Goal: Task Accomplishment & Management: Manage account settings

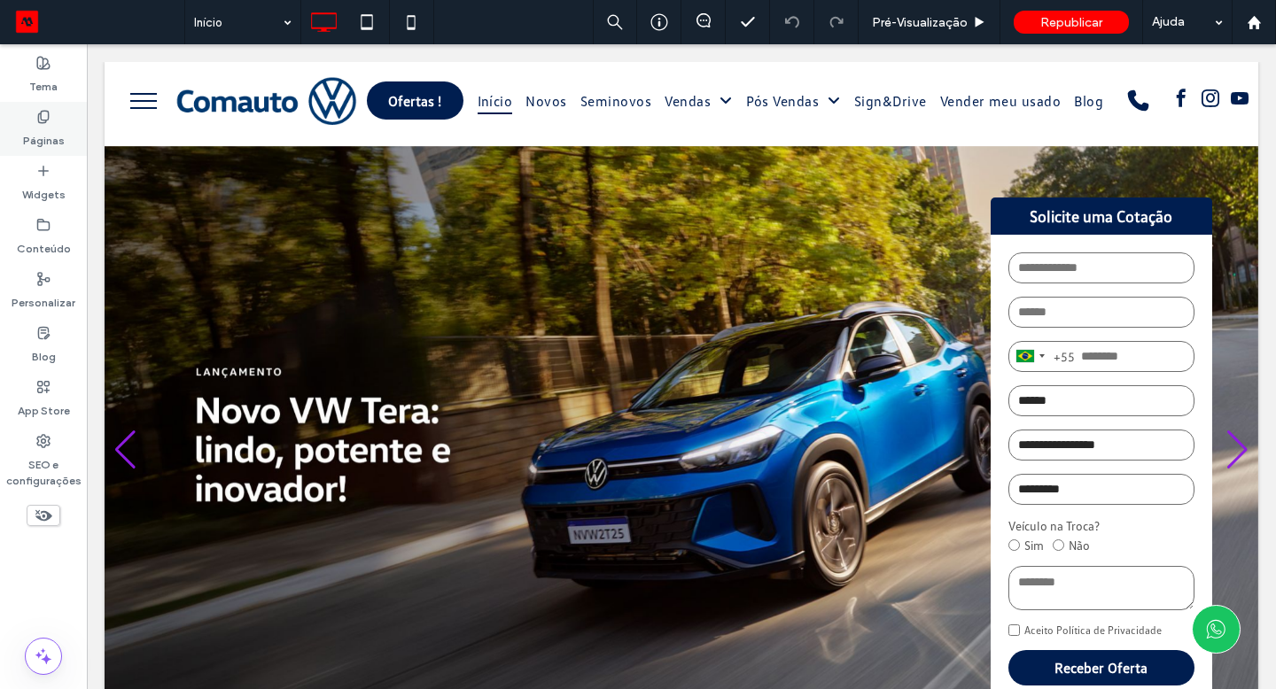
click at [41, 119] on use at bounding box center [43, 117] width 10 height 12
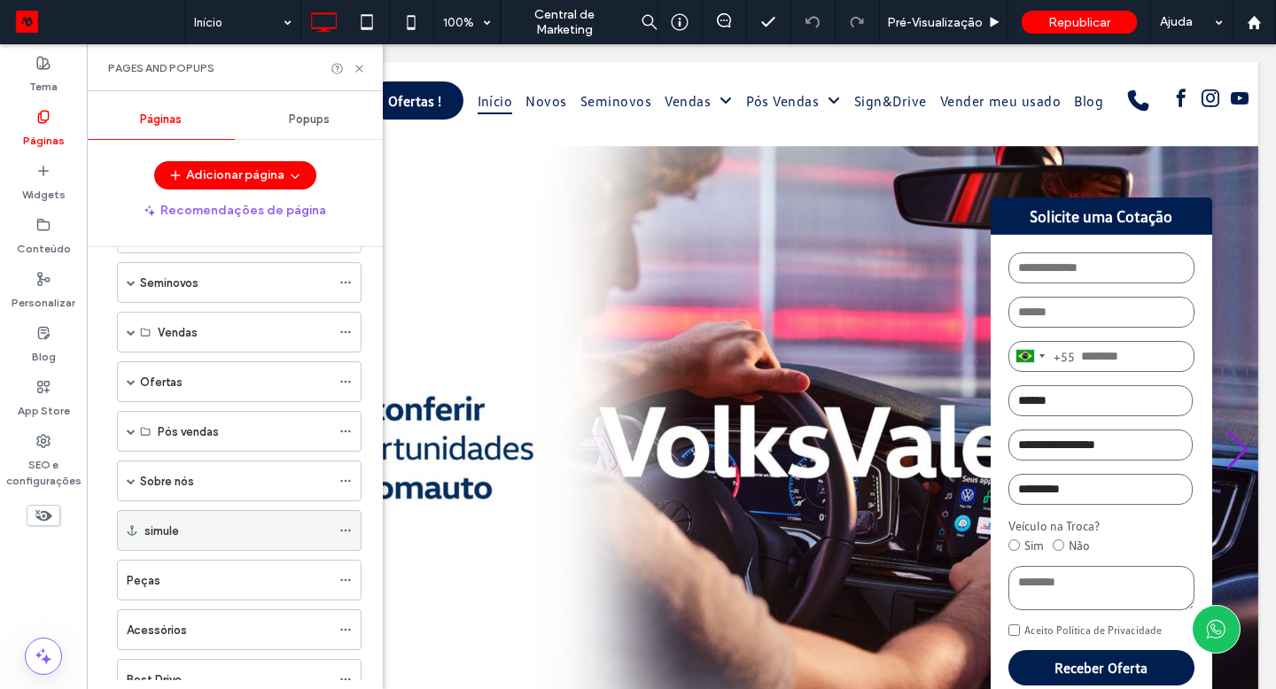
scroll to position [103, 0]
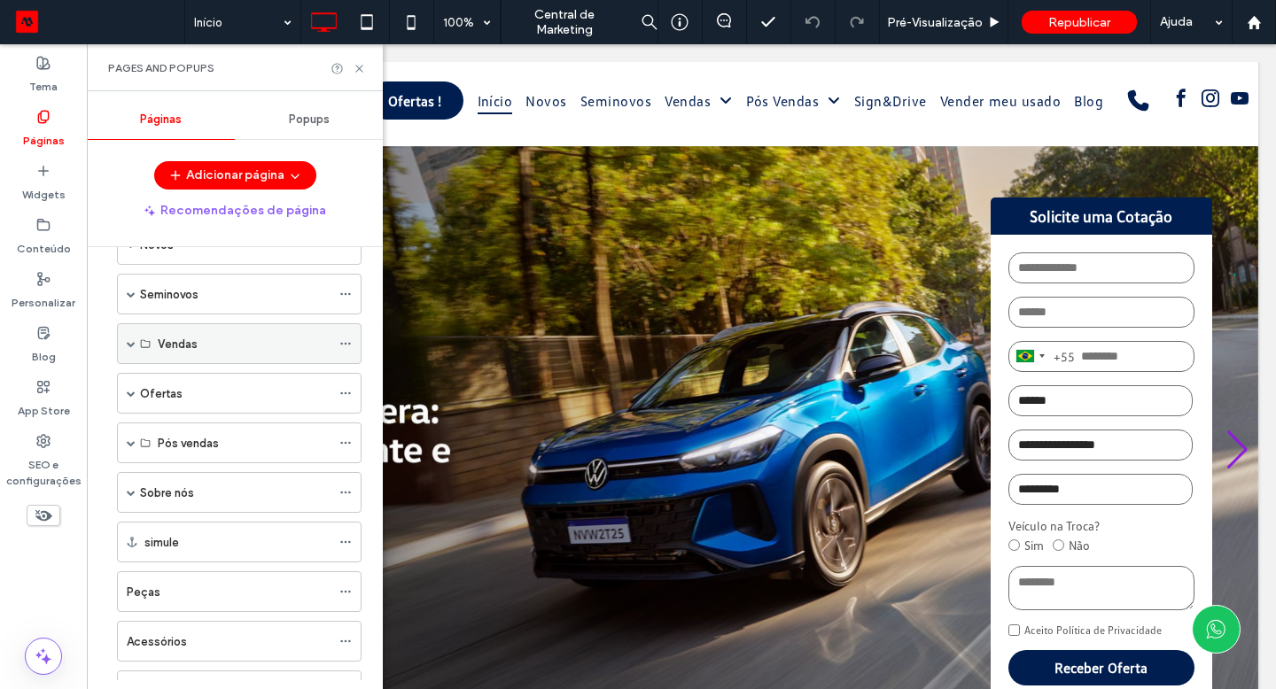
click at [128, 339] on span at bounding box center [131, 343] width 9 height 9
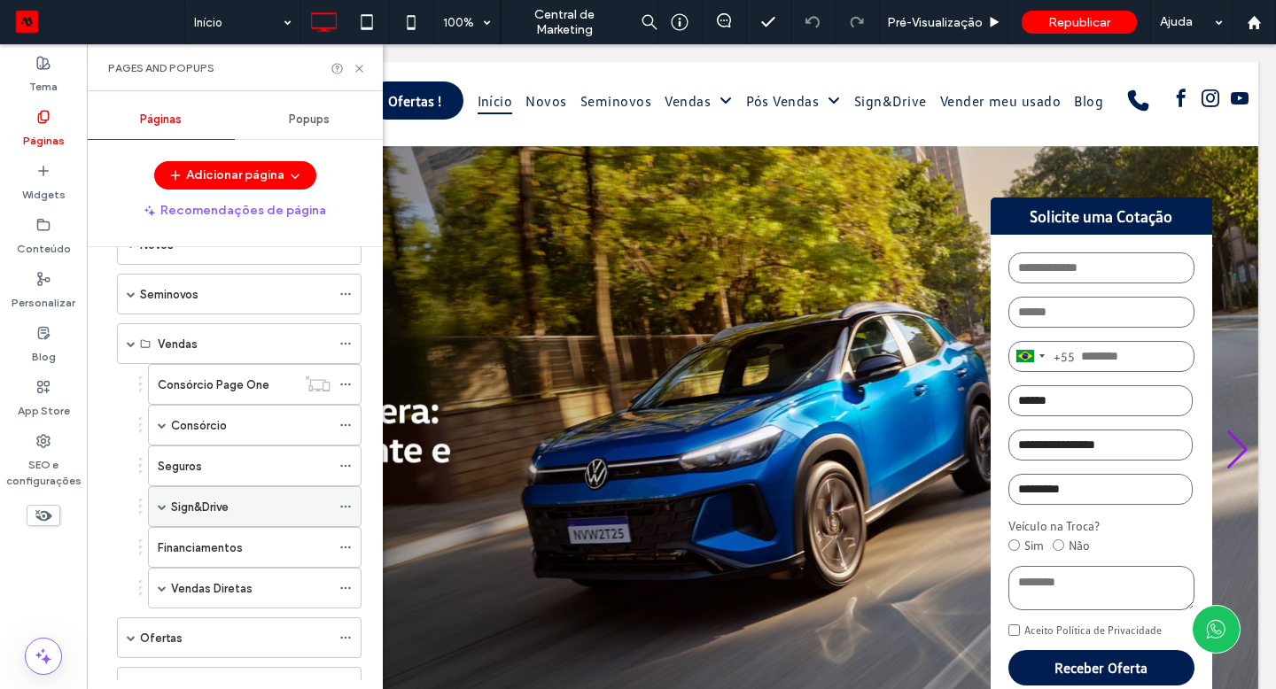
click at [252, 515] on div "Sign&Drive" at bounding box center [250, 507] width 159 height 19
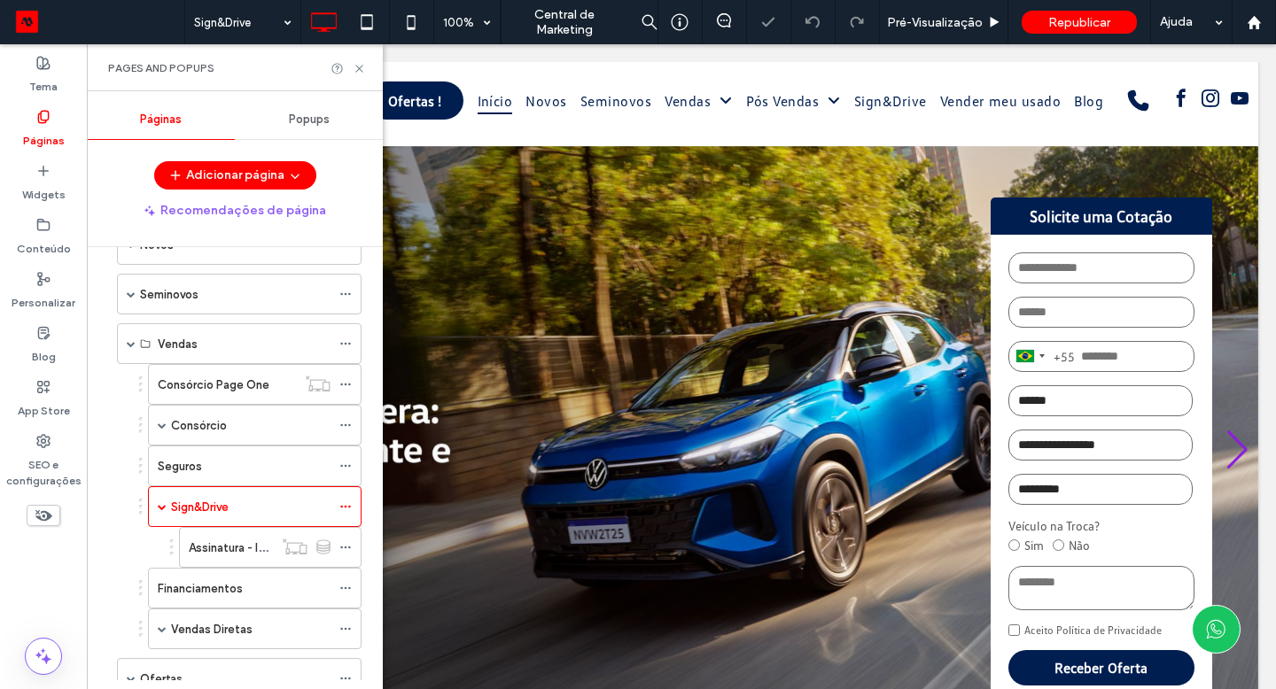
click at [366, 72] on div "Pages and Popups" at bounding box center [235, 67] width 296 height 47
click at [362, 68] on icon at bounding box center [359, 68] width 13 height 13
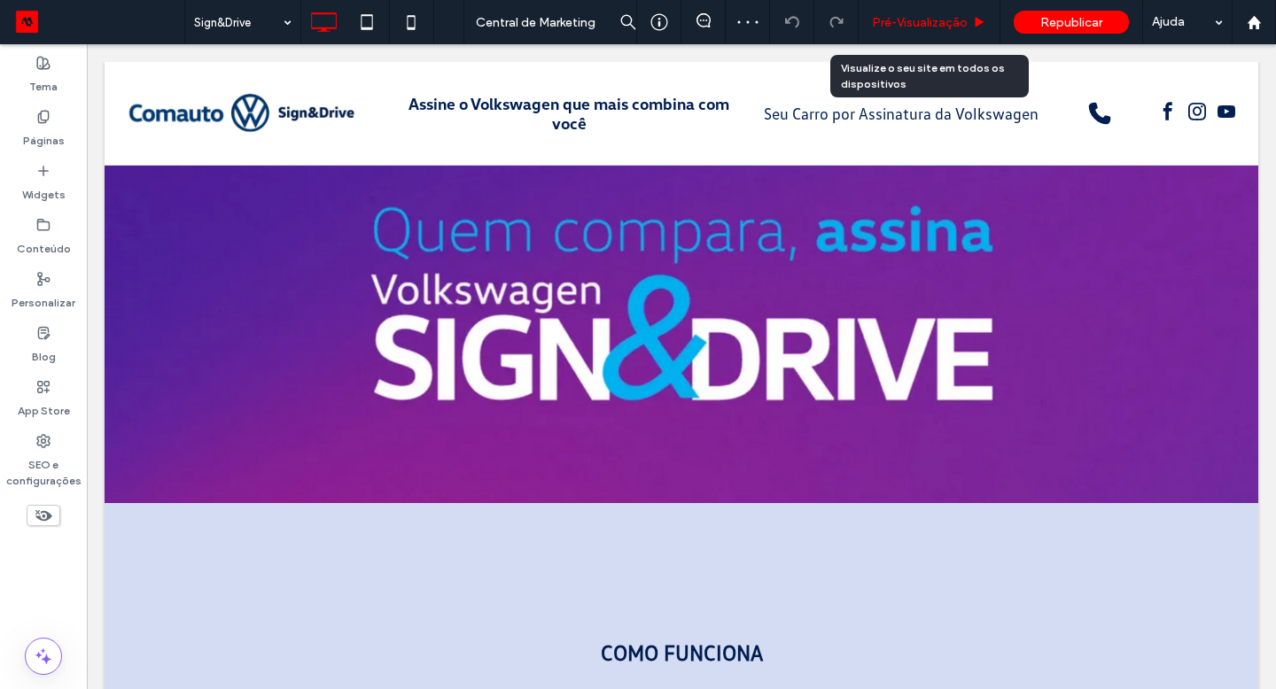
click at [876, 15] on span "Pré-Visualizaçāo" at bounding box center [920, 22] width 96 height 15
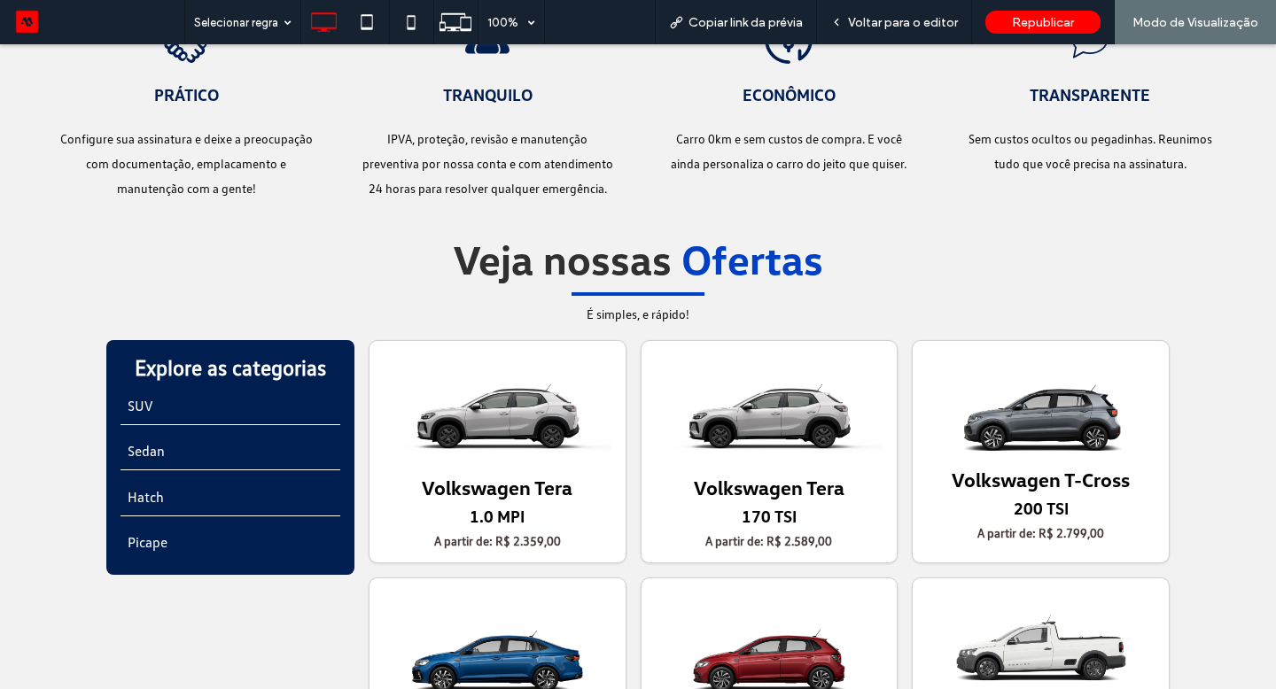
scroll to position [2987, 0]
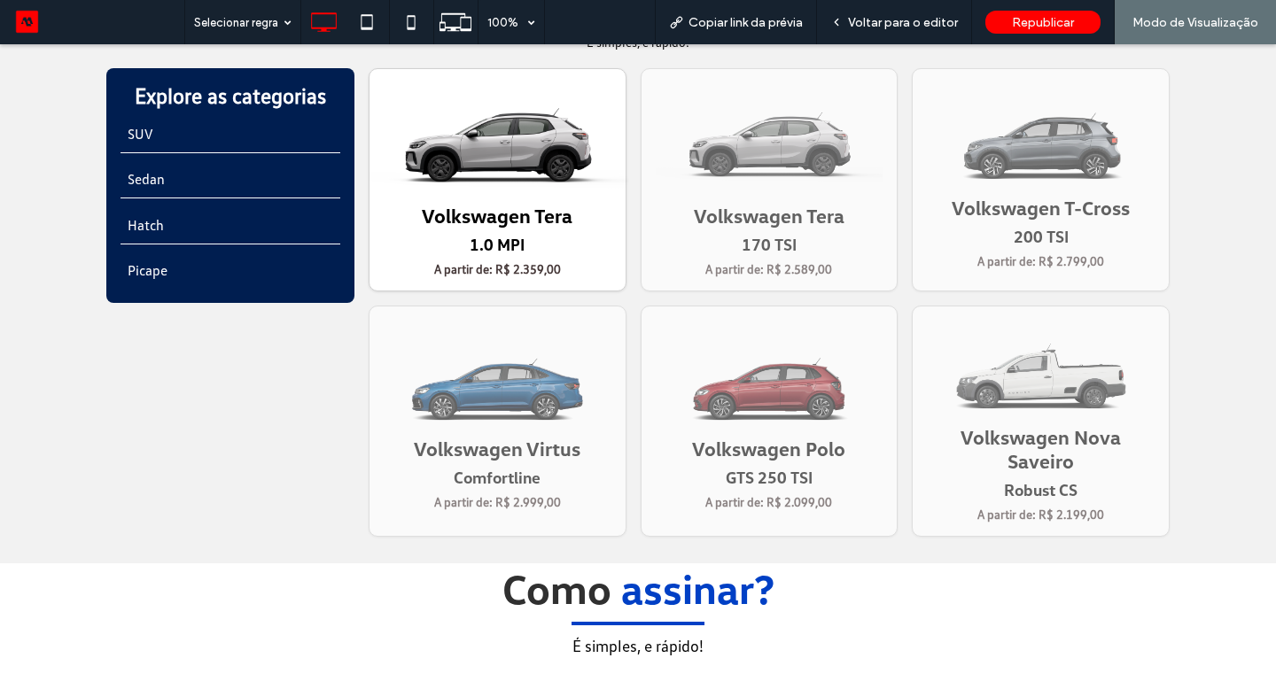
click at [500, 188] on img at bounding box center [497, 139] width 261 height 131
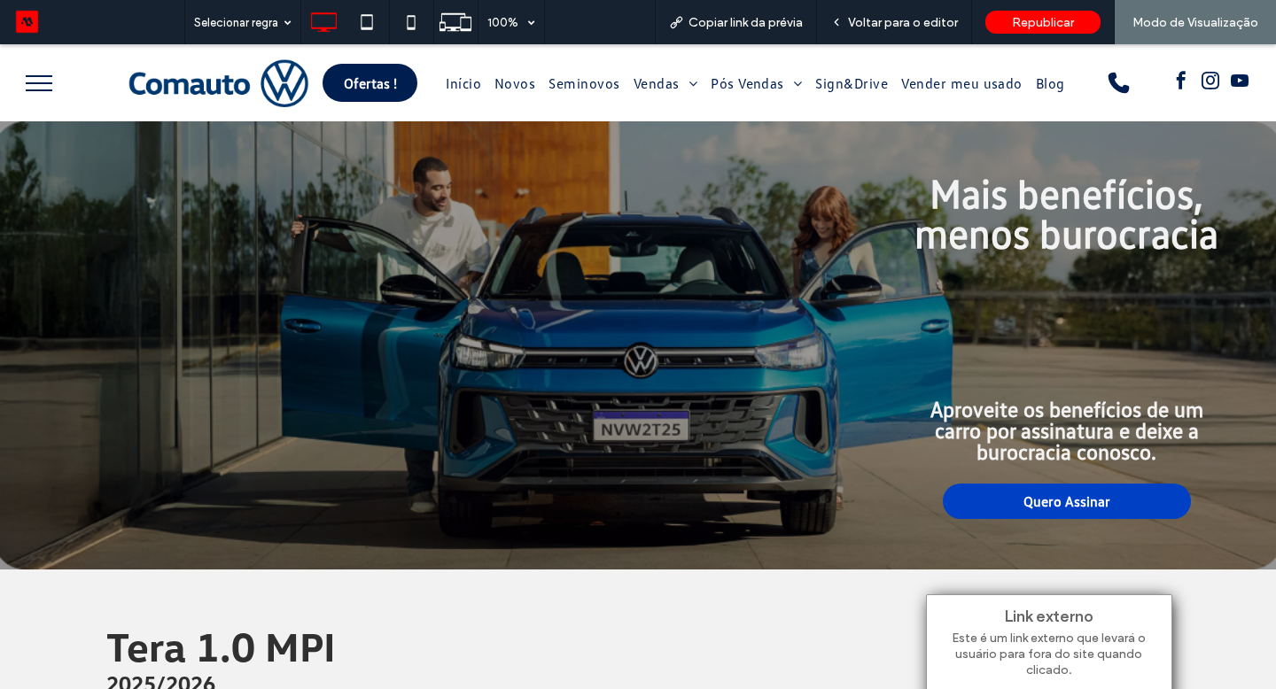
click at [1113, 510] on link "Quero Assinar" at bounding box center [1066, 501] width 248 height 35
click at [1078, 500] on span "Quero Assinar" at bounding box center [1066, 502] width 87 height 18
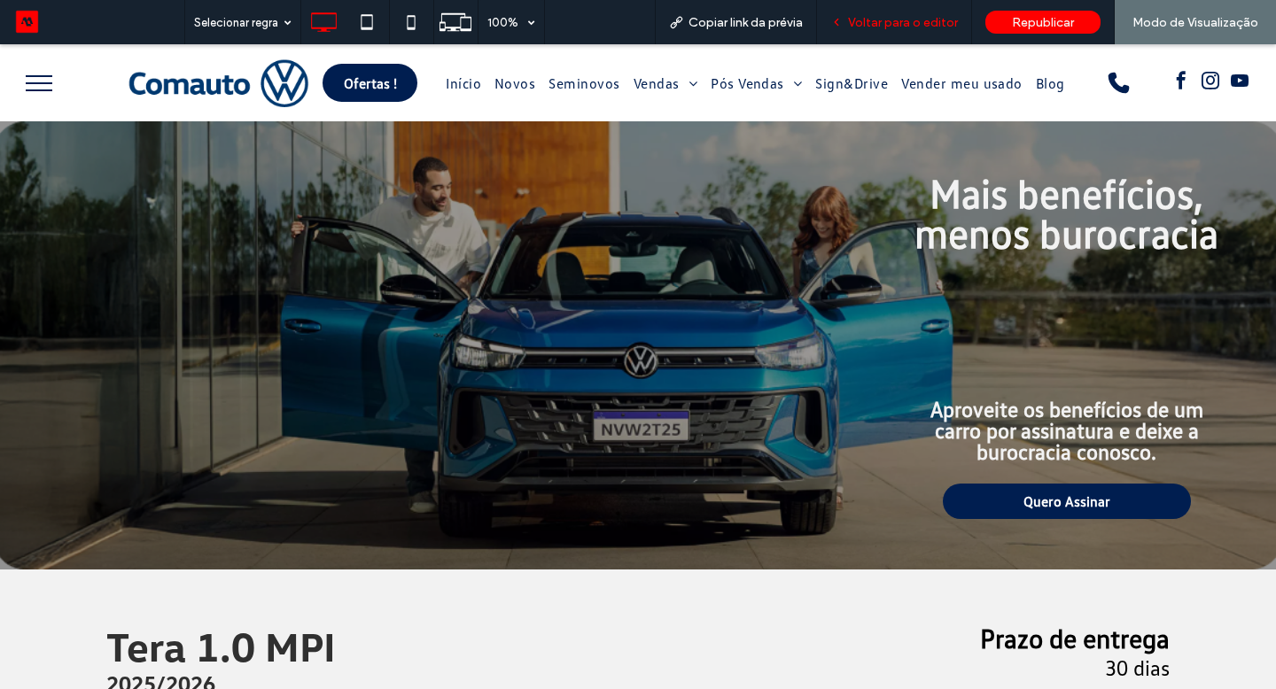
click at [894, 19] on span "Voltar para o editor" at bounding box center [903, 22] width 110 height 15
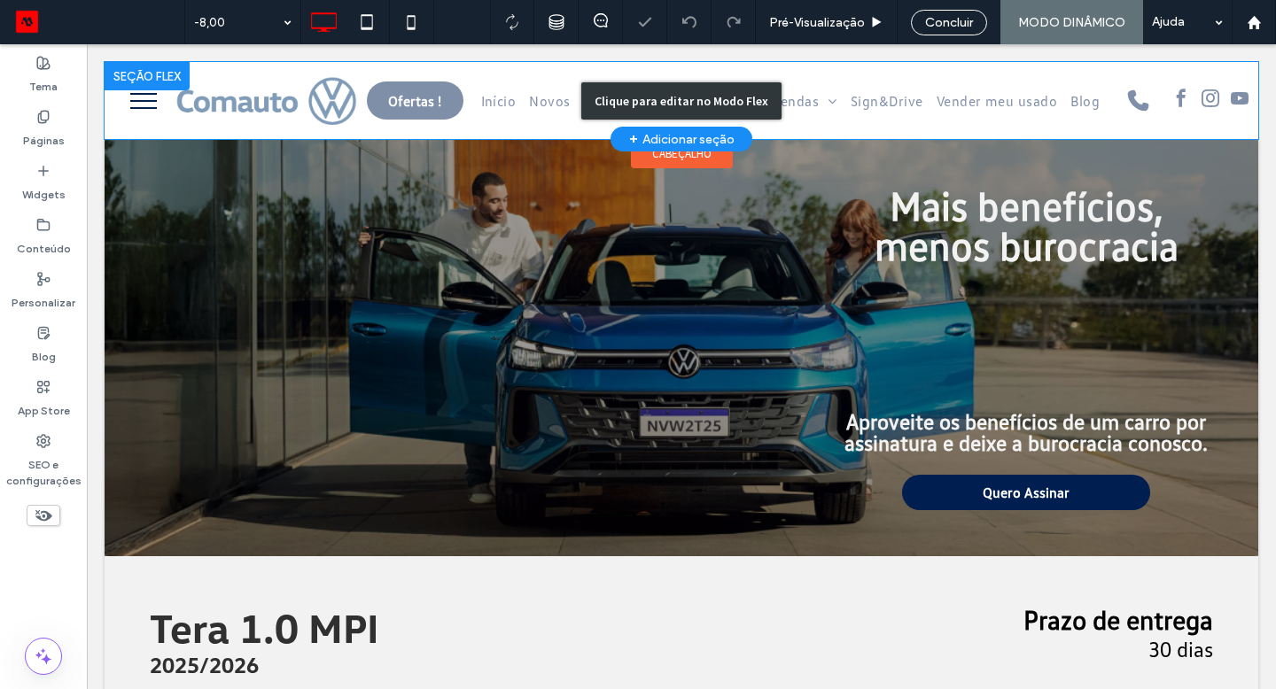
click at [876, 100] on div "Clique para editar no Modo Flex" at bounding box center [681, 100] width 1153 height 77
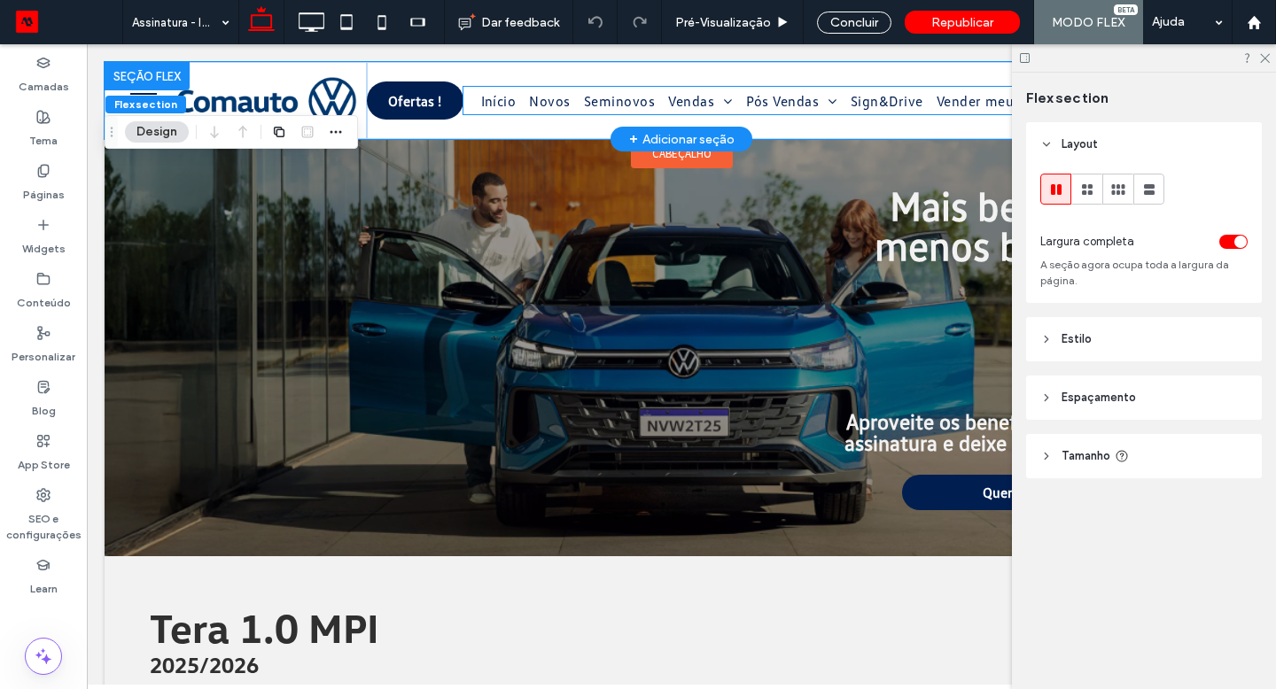
click at [876, 100] on span "Sign&Drive" at bounding box center [886, 100] width 73 height 27
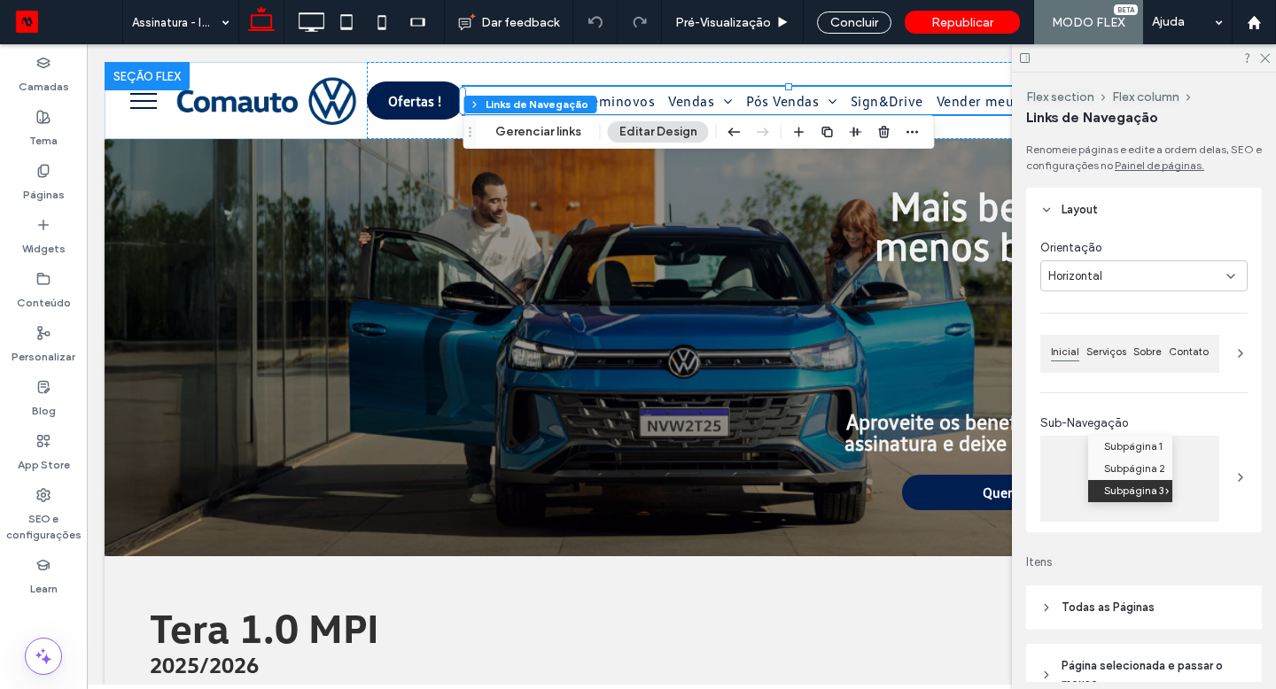
click at [553, 143] on div "Flex section Flex column Links de Navegaçāo Gerenciar links Editar Design" at bounding box center [698, 132] width 471 height 34
click at [555, 136] on button "Gerenciar links" at bounding box center [538, 131] width 109 height 21
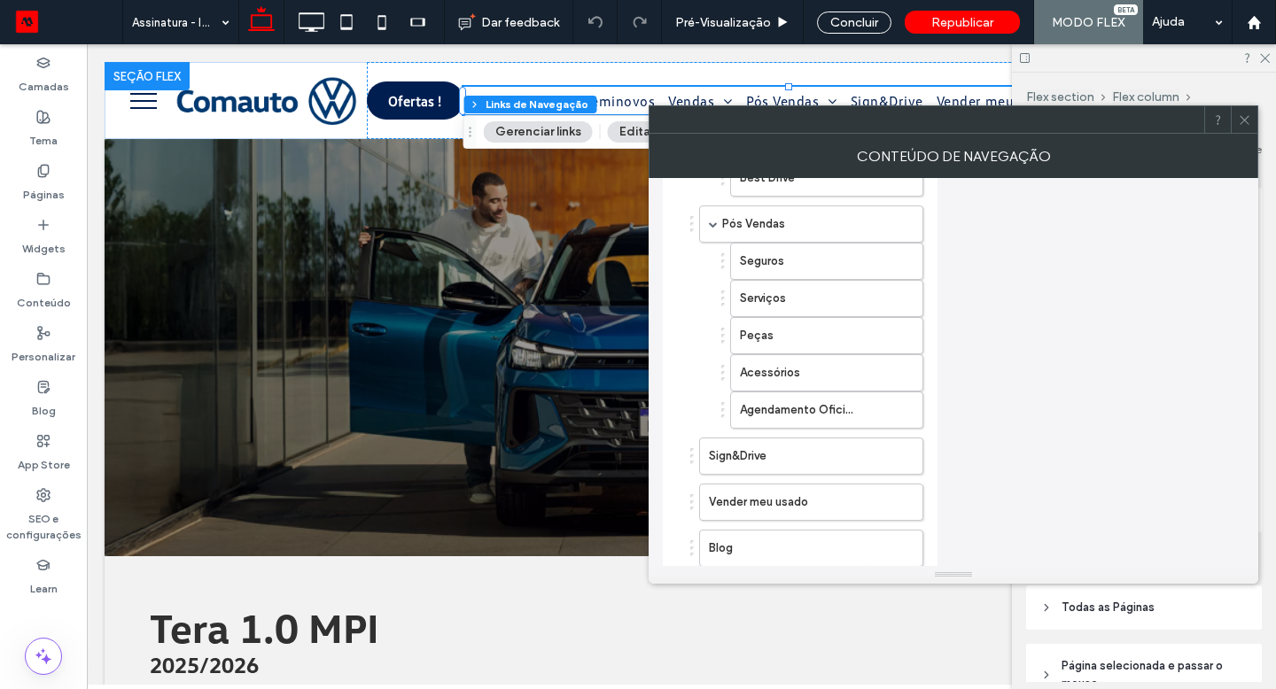
scroll to position [820, 0]
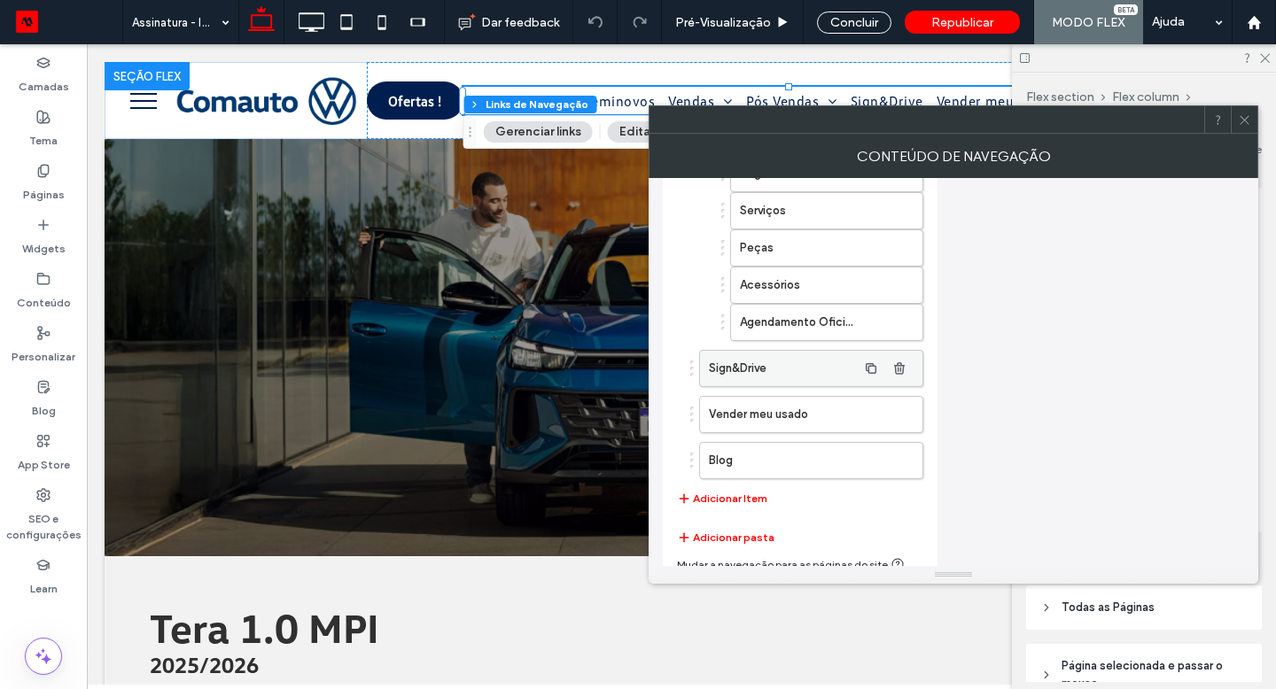
click at [786, 362] on label "Sign&Drive" at bounding box center [783, 368] width 148 height 35
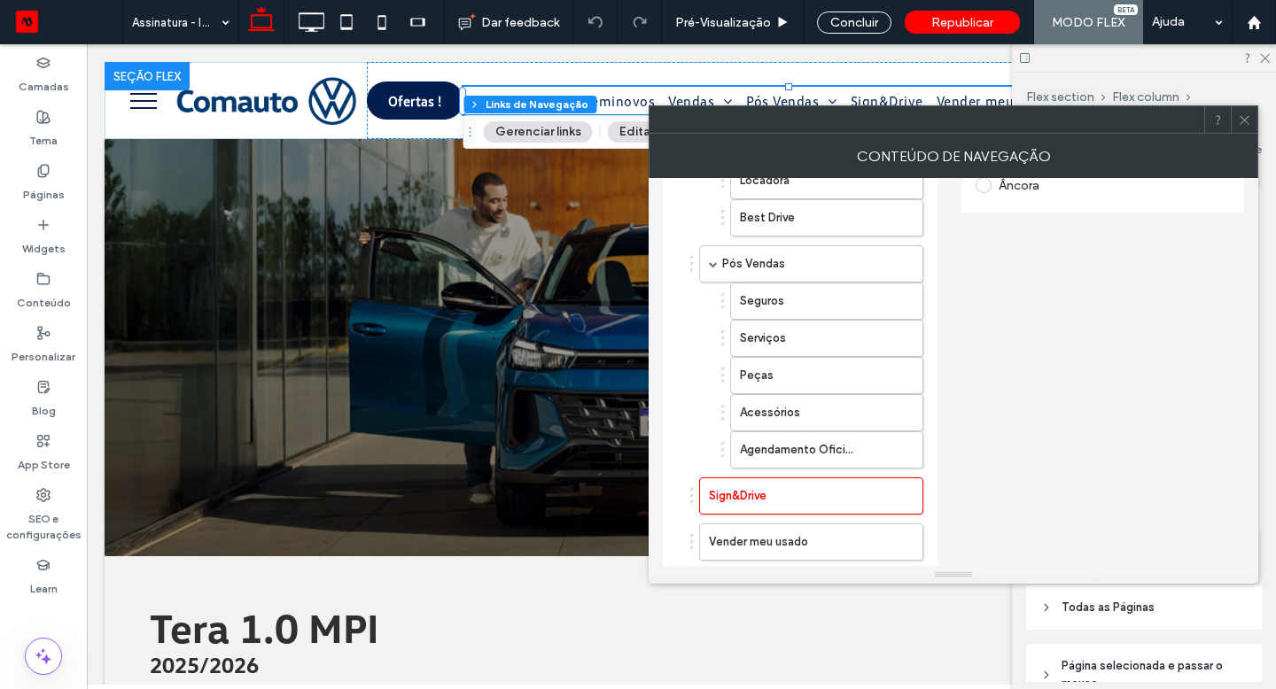
scroll to position [0, 0]
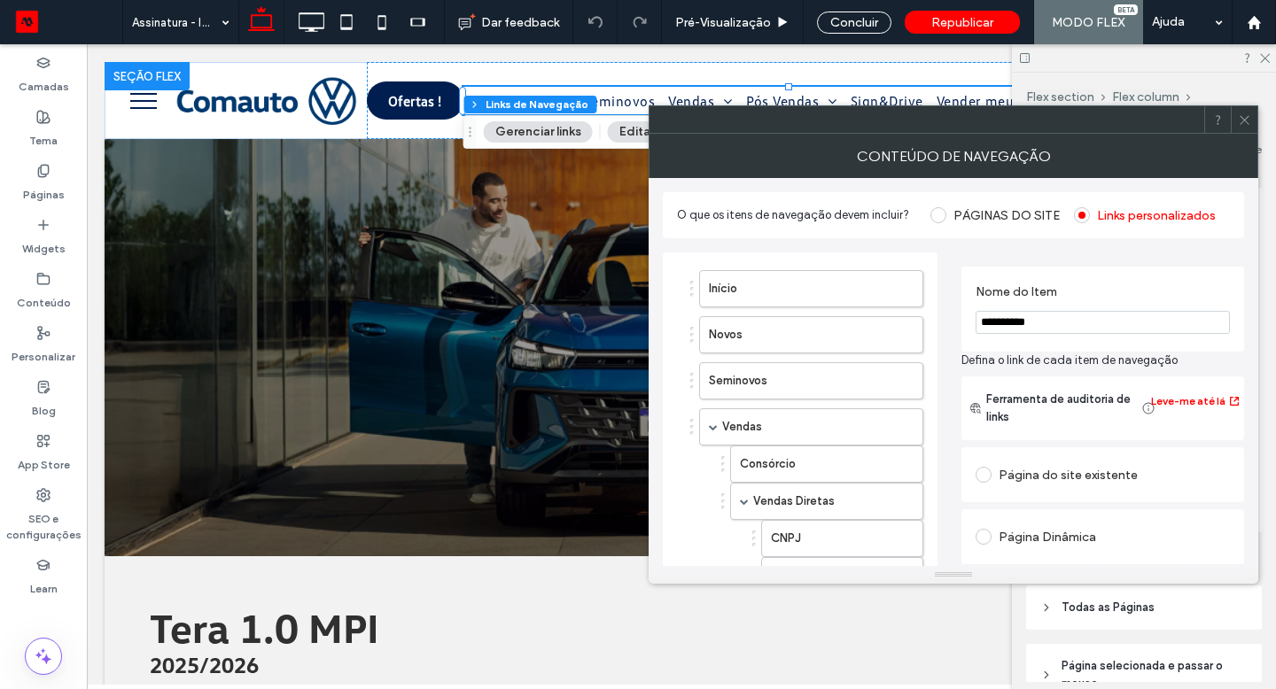
click at [1050, 478] on div "Página do site existente" at bounding box center [1102, 475] width 254 height 28
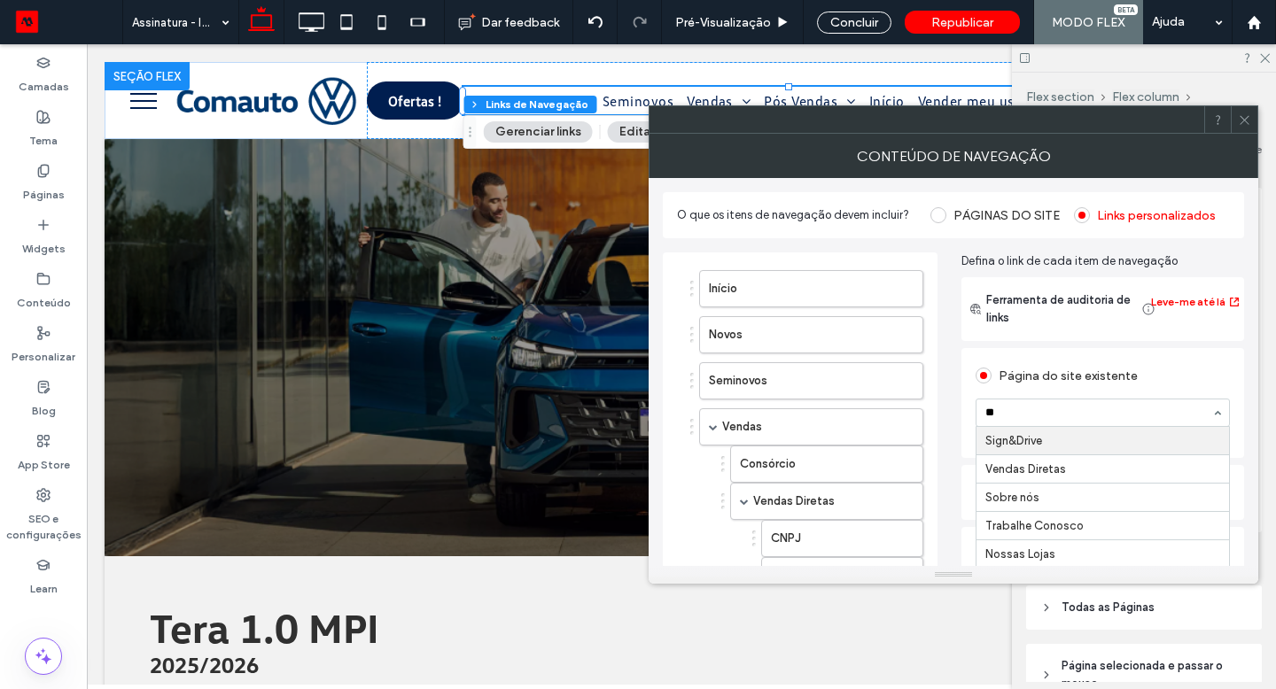
type input "***"
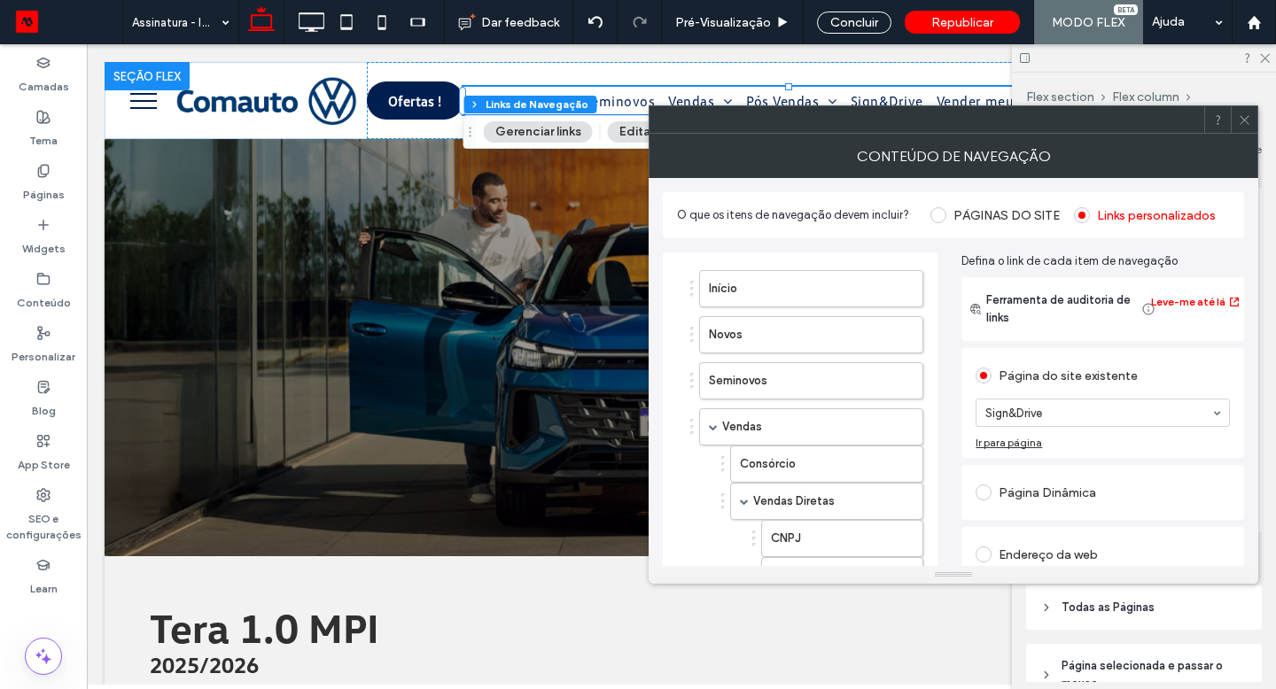
click at [1241, 113] on icon at bounding box center [1243, 119] width 13 height 13
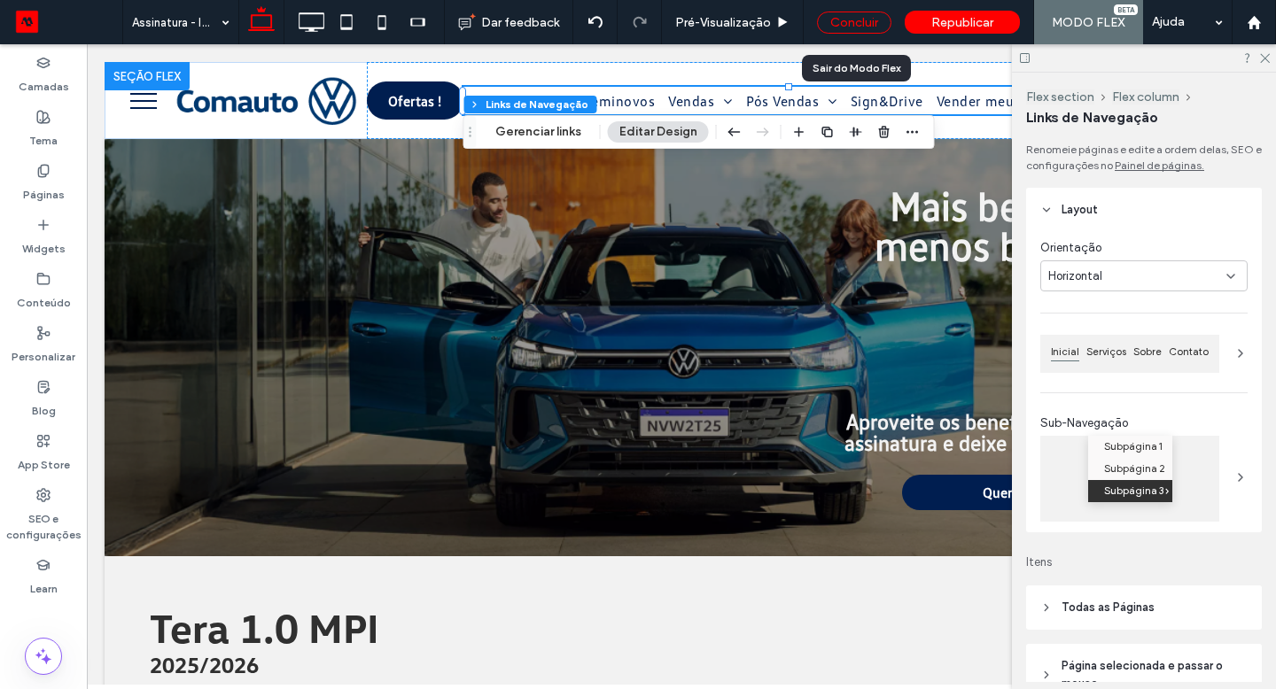
click at [865, 24] on div "Concluir" at bounding box center [854, 23] width 74 height 22
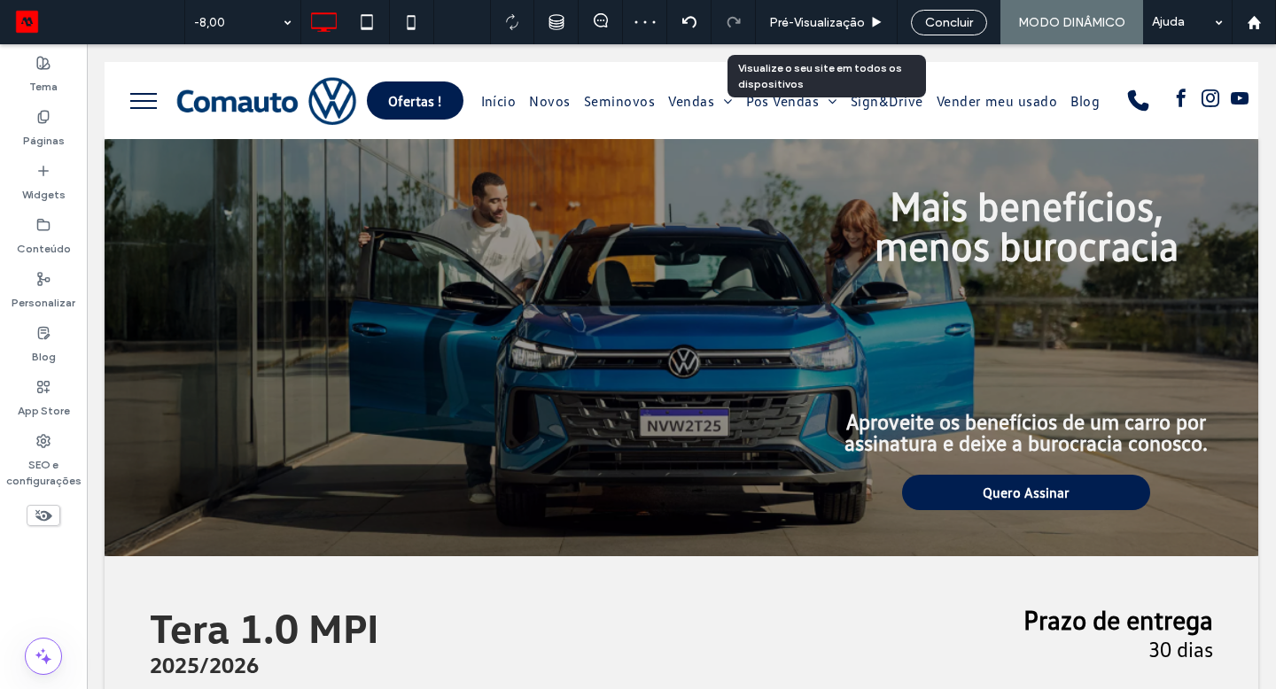
click at [865, 24] on div "Pré-Visualizaçāo" at bounding box center [826, 22] width 141 height 15
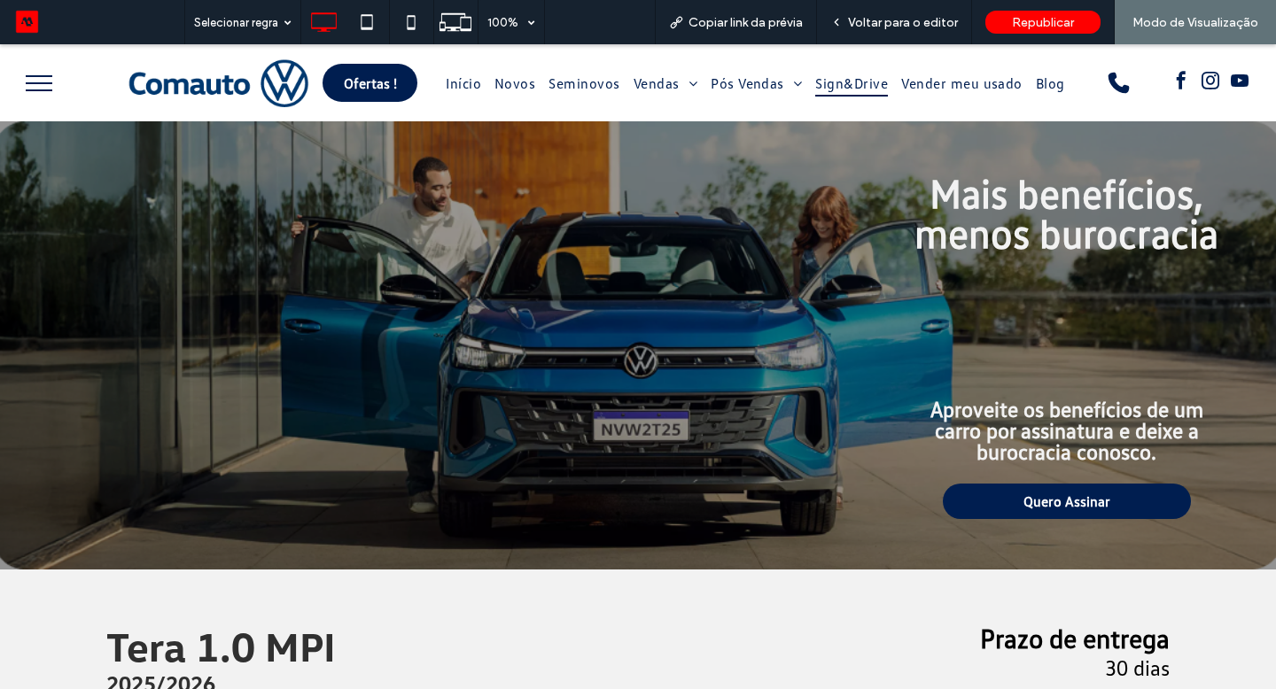
click at [846, 81] on span "Sign&Drive" at bounding box center [851, 82] width 73 height 27
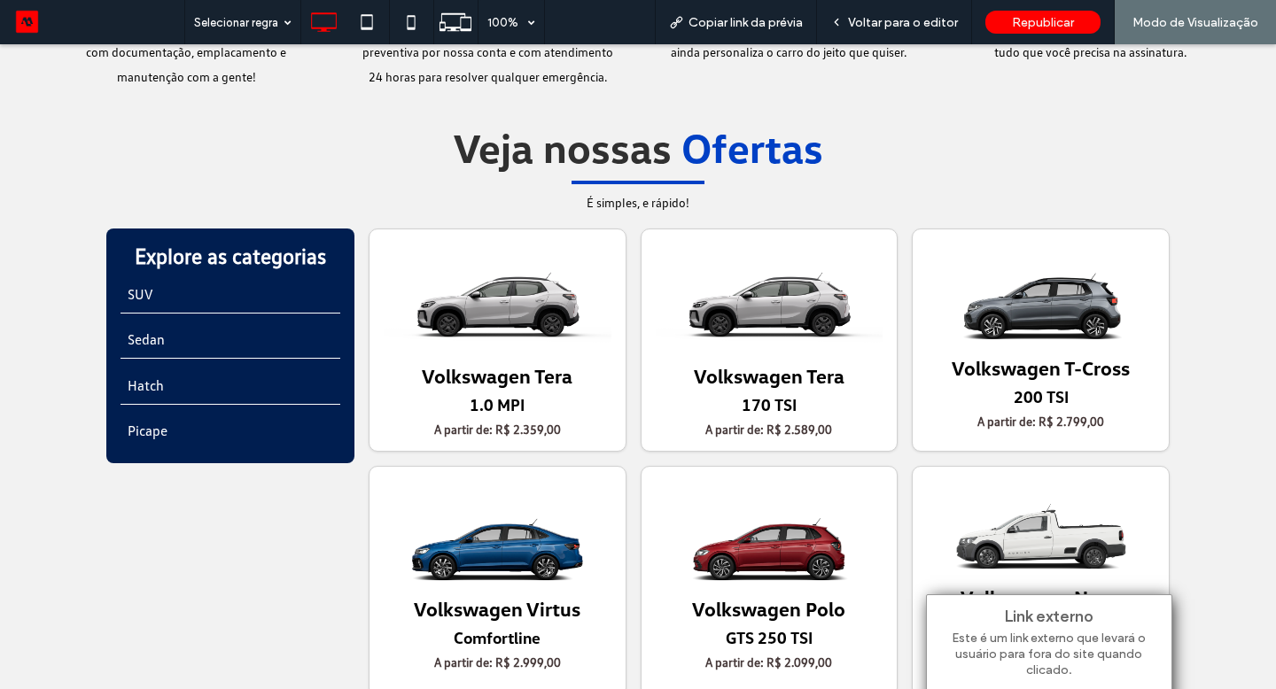
scroll to position [2904, 0]
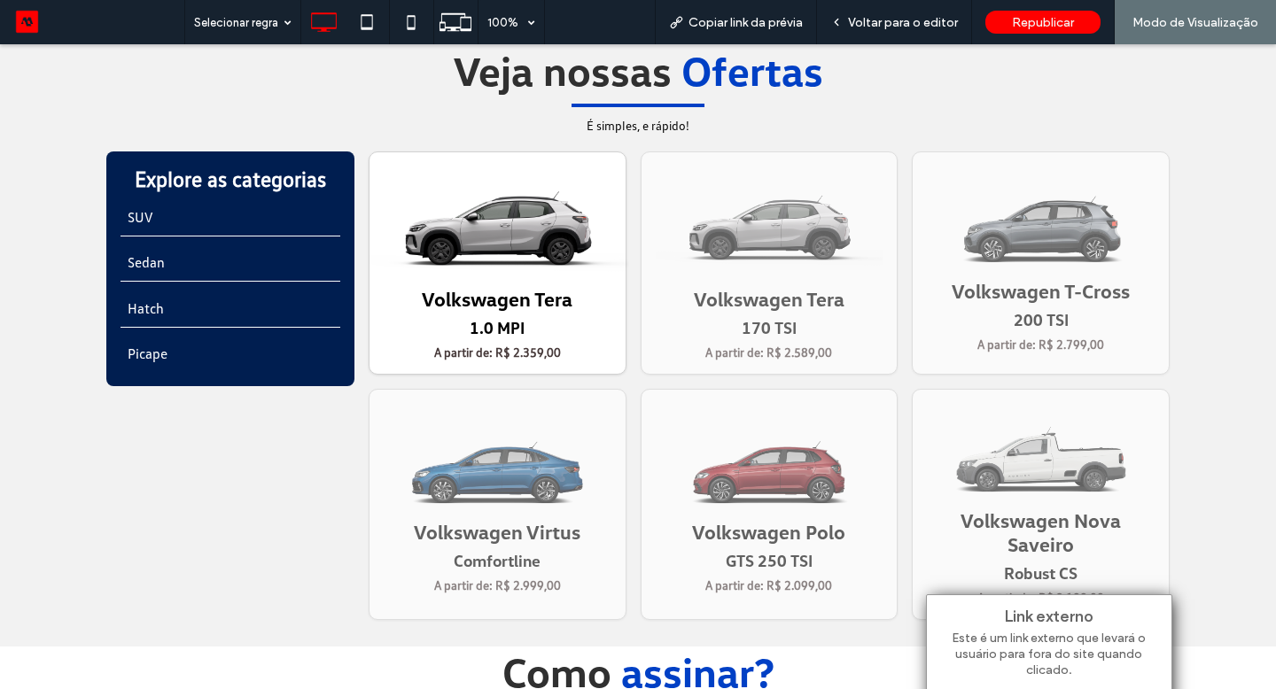
click at [574, 330] on link "Volkswagen Tera 1.0 MPI A partir de: R$ 2.359,00" at bounding box center [497, 262] width 258 height 223
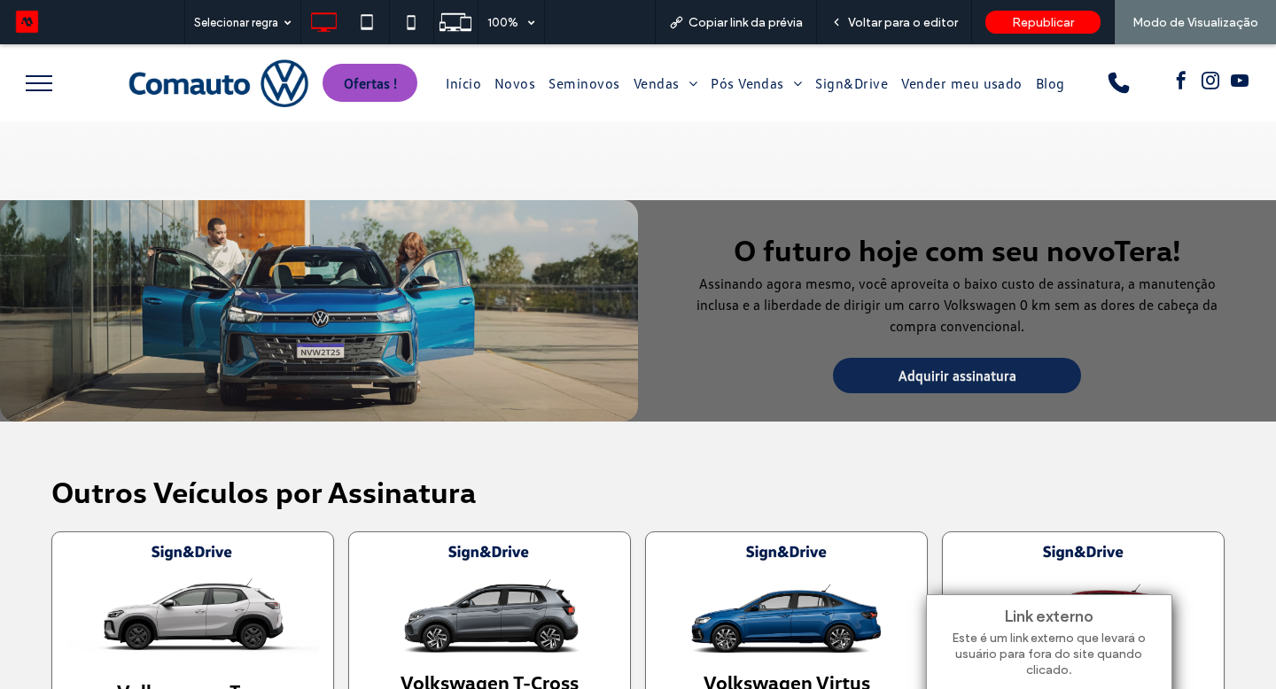
scroll to position [2194, 0]
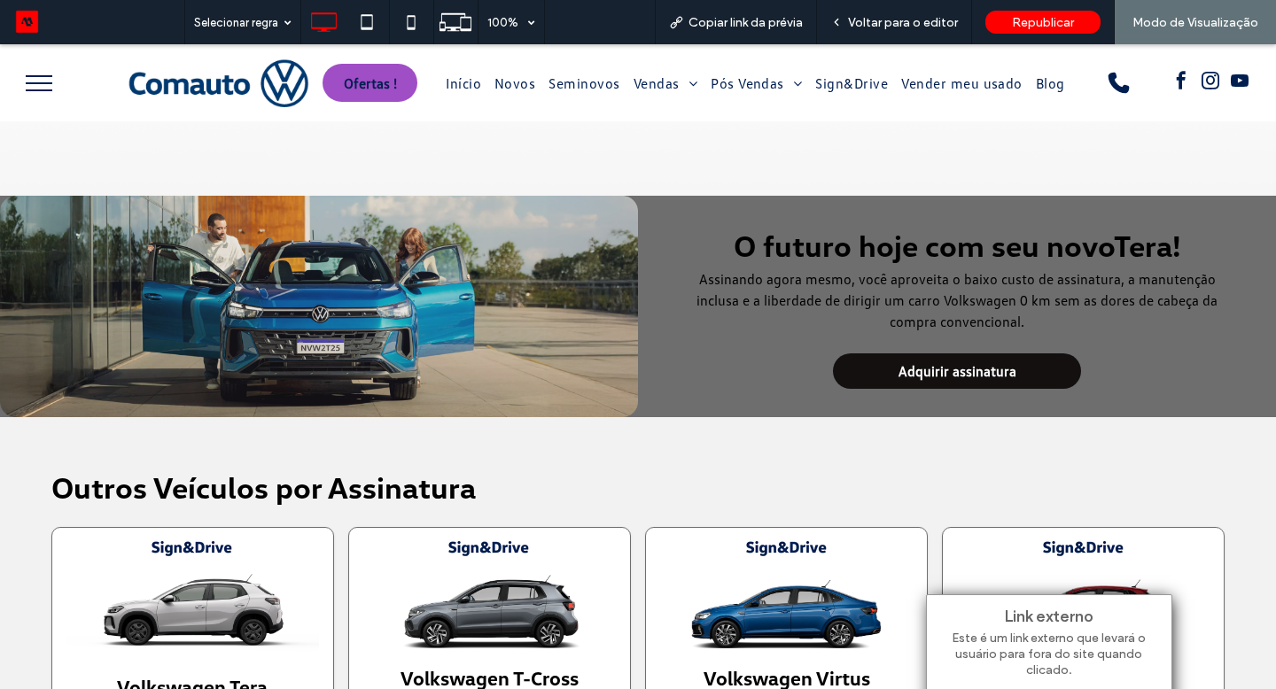
click at [920, 379] on link "Adquirir assinatura" at bounding box center [957, 370] width 248 height 35
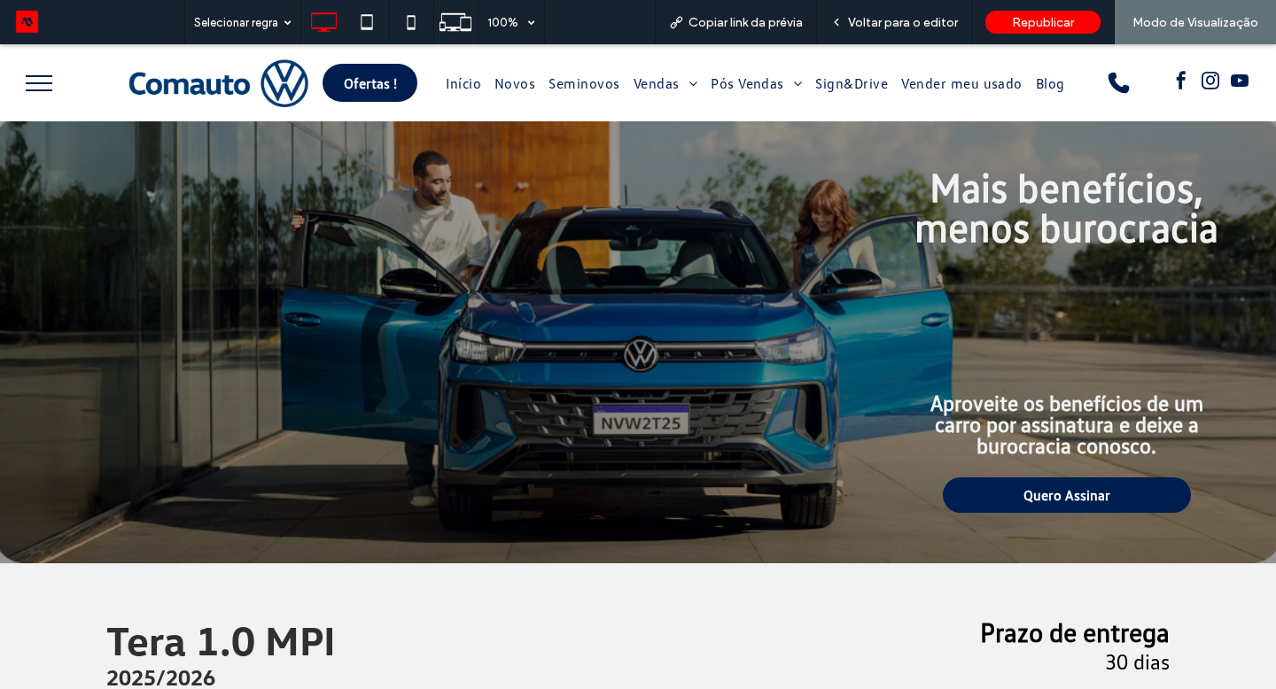
scroll to position [0, 0]
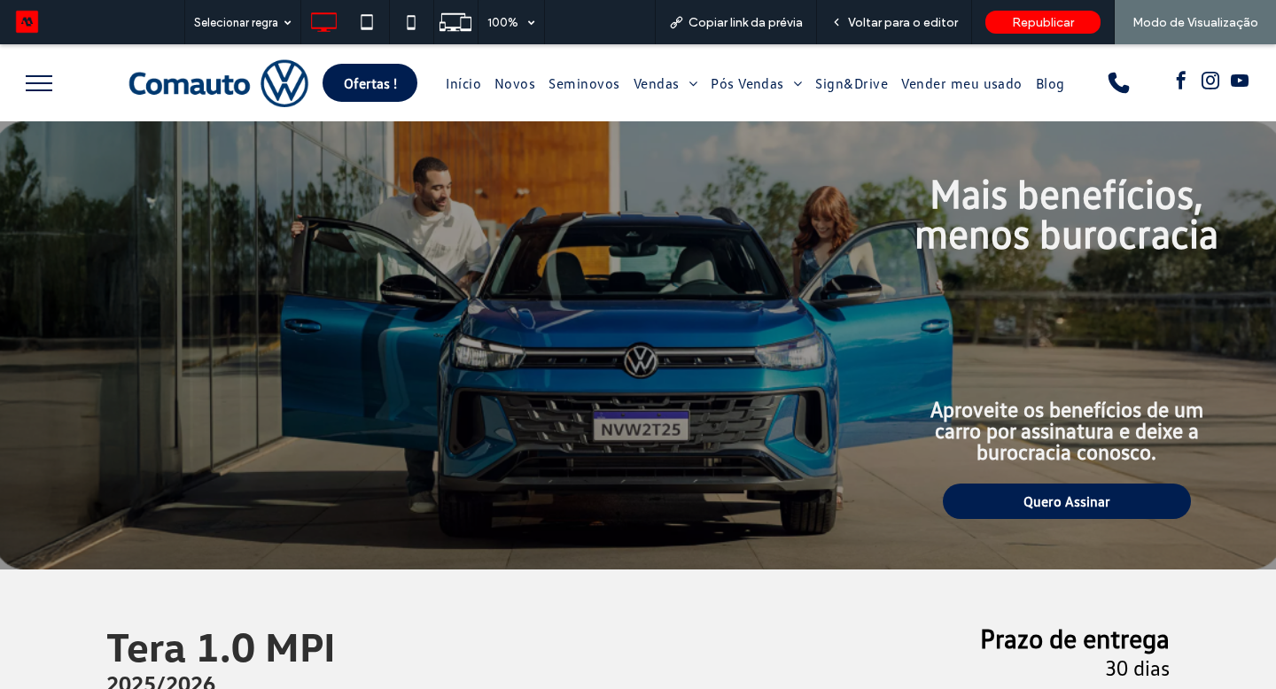
click at [33, 85] on button "menu" at bounding box center [39, 83] width 46 height 46
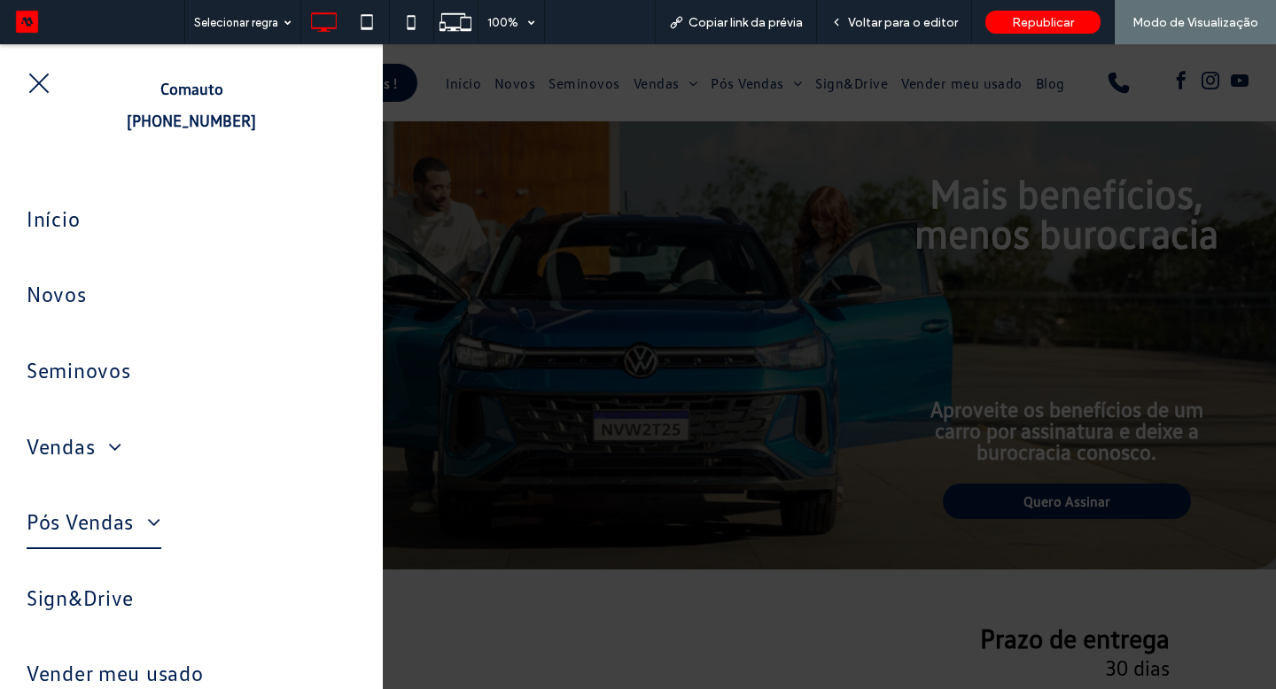
scroll to position [97, 0]
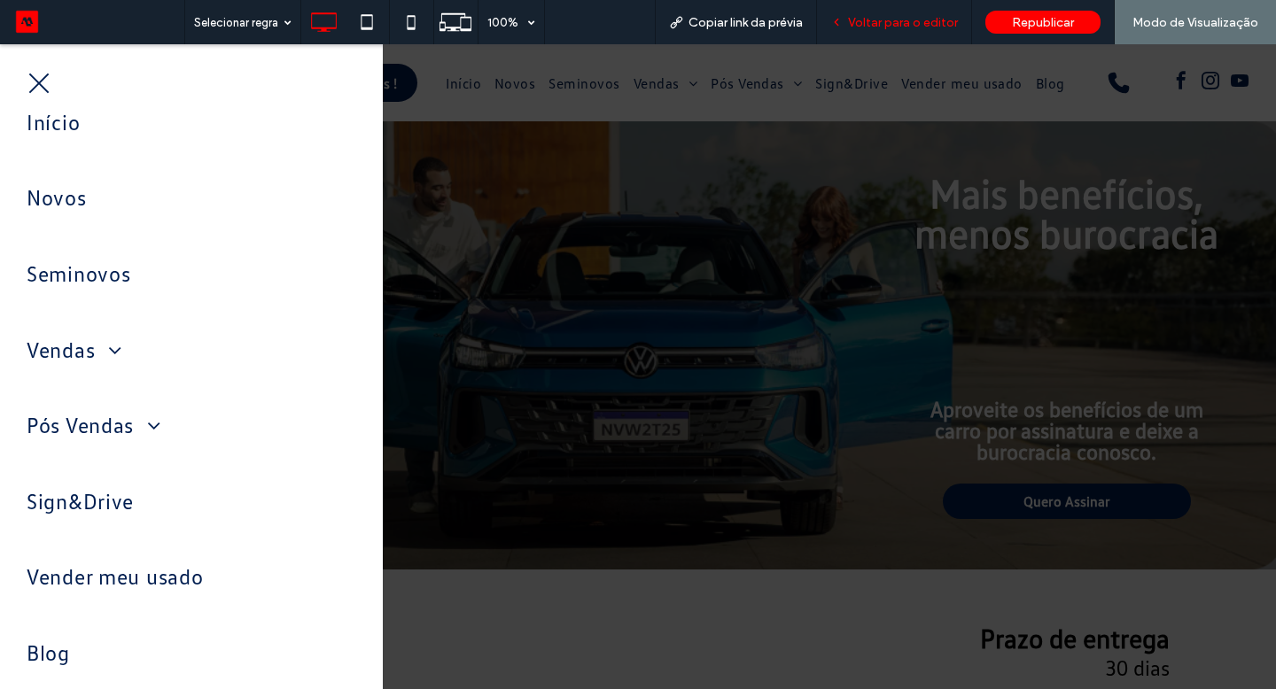
click at [894, 19] on span "Voltar para o editor" at bounding box center [903, 22] width 110 height 15
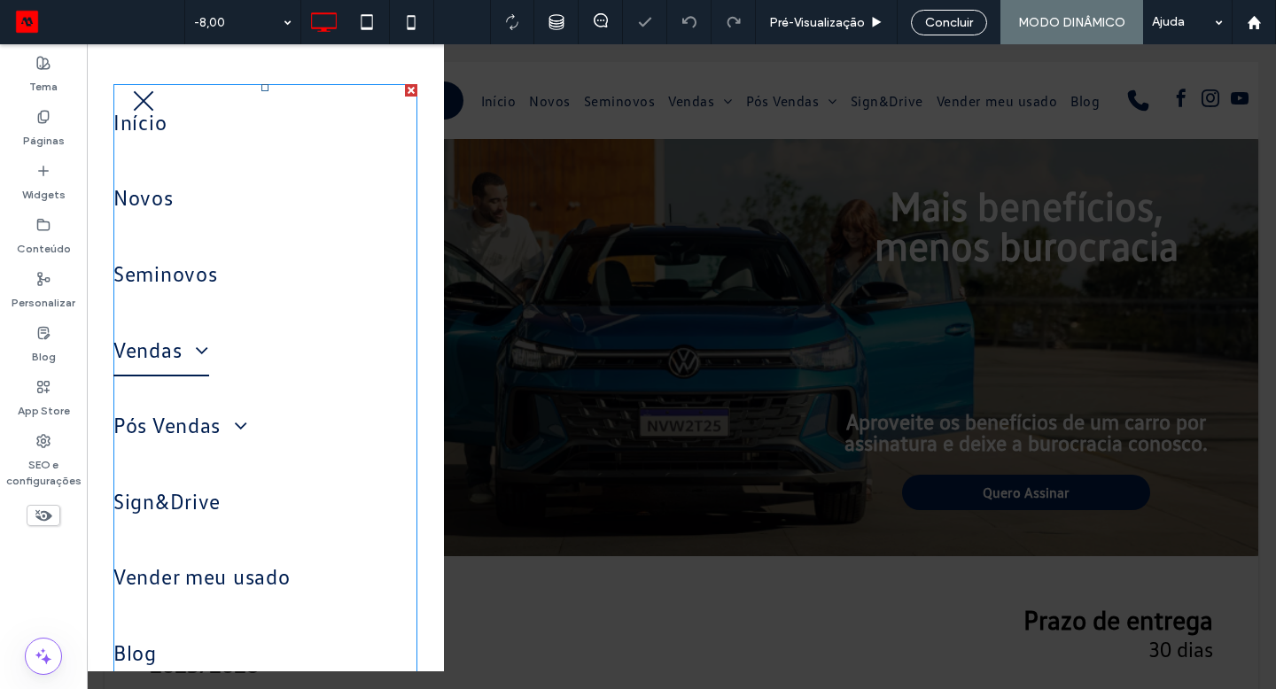
click at [238, 383] on link "Vendas" at bounding box center [265, 350] width 304 height 76
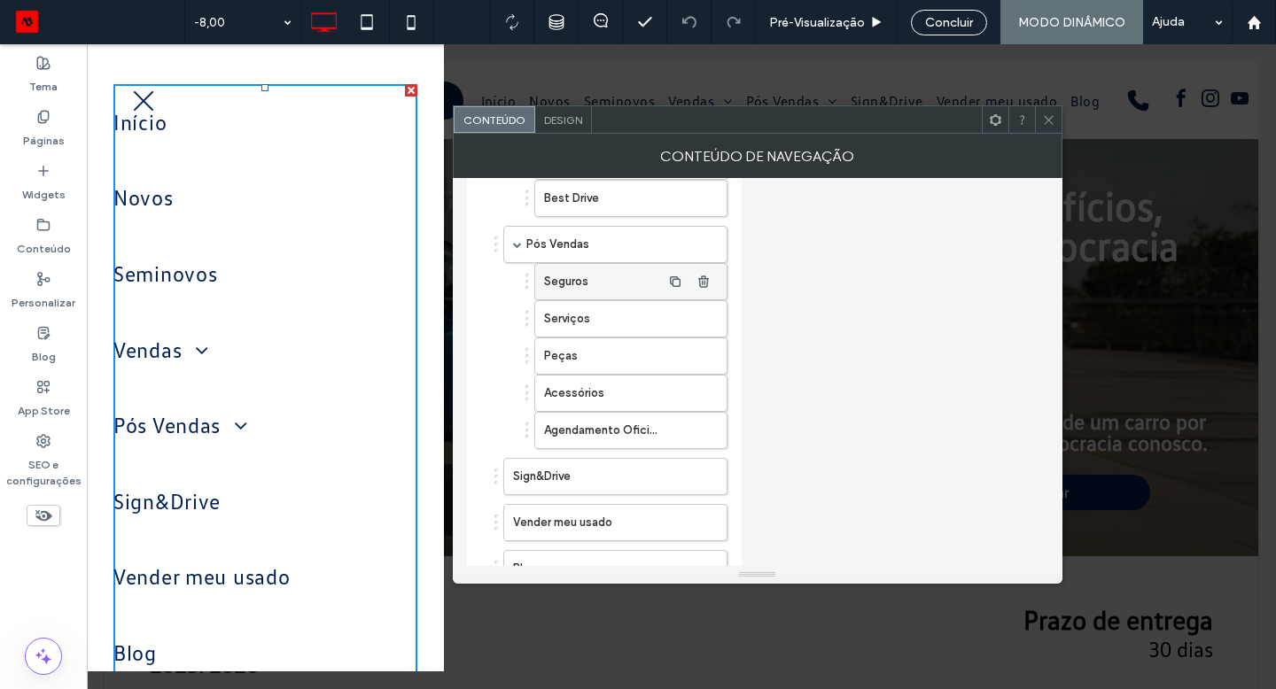
scroll to position [713, 0]
click at [615, 479] on label "Sign&Drive" at bounding box center [587, 475] width 148 height 35
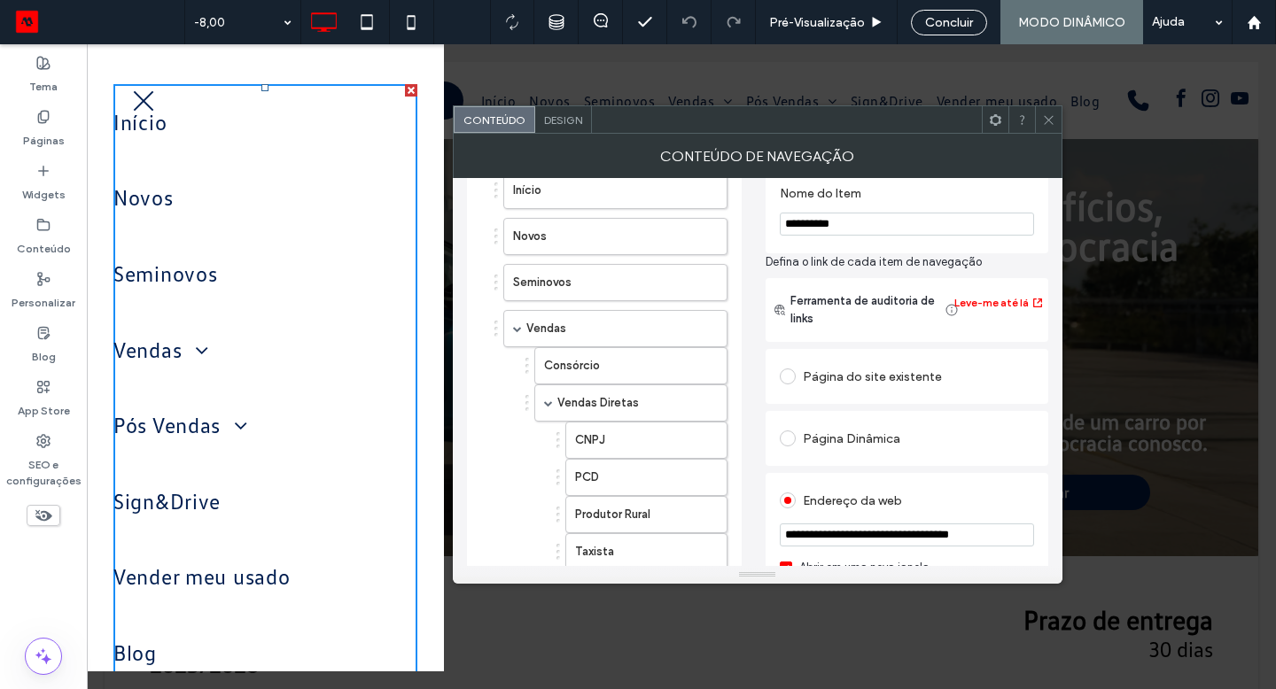
scroll to position [0, 0]
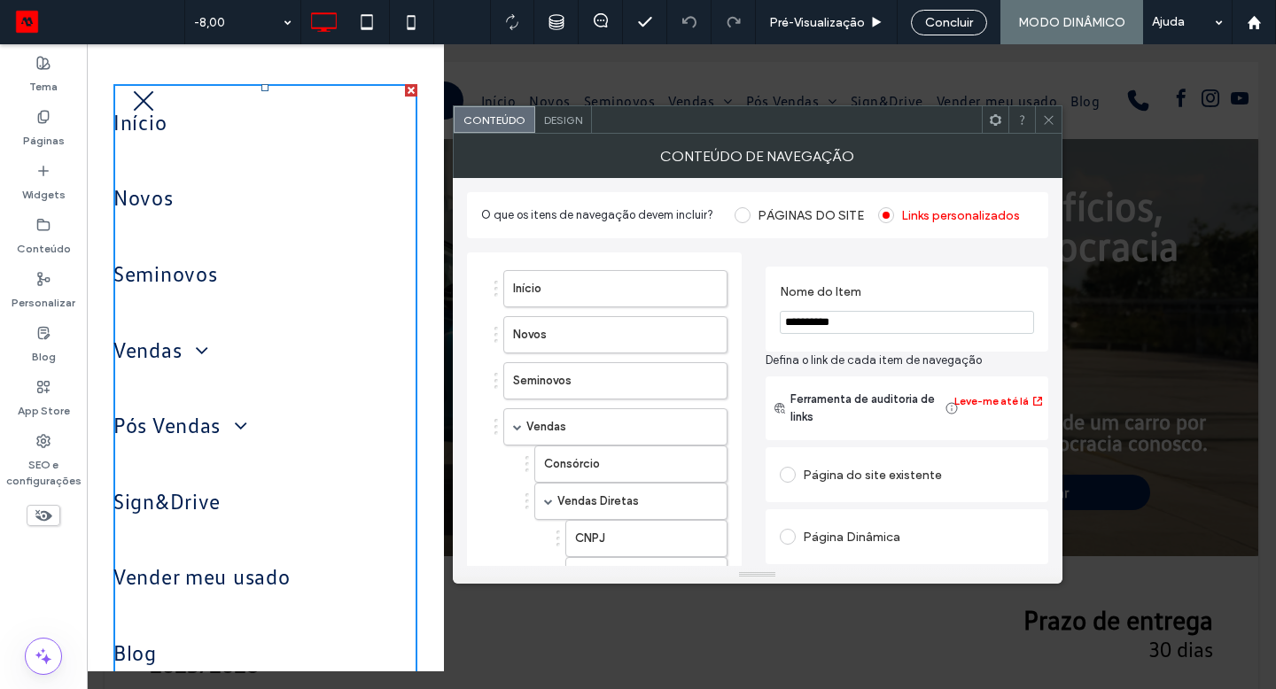
click at [865, 467] on div "Página do site existente" at bounding box center [907, 475] width 254 height 28
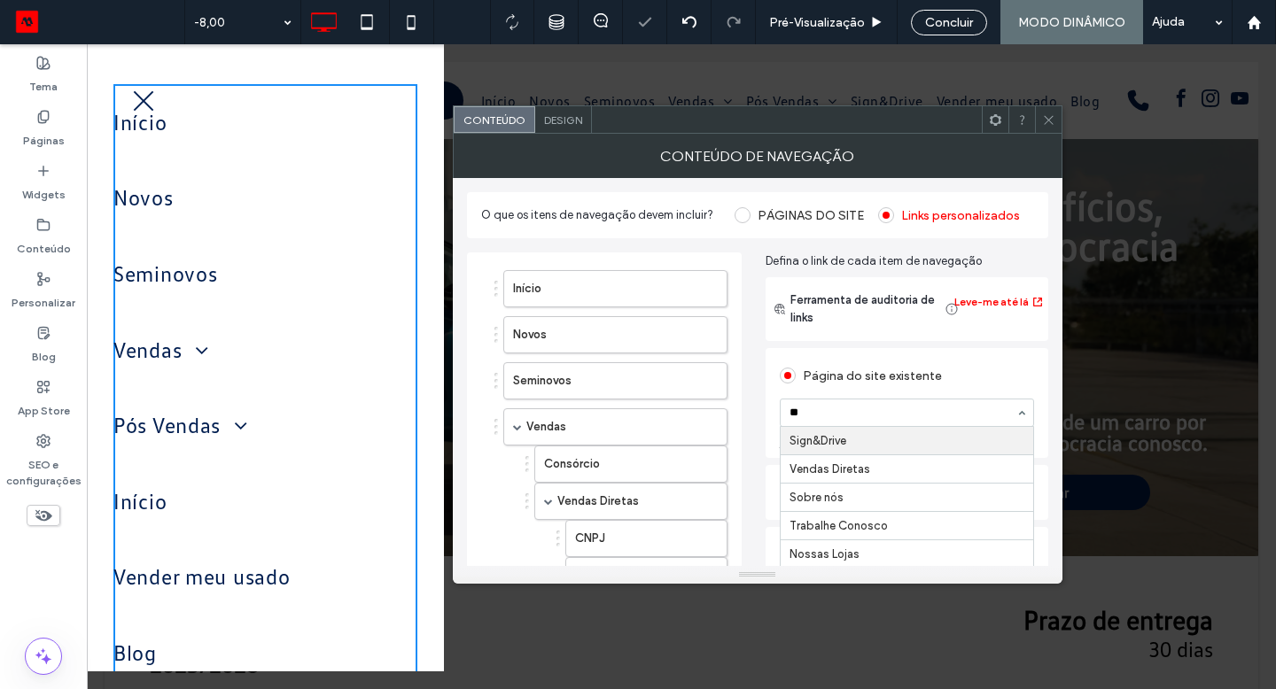
type input "***"
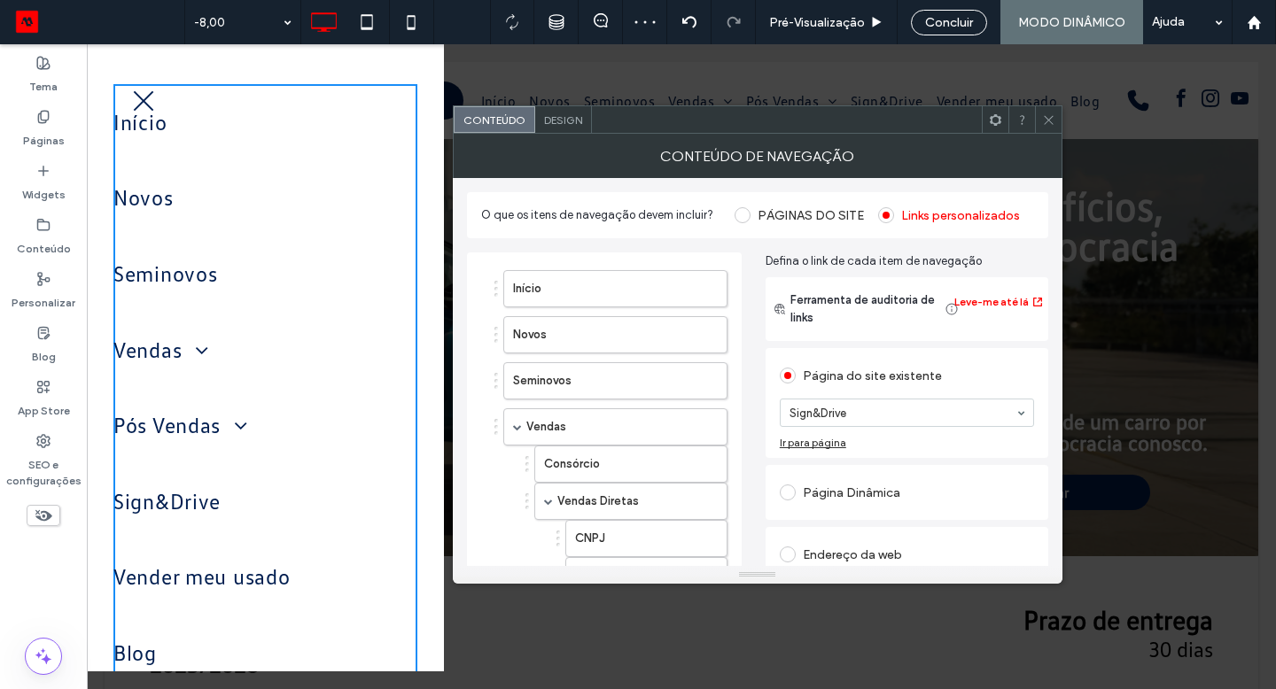
click at [1050, 123] on icon at bounding box center [1048, 119] width 13 height 13
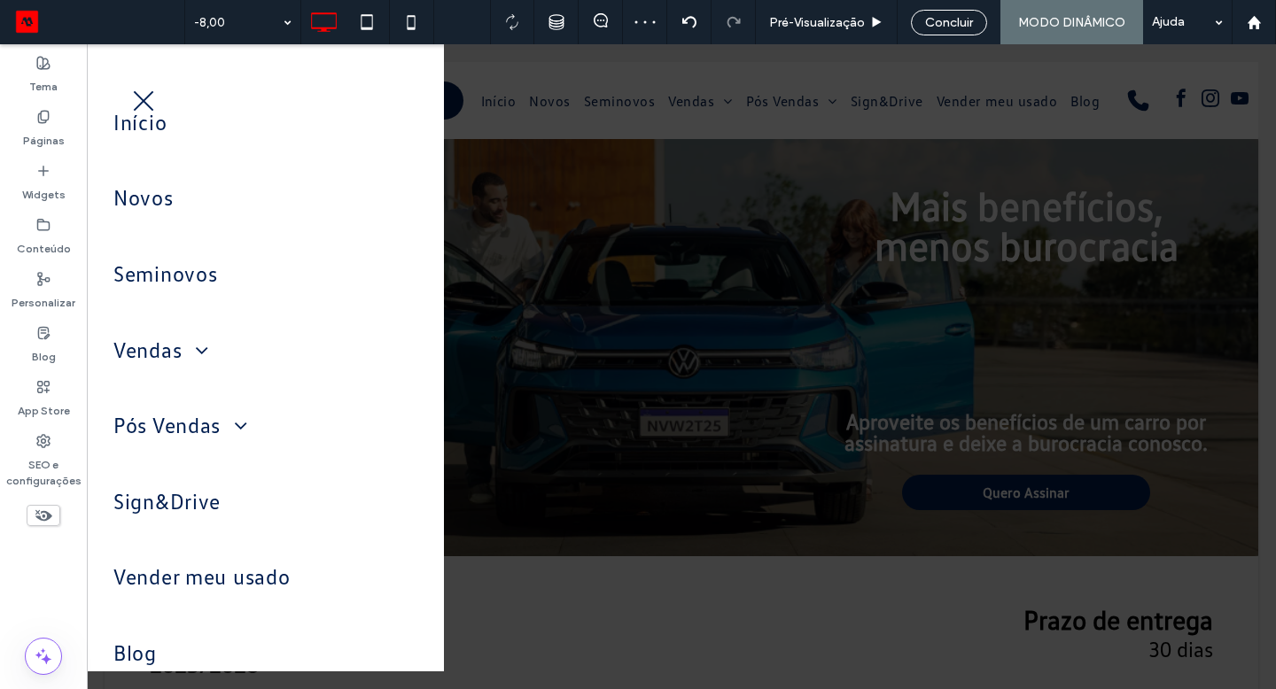
click at [140, 97] on span "menu" at bounding box center [144, 100] width 20 height 20
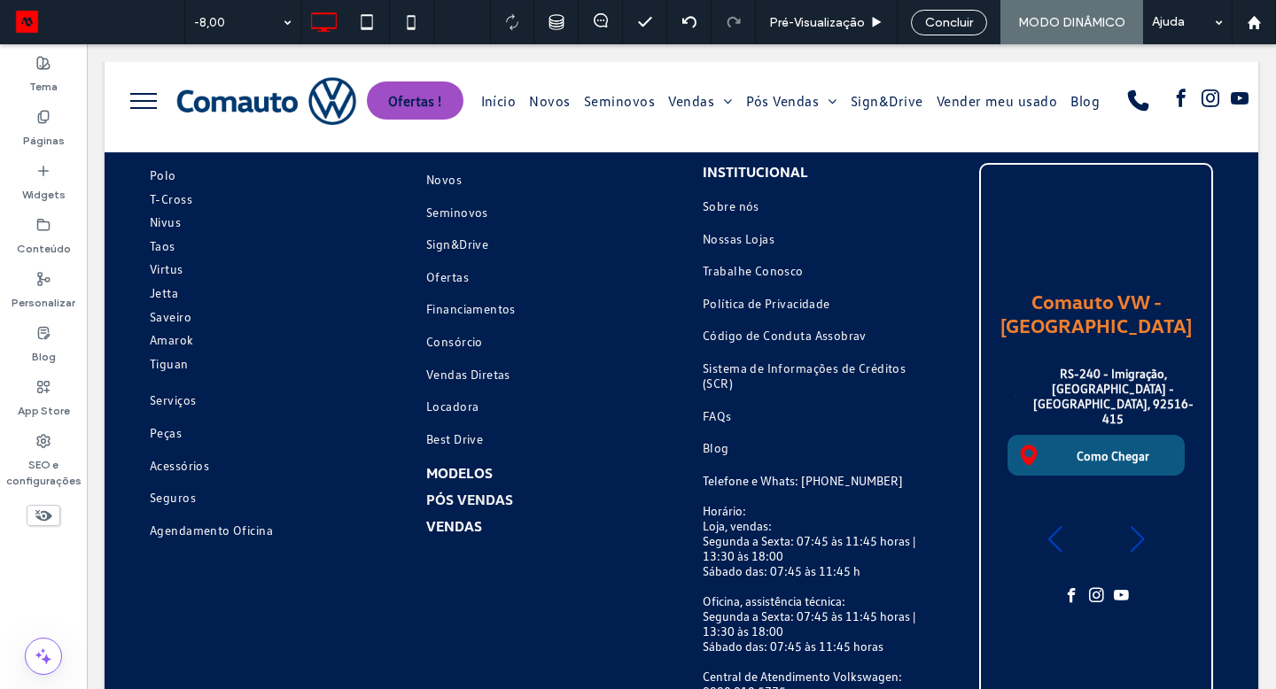
scroll to position [3540, 0]
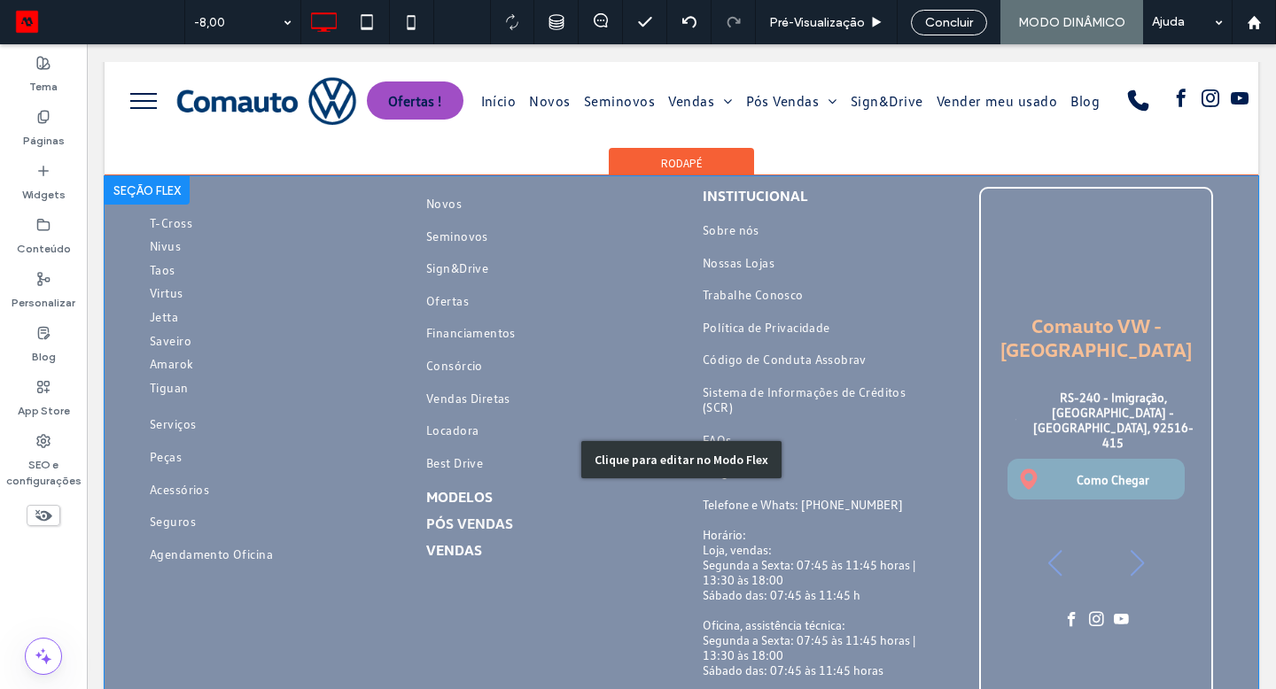
click at [481, 384] on div "Clique para editar no Modo Flex" at bounding box center [681, 459] width 1153 height 567
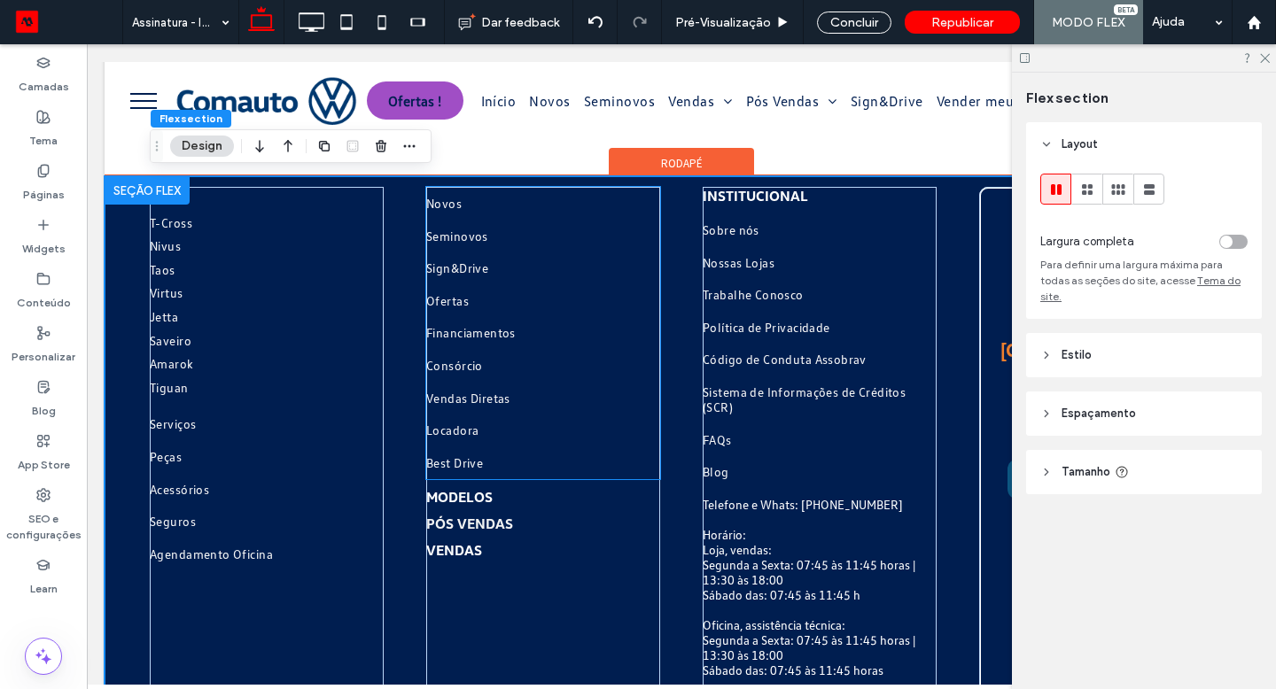
click at [481, 386] on span "Vendas Diretas" at bounding box center [468, 398] width 84 height 24
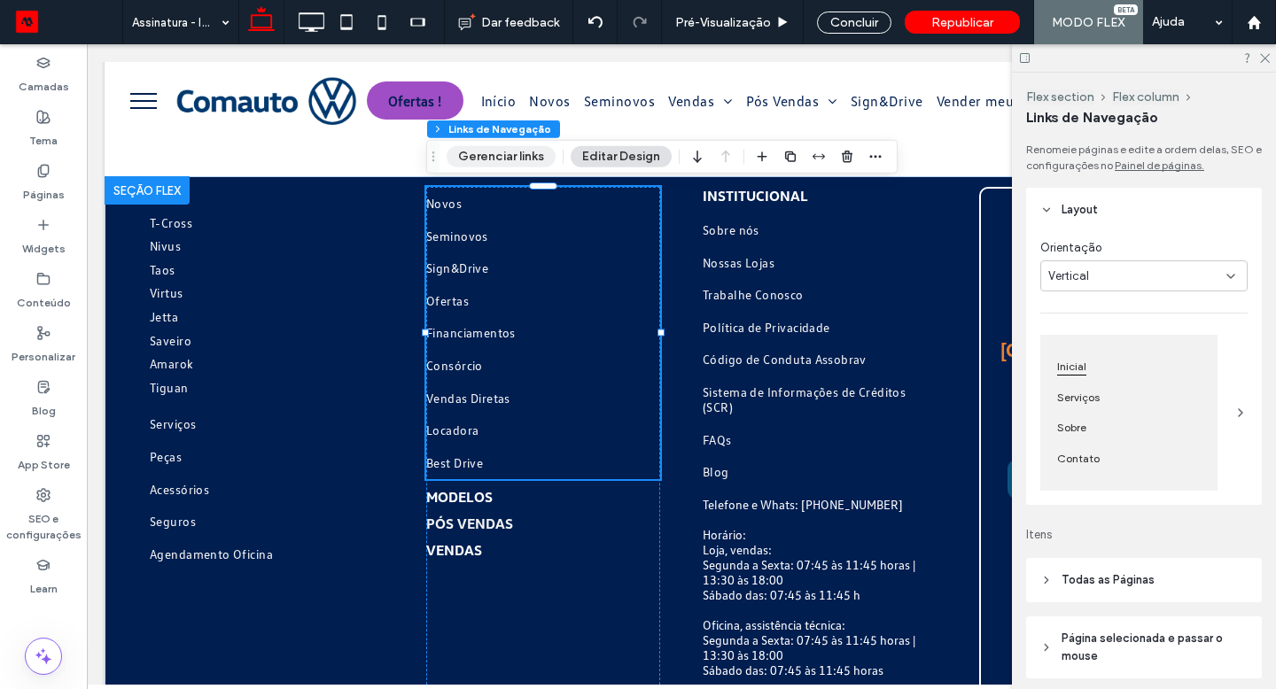
click at [526, 154] on button "Gerenciar links" at bounding box center [500, 156] width 109 height 21
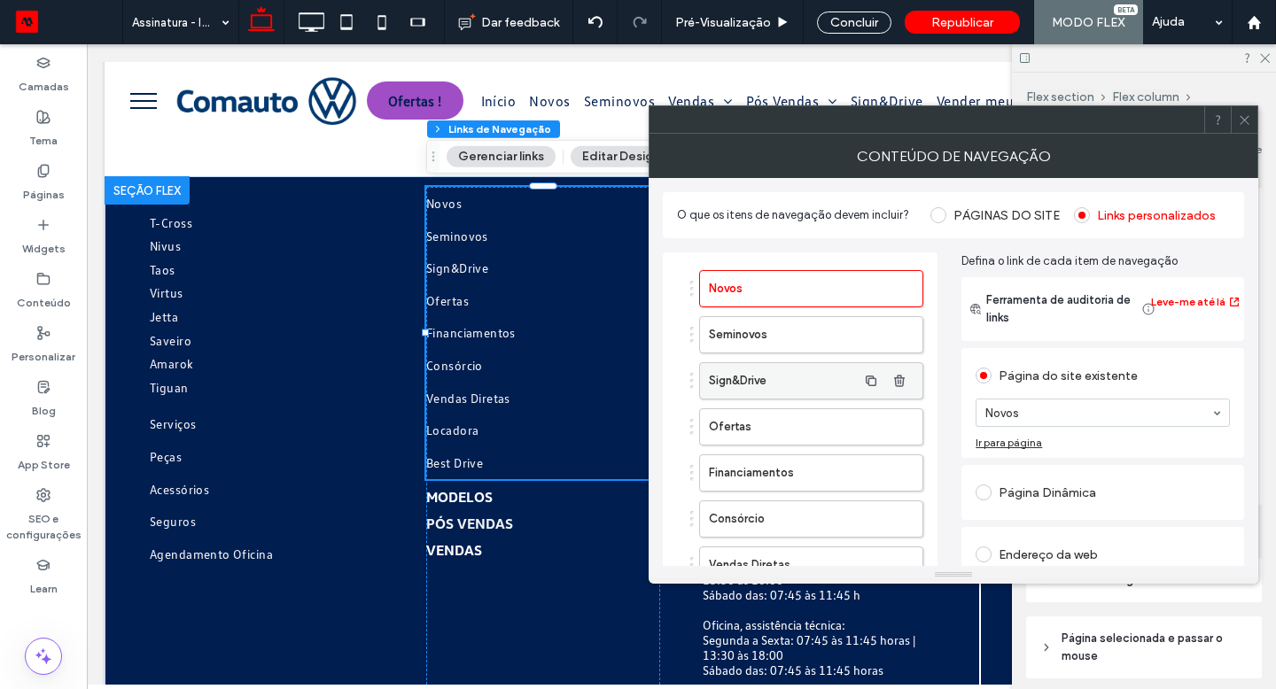
click at [822, 381] on label "Sign&Drive" at bounding box center [783, 380] width 148 height 35
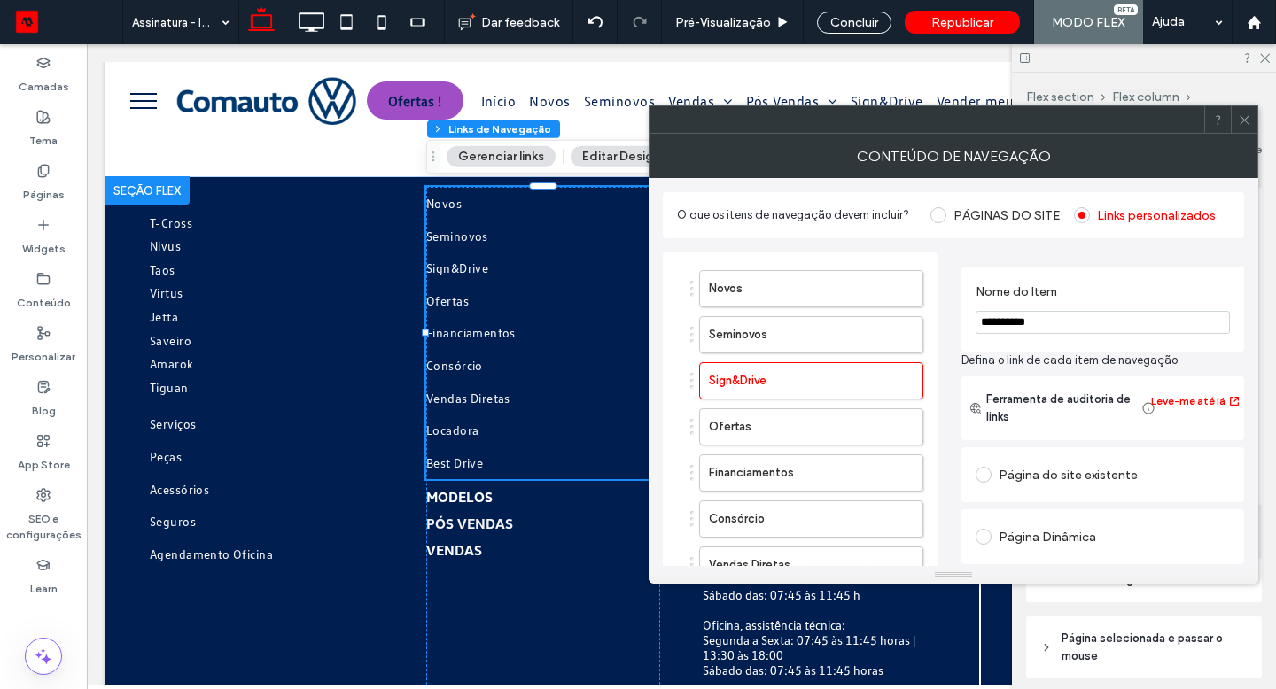
click at [1078, 471] on div "Página do site existente" at bounding box center [1102, 475] width 254 height 28
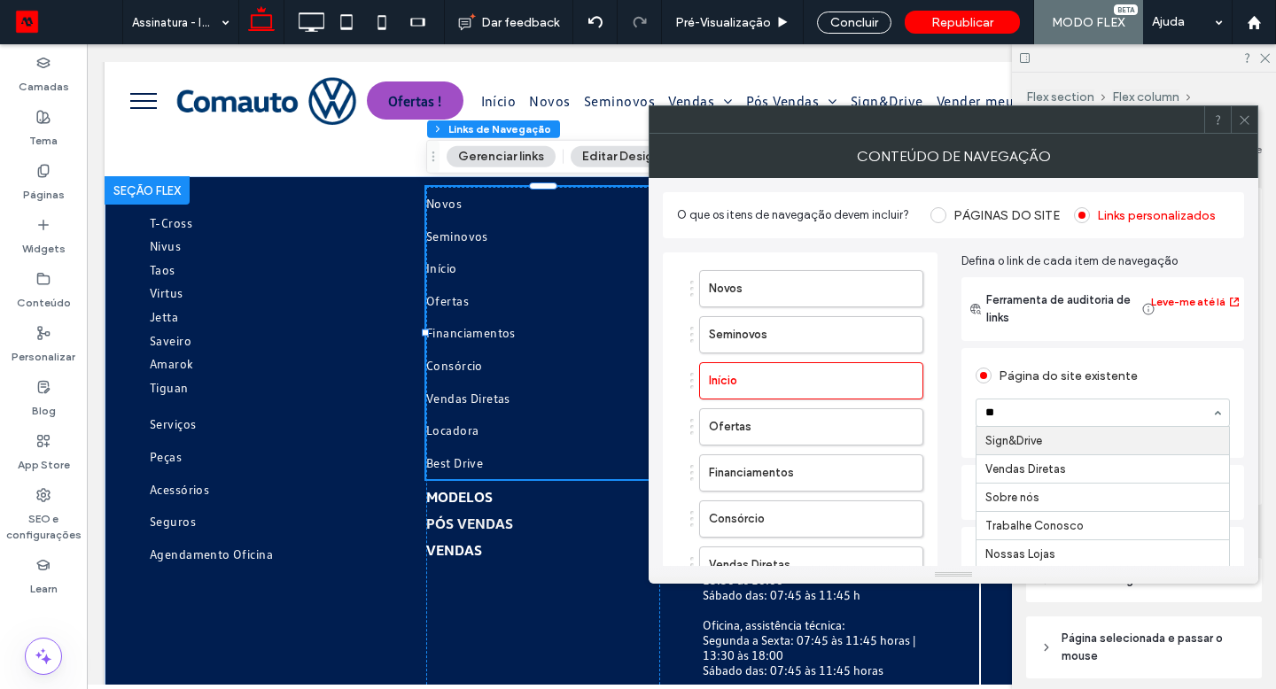
type input "***"
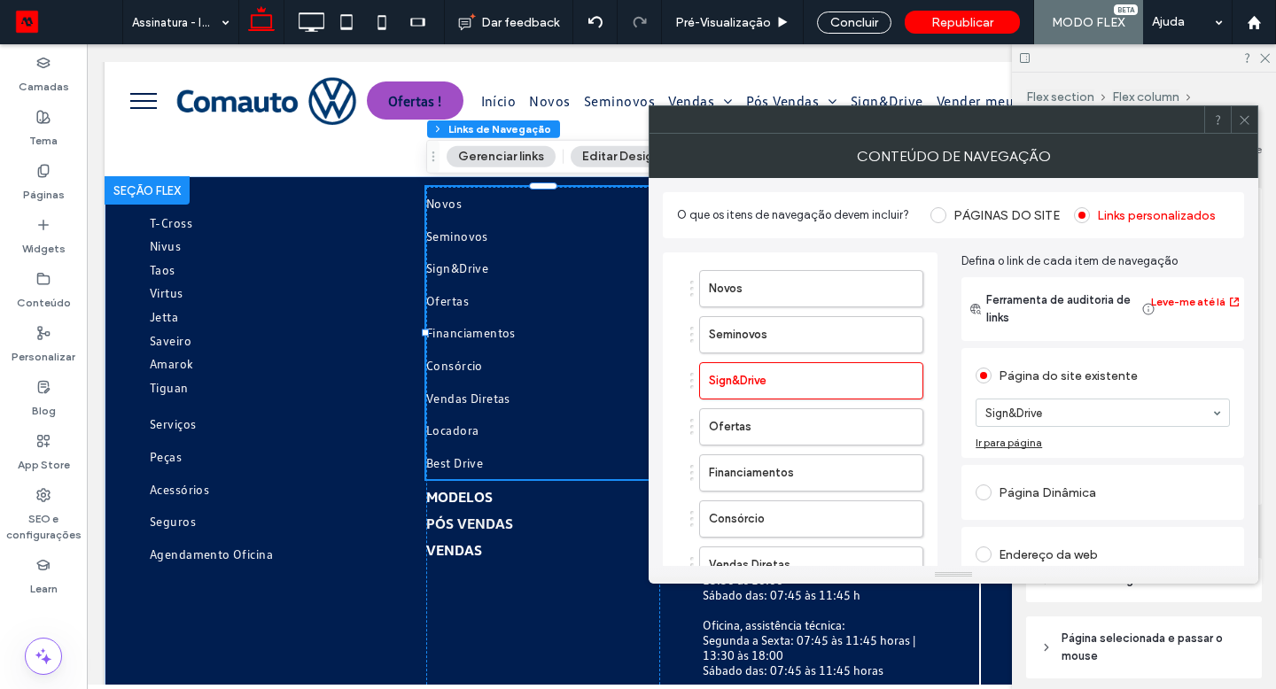
click at [1245, 128] on span at bounding box center [1243, 119] width 13 height 27
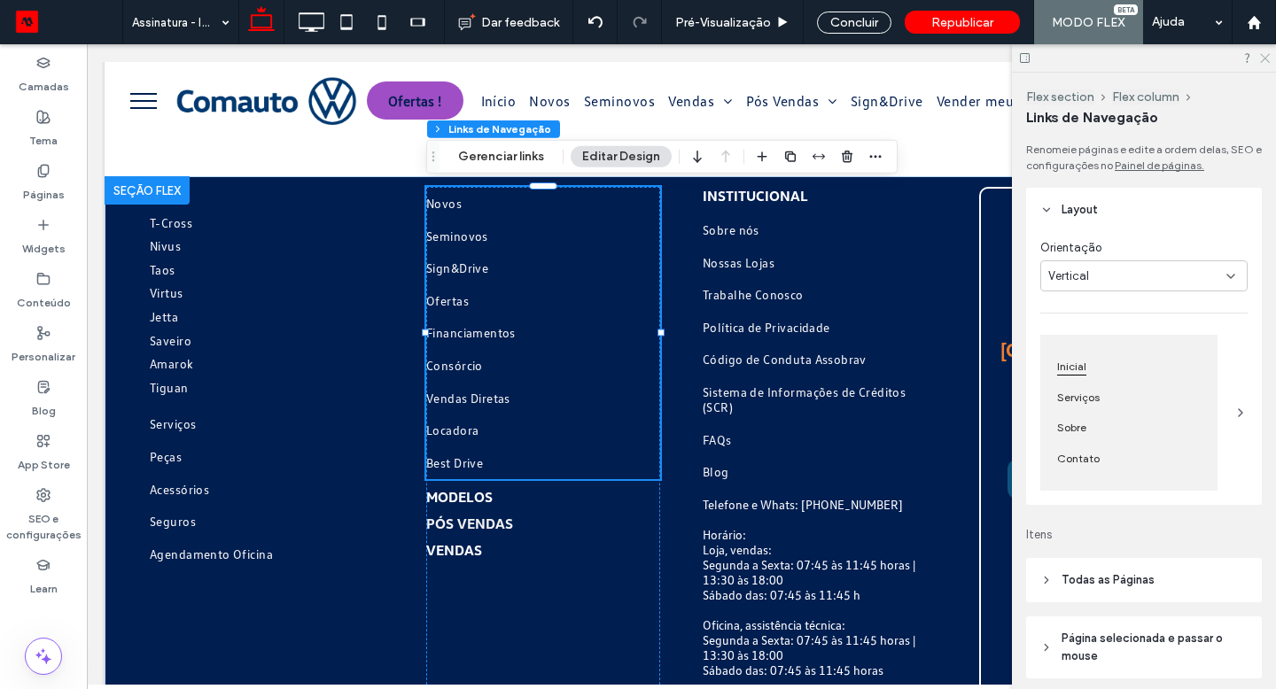
click at [1264, 57] on use at bounding box center [1265, 59] width 10 height 10
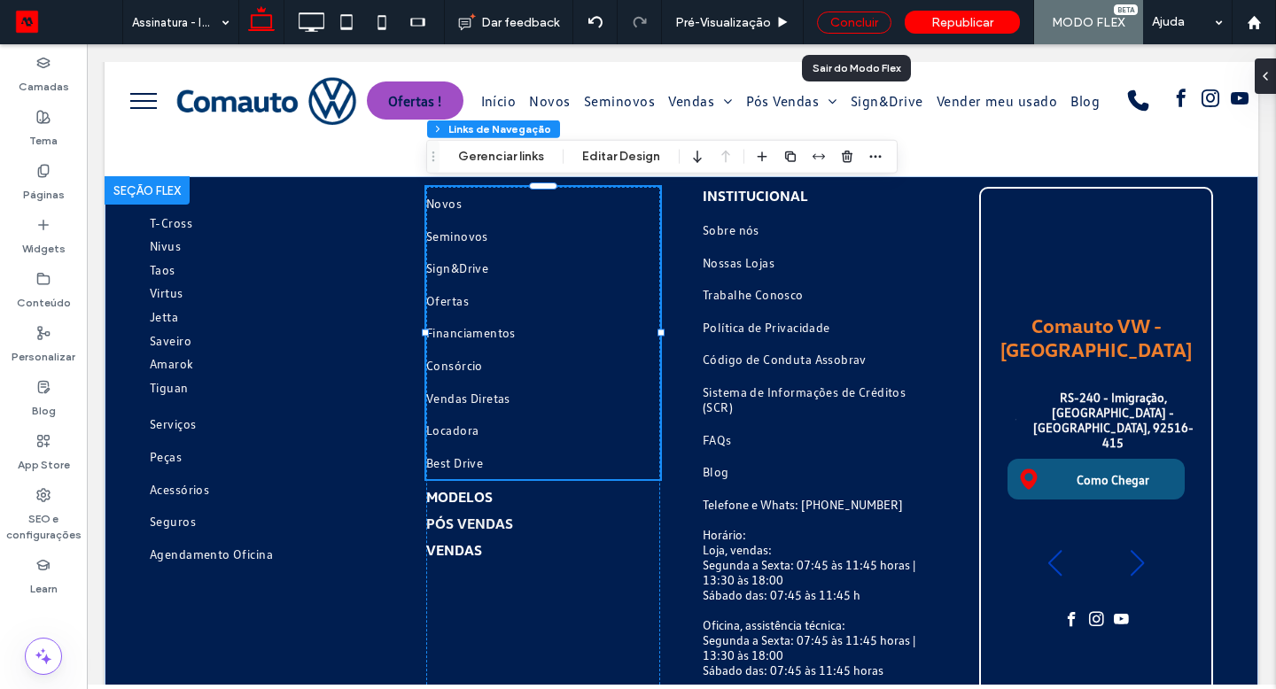
click at [866, 24] on div "Concluir" at bounding box center [854, 23] width 74 height 22
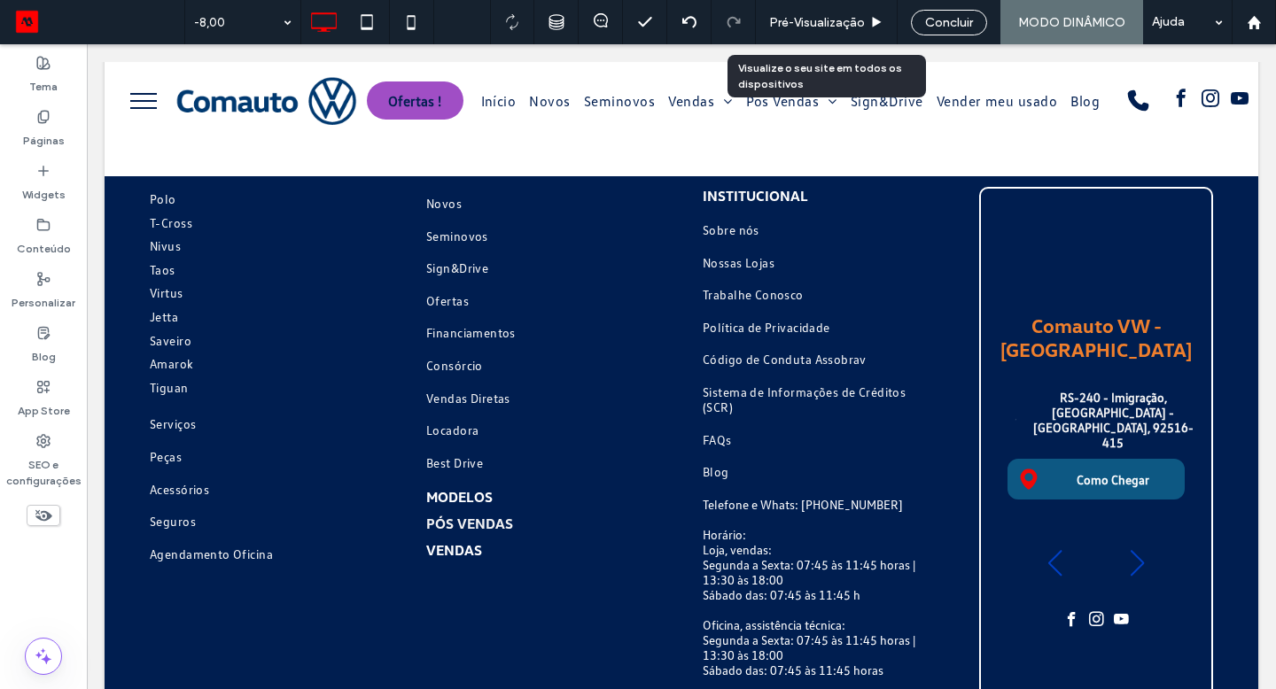
click at [866, 24] on div "Pré-Visualizaçāo" at bounding box center [826, 22] width 141 height 15
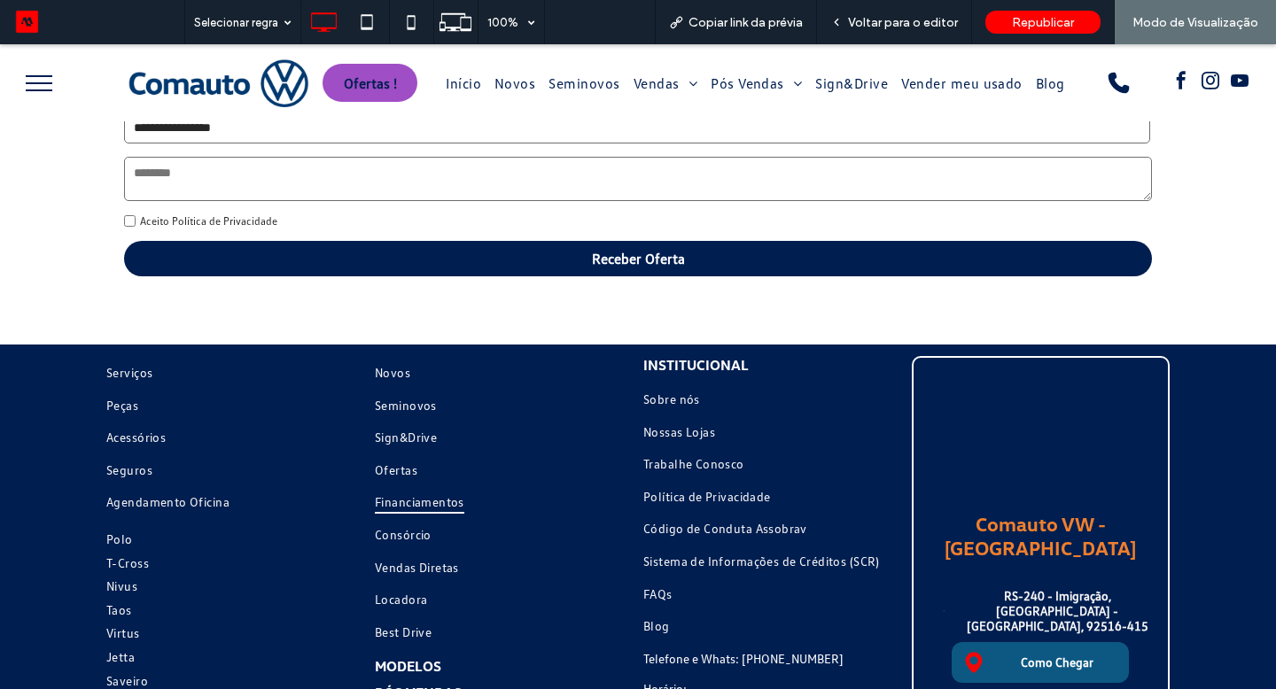
scroll to position [3430, 0]
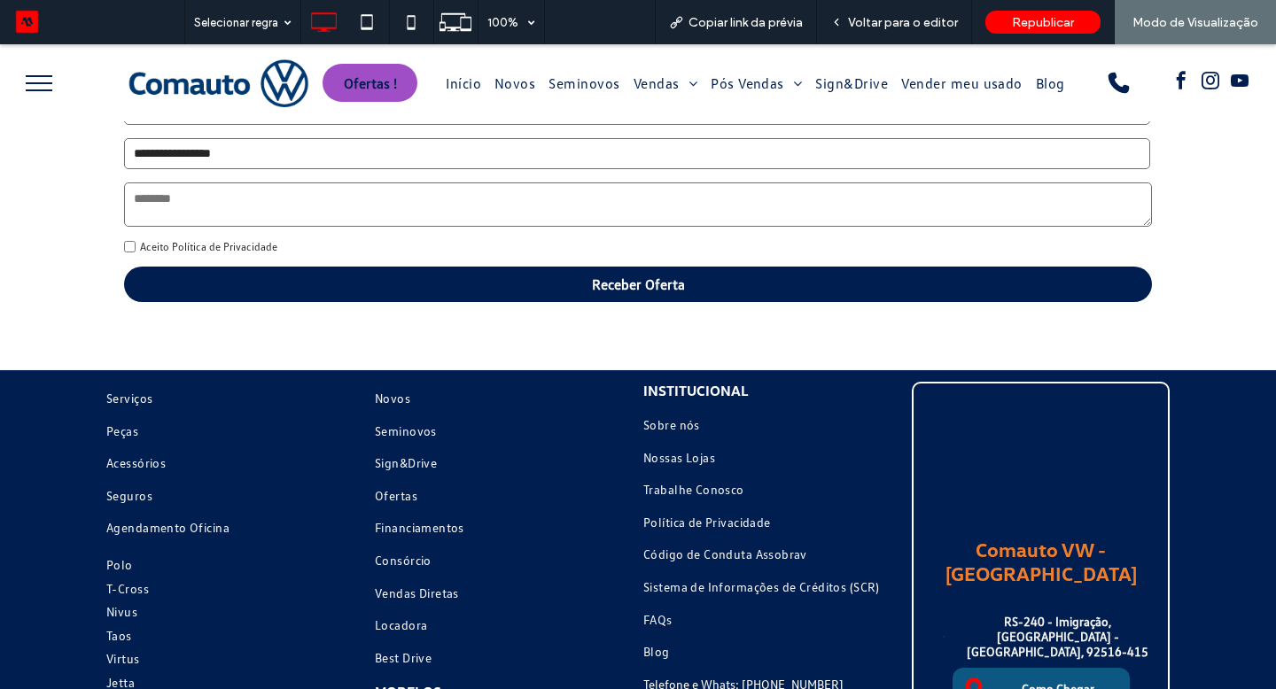
click at [33, 71] on button "menu" at bounding box center [39, 83] width 46 height 46
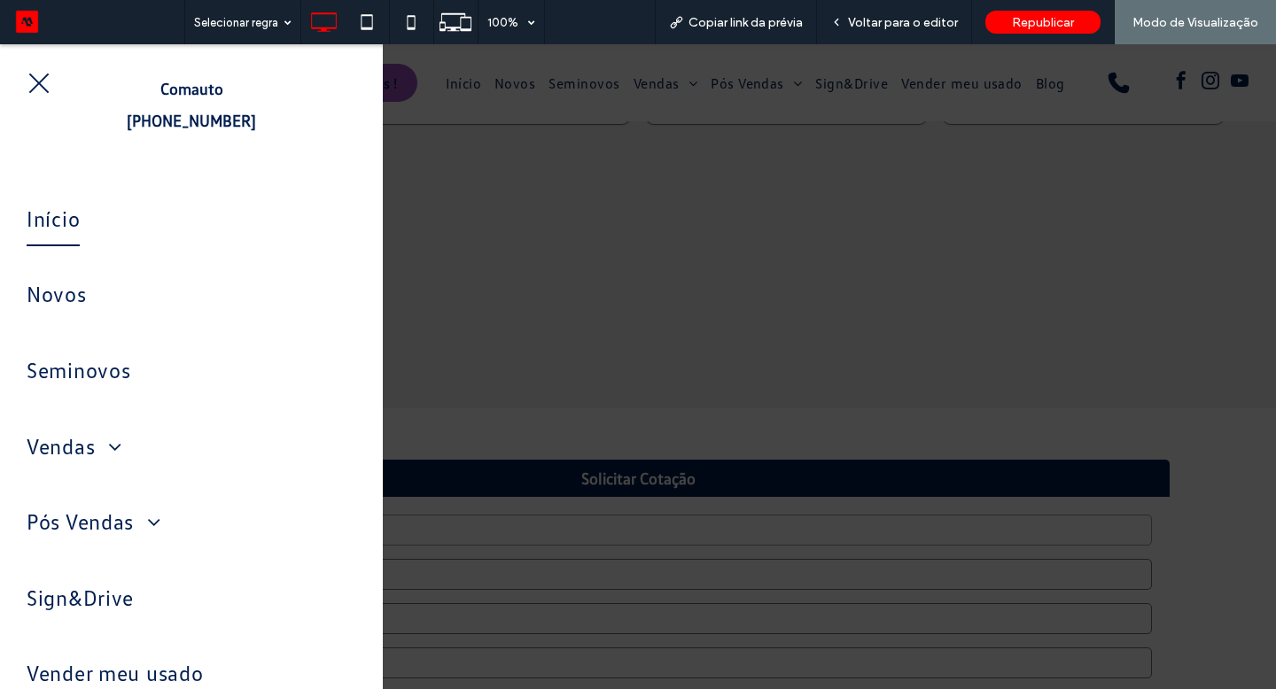
scroll to position [2726, 0]
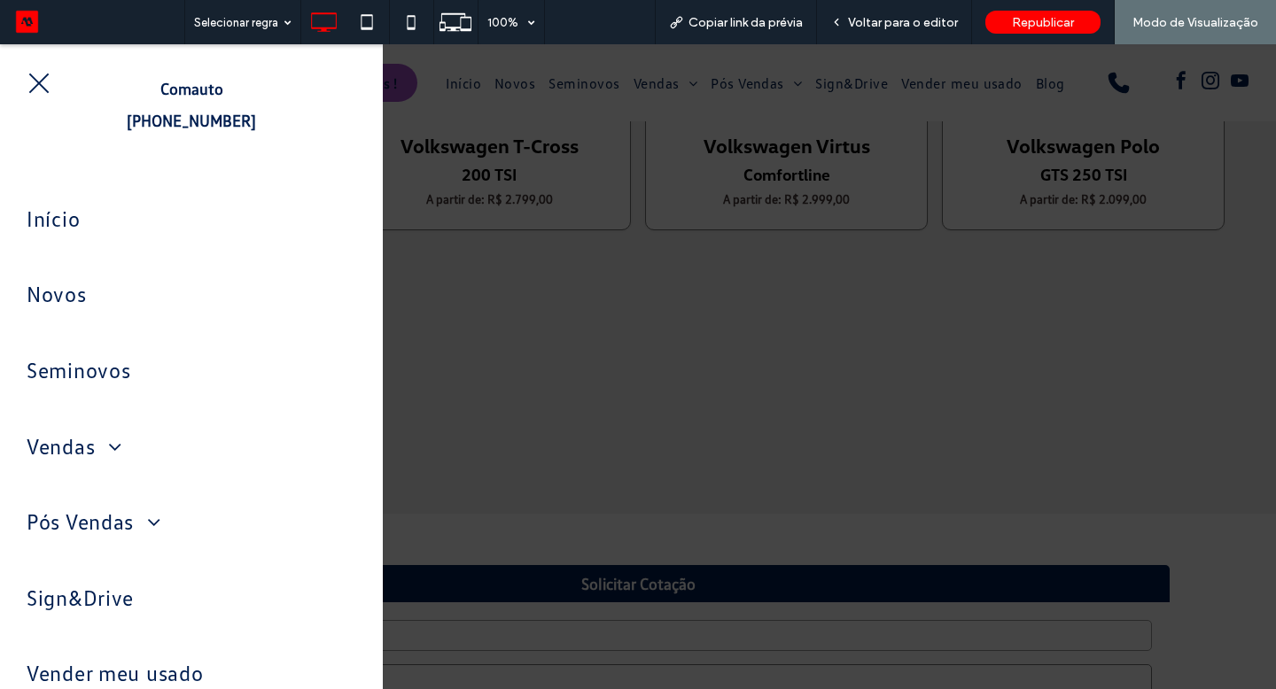
click at [50, 78] on button "menu" at bounding box center [39, 83] width 46 height 46
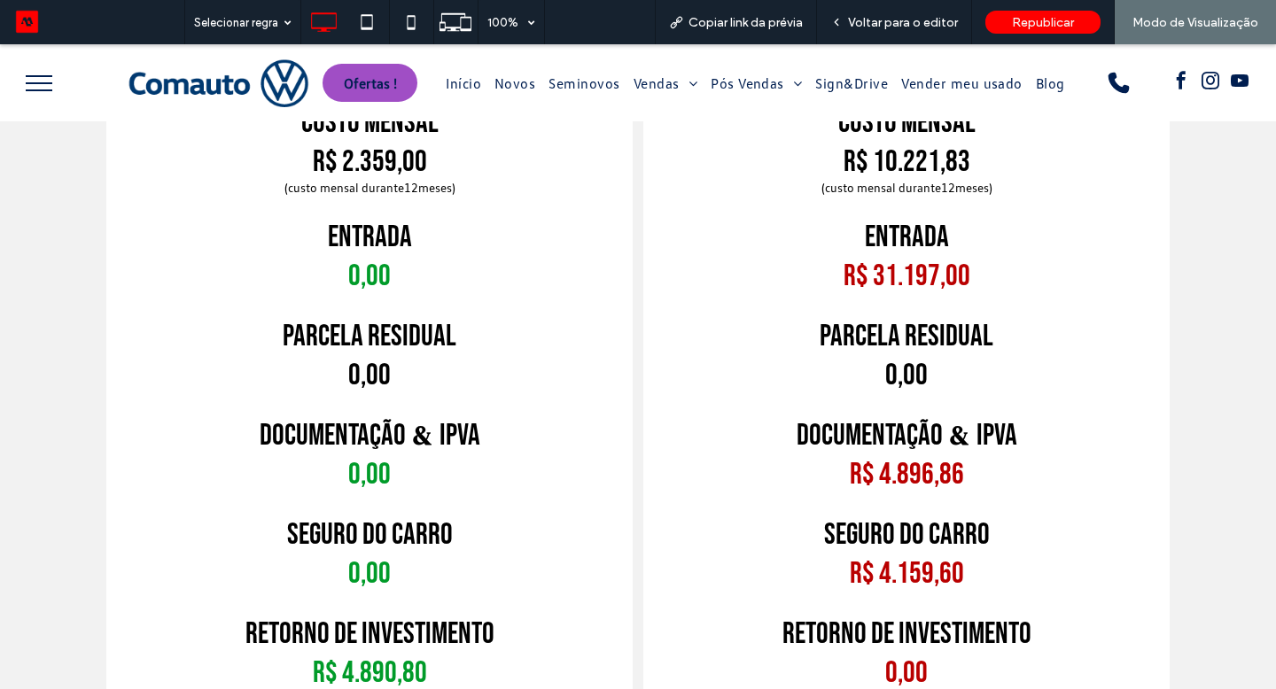
scroll to position [0, 0]
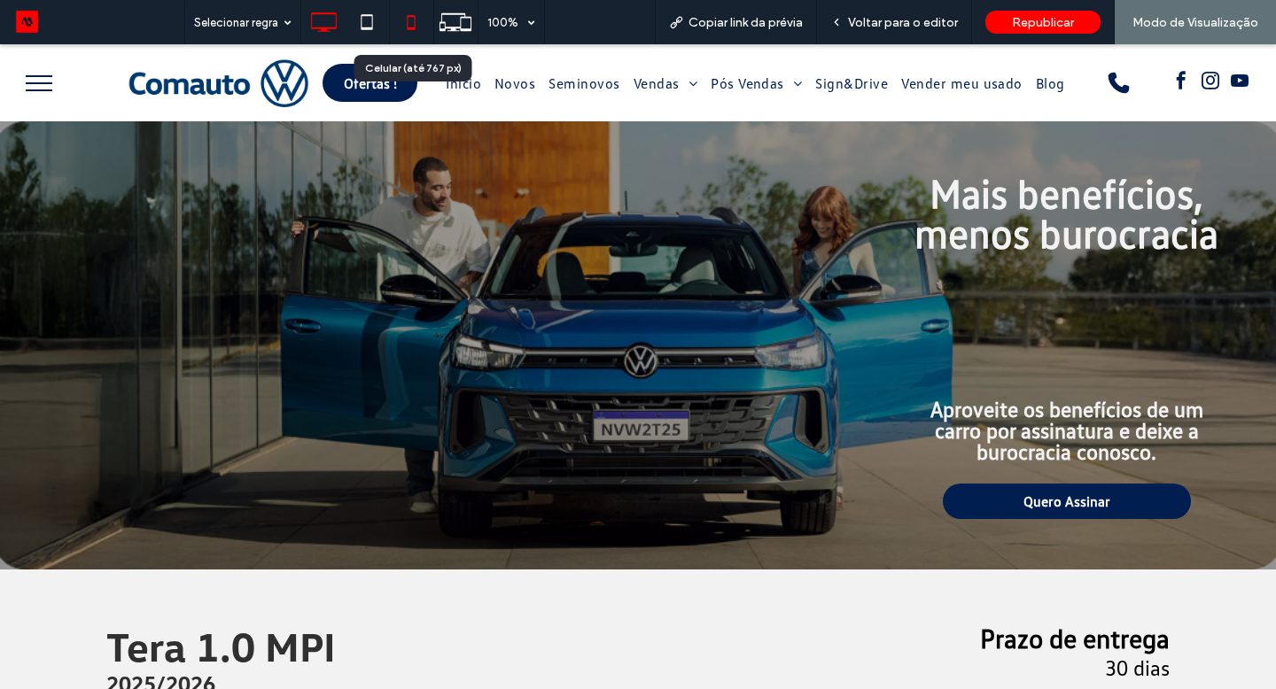
click at [403, 27] on icon at bounding box center [410, 21] width 35 height 35
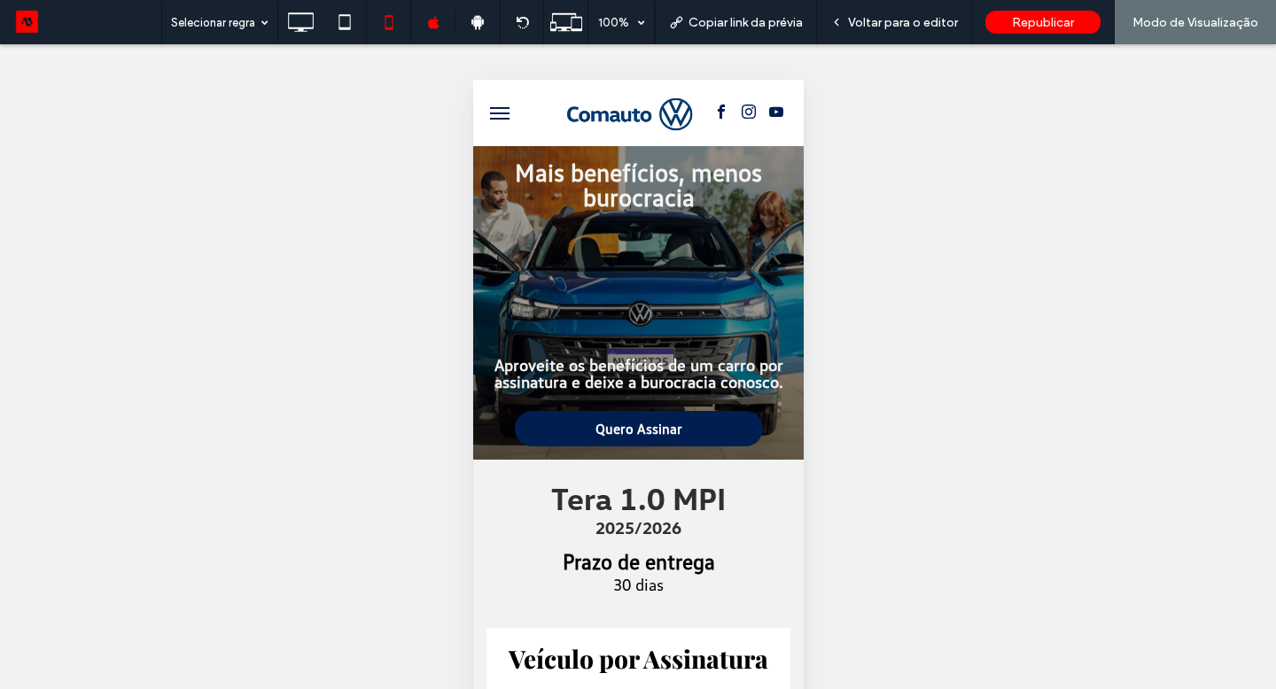
click at [506, 111] on button "menu" at bounding box center [498, 113] width 35 height 35
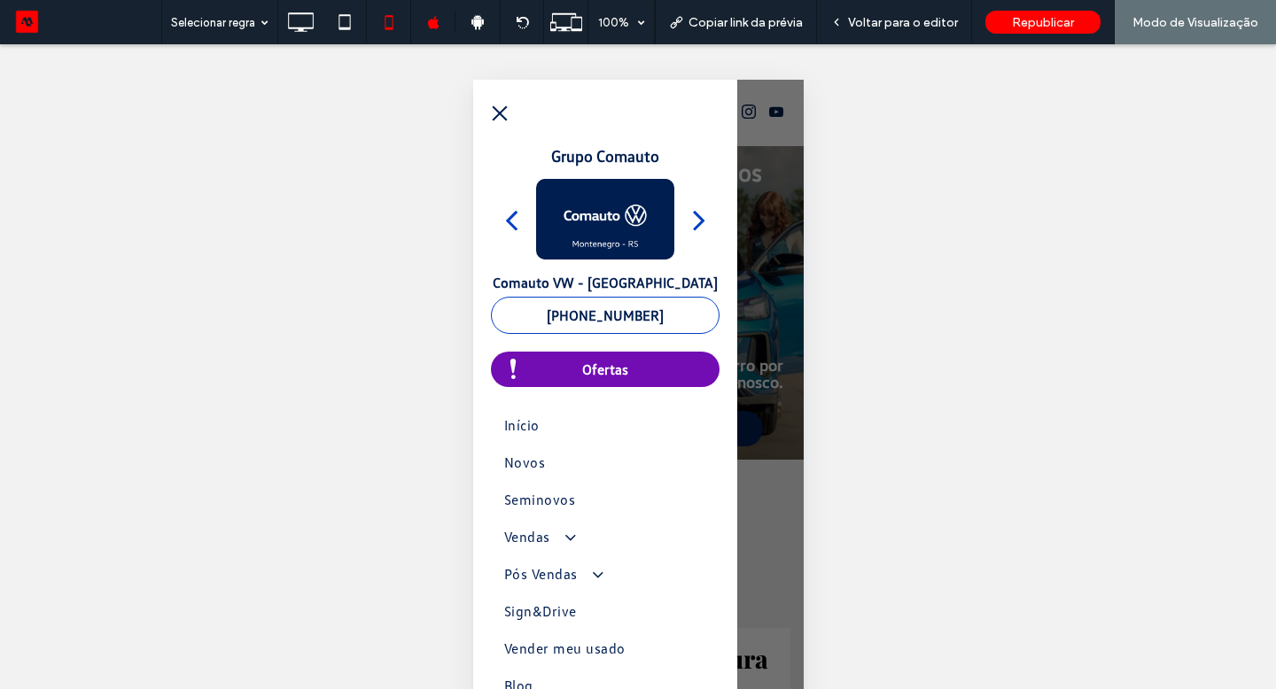
scroll to position [60, 0]
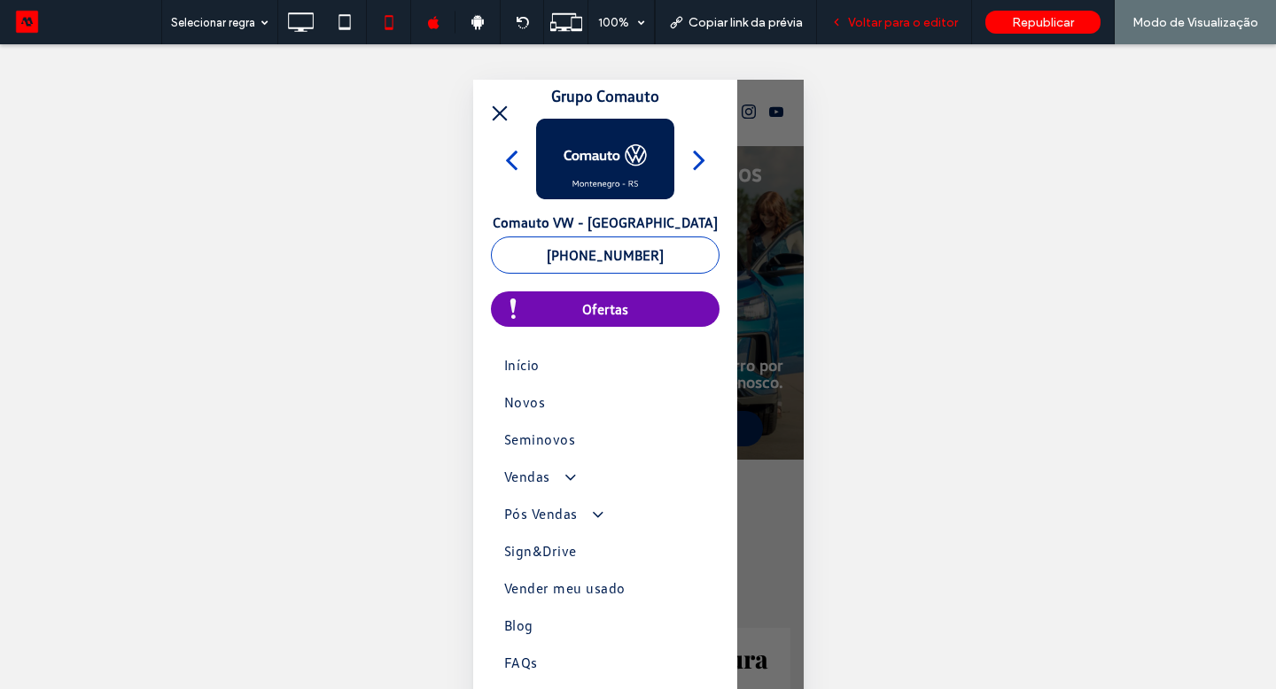
click at [888, 29] on div "Voltar para o editor" at bounding box center [894, 22] width 155 height 44
click at [889, 26] on span "Voltar para o editor" at bounding box center [903, 22] width 110 height 15
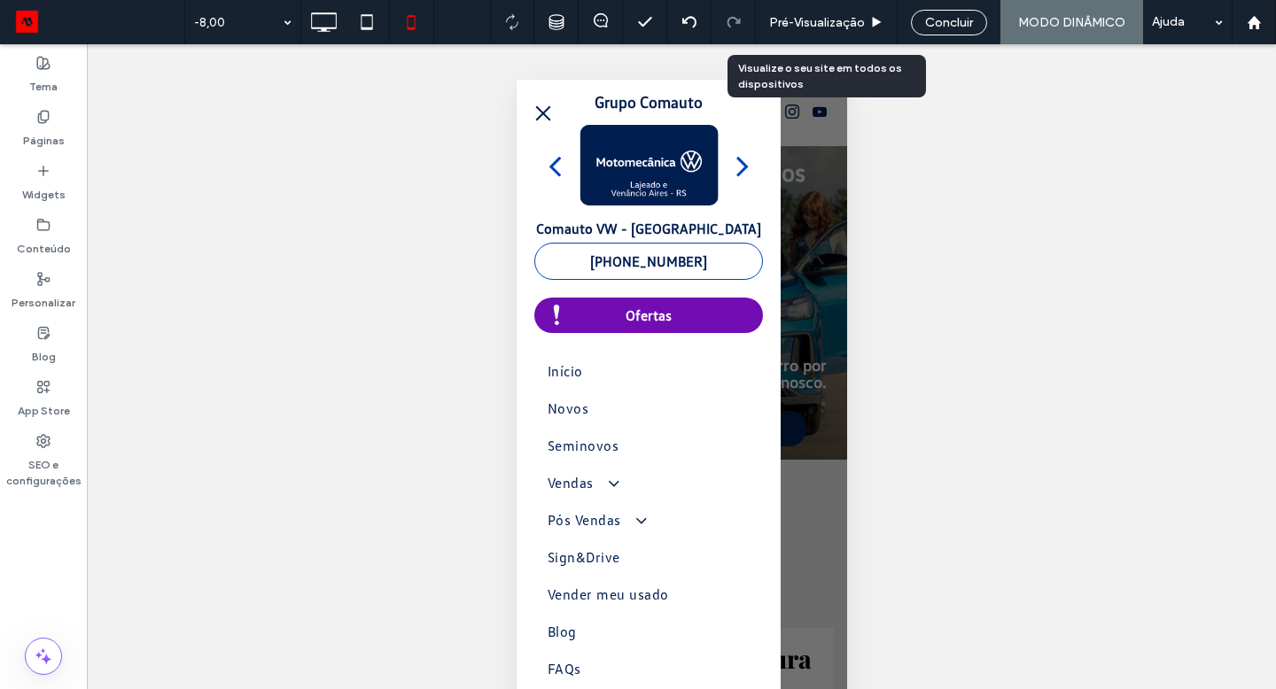
scroll to position [53, 0]
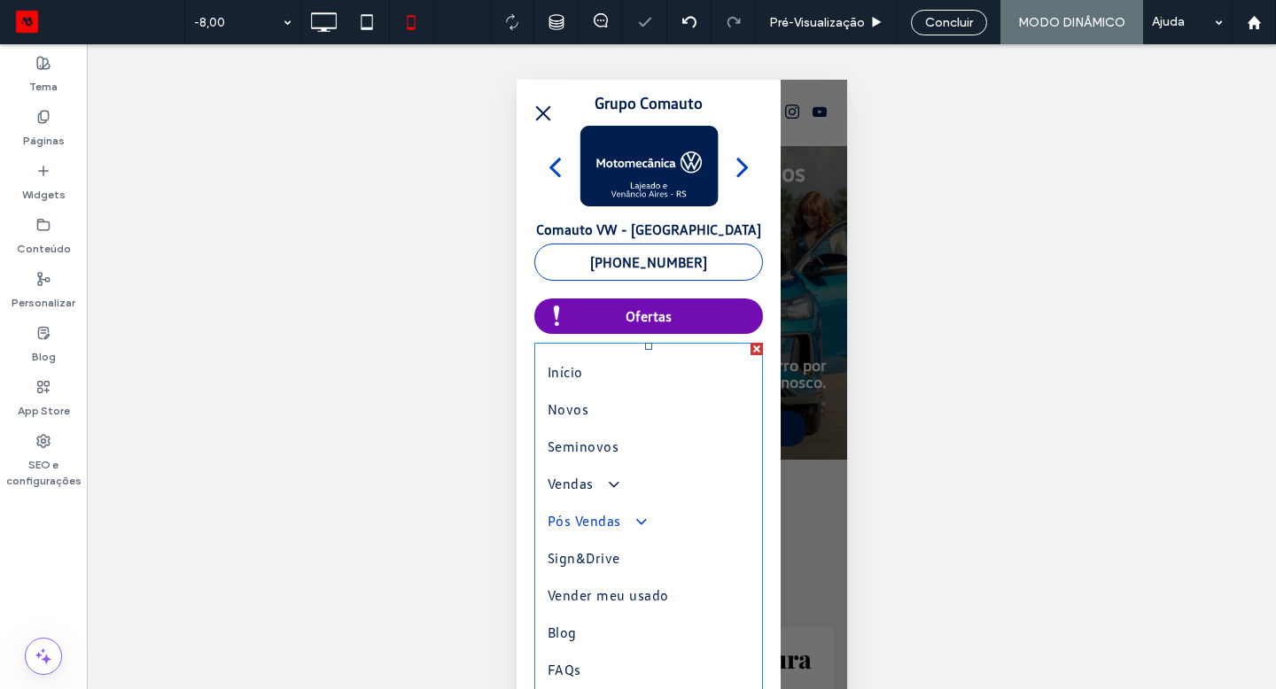
click at [640, 502] on link "Pós Vendas" at bounding box center [648, 520] width 202 height 37
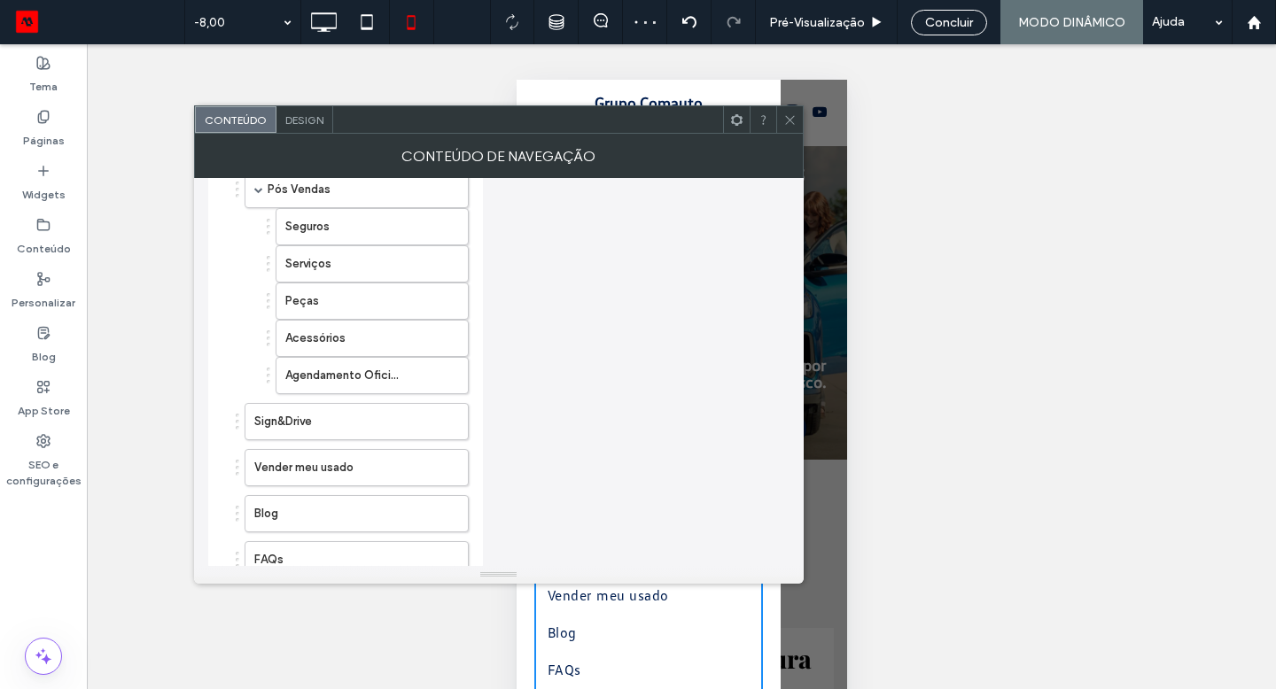
scroll to position [772, 0]
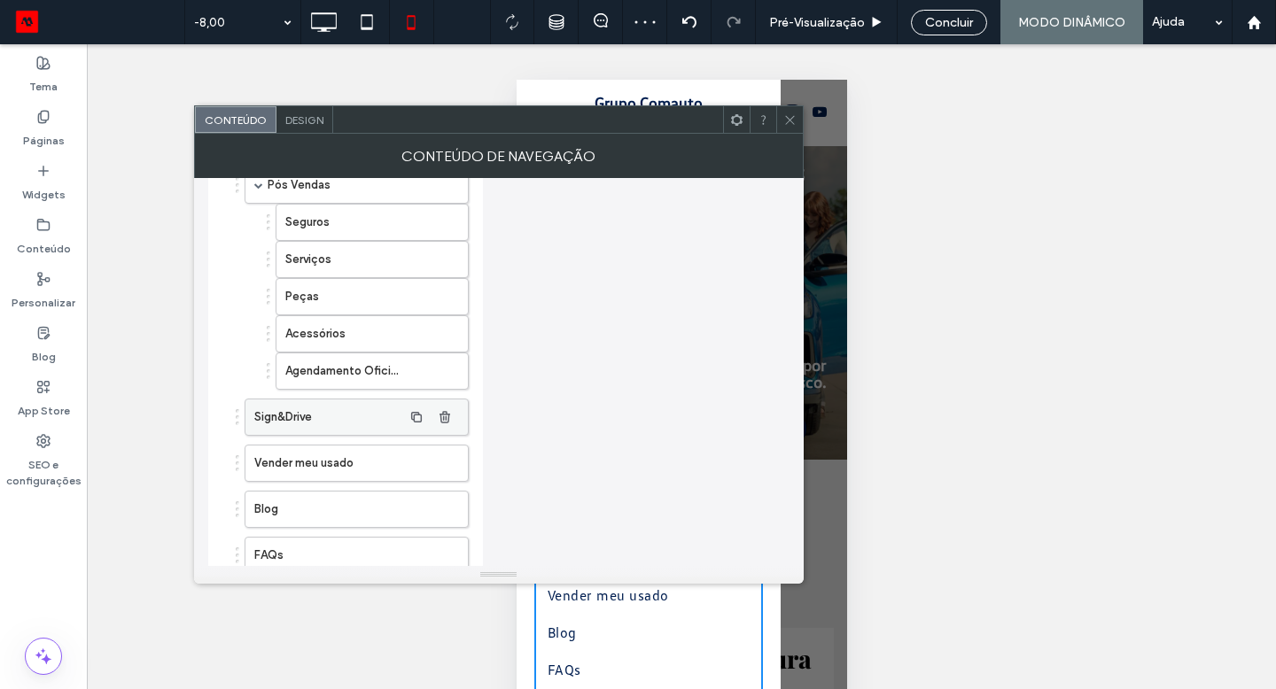
click at [325, 413] on label "Sign&Drive" at bounding box center [328, 416] width 148 height 35
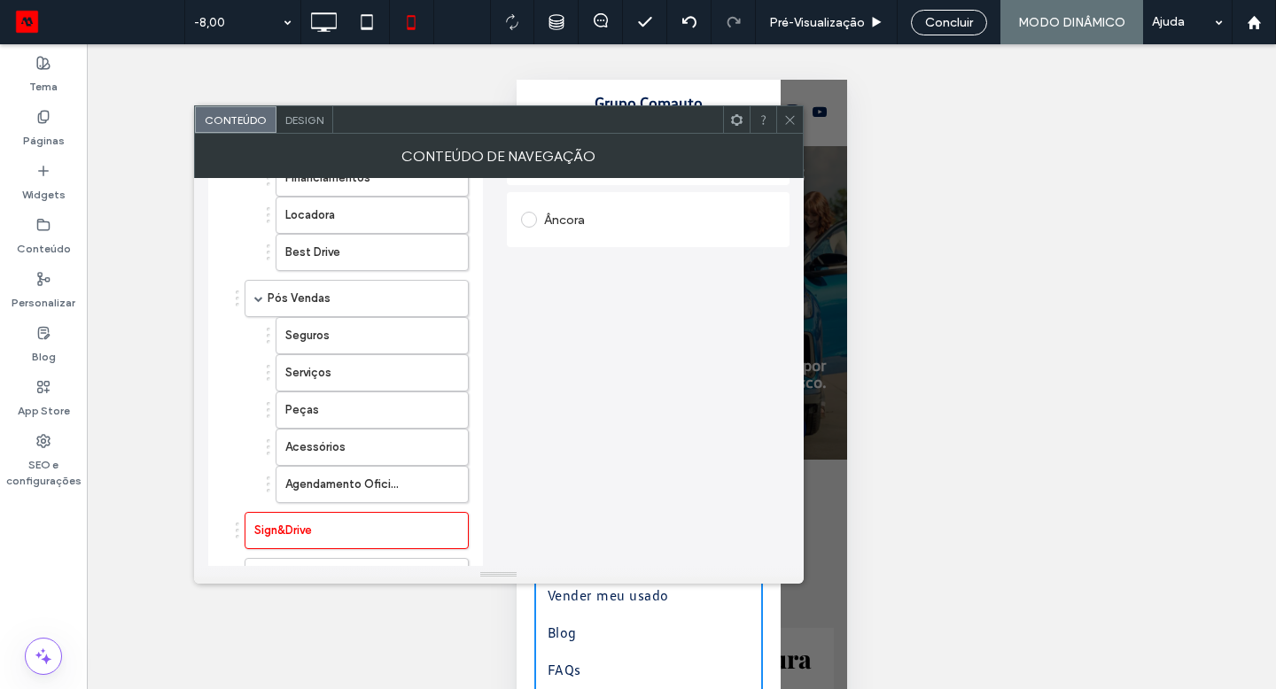
scroll to position [0, 0]
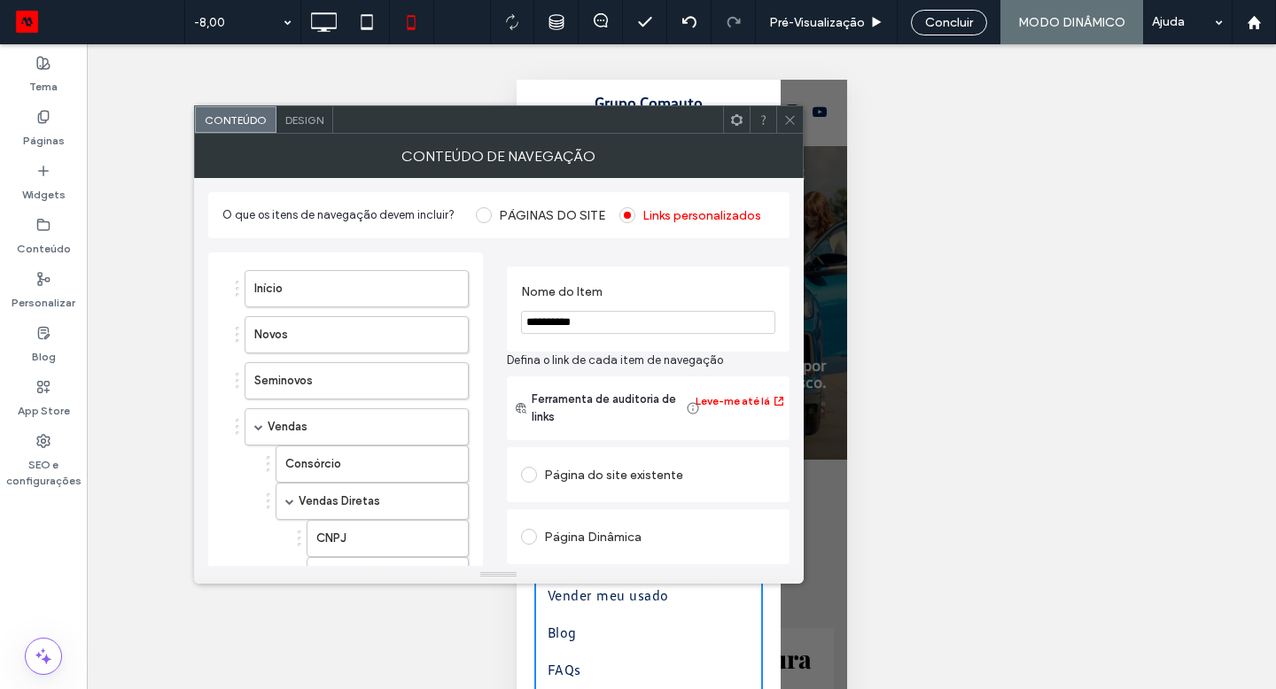
click at [571, 469] on div "Página do site existente" at bounding box center [648, 475] width 254 height 28
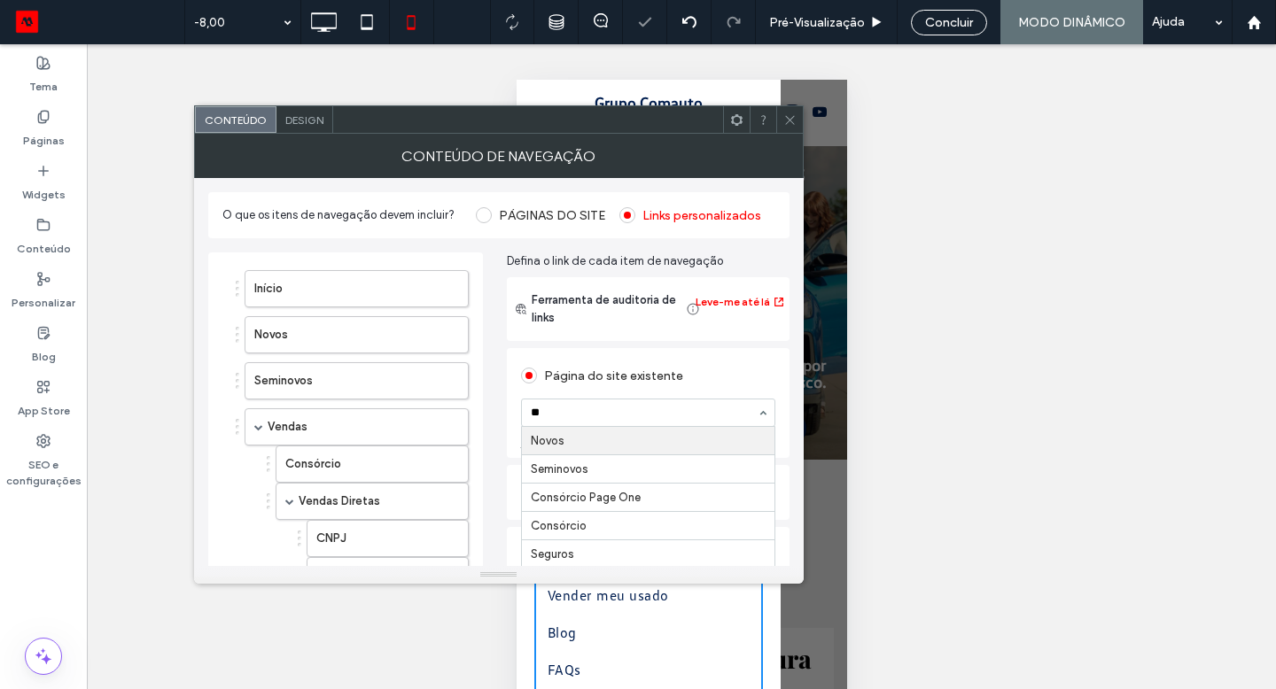
type input "***"
click at [791, 113] on icon at bounding box center [789, 119] width 13 height 13
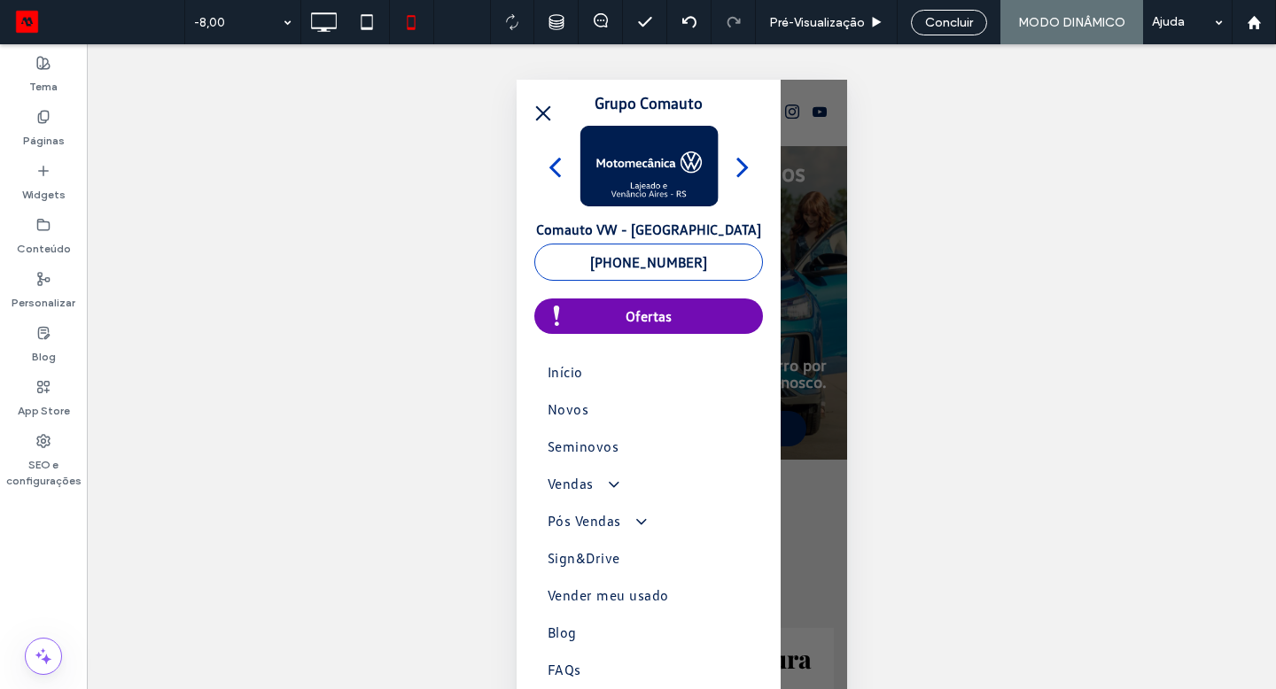
click at [547, 110] on button "menu" at bounding box center [541, 113] width 35 height 35
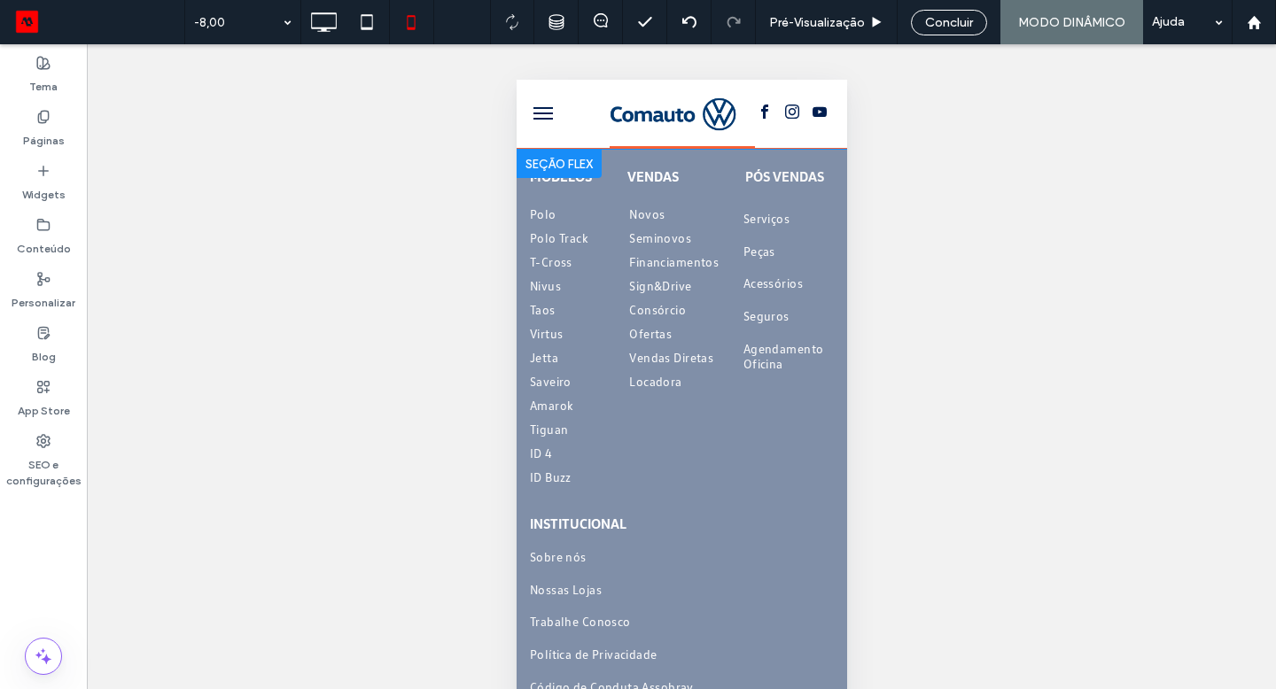
scroll to position [5046, 0]
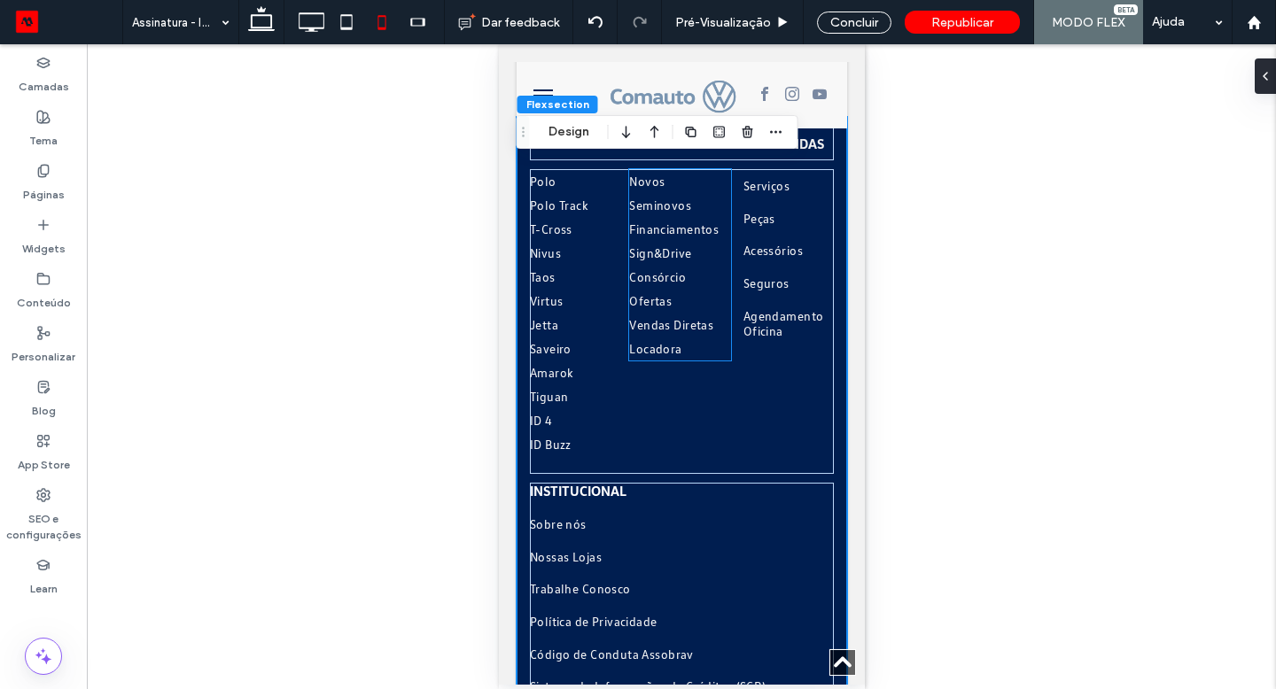
scroll to position [5186, 0]
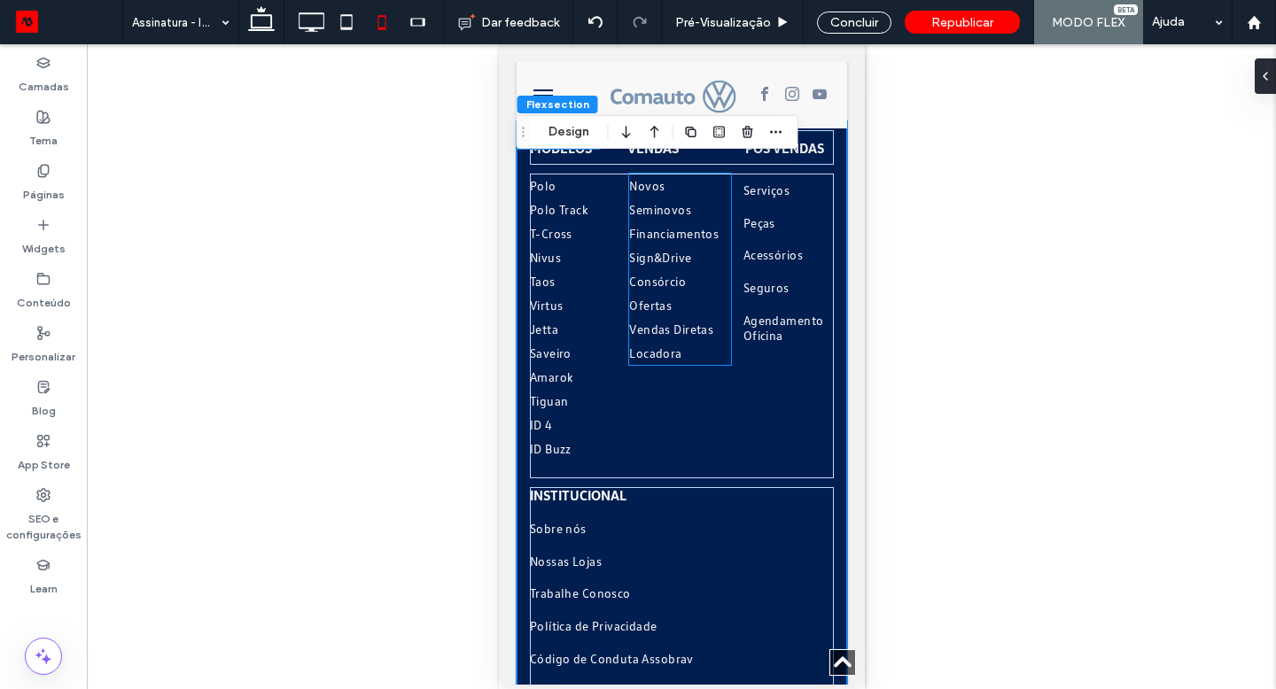
click at [684, 317] on link "Ofertas" at bounding box center [688, 305] width 120 height 24
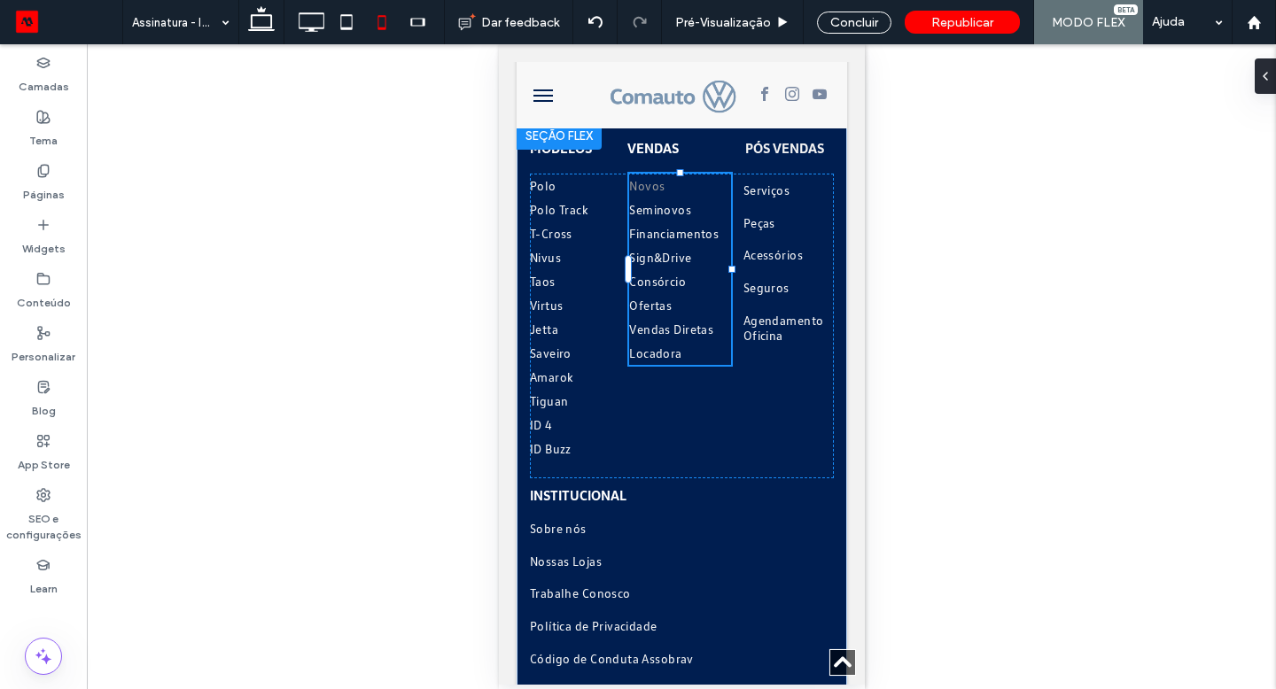
type input "***"
type input "****"
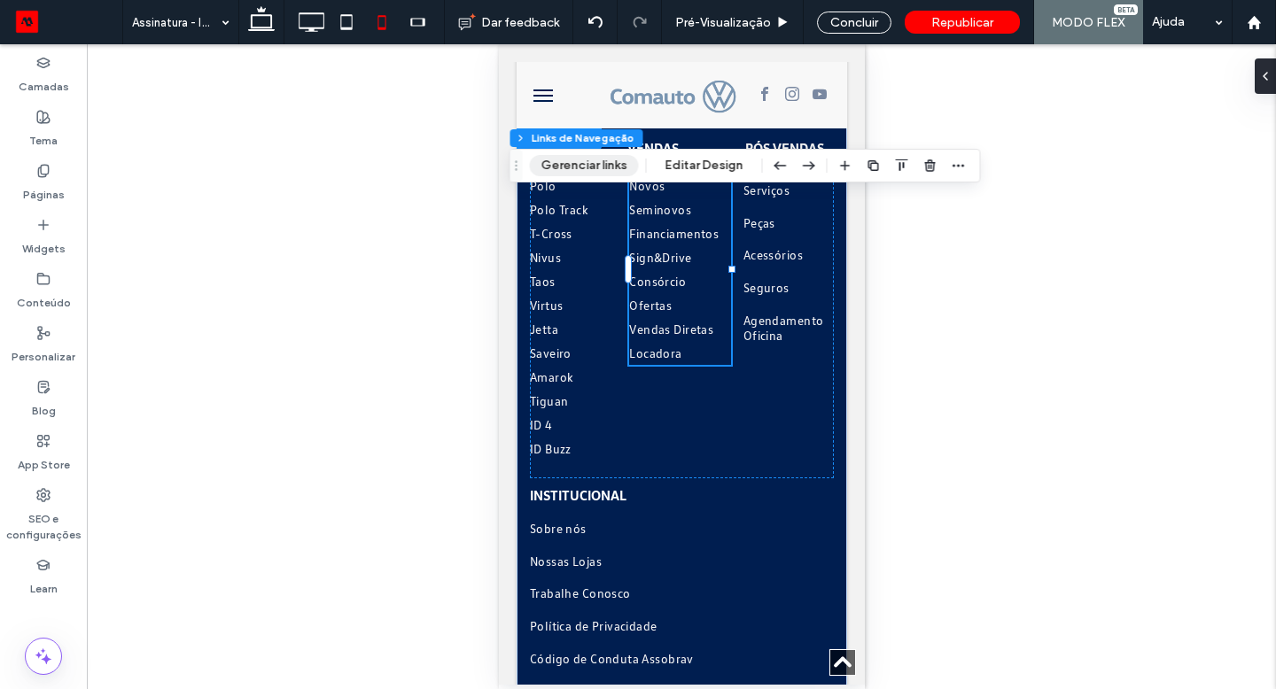
click at [614, 156] on button "Gerenciar links" at bounding box center [584, 165] width 109 height 21
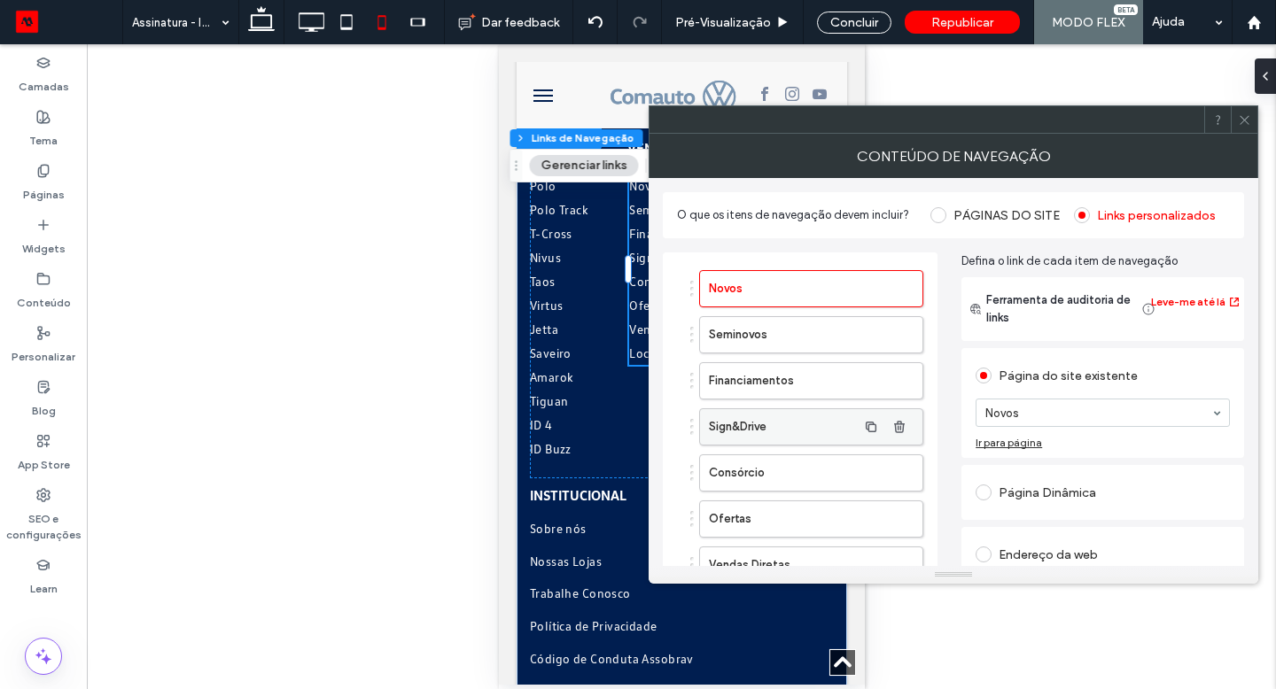
click at [783, 427] on label "Sign&Drive" at bounding box center [783, 426] width 148 height 35
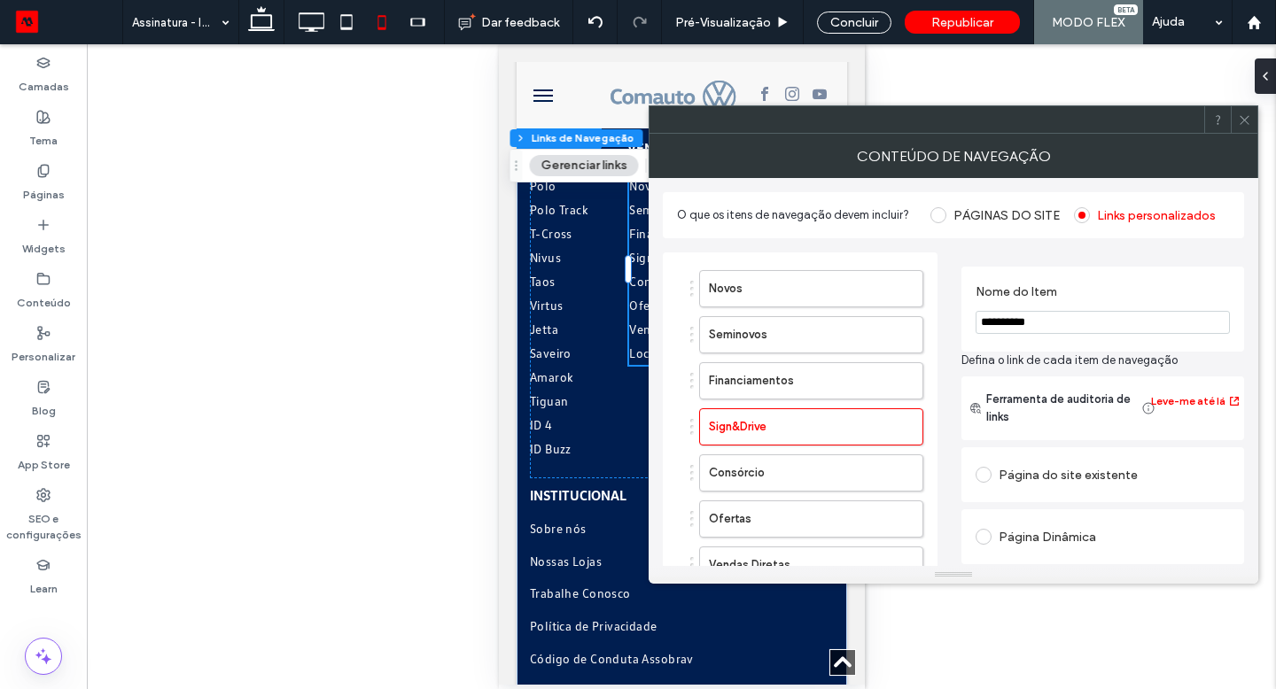
scroll to position [96, 0]
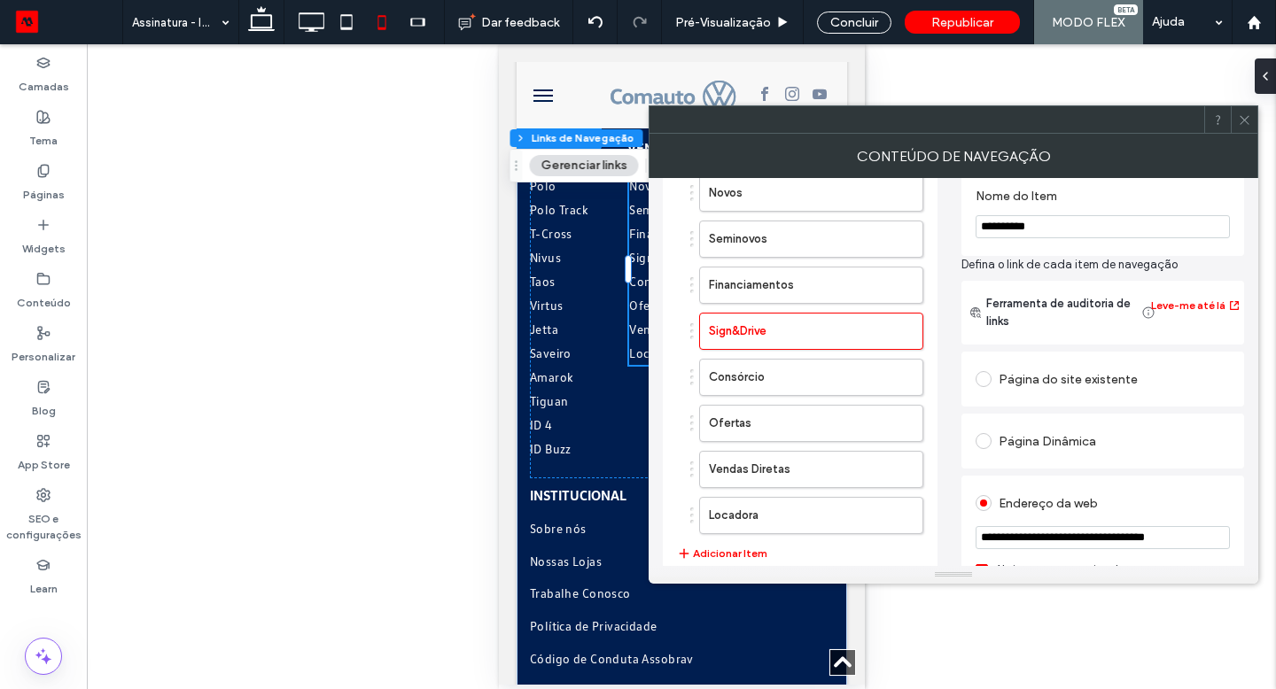
click at [1051, 384] on div "Página do site existente" at bounding box center [1102, 379] width 254 height 28
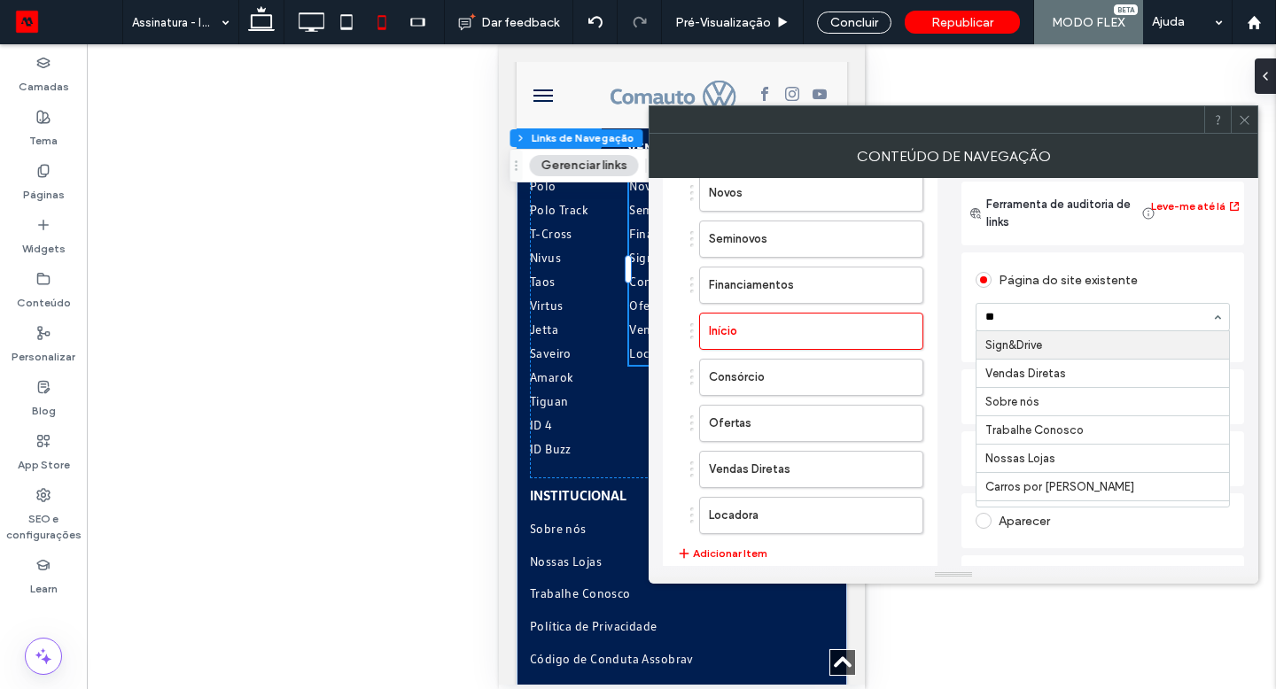
type input "***"
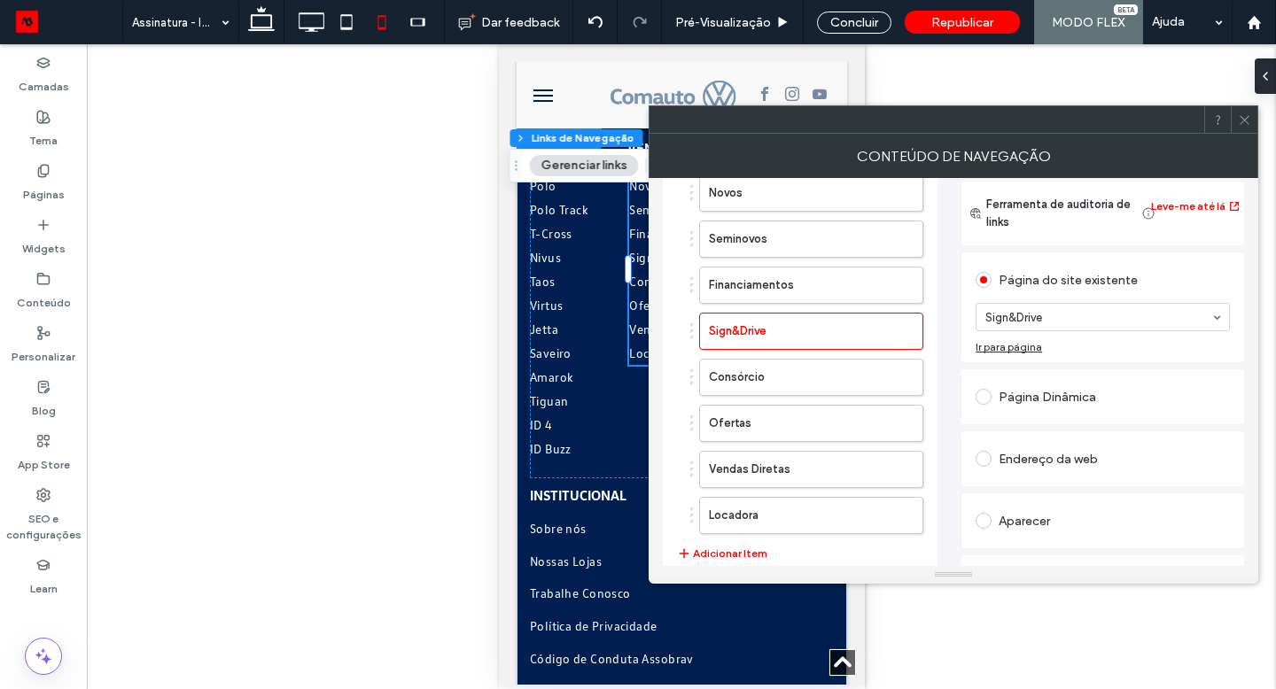
click at [1235, 120] on div at bounding box center [1243, 119] width 27 height 27
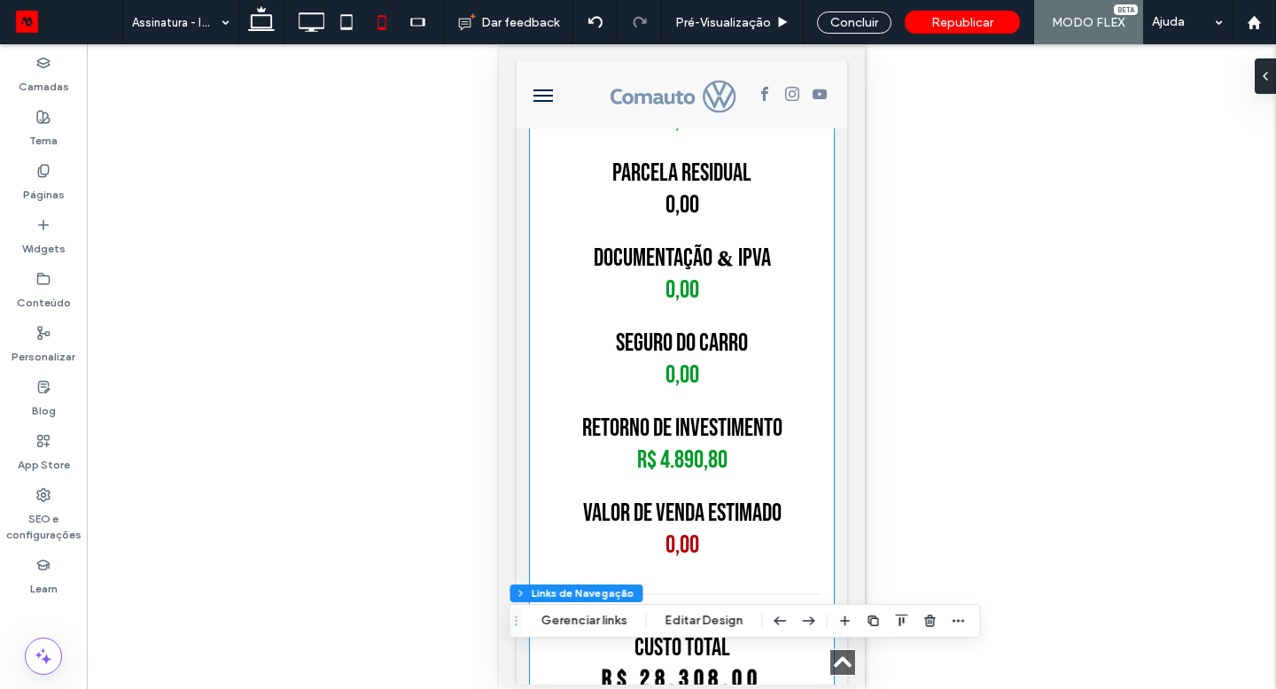
scroll to position [0, 0]
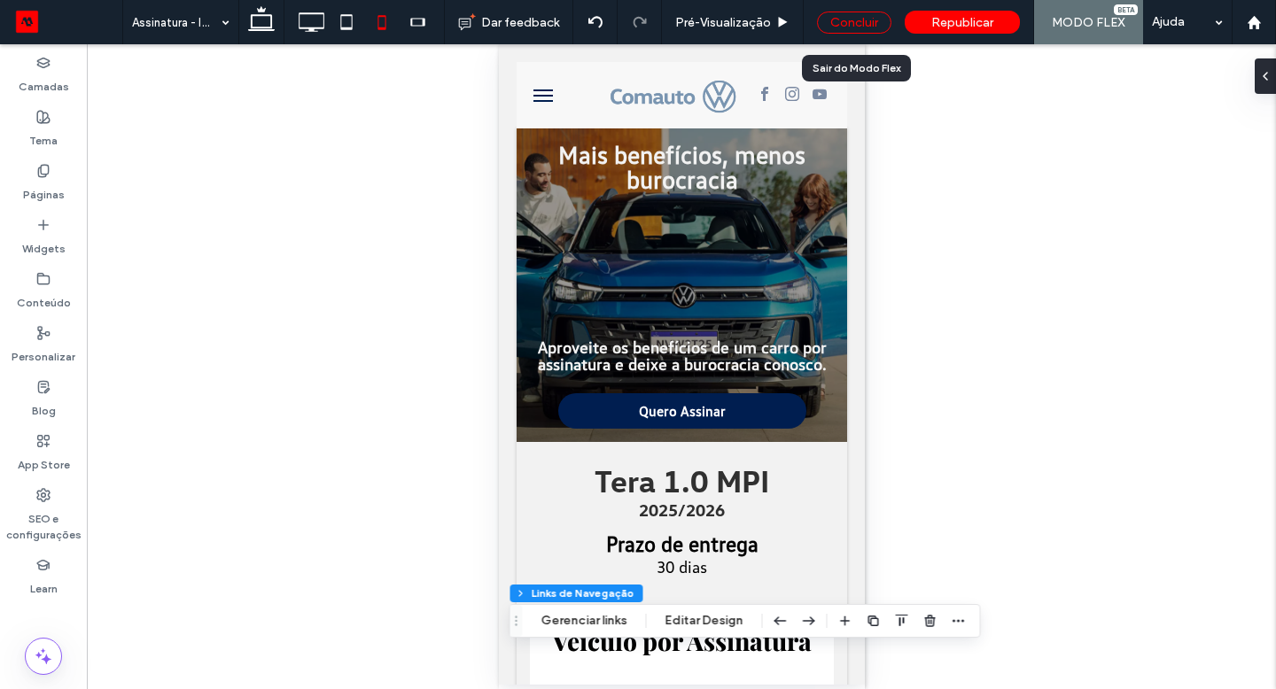
click at [873, 29] on div "Concluir" at bounding box center [854, 23] width 74 height 22
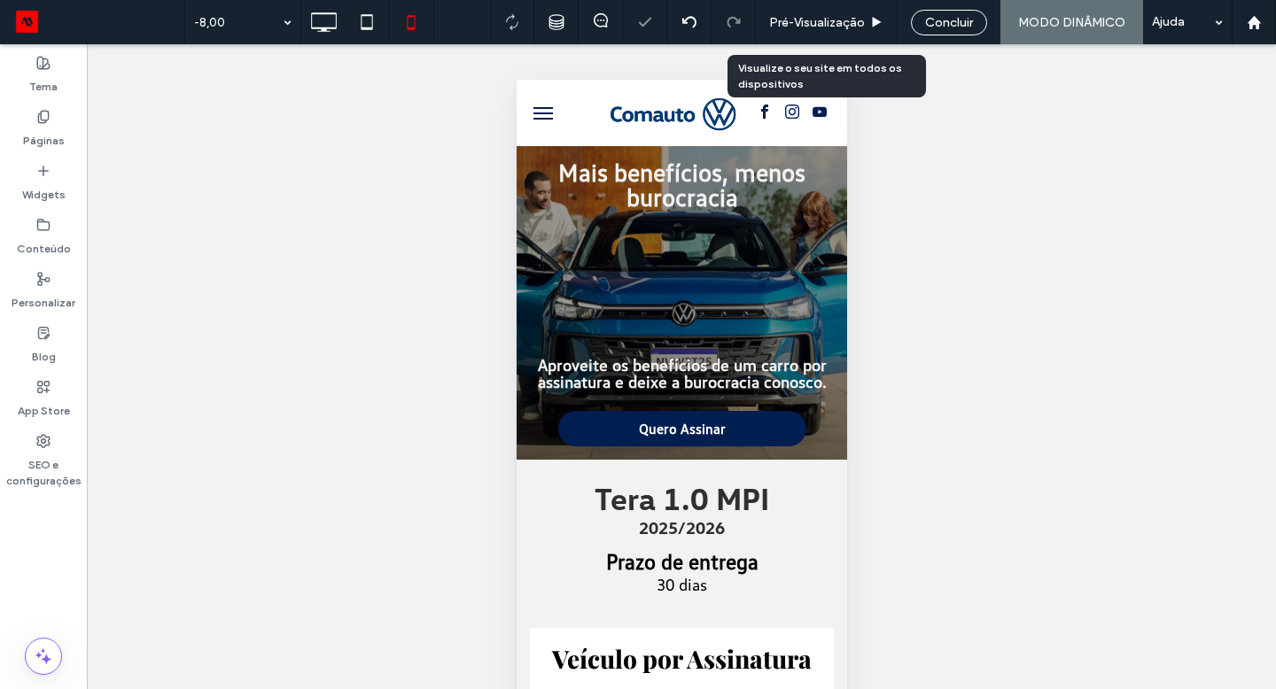
click at [873, 29] on div "Pré-Visualizaçāo" at bounding box center [826, 22] width 141 height 15
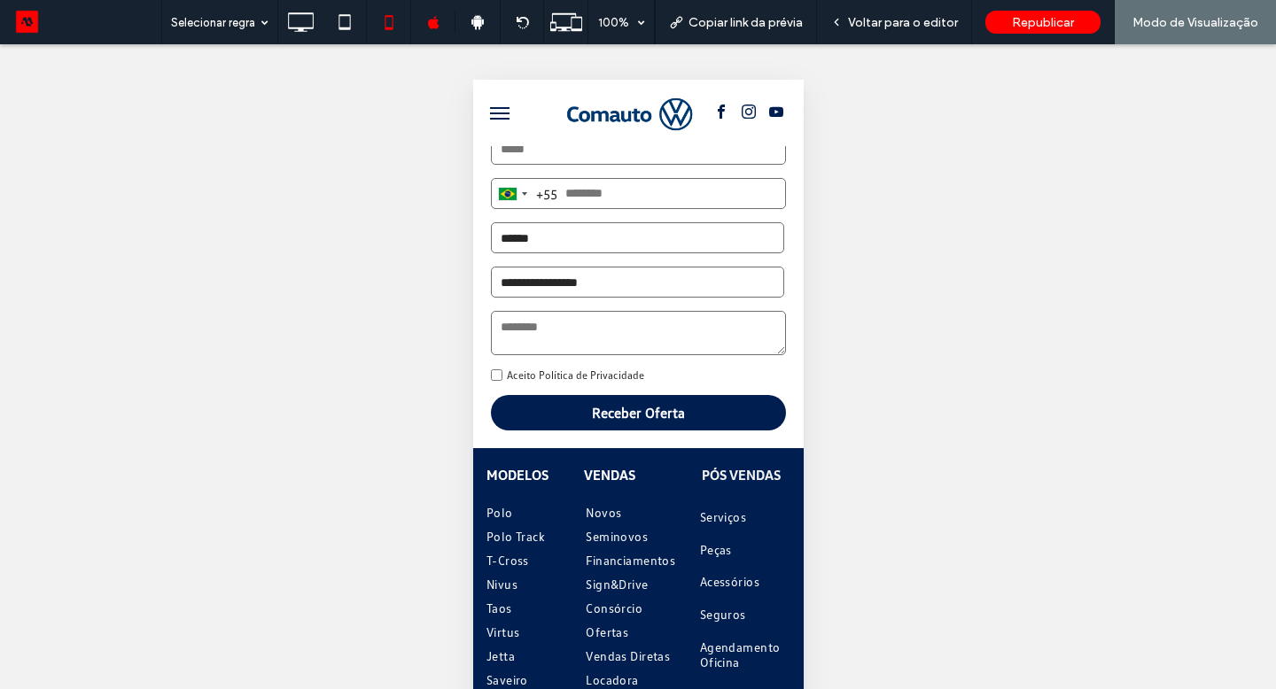
scroll to position [4942, 0]
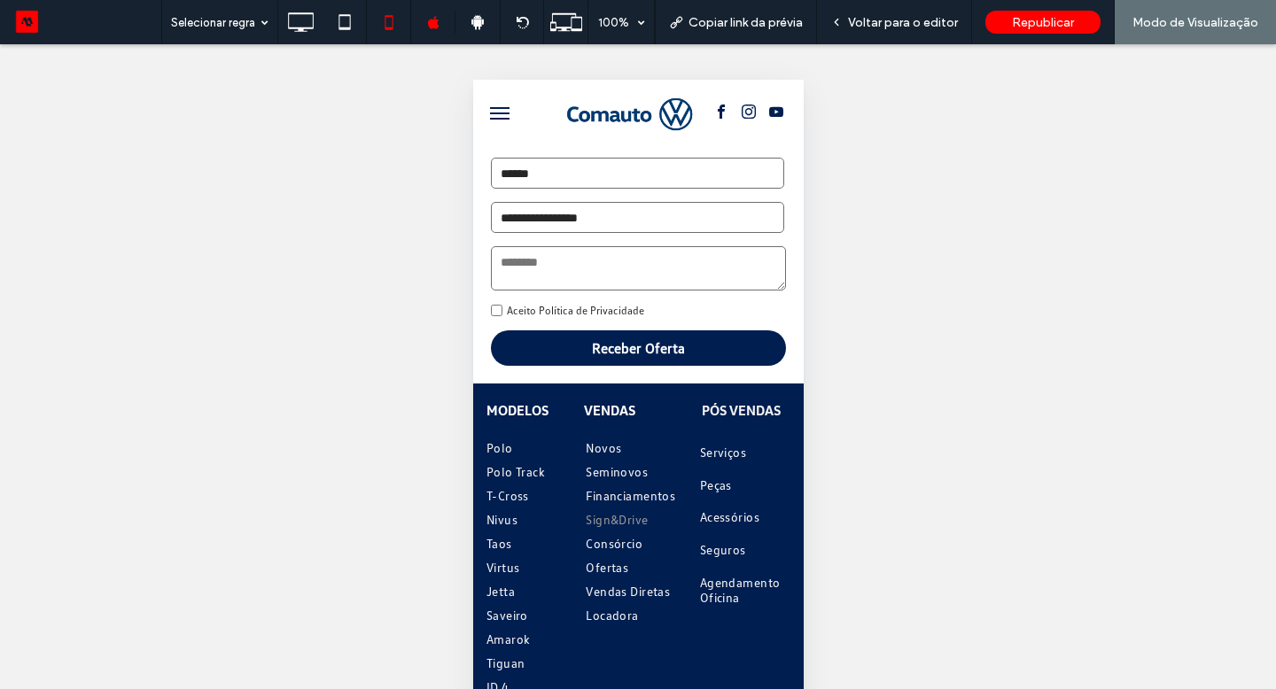
click at [619, 527] on span "Sign&Drive" at bounding box center [616, 519] width 62 height 15
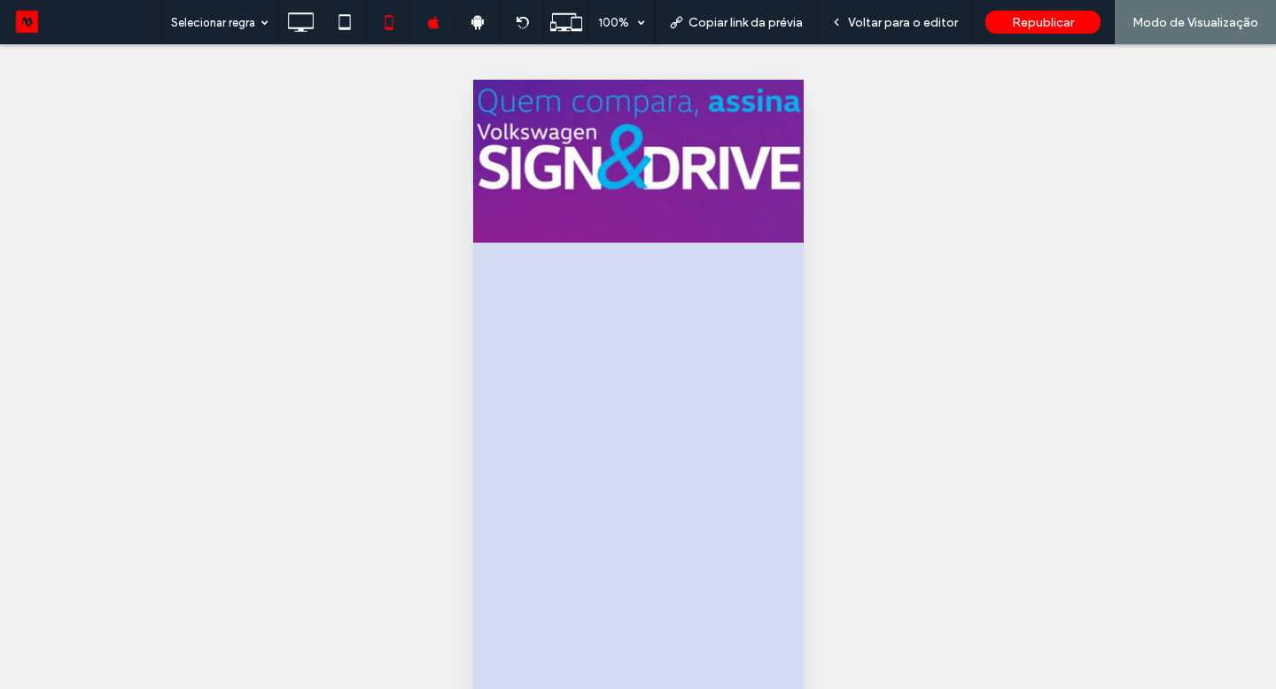
scroll to position [213, 0]
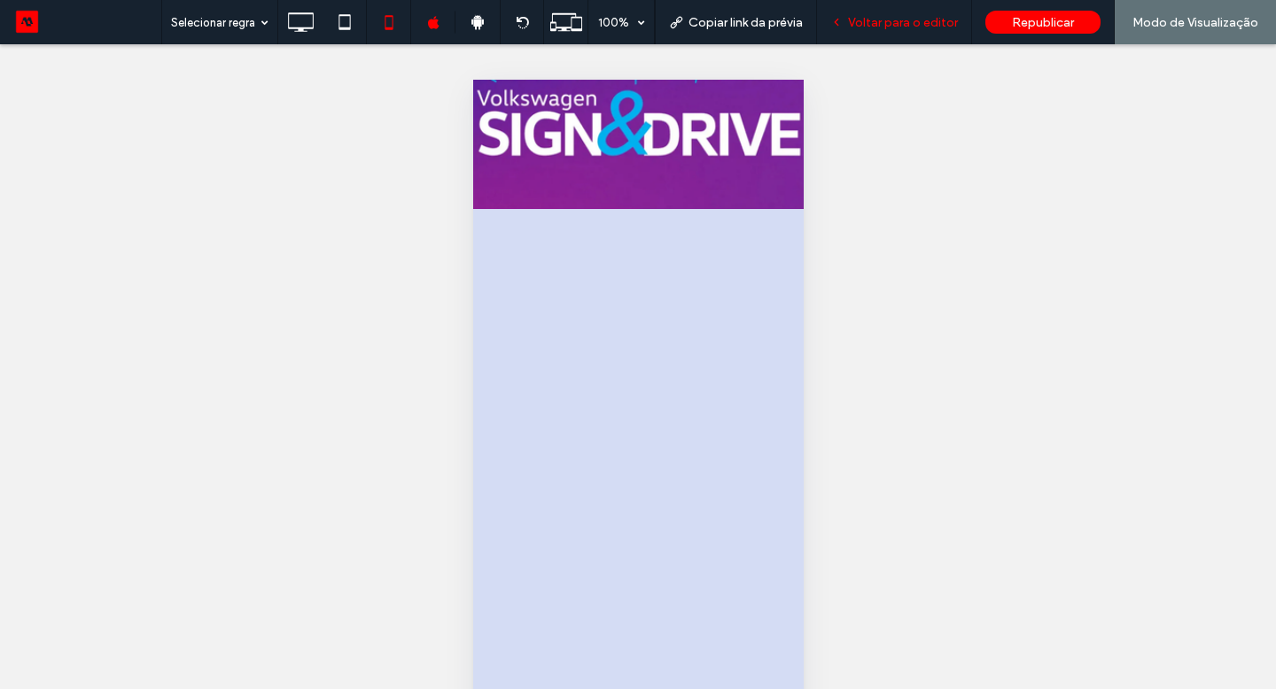
click at [881, 26] on span "Voltar para o editor" at bounding box center [903, 22] width 110 height 15
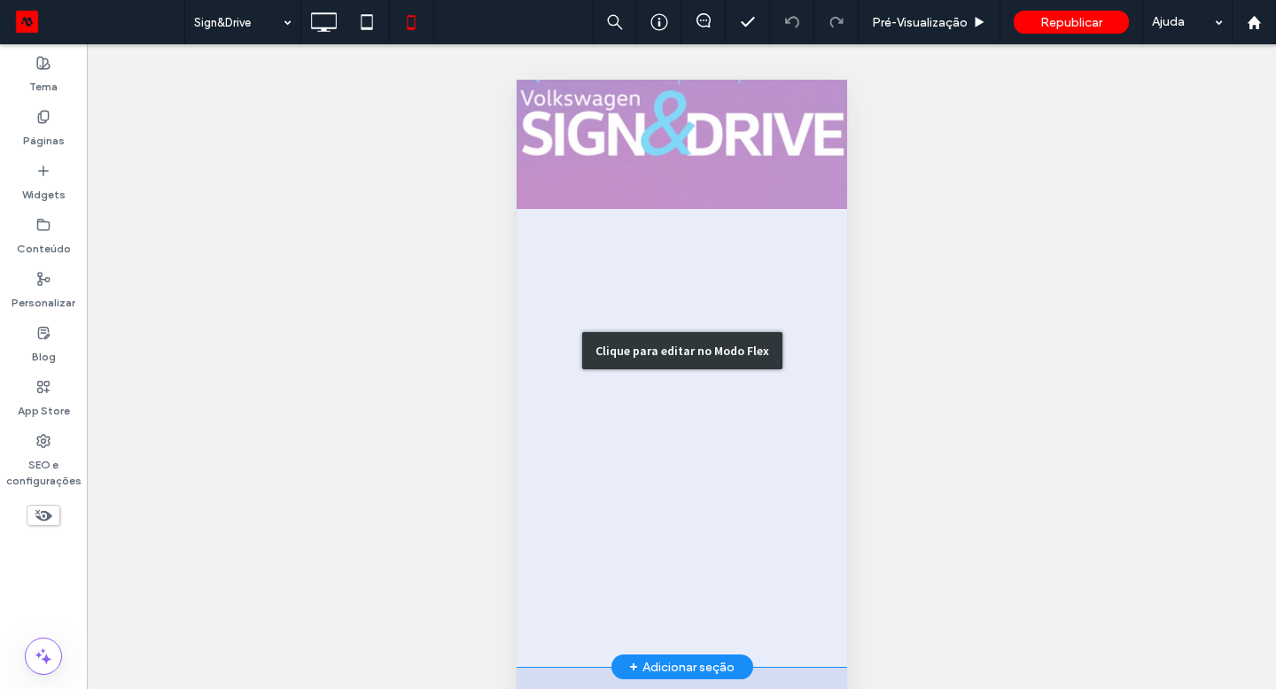
click at [641, 368] on div "Clique para editar no Modo Flex" at bounding box center [681, 350] width 330 height 633
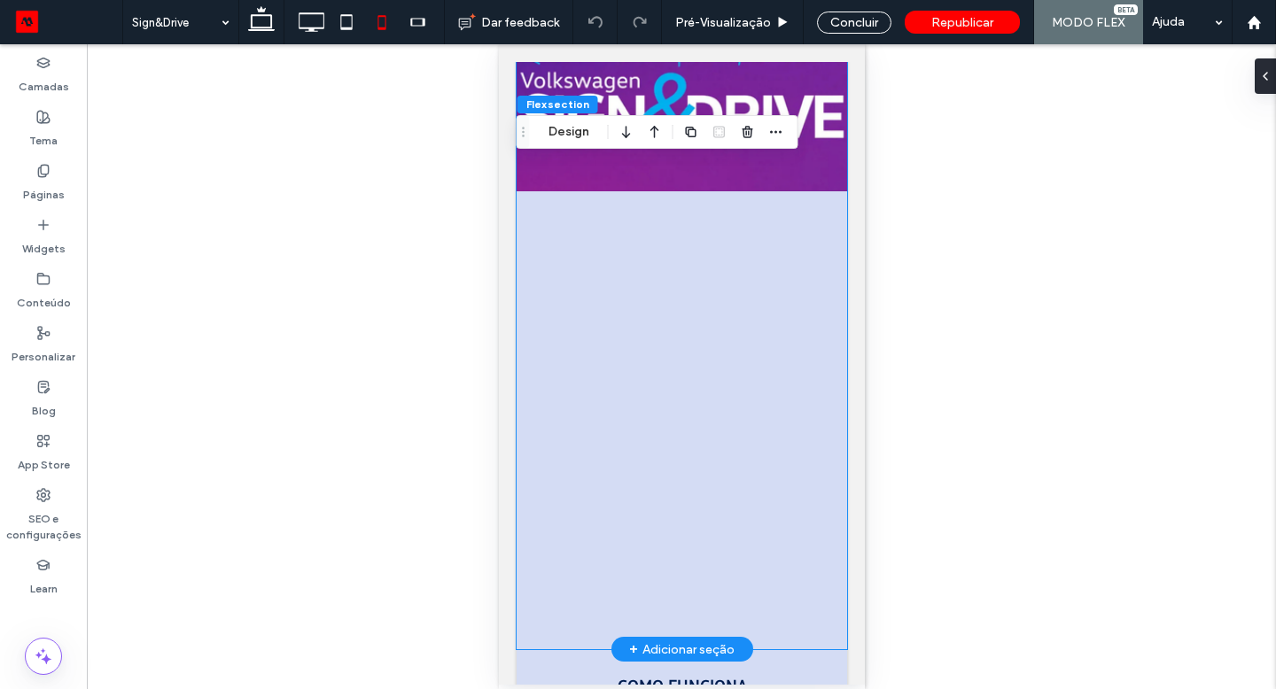
scroll to position [213, 0]
click at [641, 368] on div at bounding box center [681, 331] width 330 height 633
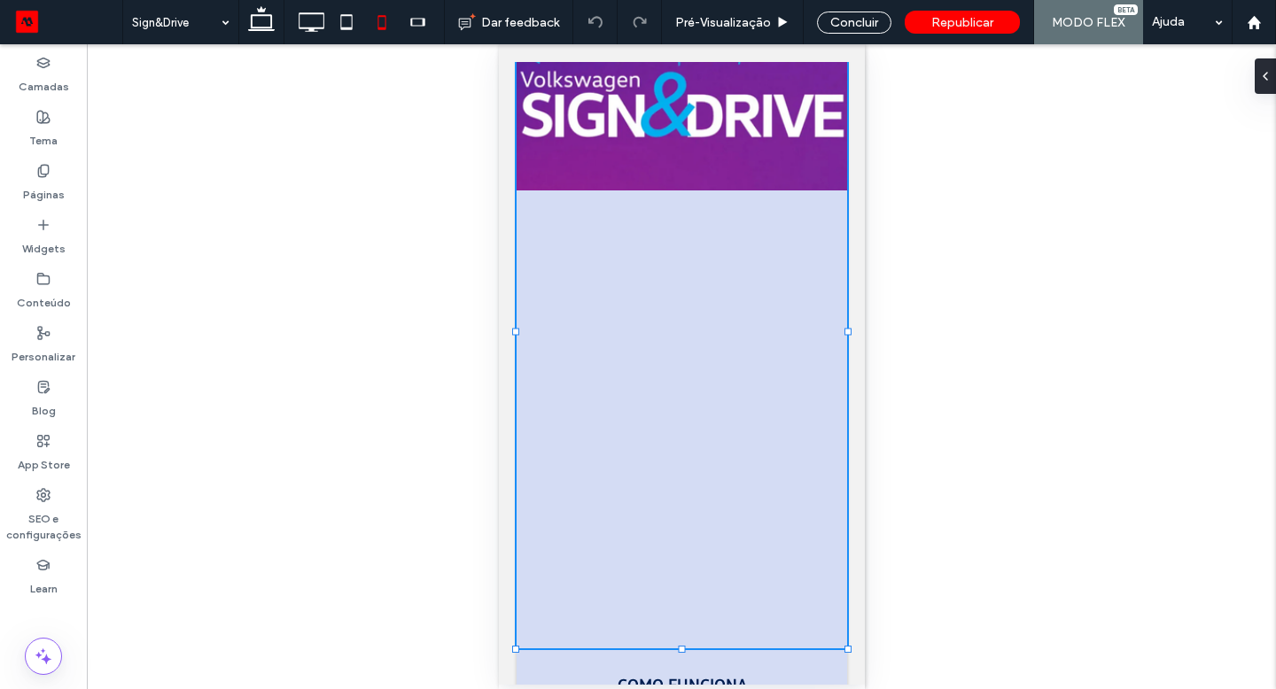
scroll to position [81, 0]
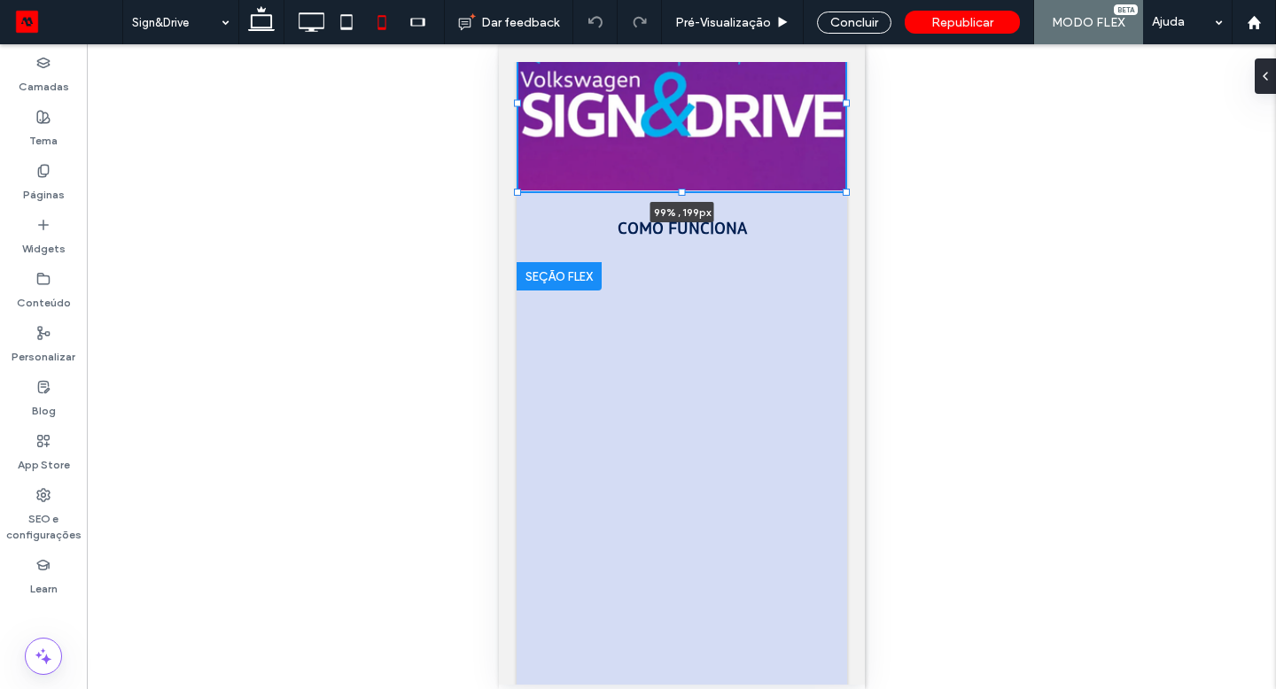
drag, startPoint x: 515, startPoint y: 647, endPoint x: 516, endPoint y: 418, distance: 228.5
type input "**"
type input "****"
type input "***"
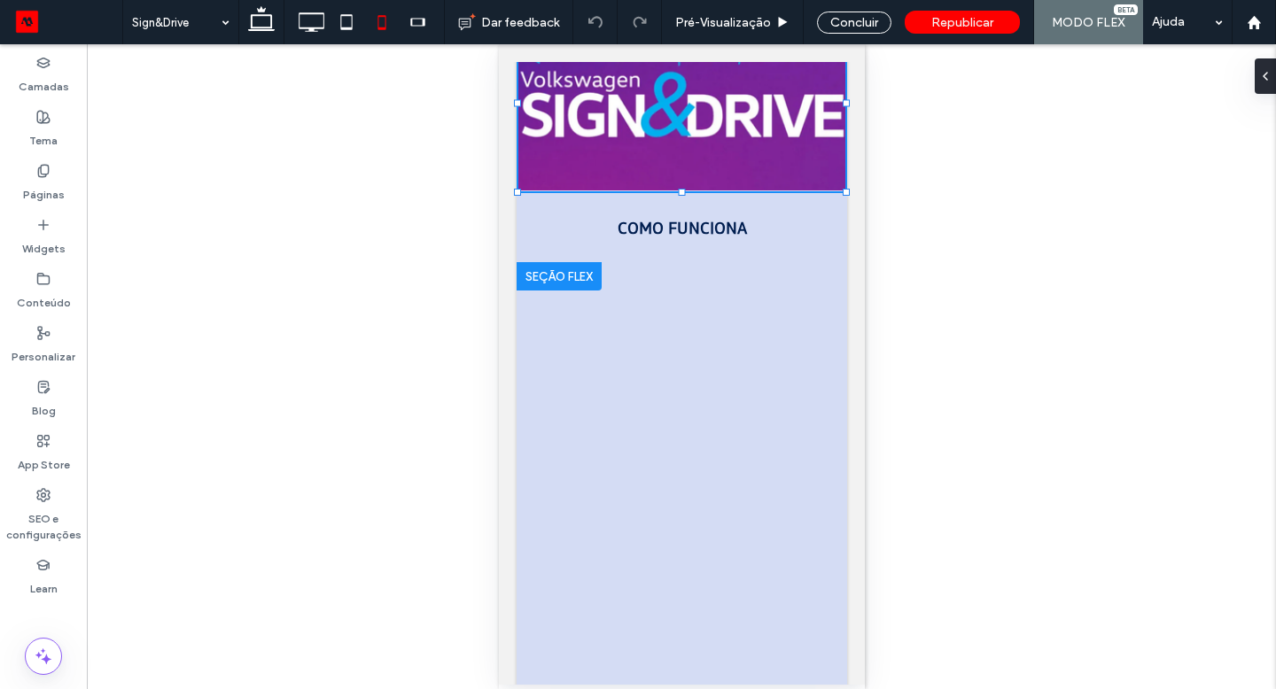
type input "***"
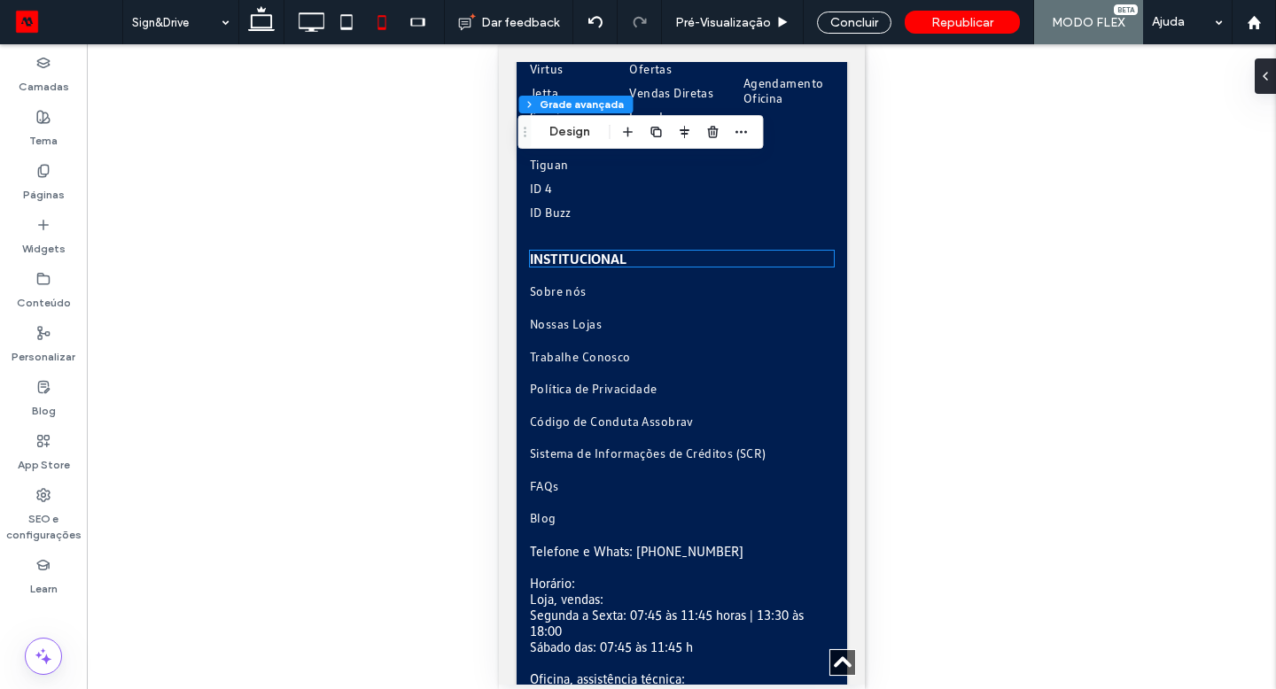
scroll to position [8098, 0]
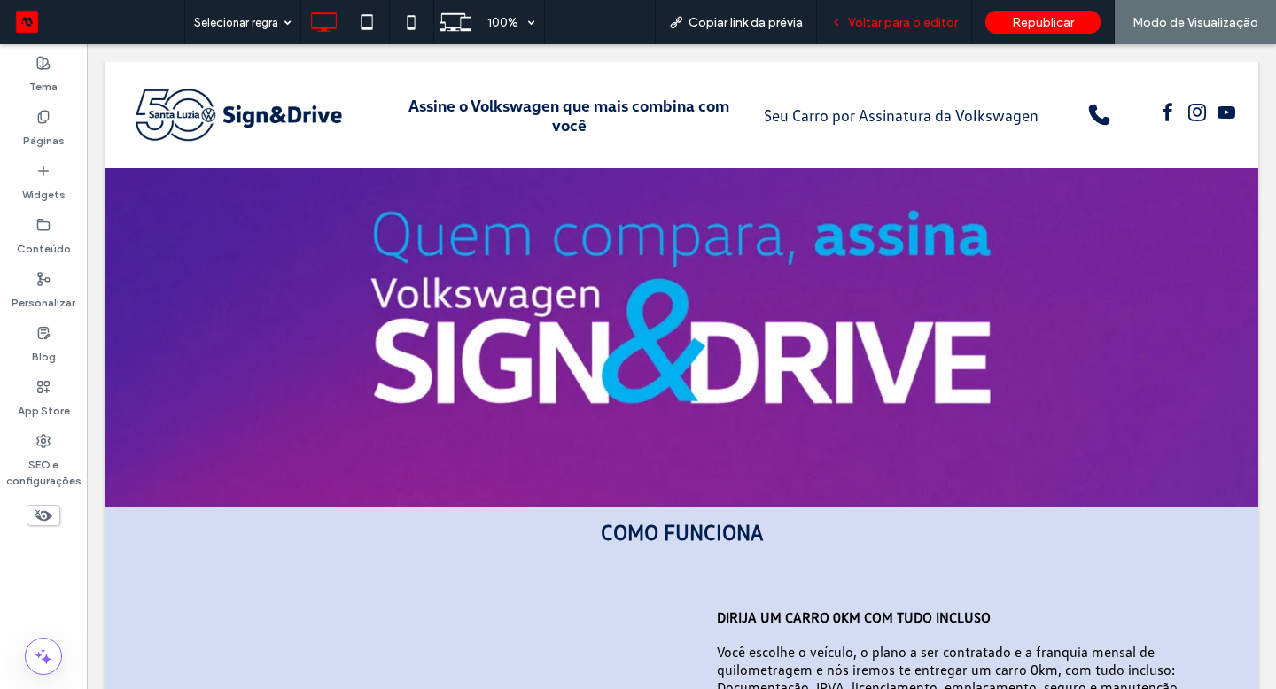
click at [910, 27] on span "Voltar para o editor" at bounding box center [903, 22] width 110 height 15
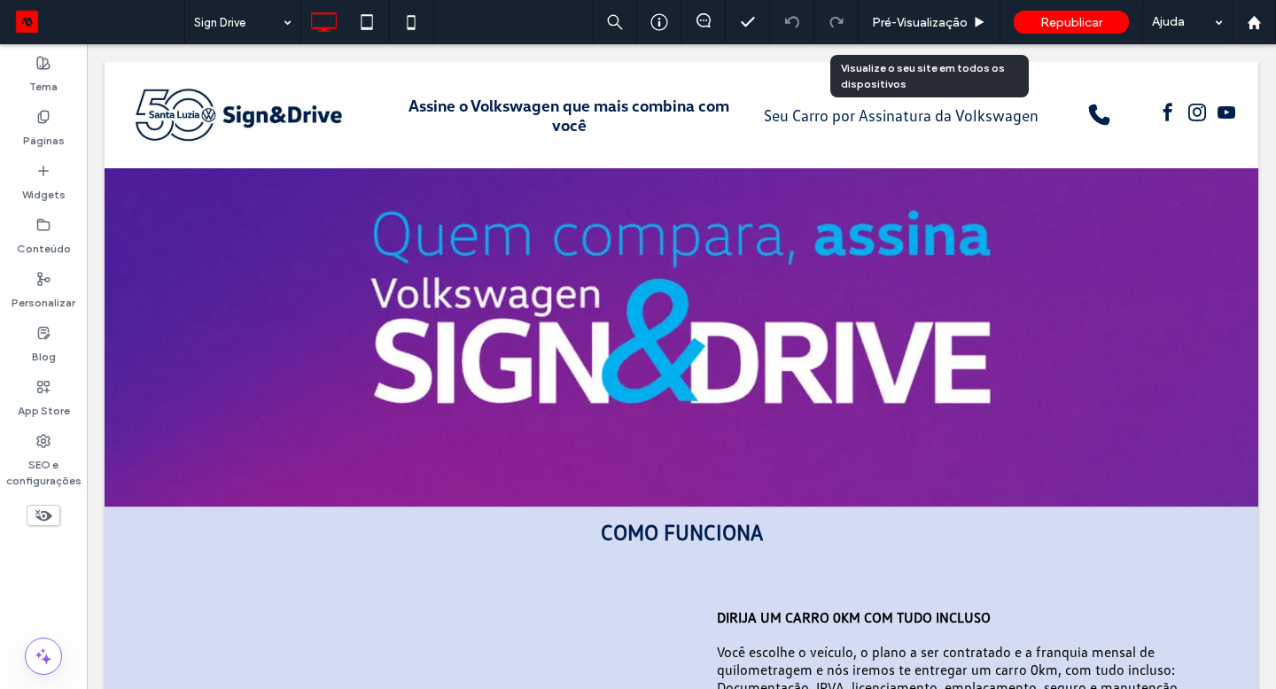
click at [910, 27] on span "Pré-Visualizaçāo" at bounding box center [920, 22] width 96 height 15
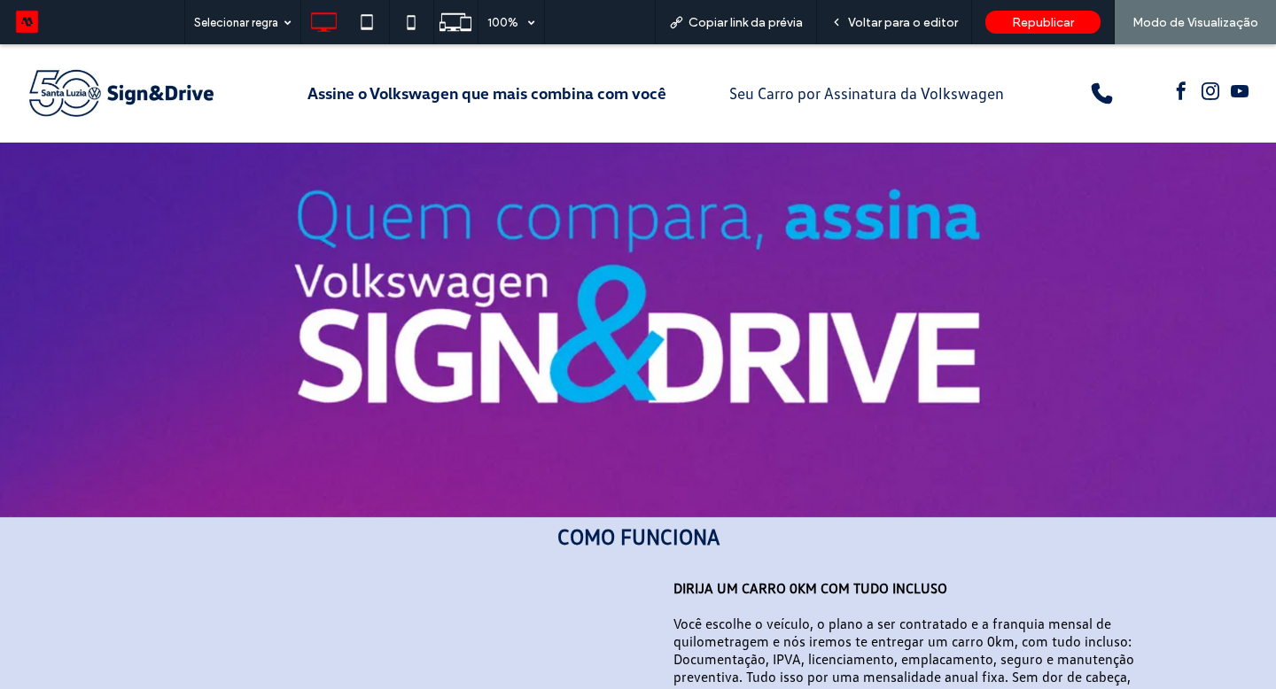
click at [81, 100] on img at bounding box center [122, 93] width 216 height 70
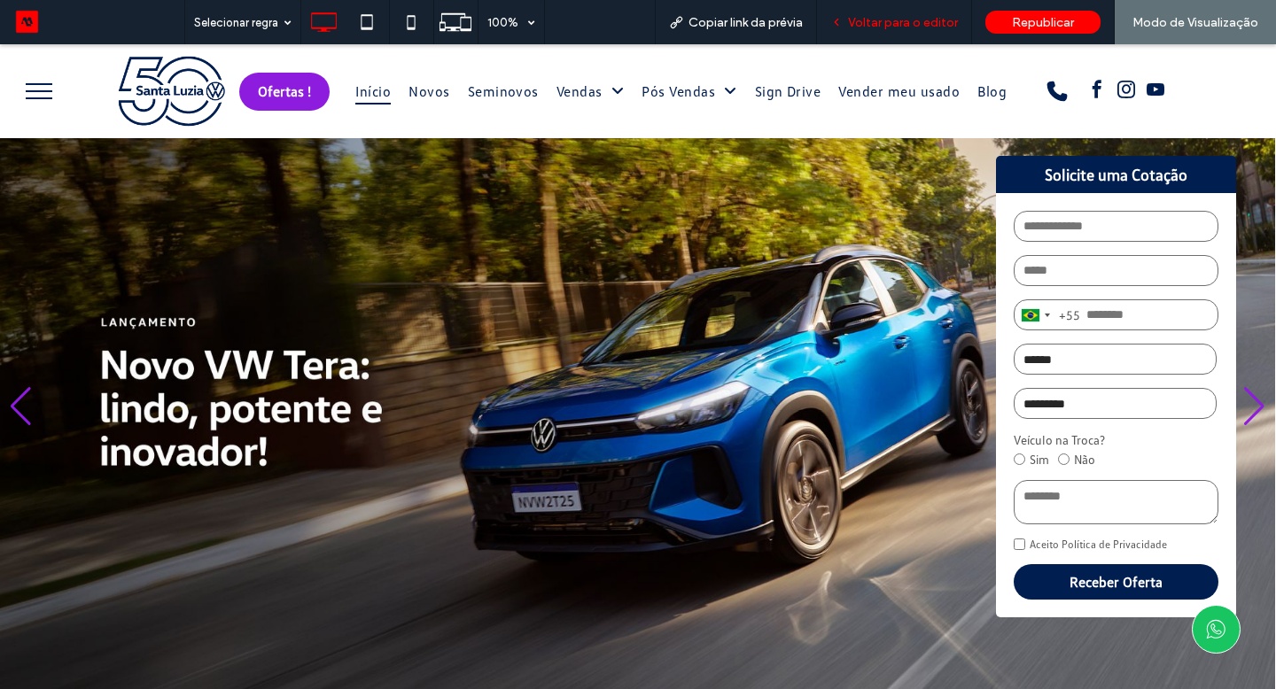
click at [842, 16] on icon at bounding box center [836, 22] width 12 height 12
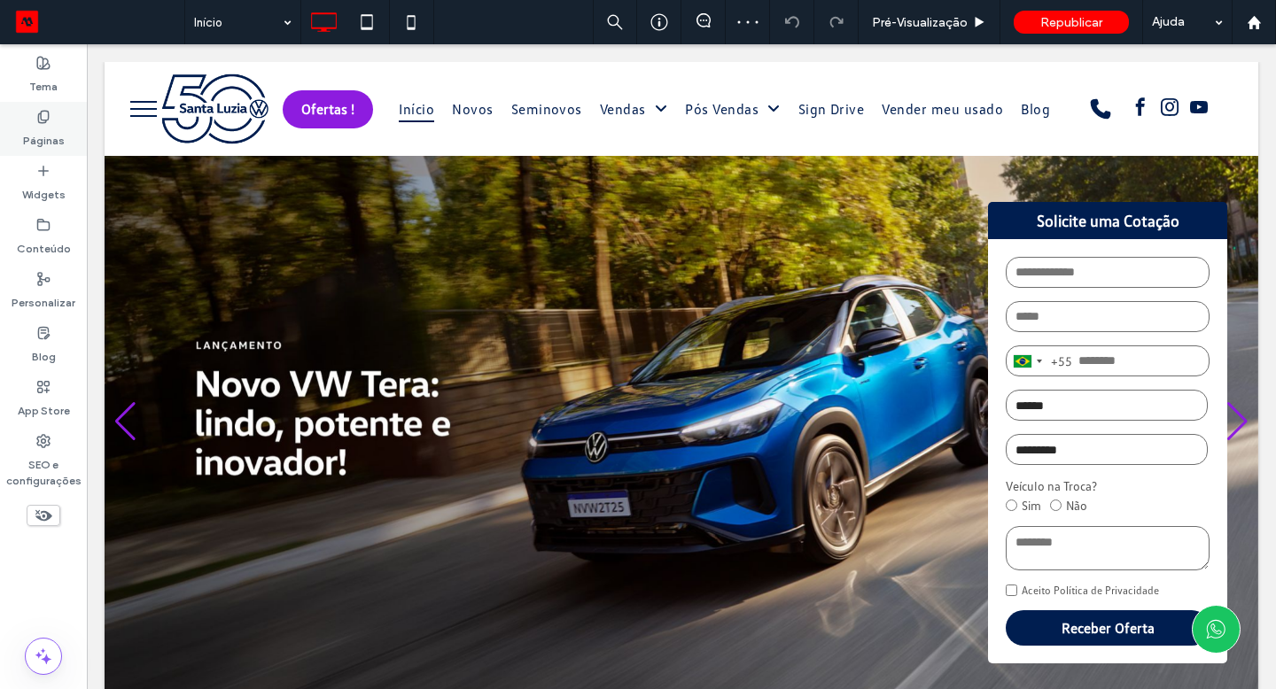
click at [45, 136] on label "Páginas" at bounding box center [44, 136] width 42 height 25
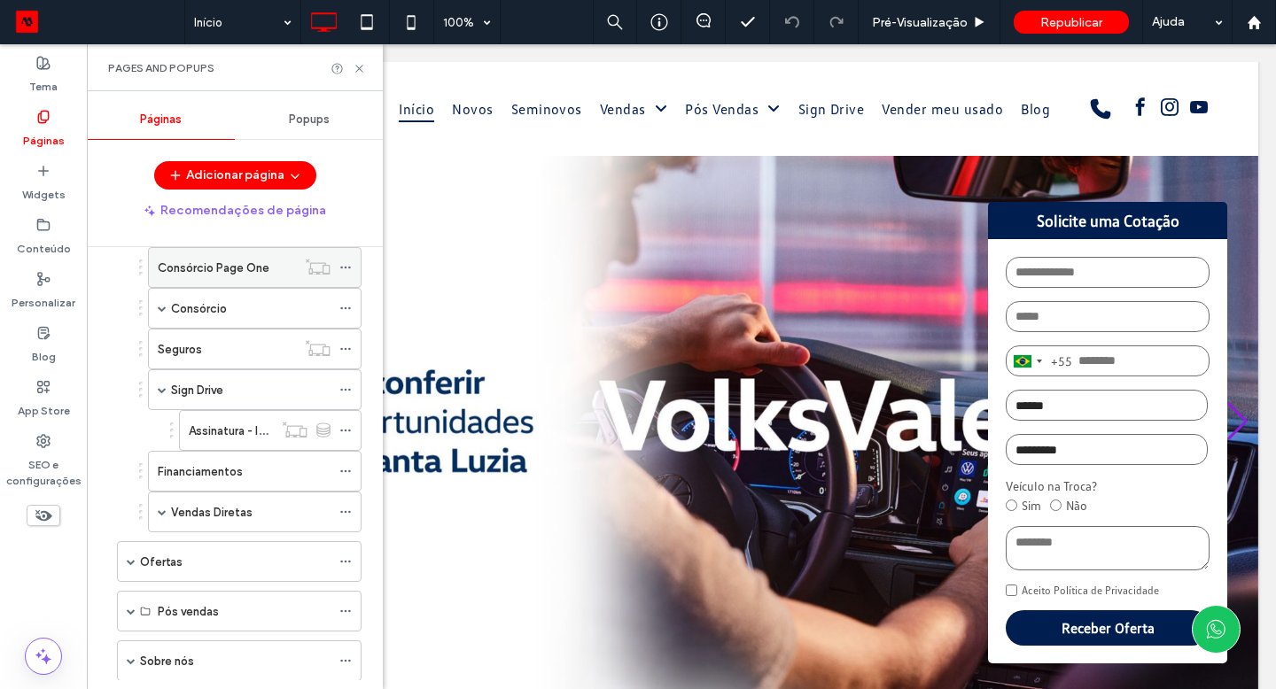
scroll to position [219, 0]
click at [351, 389] on icon at bounding box center [345, 390] width 12 height 12
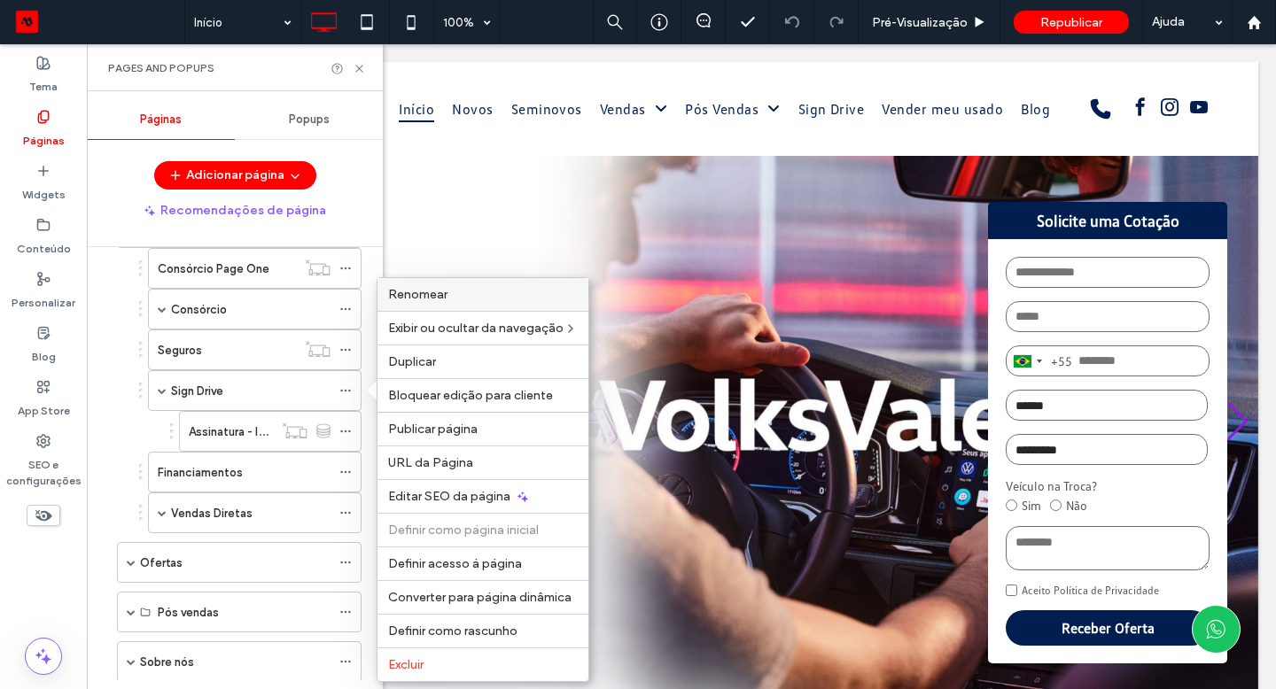
click at [464, 294] on label "Renomear" at bounding box center [483, 294] width 190 height 15
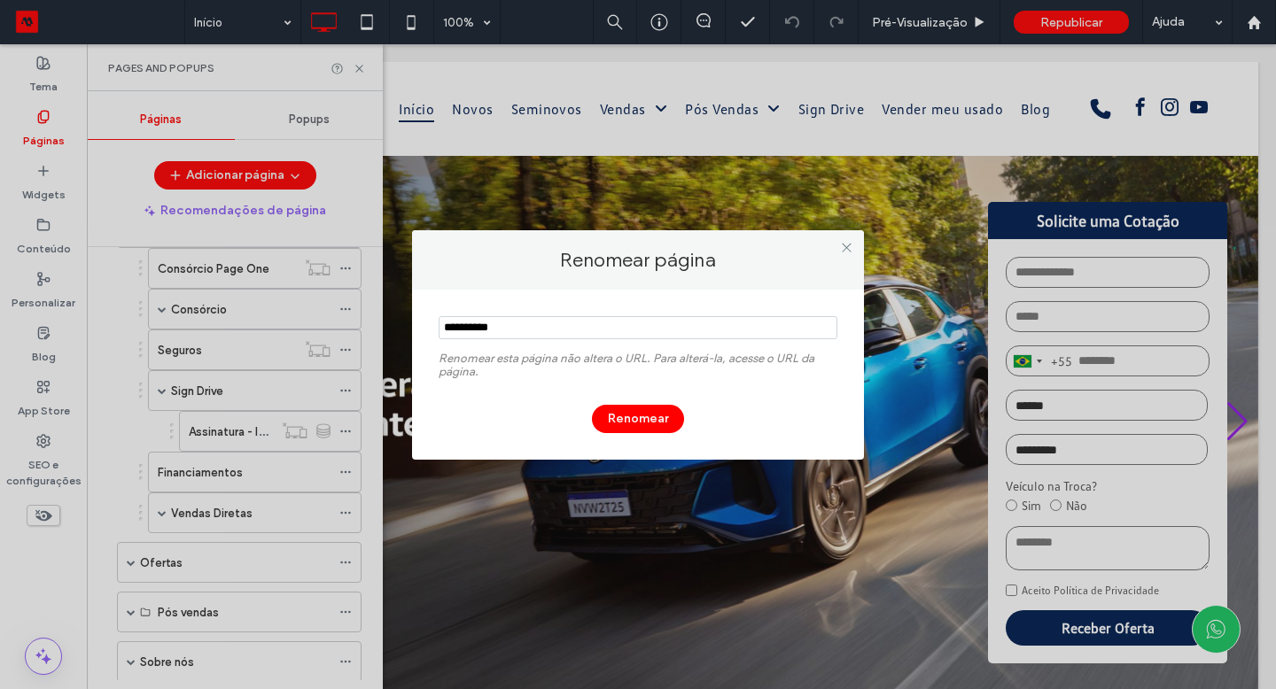
click at [472, 330] on input "notEmpty" at bounding box center [637, 327] width 399 height 23
type input "**********"
click at [604, 407] on button "Renomear" at bounding box center [638, 419] width 92 height 28
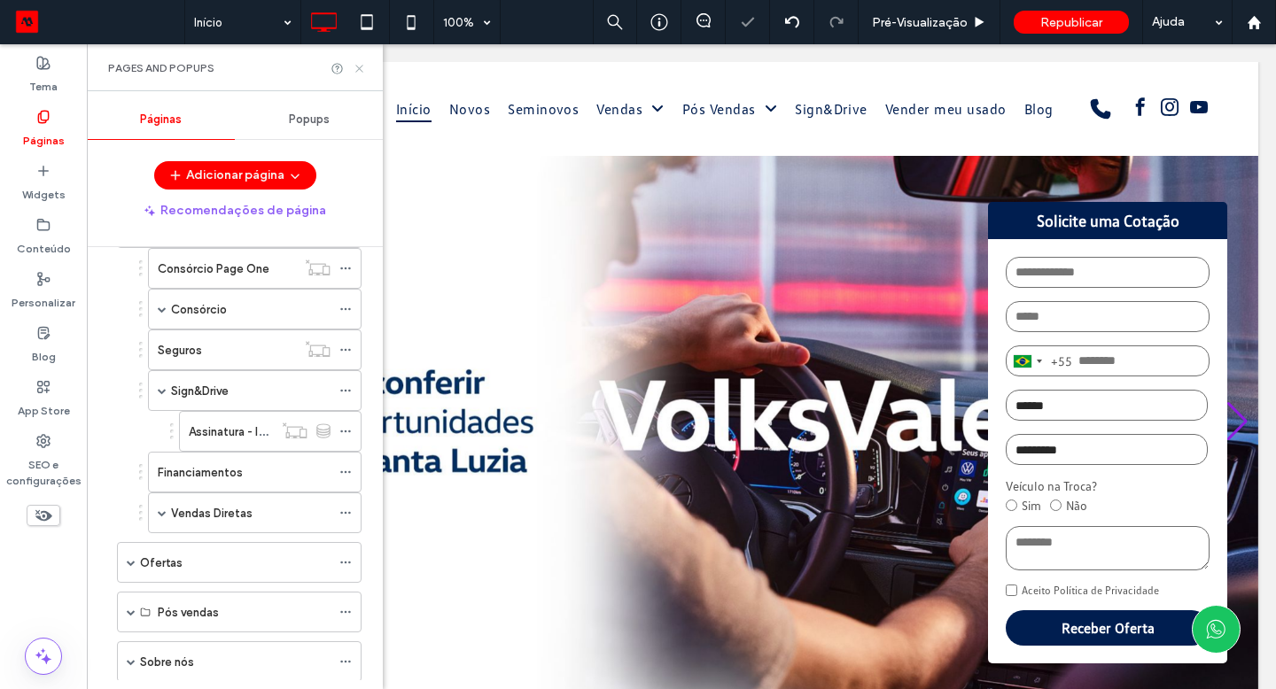
click at [357, 67] on icon at bounding box center [359, 68] width 13 height 13
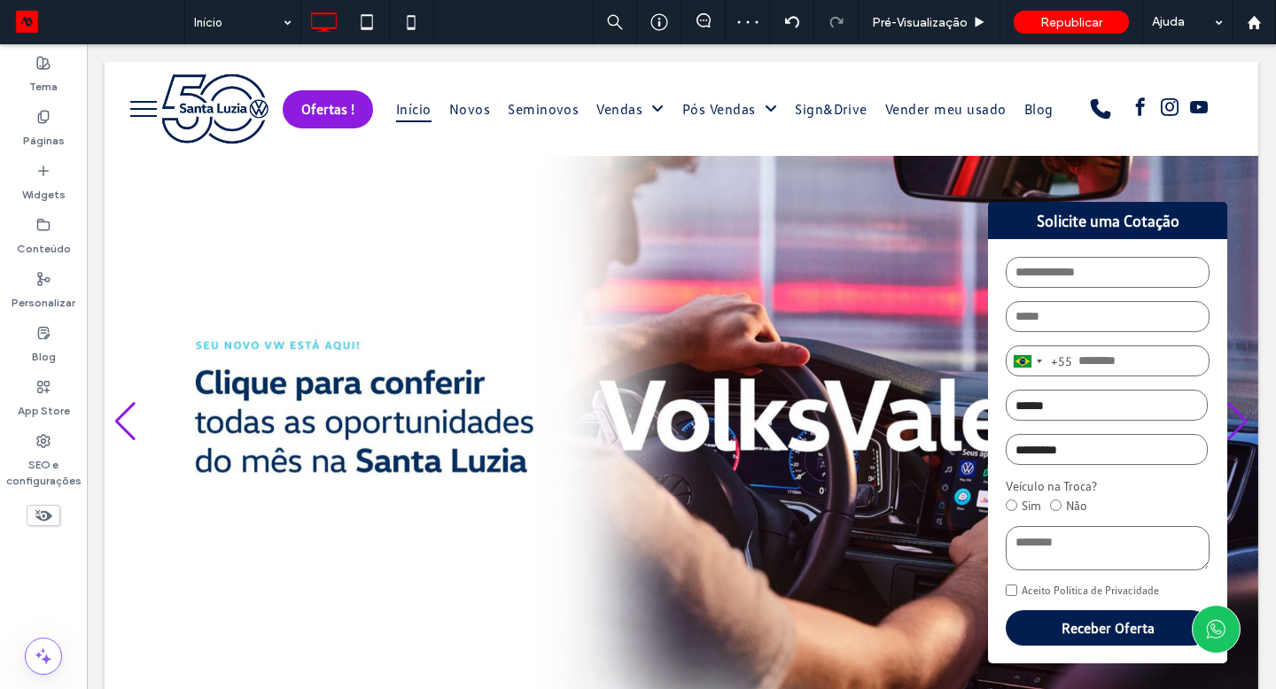
click at [132, 113] on button "menu" at bounding box center [143, 109] width 46 height 46
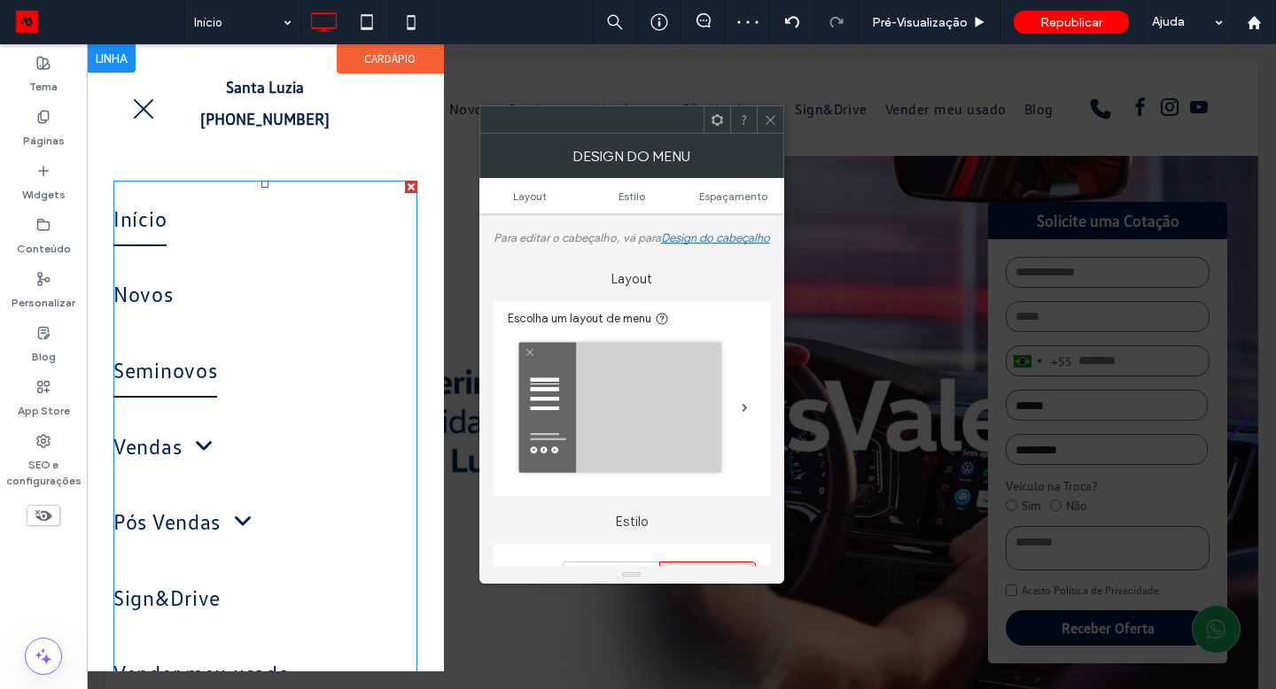
click at [129, 383] on span "Seminovos" at bounding box center [165, 370] width 104 height 55
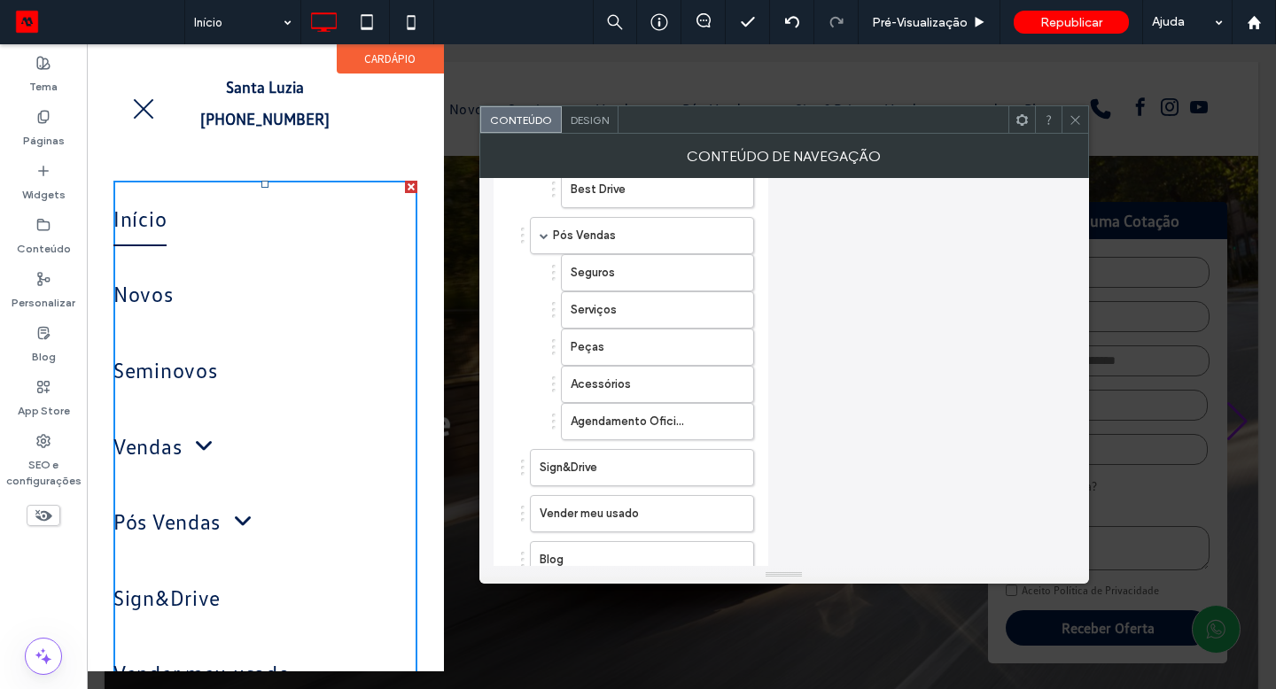
scroll to position [782, 0]
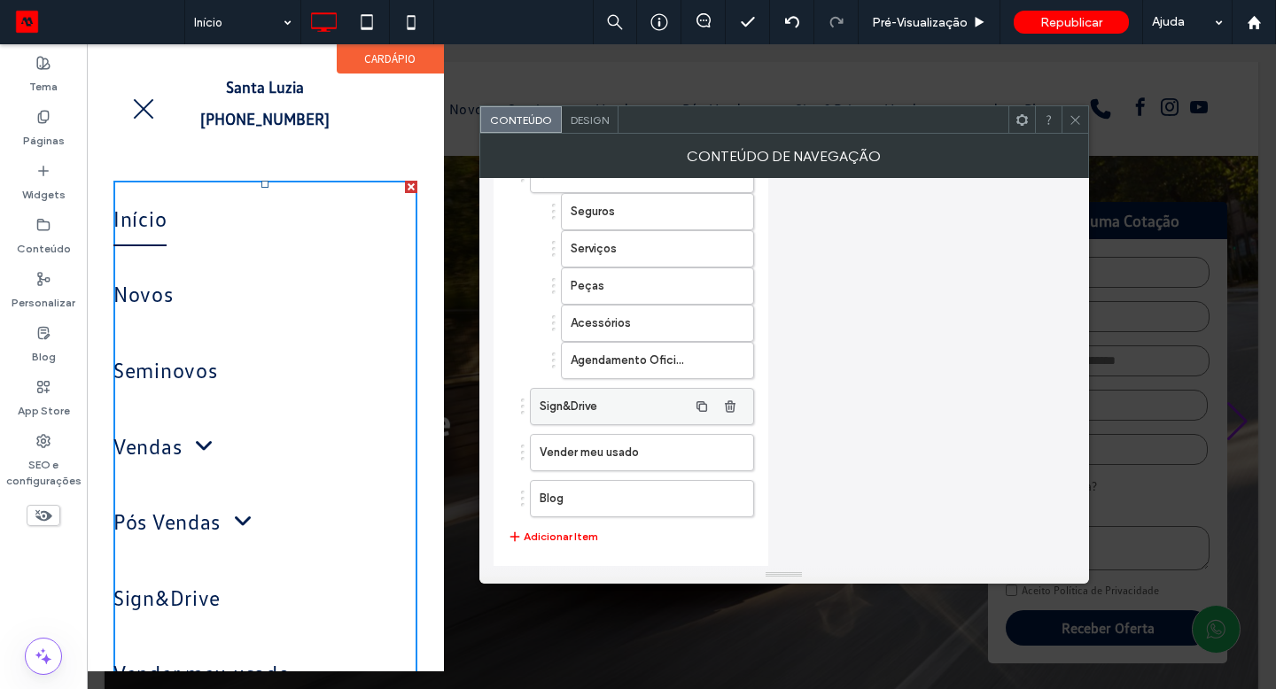
click at [635, 414] on label "Sign&Drive" at bounding box center [613, 406] width 148 height 35
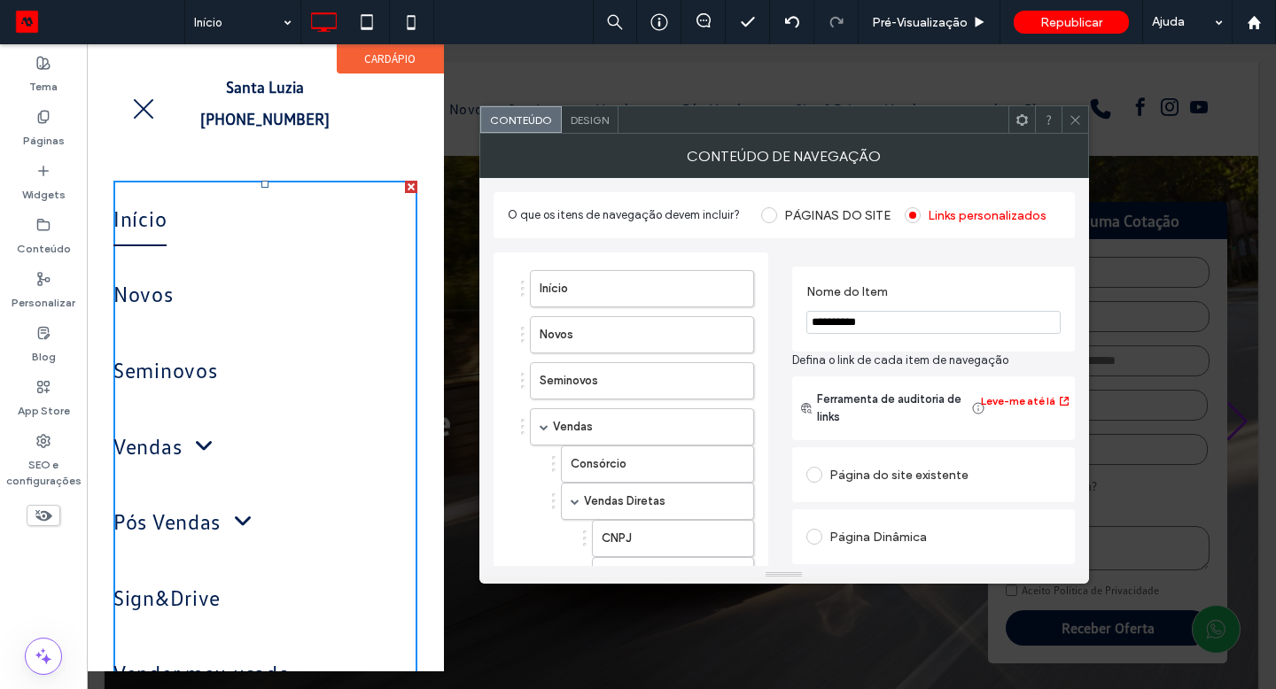
click at [831, 472] on div "Página do site existente" at bounding box center [933, 475] width 254 height 28
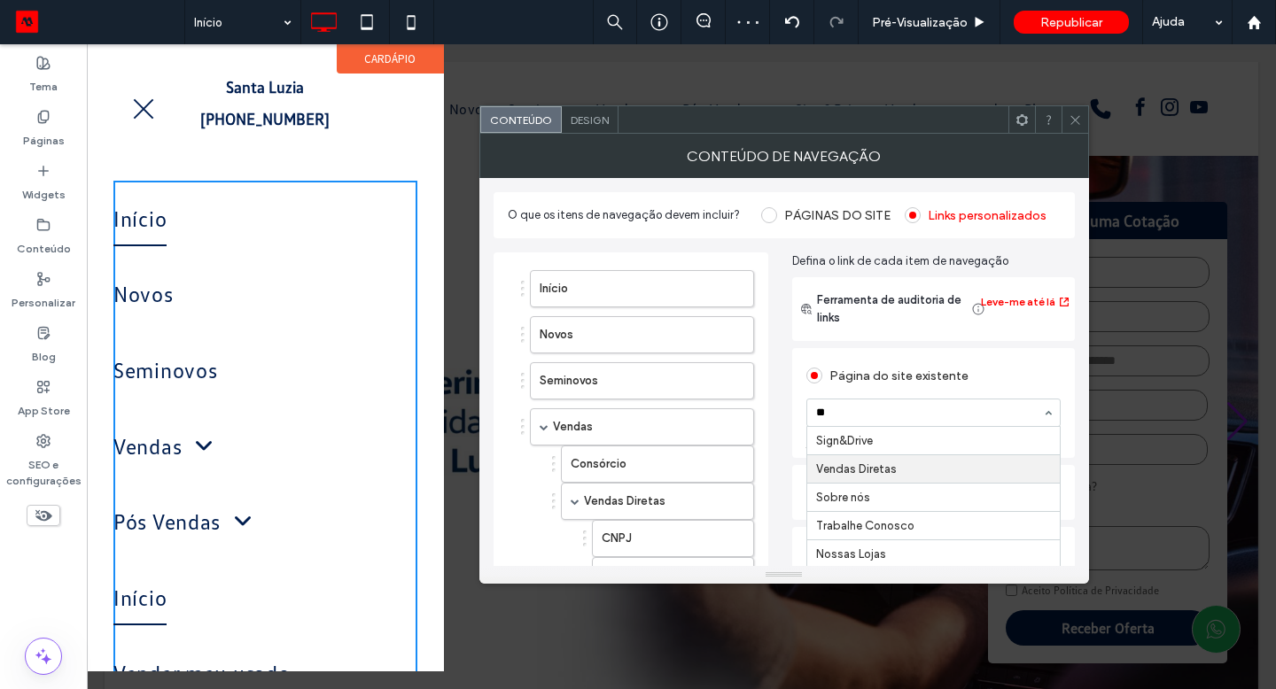
type input "***"
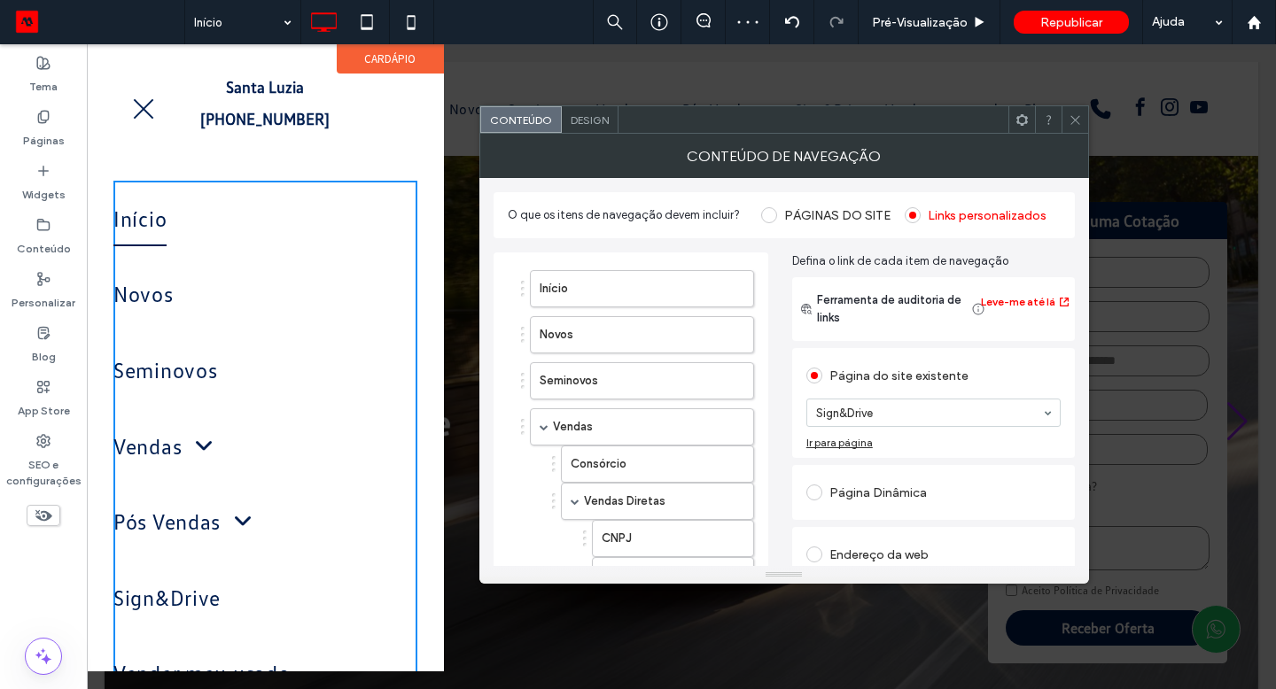
click at [154, 104] on button "menu" at bounding box center [143, 109] width 46 height 46
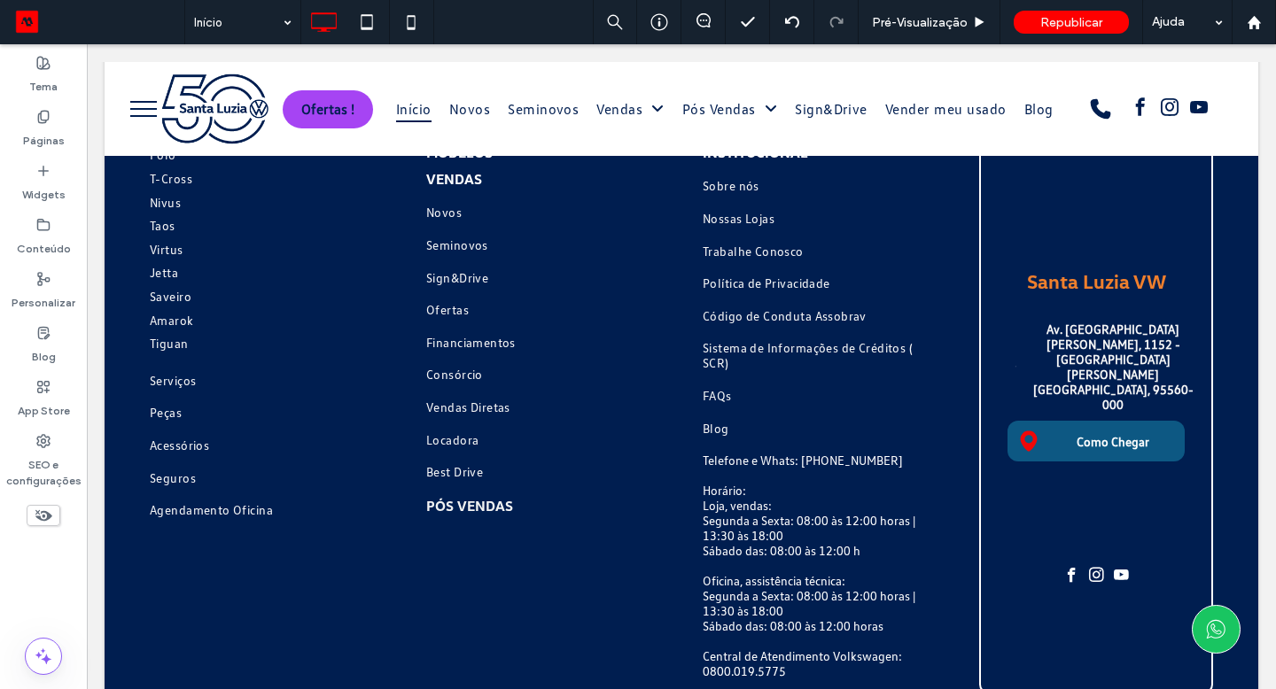
scroll to position [5183, 0]
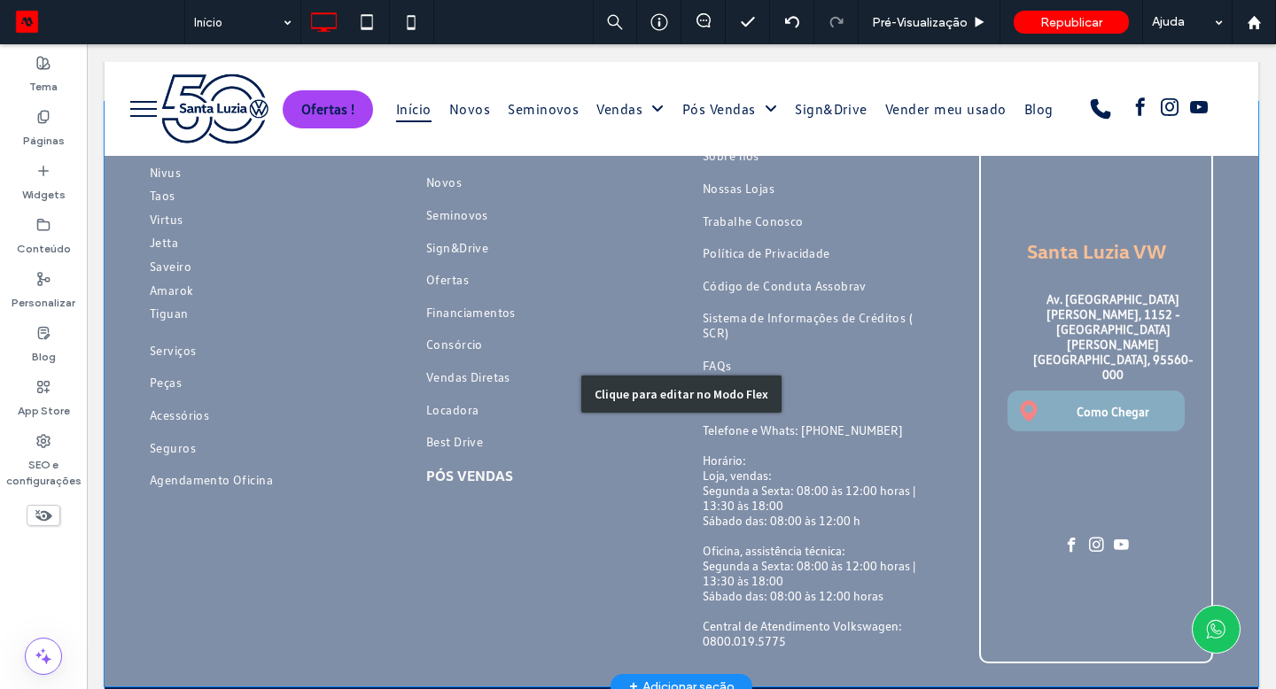
click at [465, 287] on div "Clique para editar no Modo Flex" at bounding box center [681, 395] width 1153 height 586
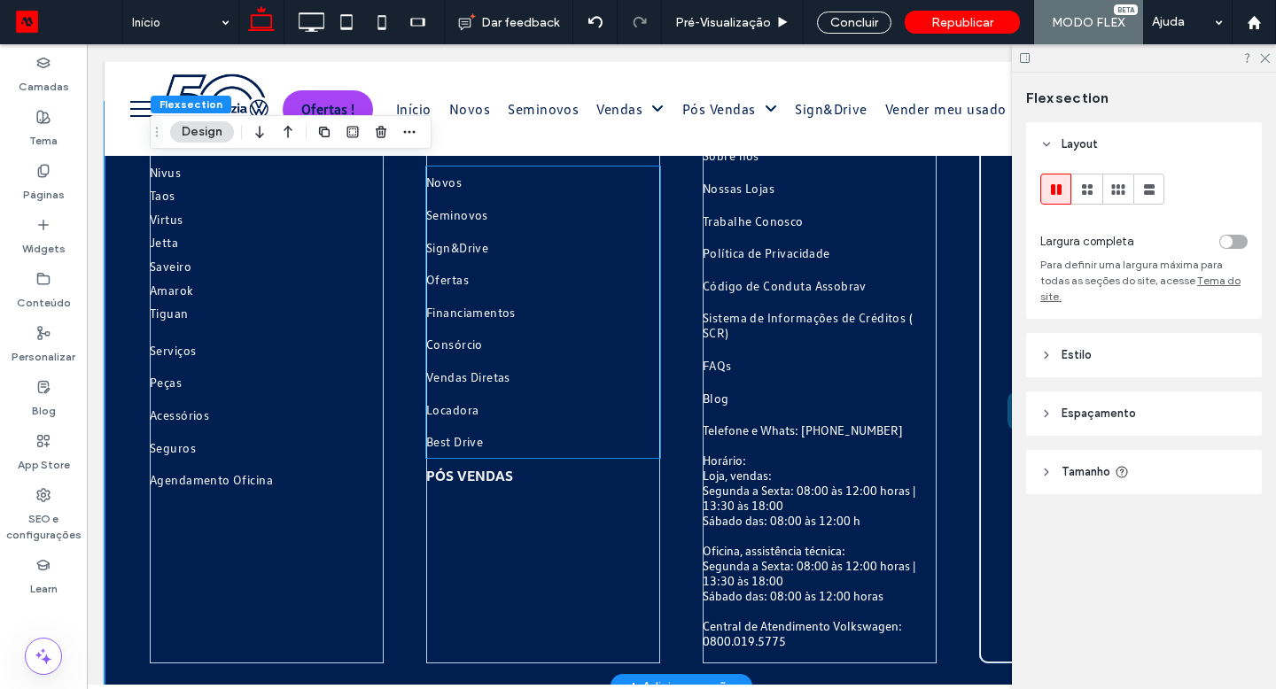
click at [465, 260] on span "Sign&Drive" at bounding box center [457, 248] width 62 height 24
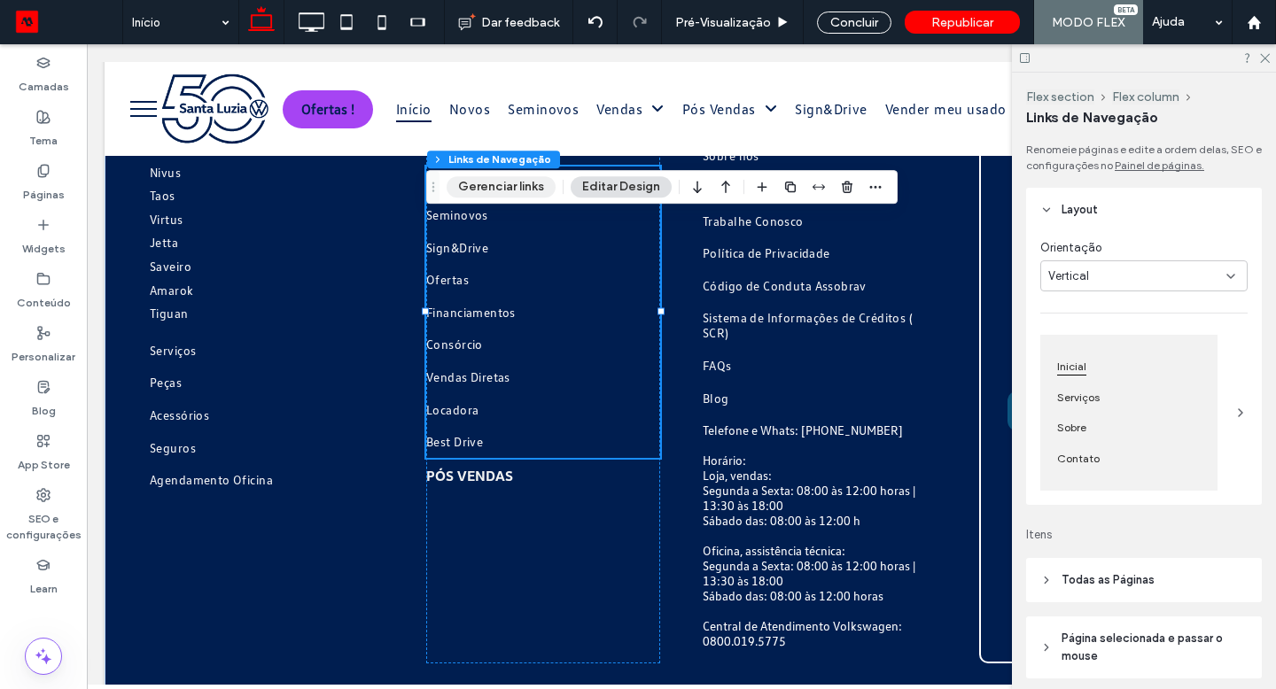
click at [481, 189] on button "Gerenciar links" at bounding box center [500, 186] width 109 height 21
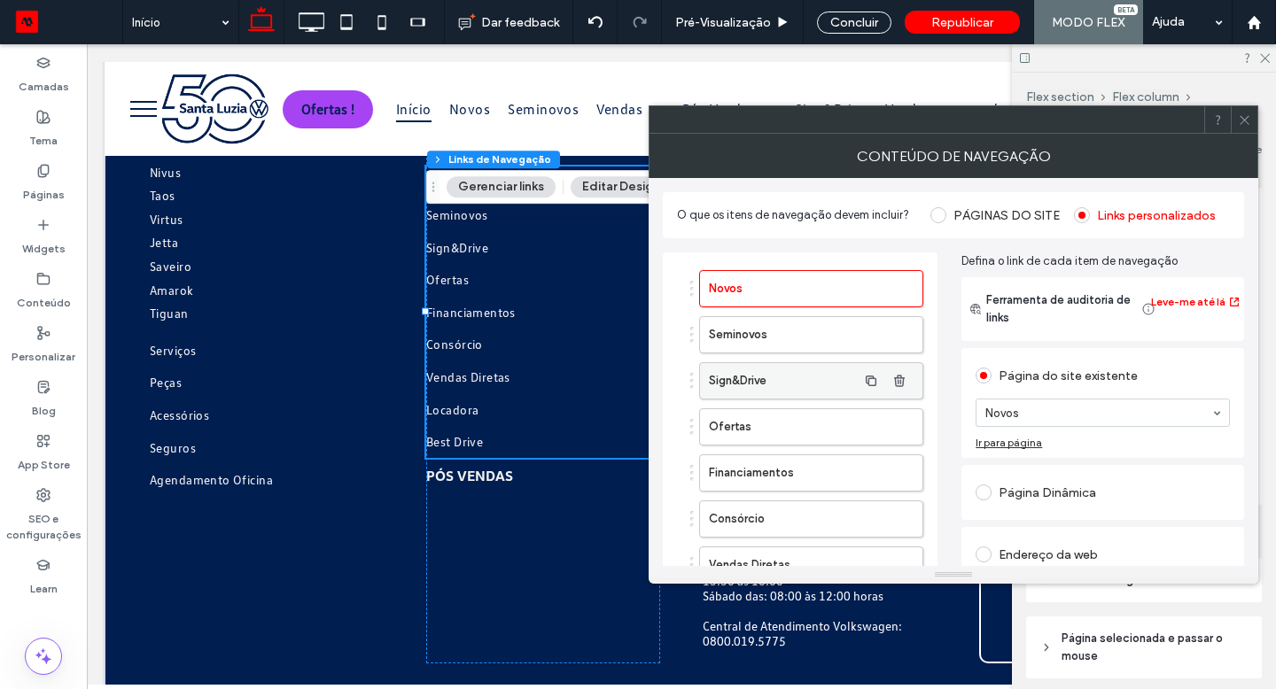
click at [793, 384] on label "Sign&Drive" at bounding box center [783, 380] width 148 height 35
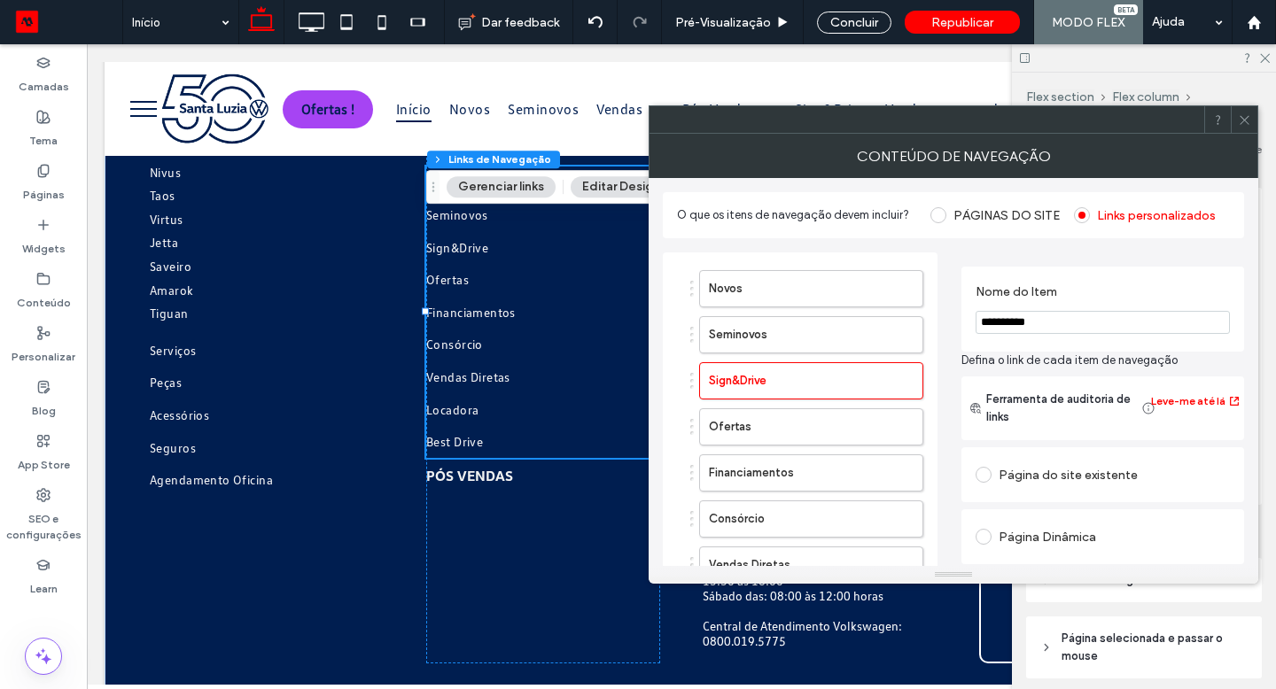
click at [1020, 464] on div "Página do site existente" at bounding box center [1102, 475] width 254 height 28
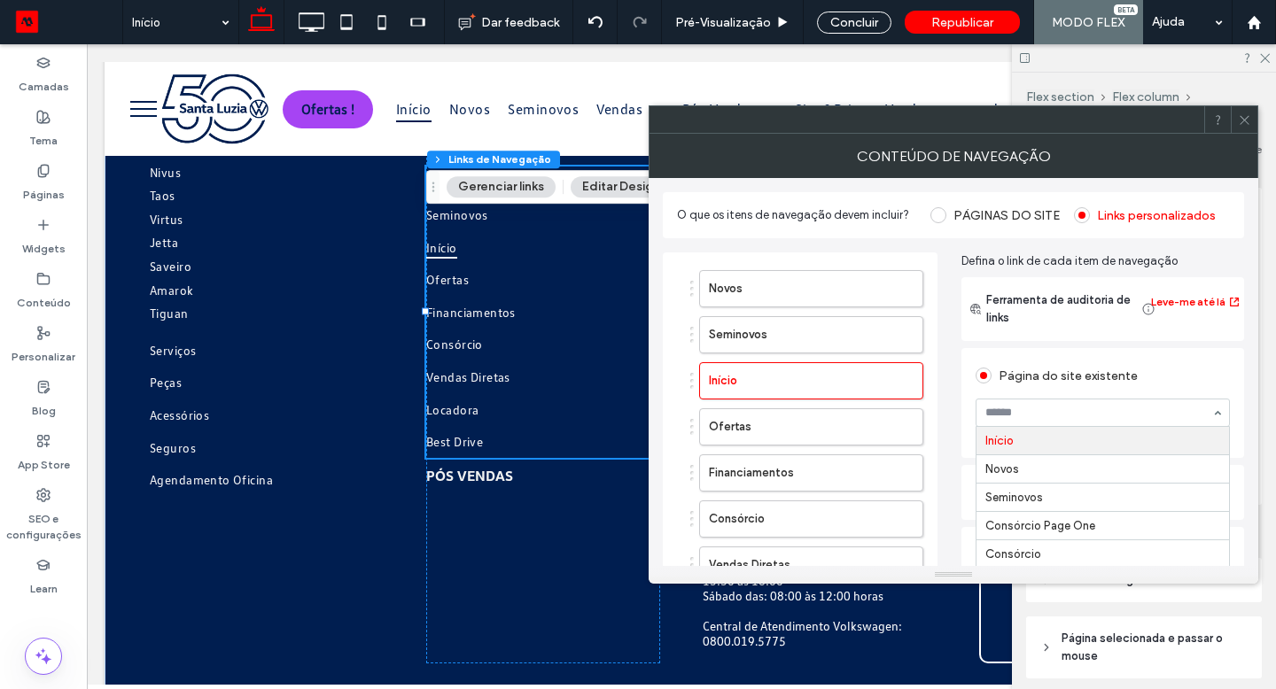
type input "*"
type input "***"
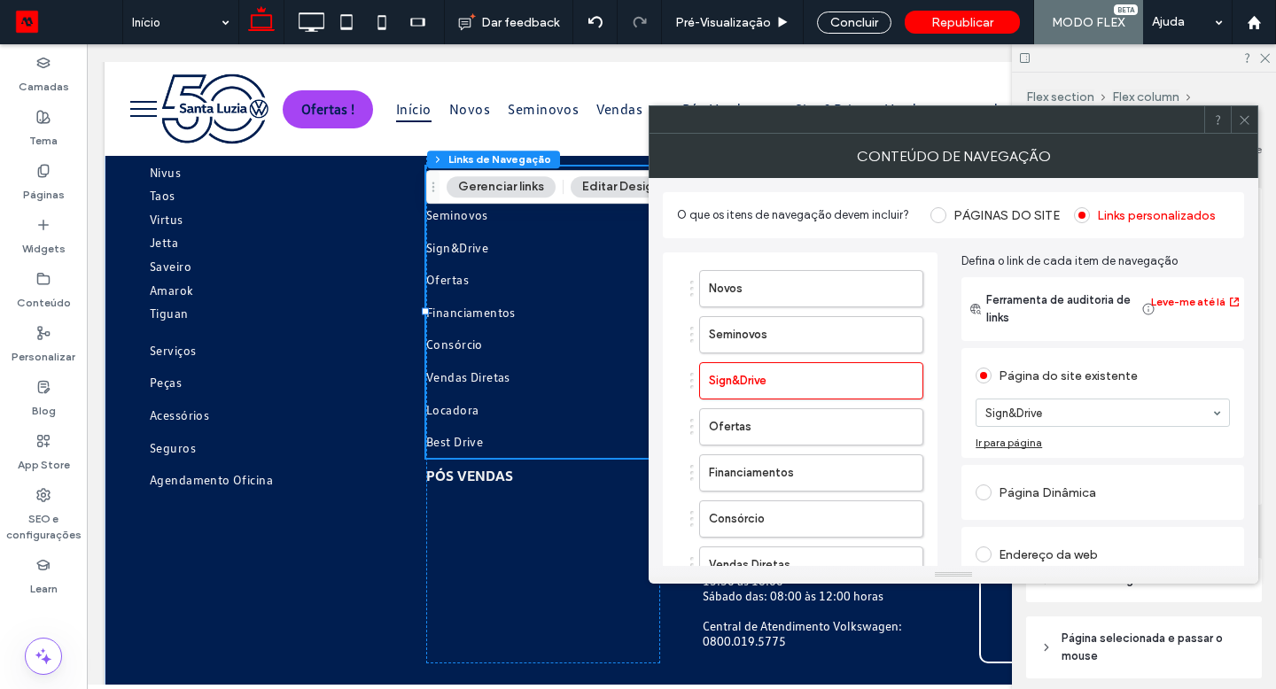
click at [1250, 117] on icon at bounding box center [1243, 119] width 13 height 13
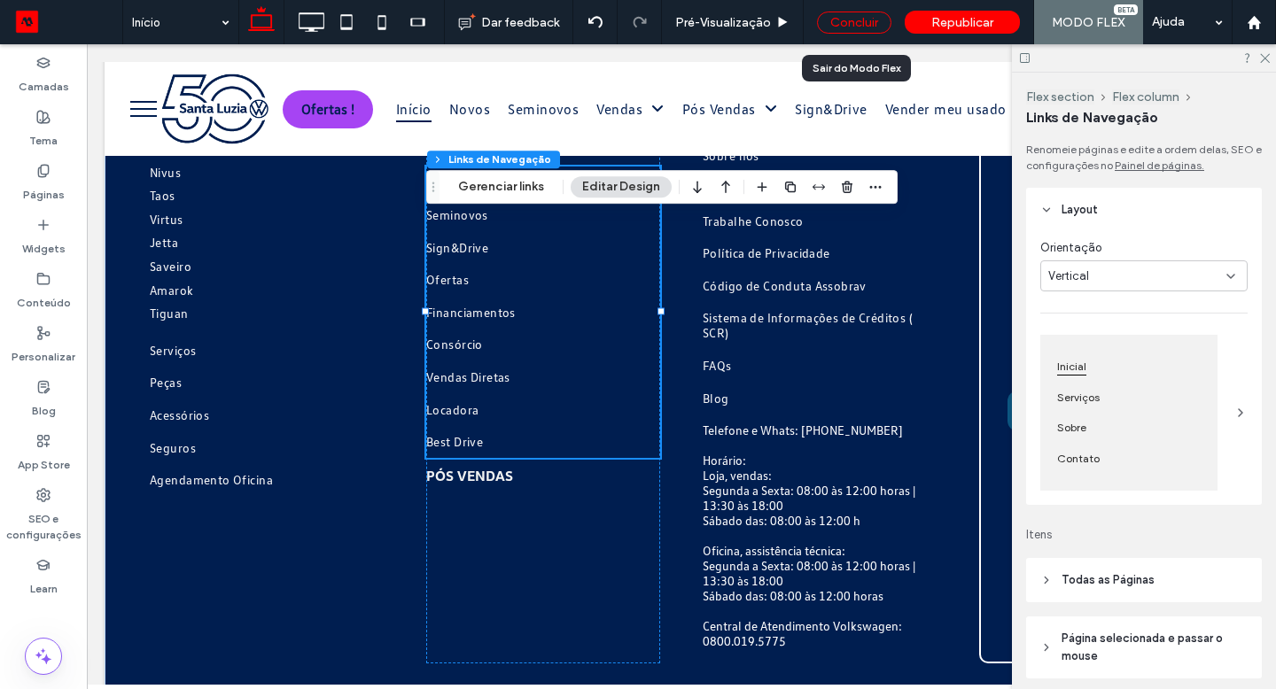
click at [866, 16] on div "Concluir" at bounding box center [854, 23] width 74 height 22
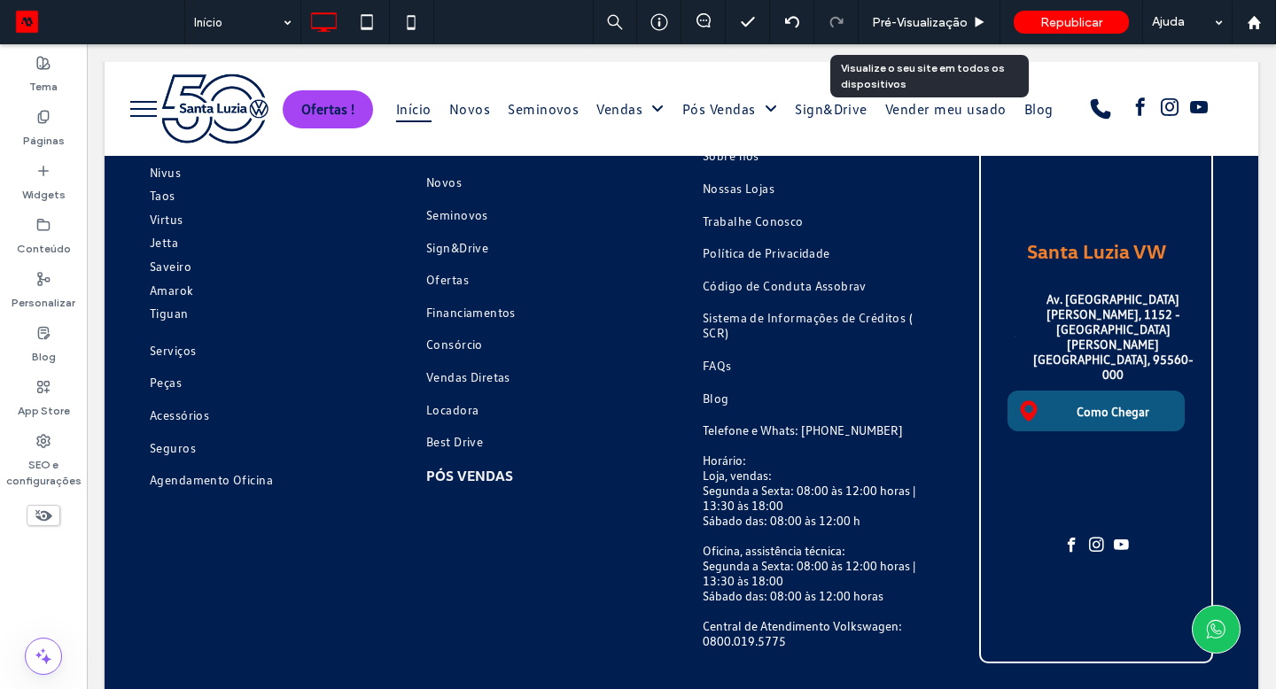
click at [866, 16] on div "Pré-Visualizaçāo" at bounding box center [928, 22] width 141 height 15
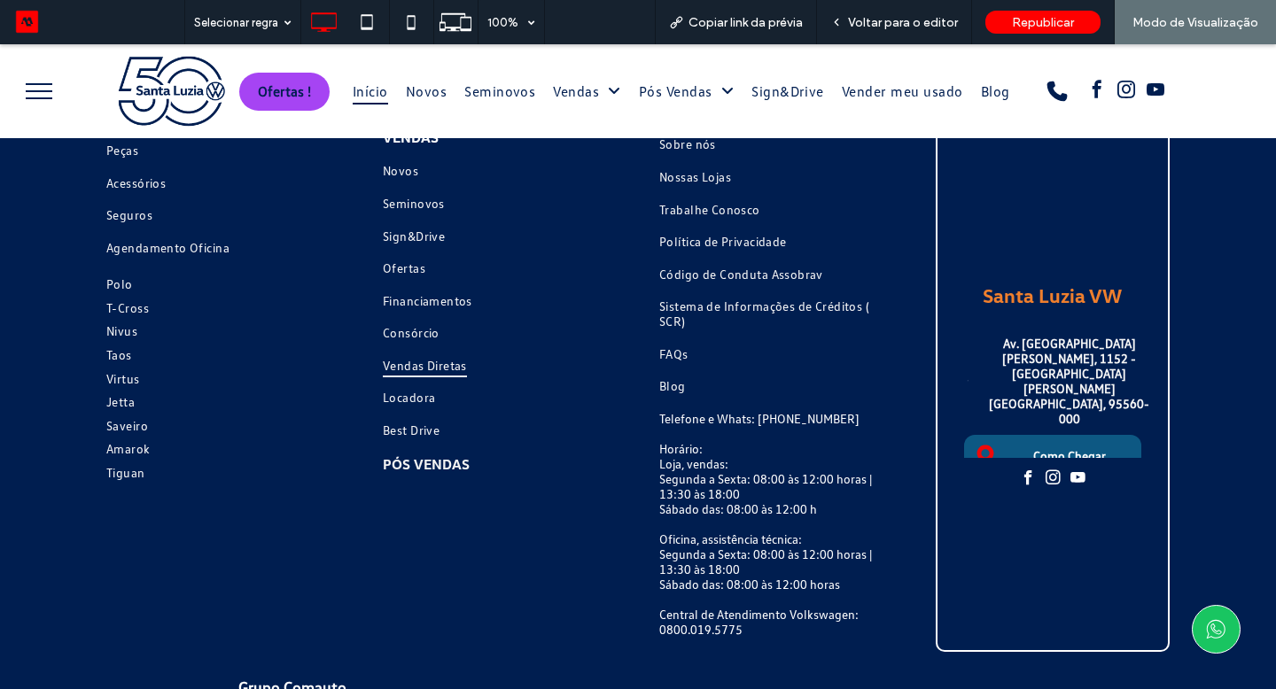
scroll to position [5395, 0]
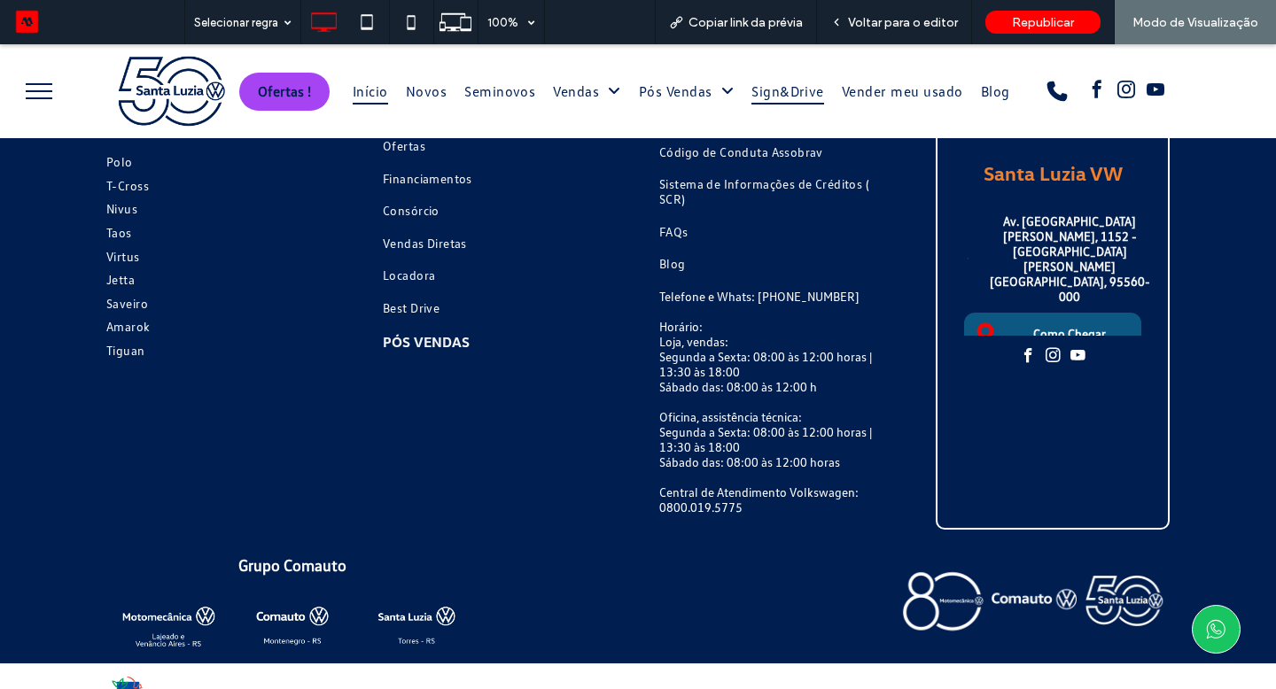
click at [787, 97] on span "Sign&Drive" at bounding box center [787, 91] width 73 height 27
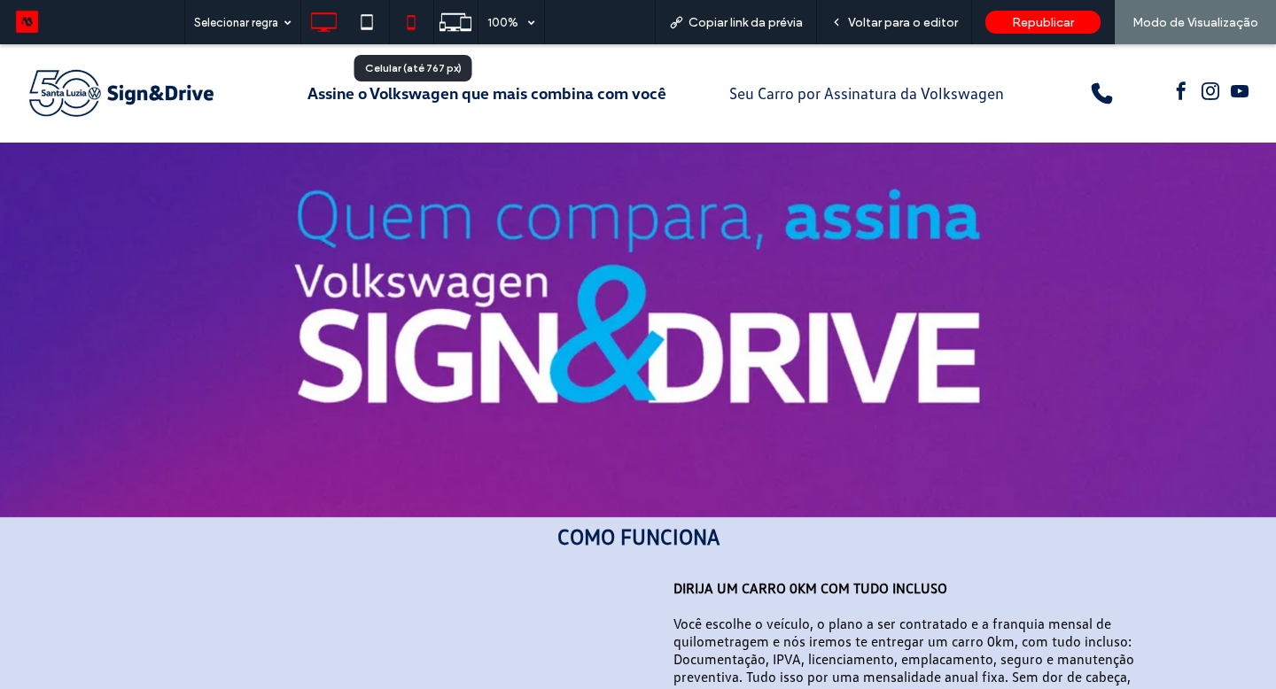
click at [411, 30] on icon at bounding box center [410, 21] width 35 height 35
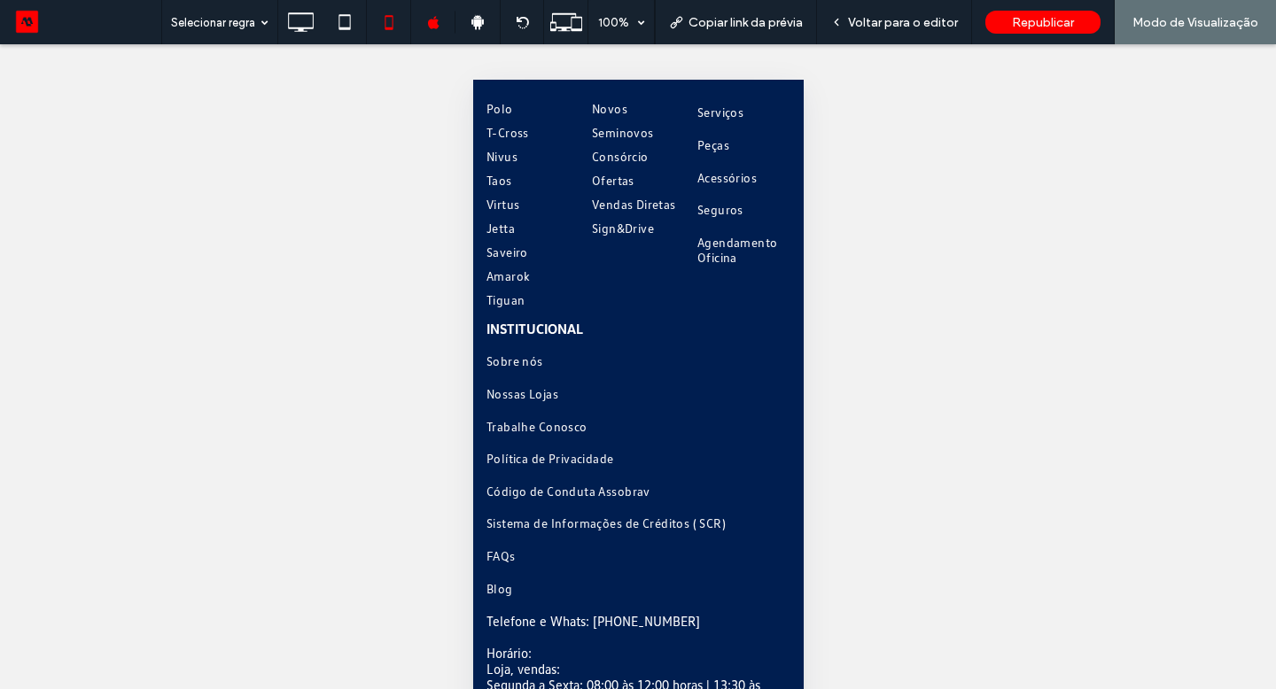
scroll to position [8288, 0]
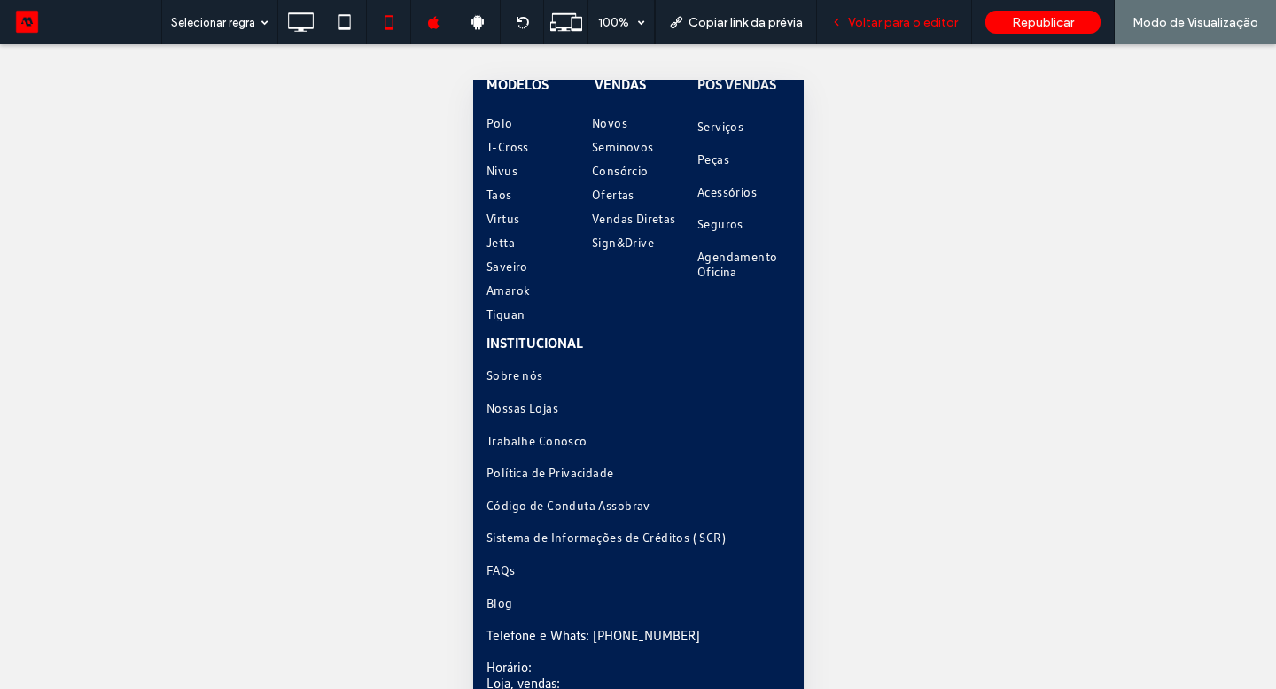
click at [923, 26] on span "Voltar para o editor" at bounding box center [903, 22] width 110 height 15
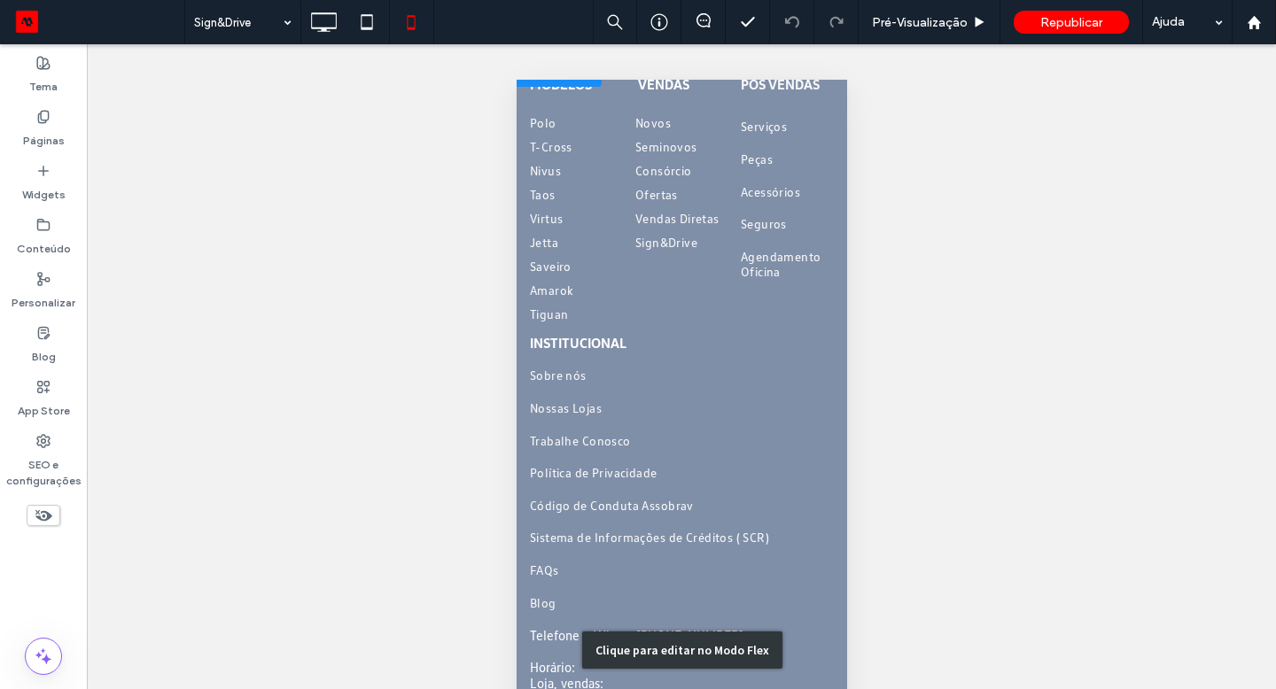
click at [663, 263] on div "Clique para editar no Modo Flex" at bounding box center [681, 649] width 330 height 1183
click at [812, 315] on div "Polo T-Cross Nivus Taos Virtus Jetta Saveiro Amarok Tiguan Polo T-Cross Nivus T…" at bounding box center [681, 218] width 304 height 215
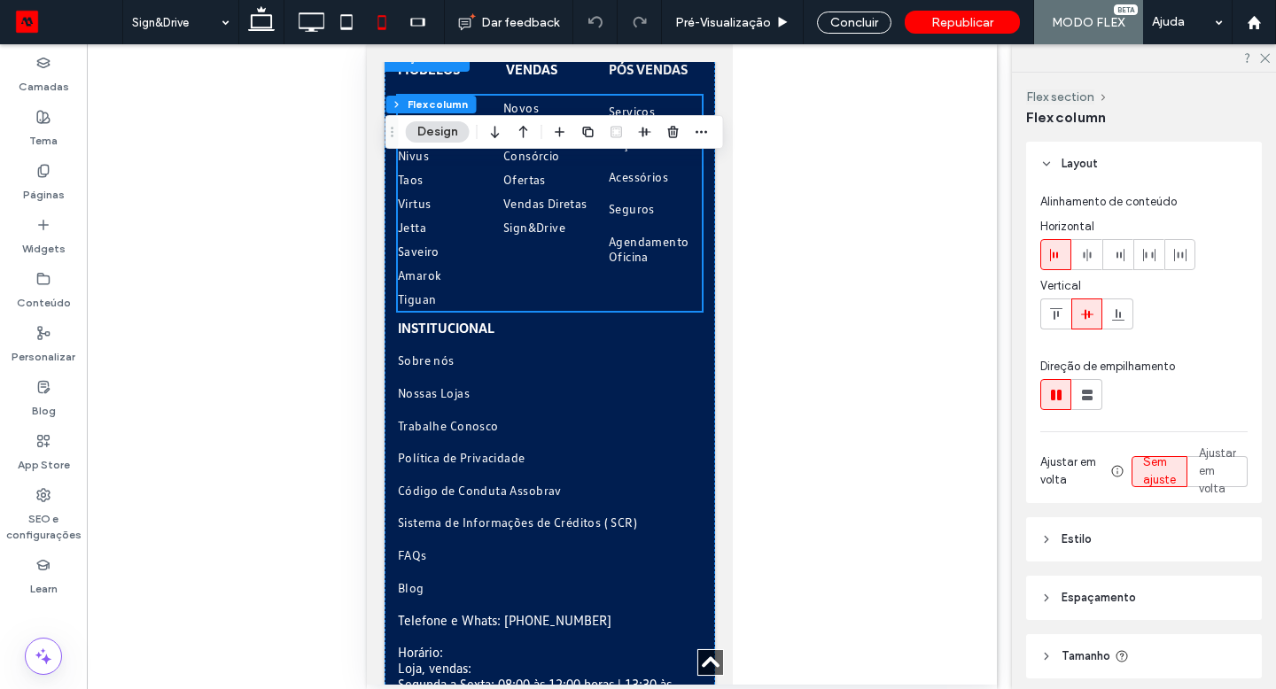
scroll to position [8281, 0]
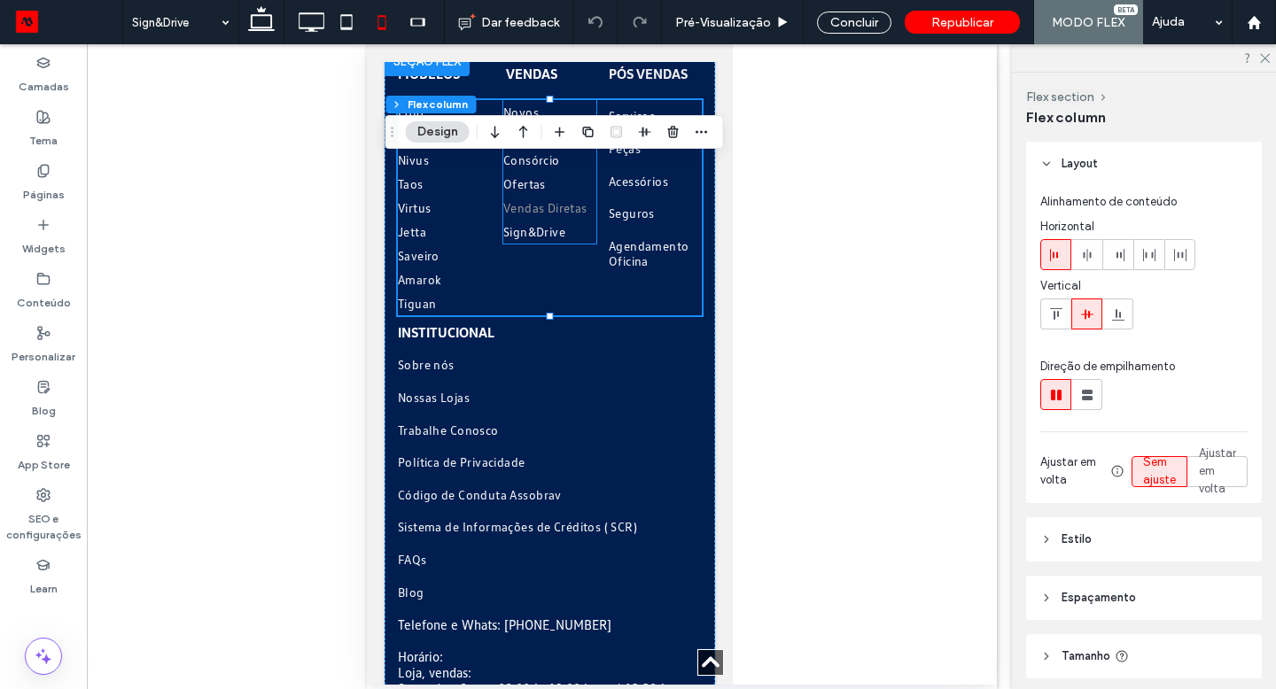
click at [547, 220] on link "Vendas Diretas" at bounding box center [562, 208] width 120 height 24
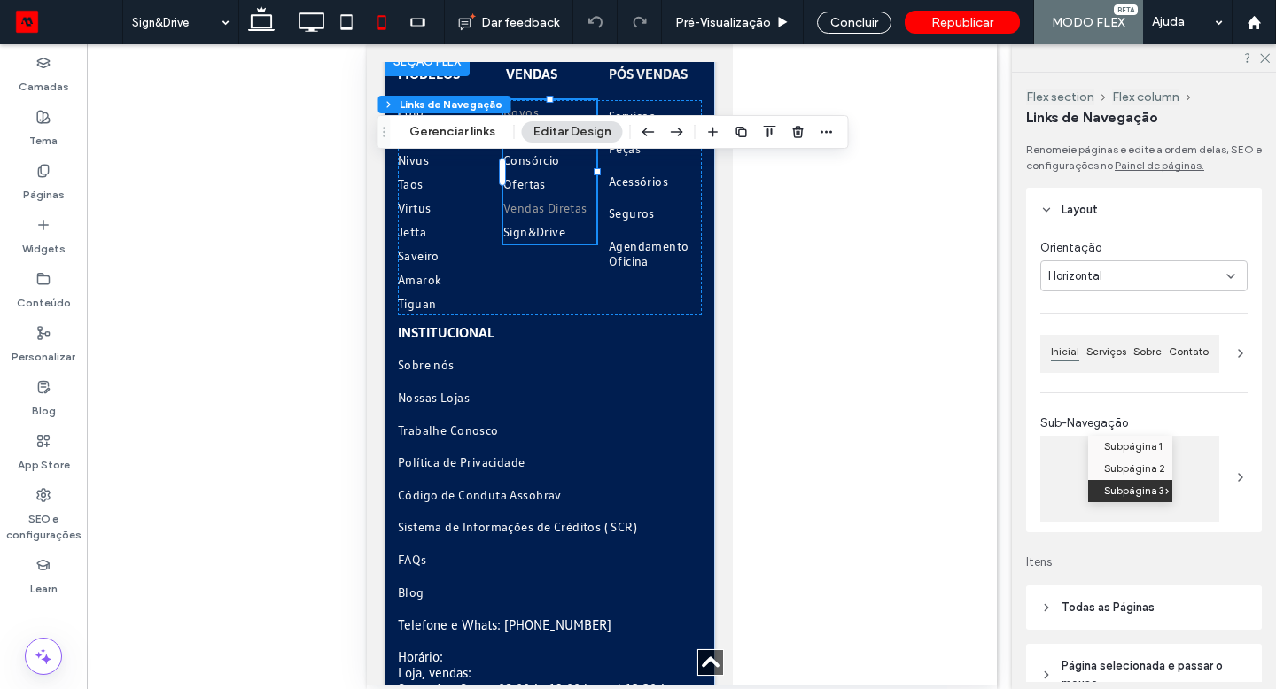
type input "***"
type input "****"
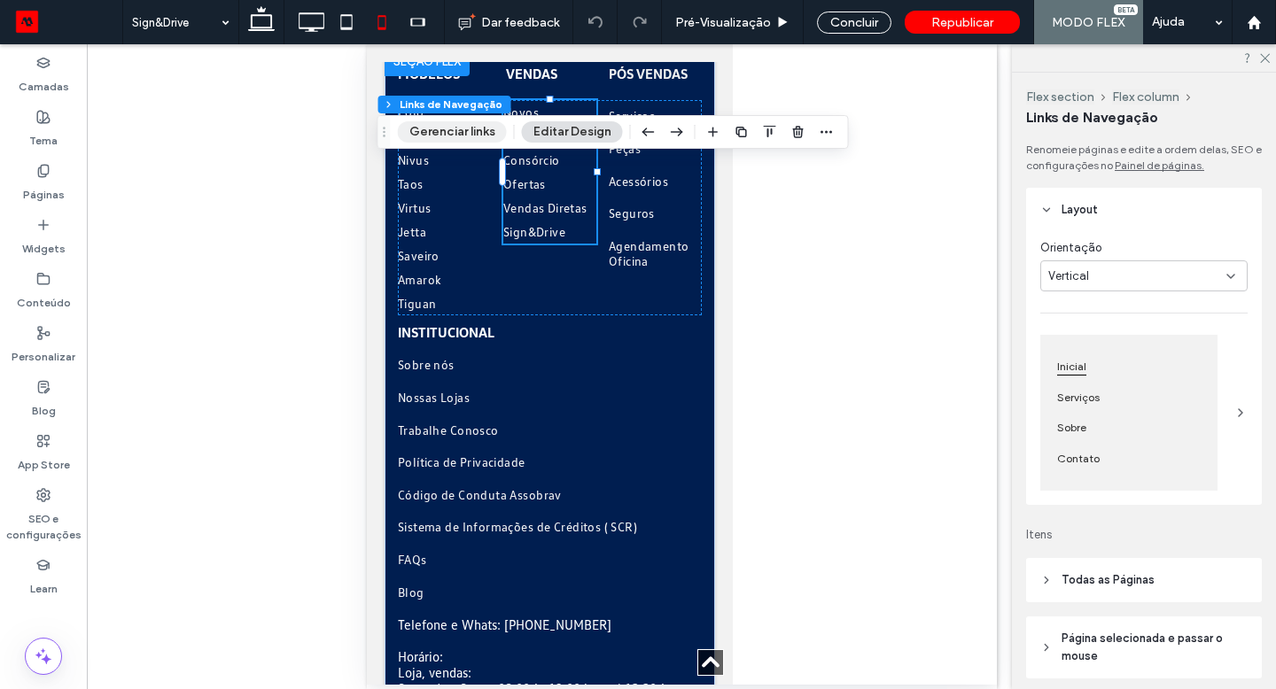
click at [445, 129] on button "Gerenciar links" at bounding box center [452, 131] width 109 height 21
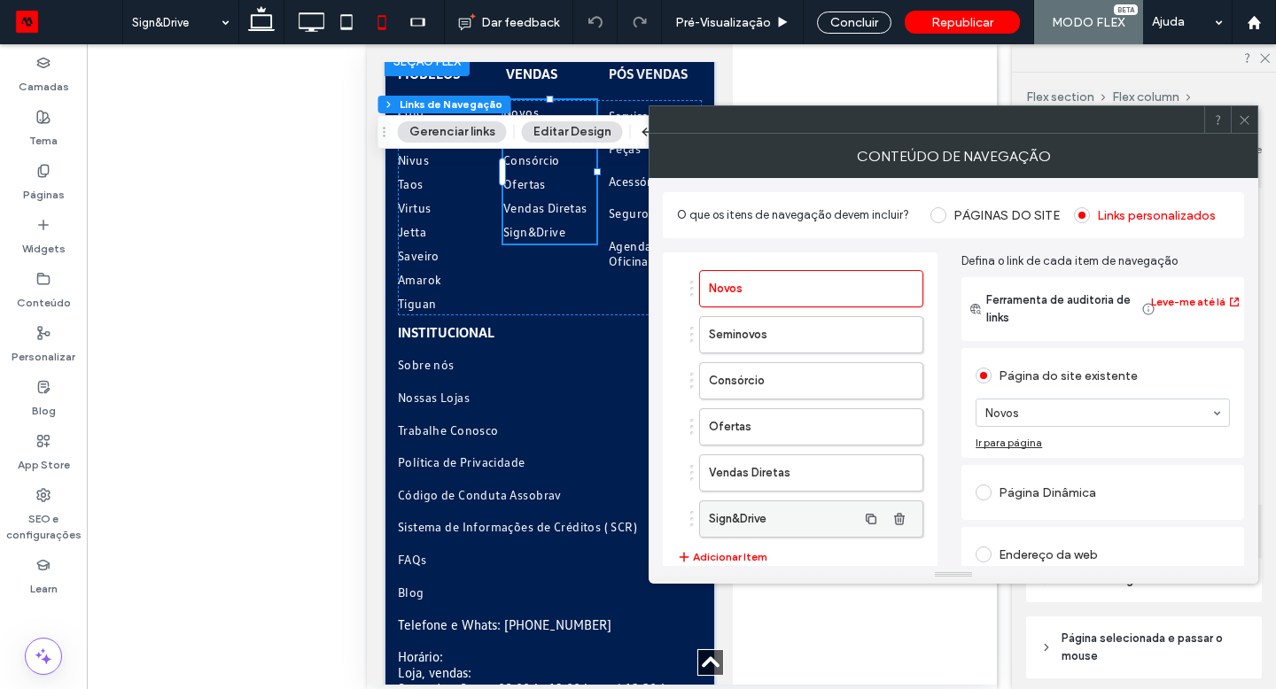
click at [833, 530] on label "Sign&Drive" at bounding box center [783, 518] width 148 height 35
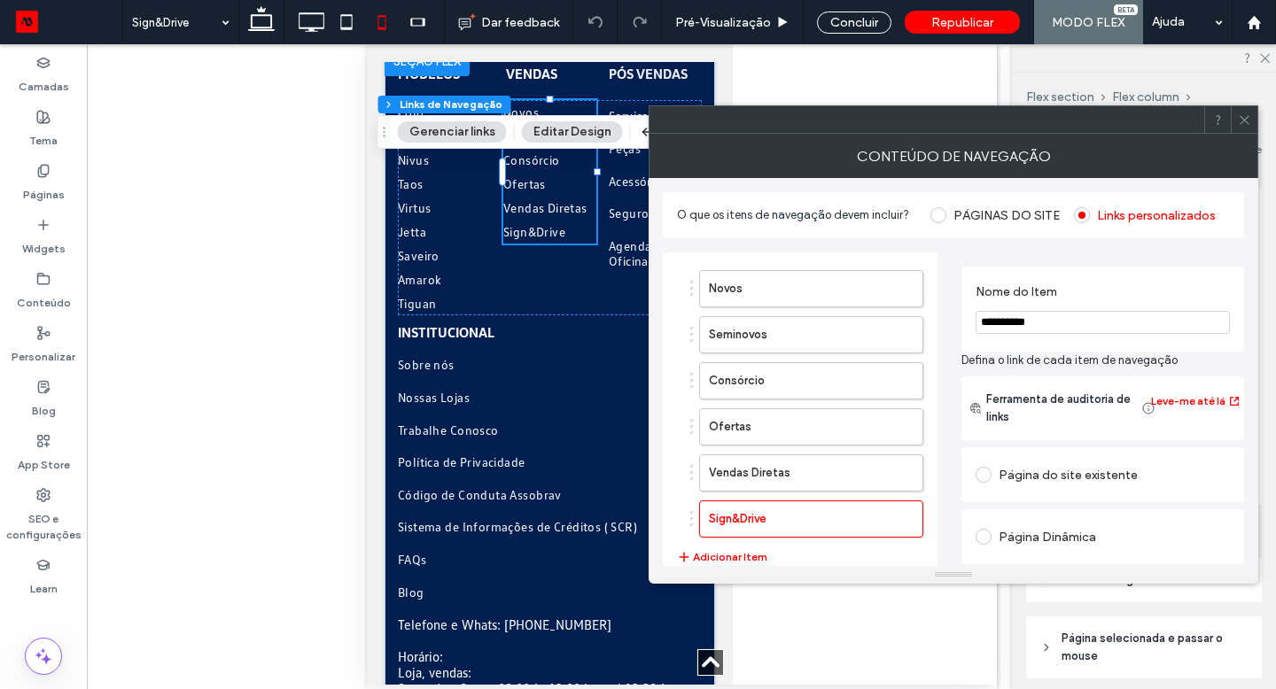
click at [1035, 473] on div "Página do site existente" at bounding box center [1102, 475] width 254 height 28
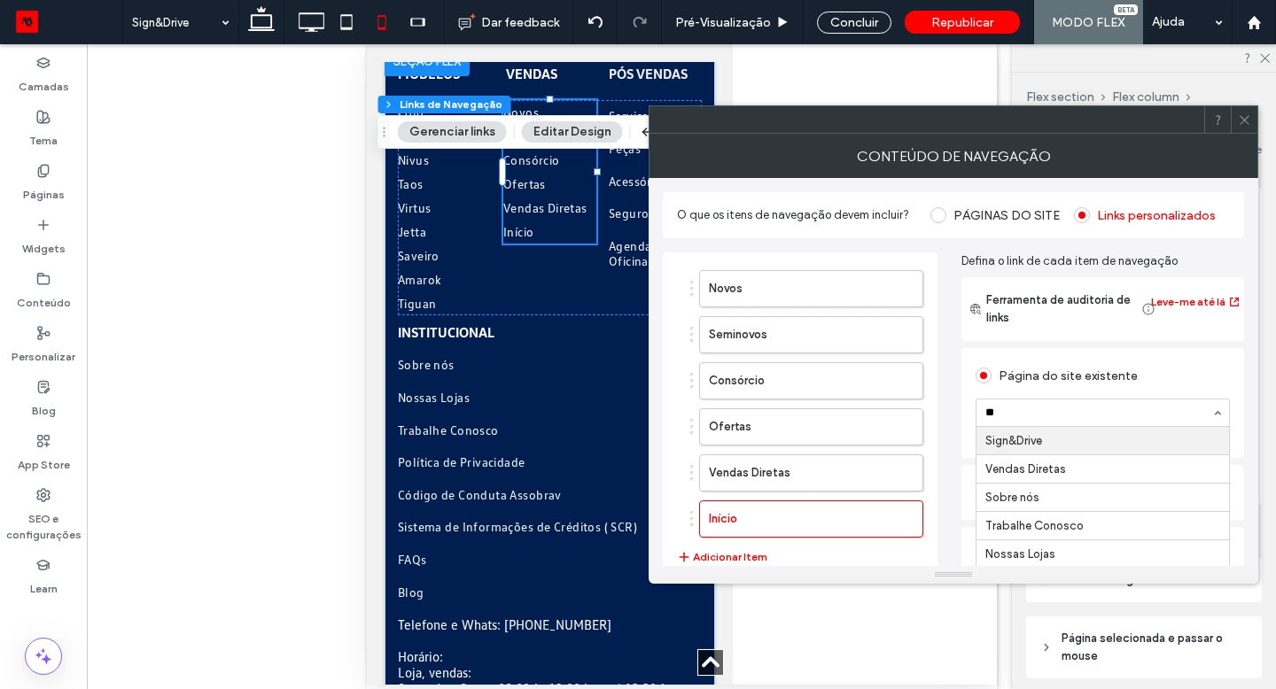
type input "***"
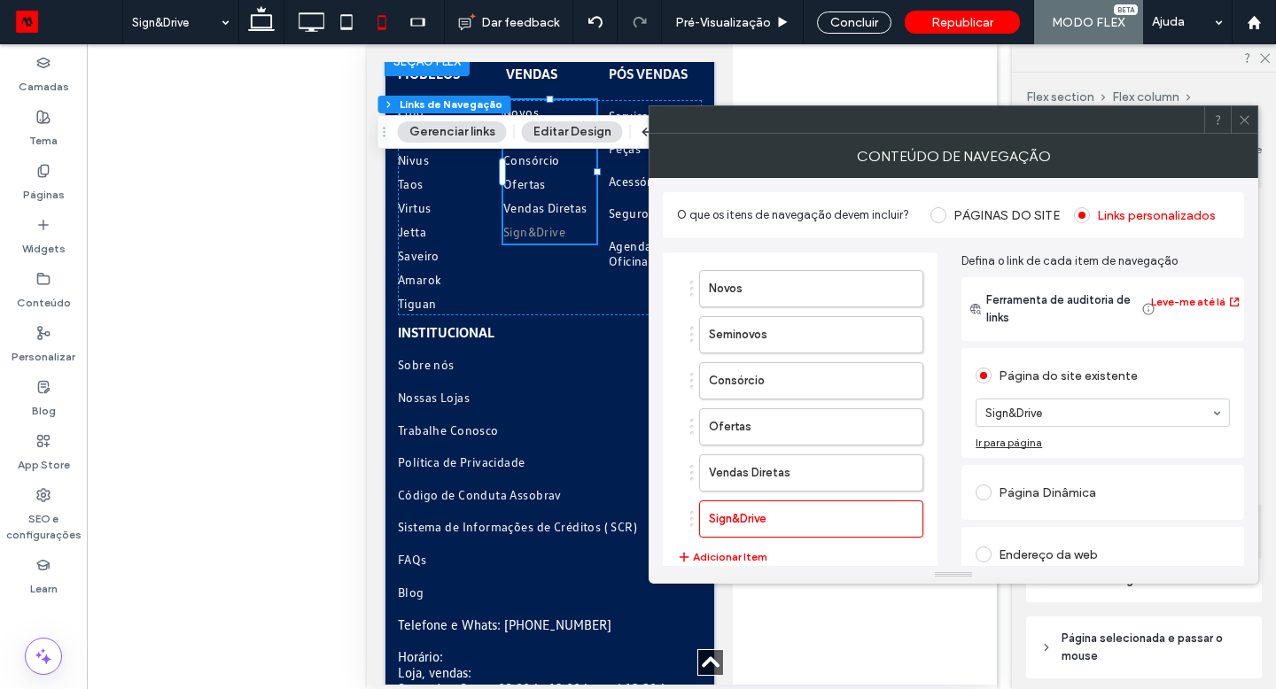
click at [1236, 124] on div at bounding box center [1243, 119] width 27 height 27
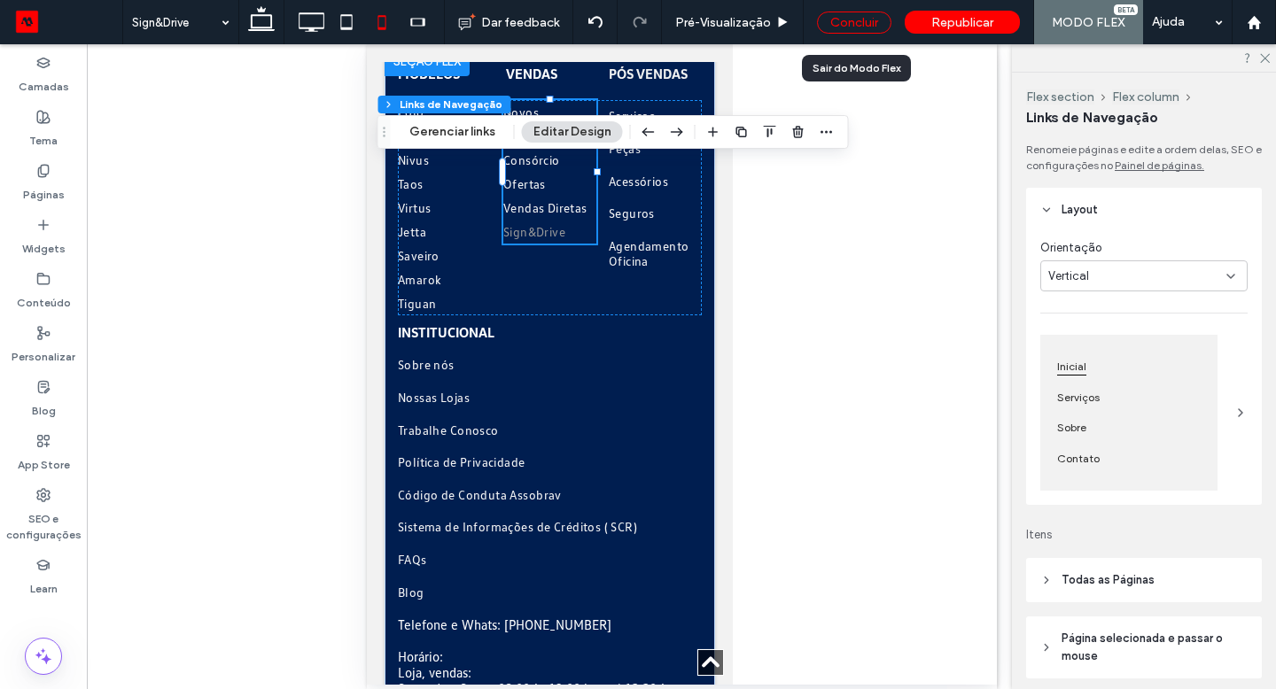
click at [854, 27] on div "Concluir" at bounding box center [854, 23] width 74 height 22
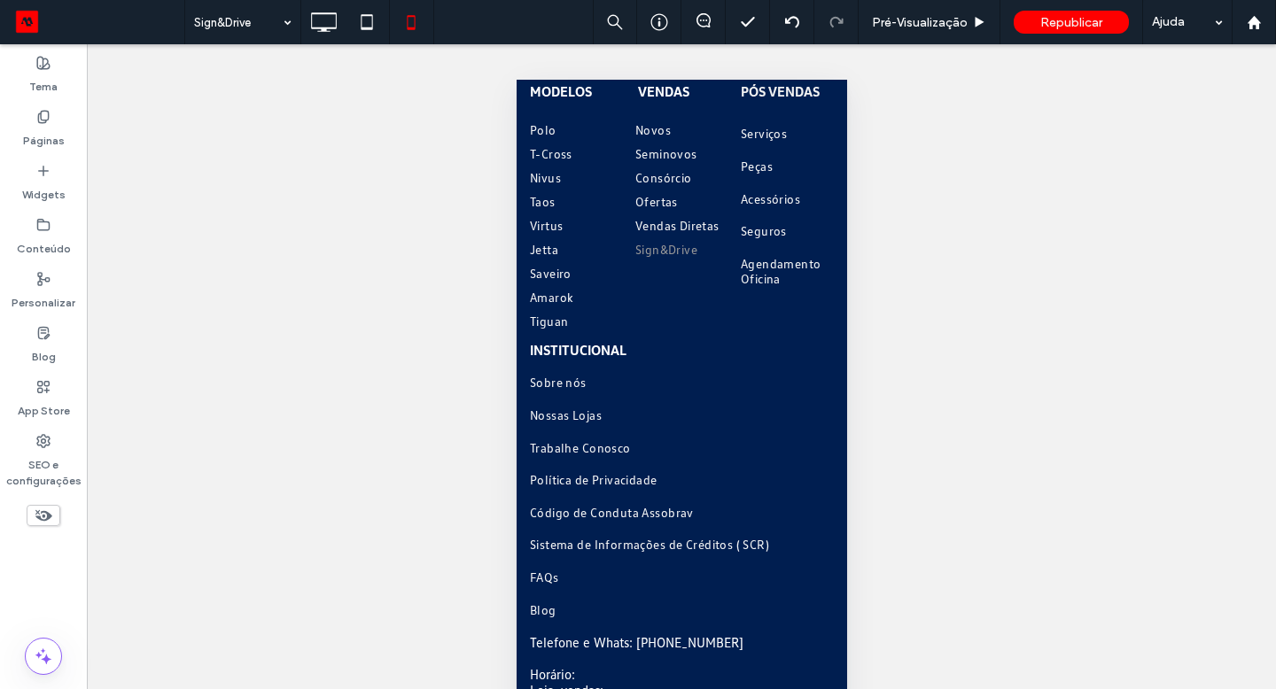
scroll to position [8581, 0]
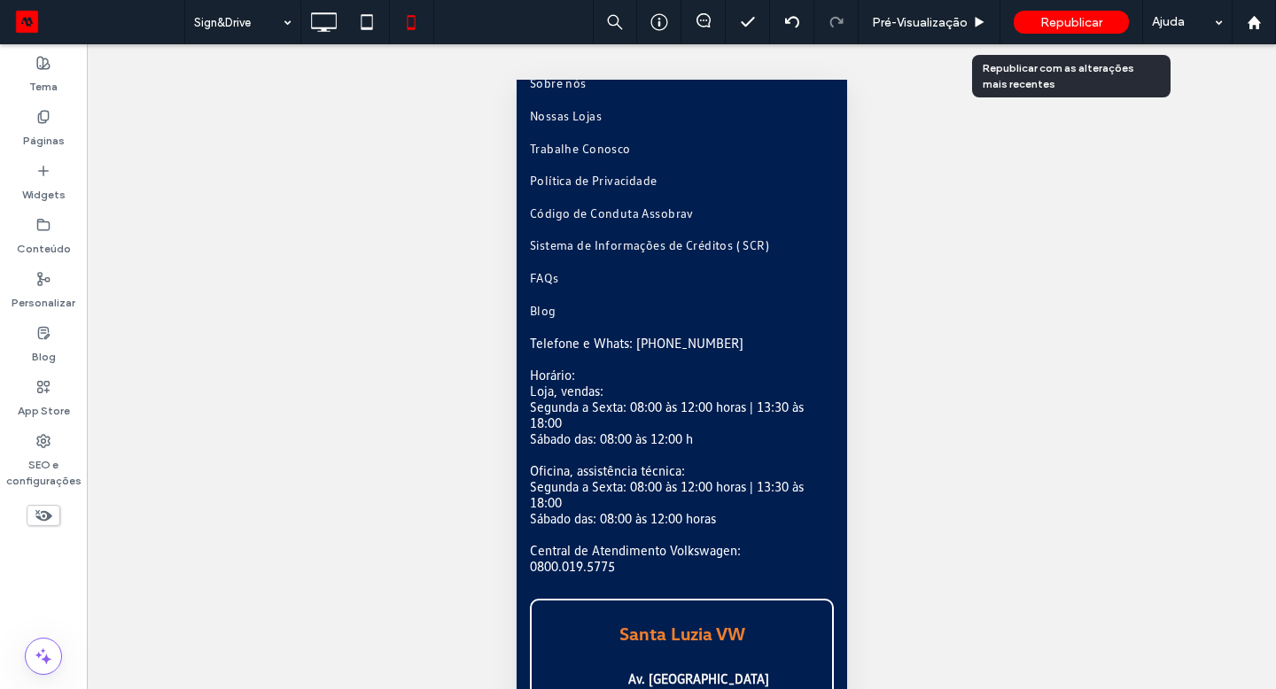
click at [1098, 27] on span "Republicar" at bounding box center [1071, 22] width 62 height 15
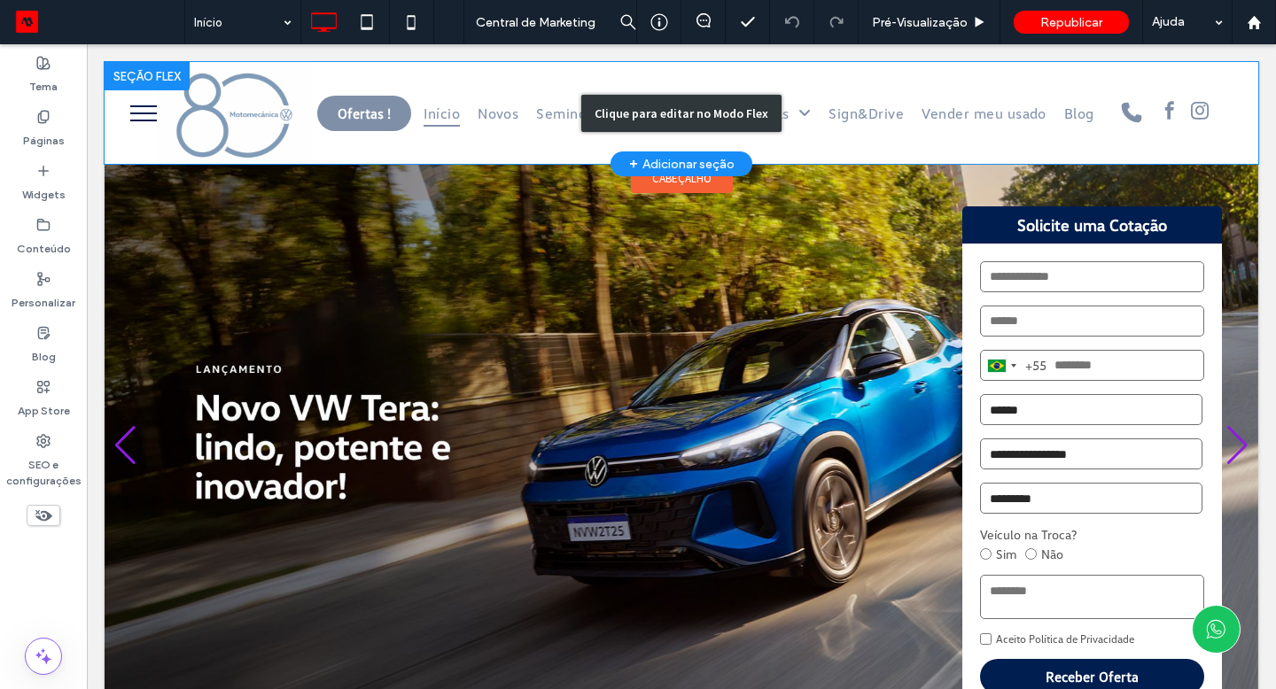
click at [800, 106] on div "Clique para editar no Modo Flex" at bounding box center [681, 113] width 1153 height 102
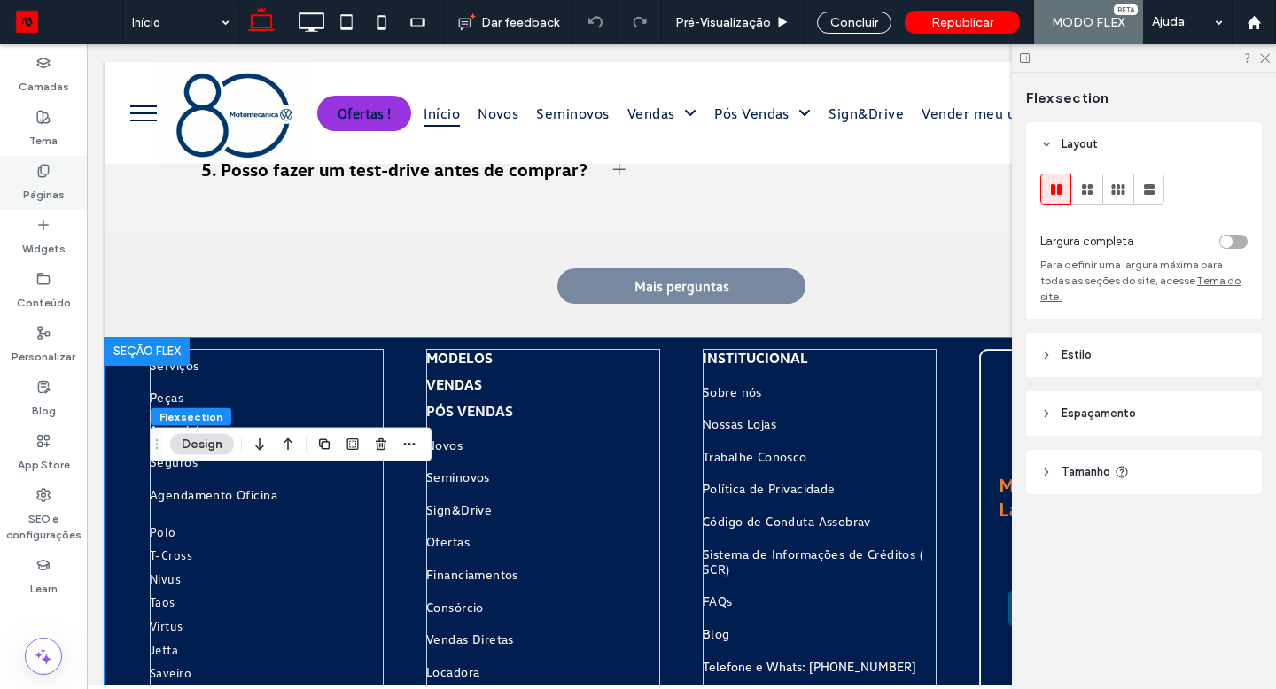
click at [36, 175] on icon at bounding box center [43, 171] width 14 height 14
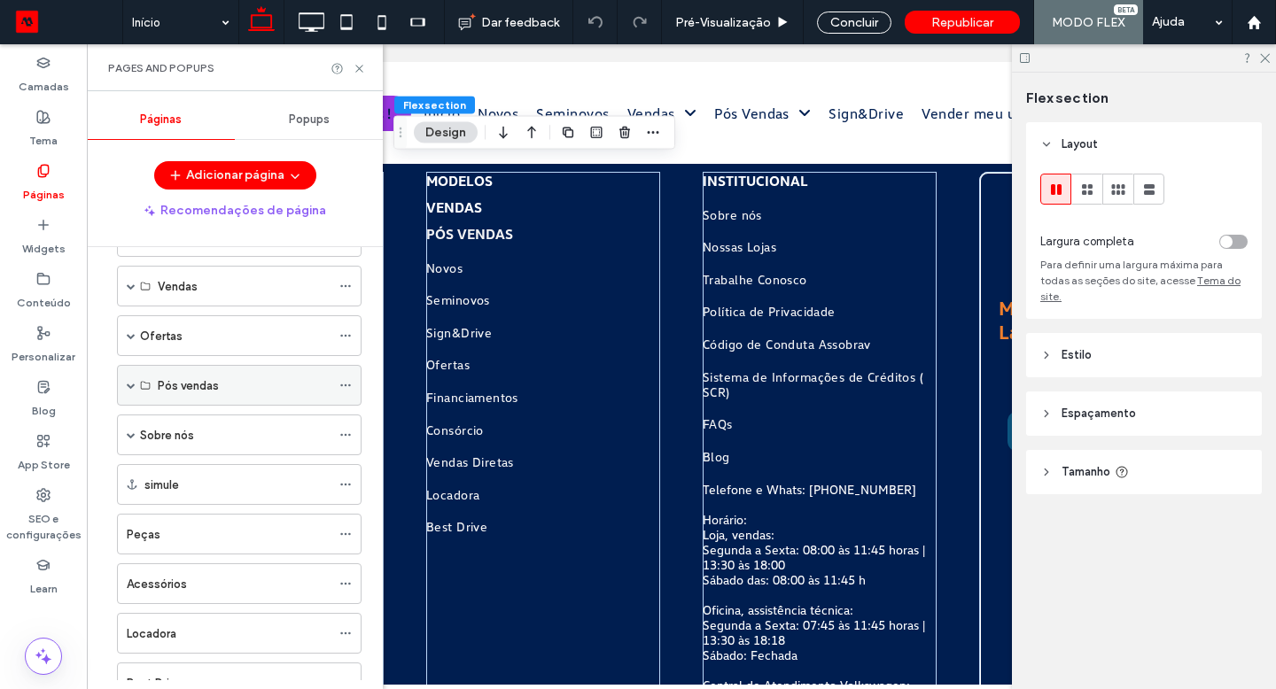
scroll to position [159, 0]
click at [131, 292] on span at bounding box center [131, 287] width 9 height 39
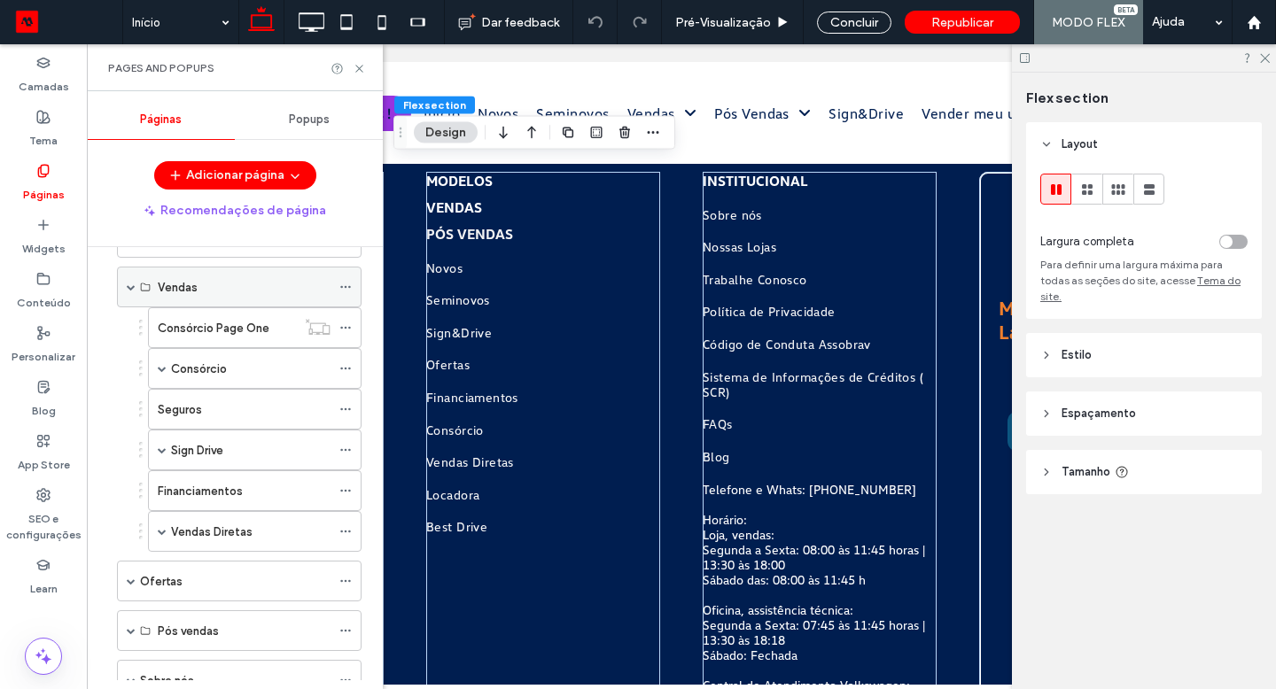
click at [131, 289] on span at bounding box center [131, 287] width 9 height 9
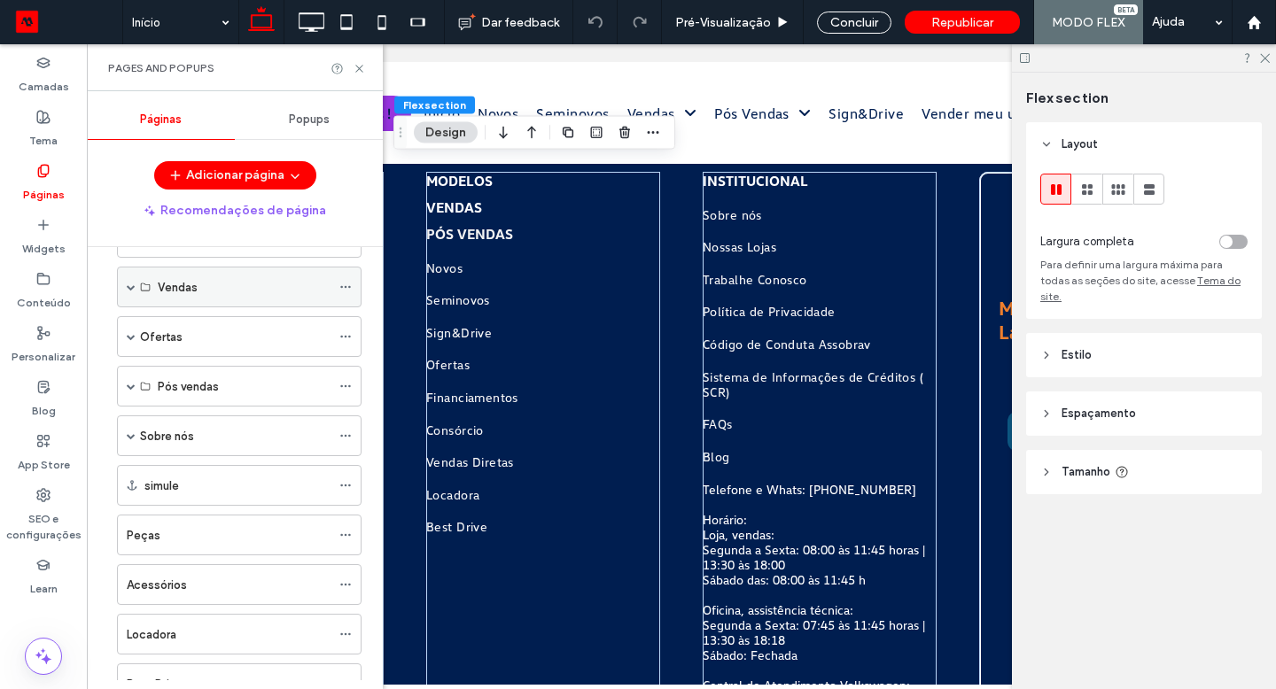
click at [131, 289] on span at bounding box center [131, 287] width 9 height 9
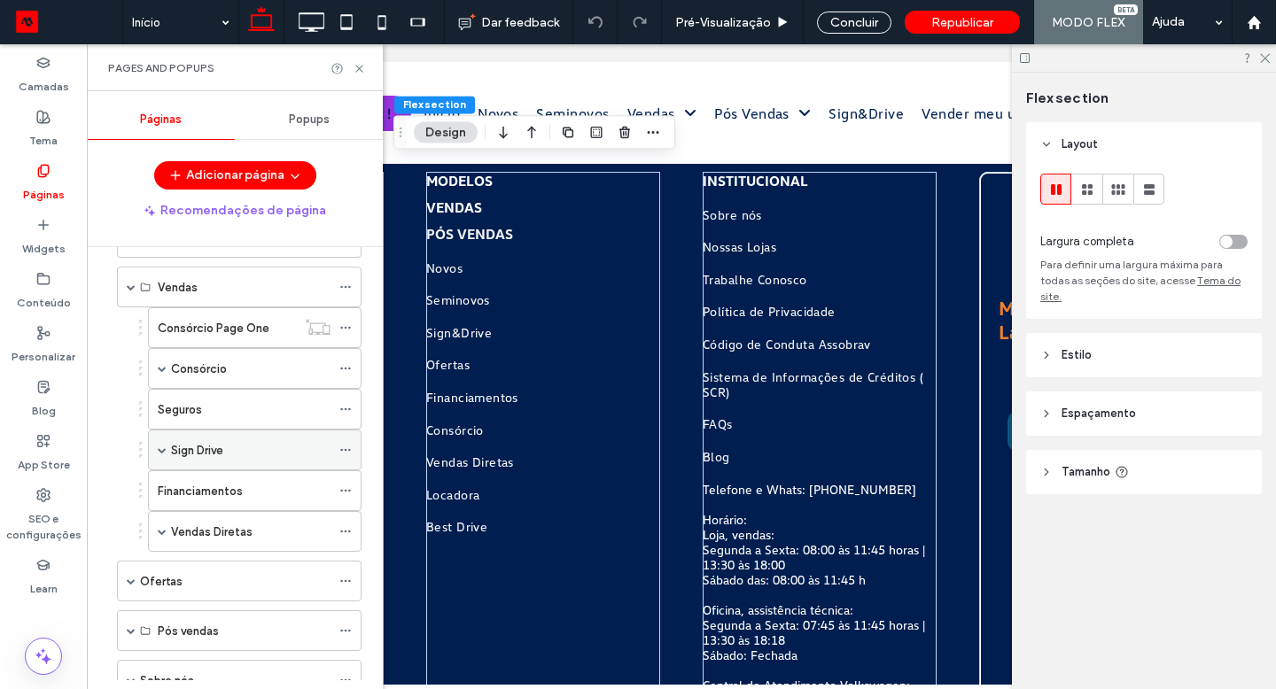
click at [346, 452] on icon at bounding box center [345, 450] width 12 height 12
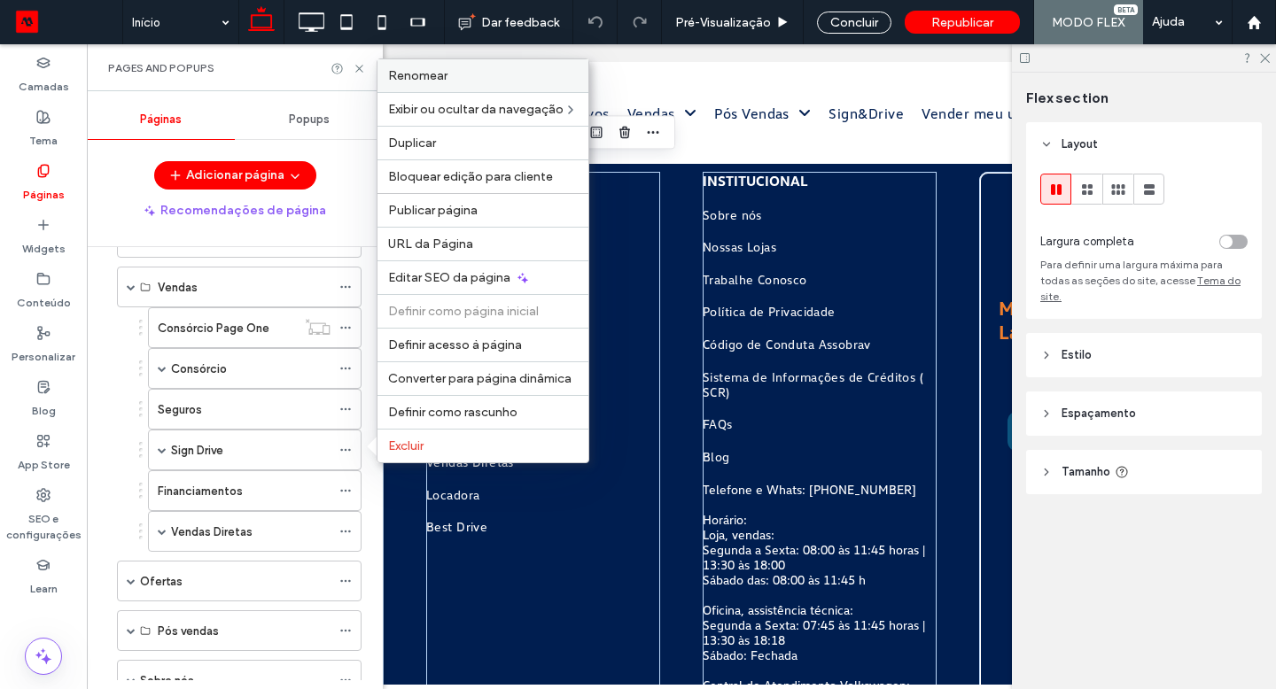
click at [462, 84] on div "Renomear" at bounding box center [482, 75] width 211 height 33
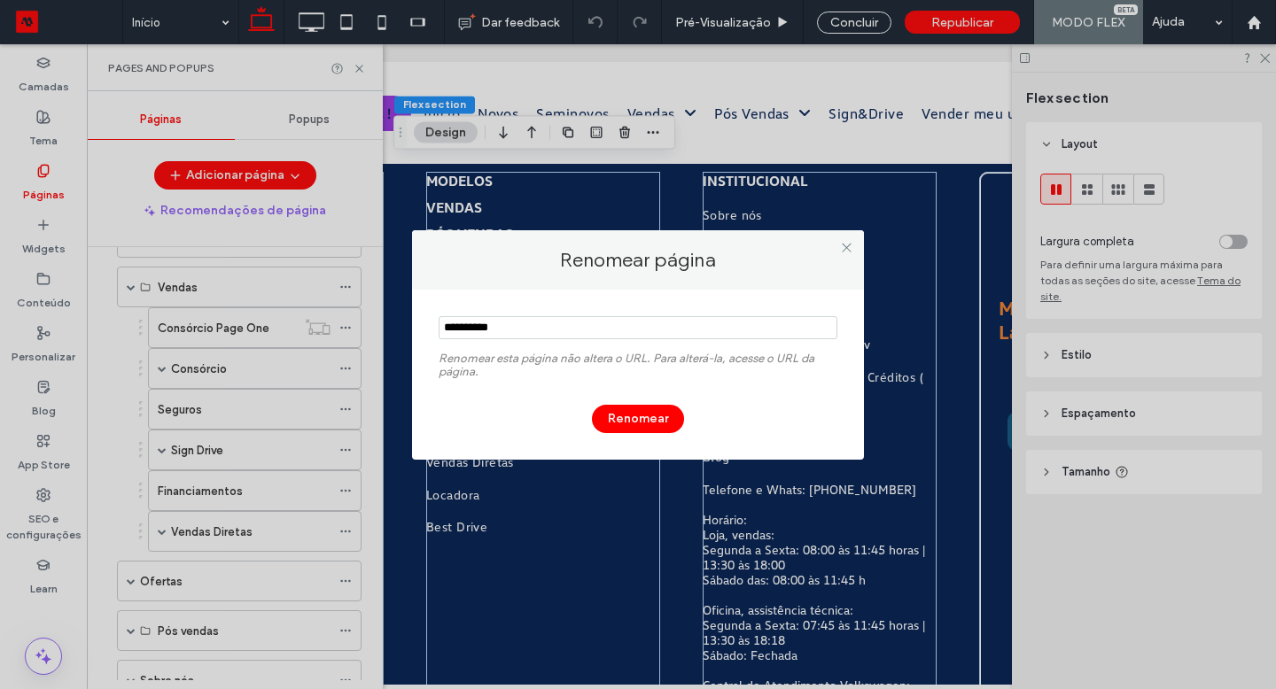
click at [471, 330] on input "notEmpty" at bounding box center [637, 327] width 399 height 23
type input "**********"
click at [602, 406] on button "Renomear" at bounding box center [638, 419] width 92 height 28
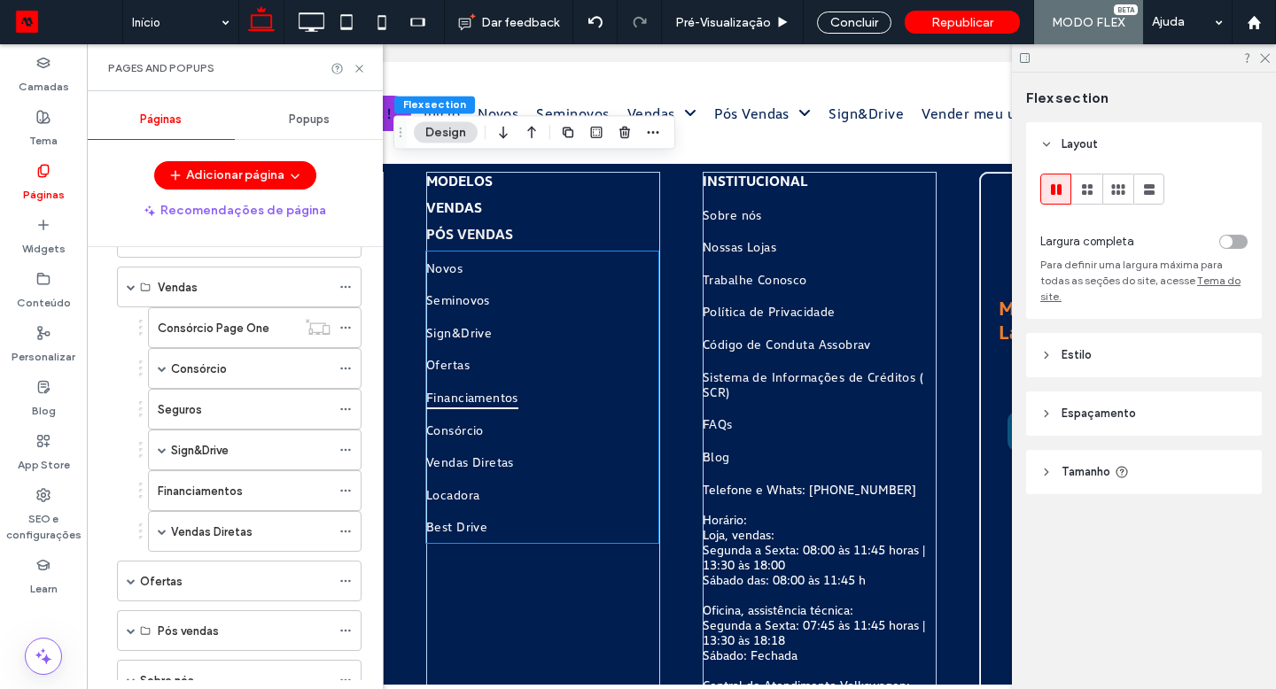
click at [514, 383] on link "Financiamentos" at bounding box center [542, 397] width 232 height 33
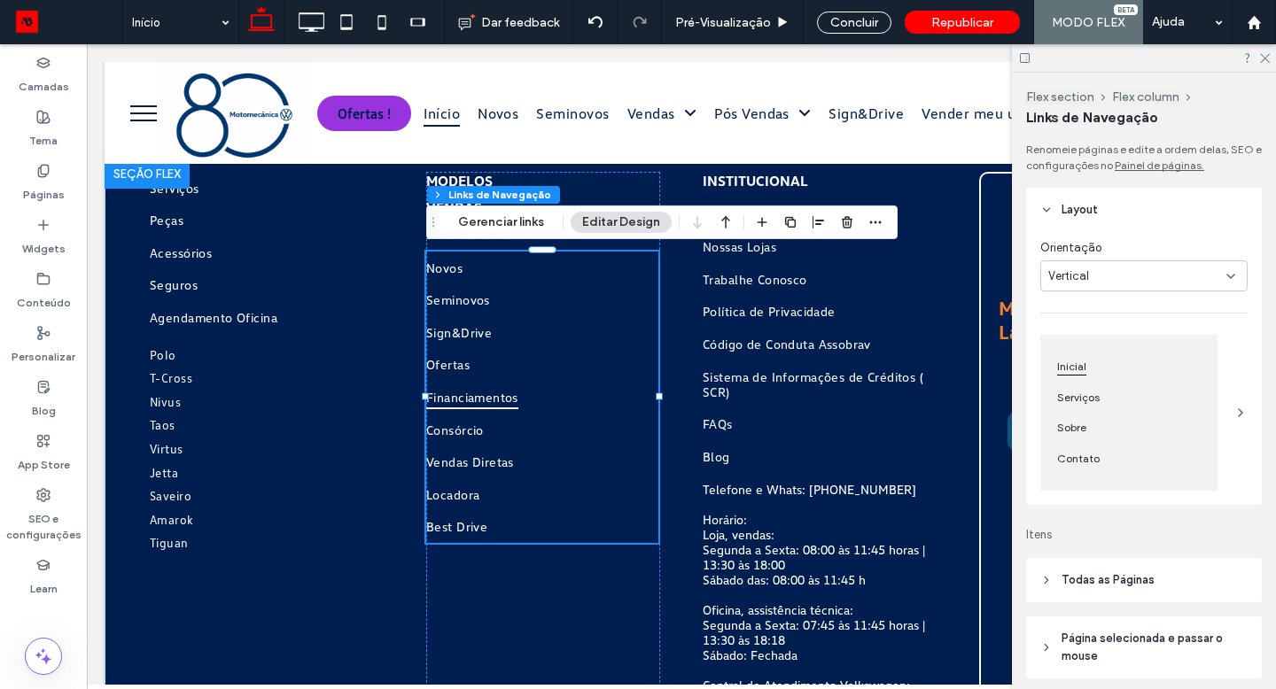
click at [514, 383] on link "Financiamentos" at bounding box center [542, 397] width 232 height 33
click at [496, 223] on button "Gerenciar links" at bounding box center [500, 222] width 109 height 21
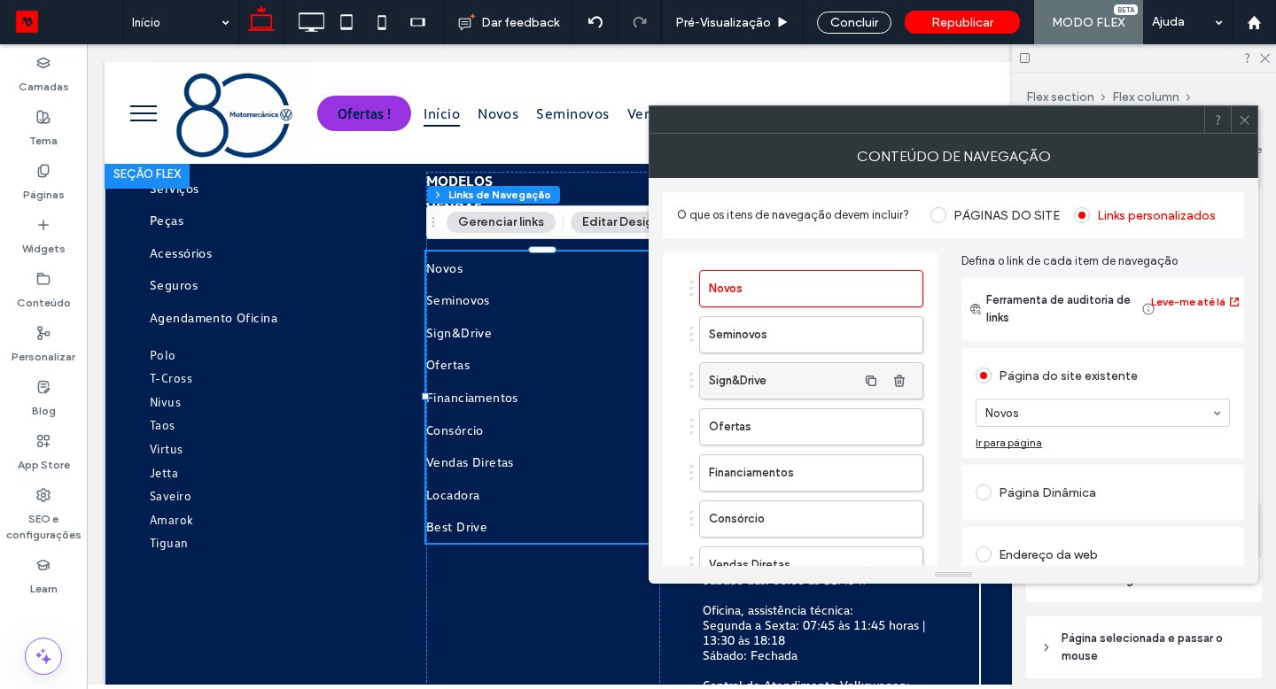
click at [795, 388] on label "Sign&Drive" at bounding box center [783, 380] width 148 height 35
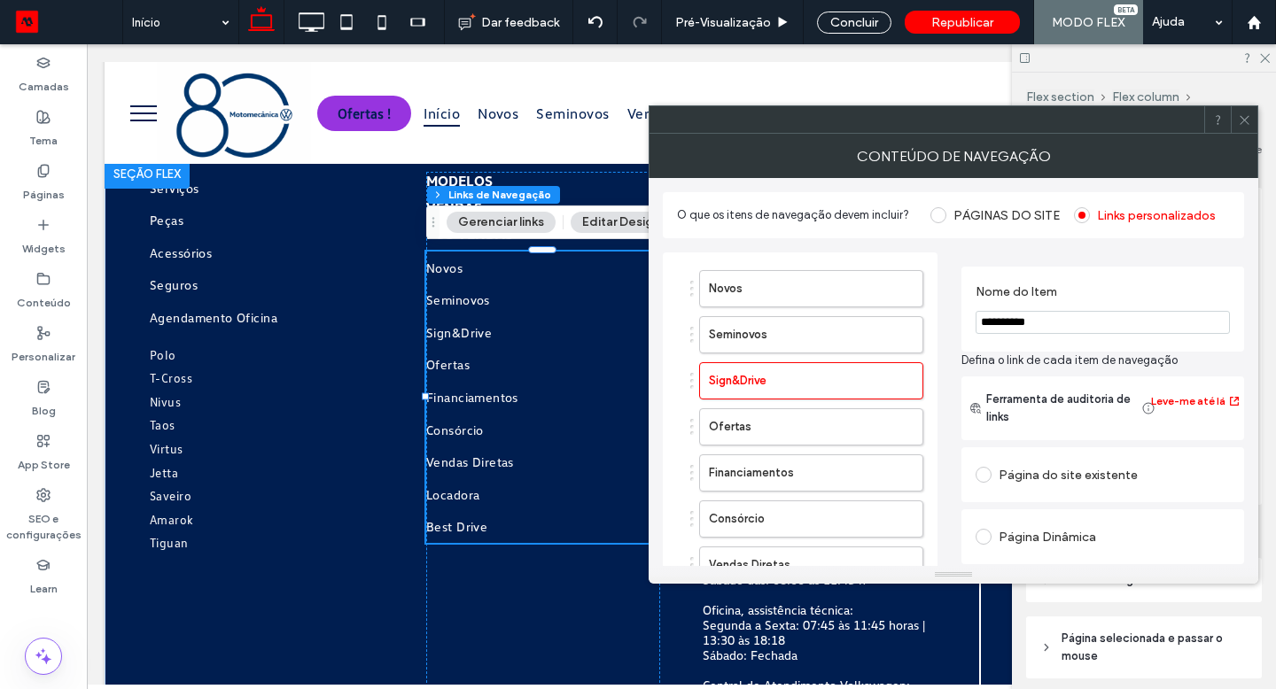
click at [992, 476] on label at bounding box center [986, 475] width 23 height 16
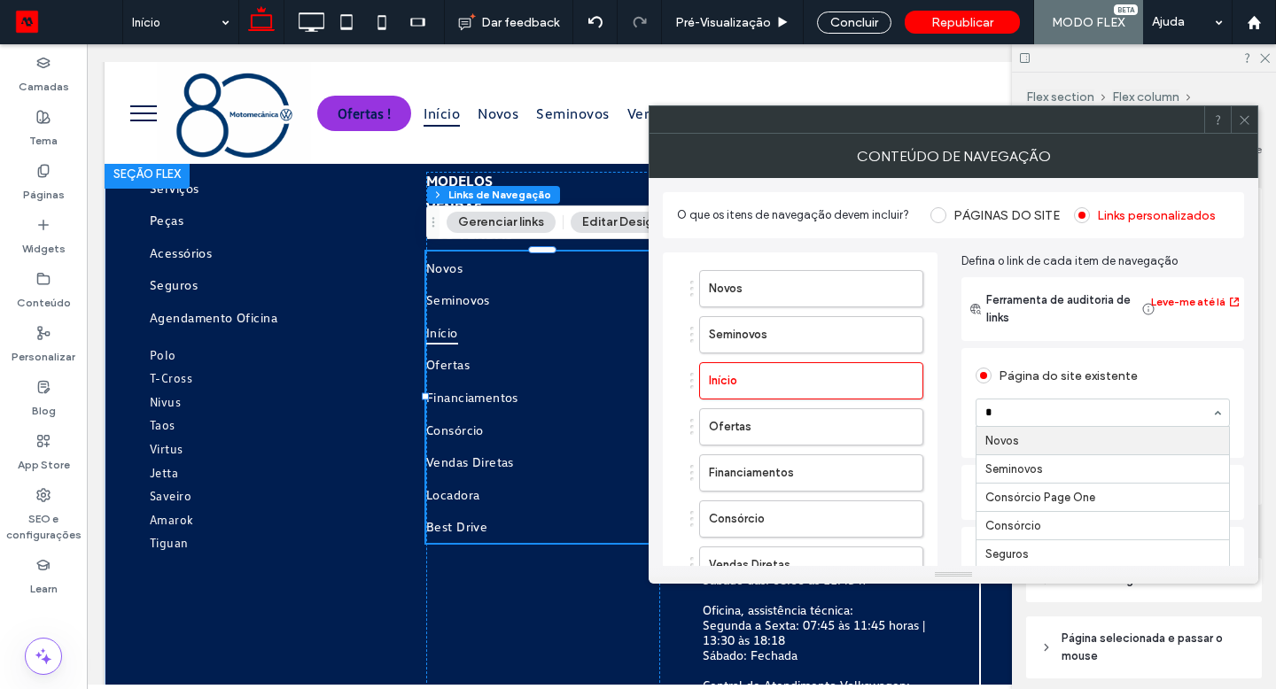
type input "**"
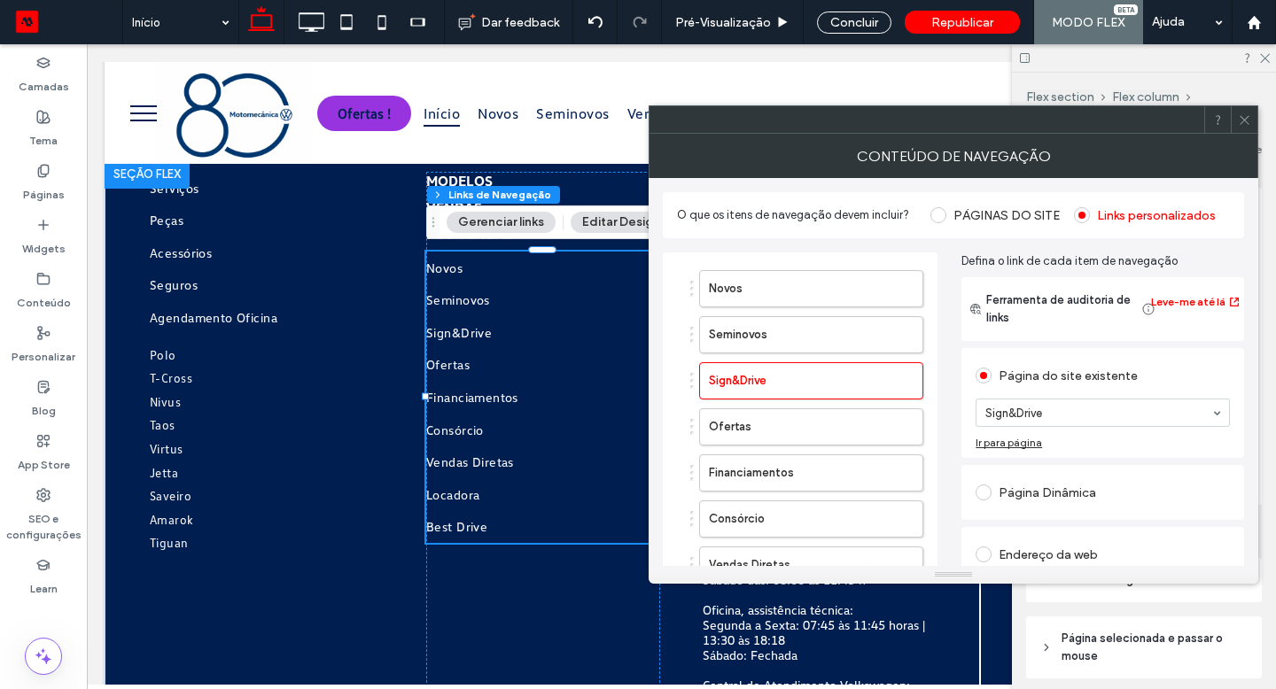
click at [1245, 120] on icon at bounding box center [1243, 119] width 13 height 13
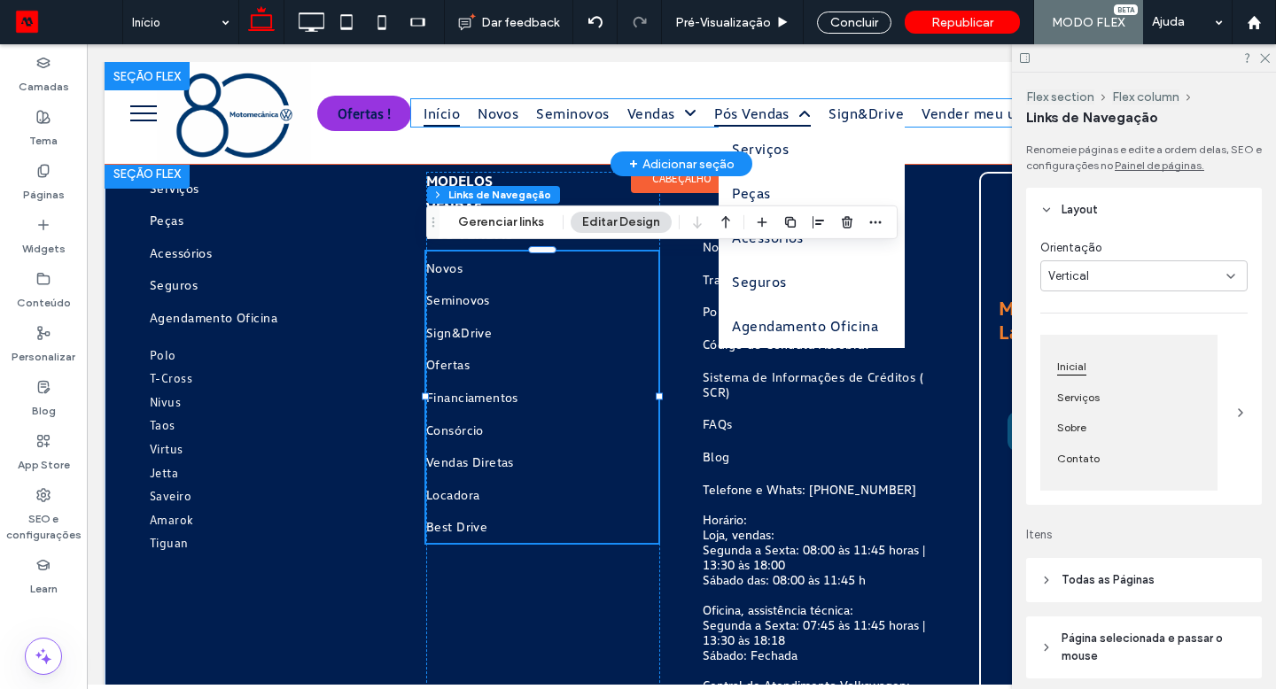
click at [726, 108] on span "Pós Vendas" at bounding box center [762, 112] width 97 height 27
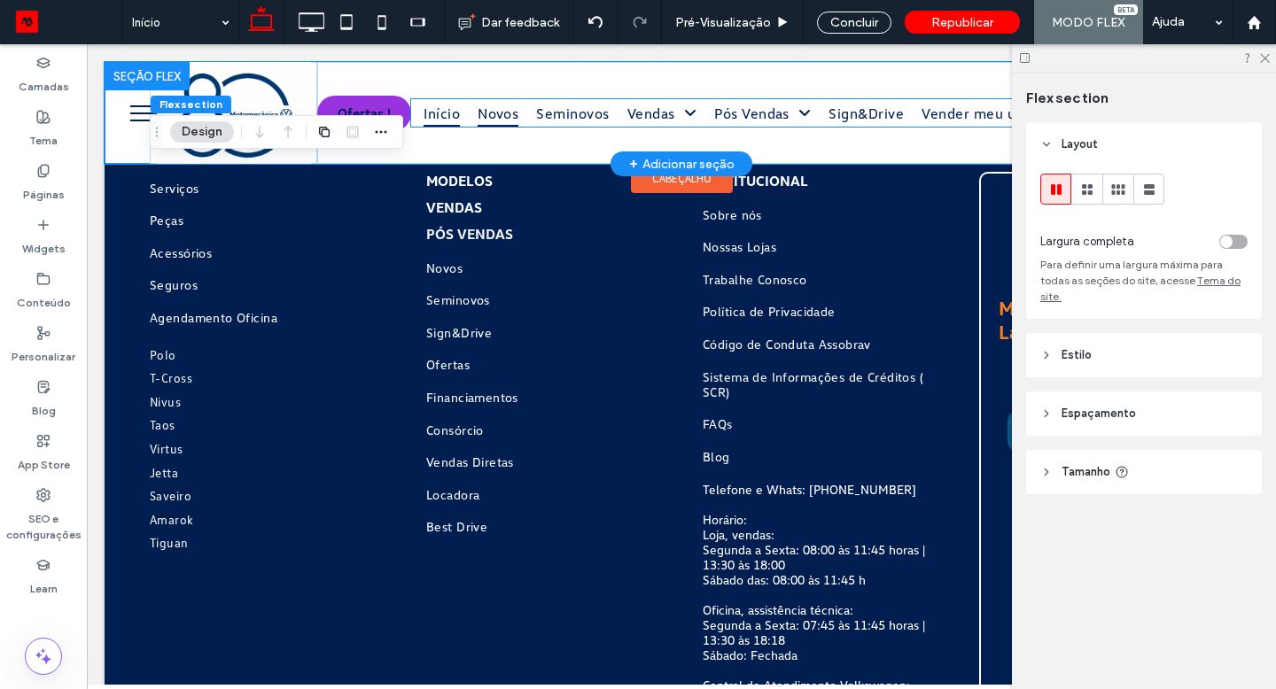
click at [502, 112] on span "Novos" at bounding box center [497, 112] width 41 height 27
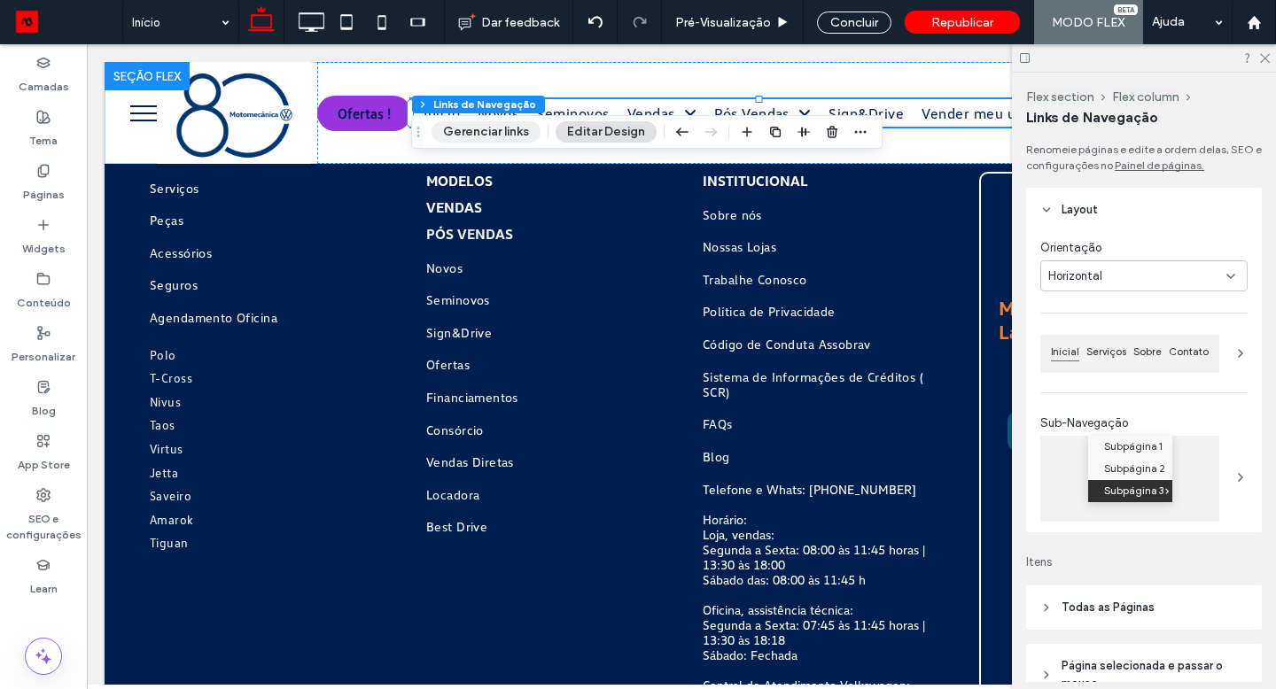
click at [461, 132] on button "Gerenciar links" at bounding box center [485, 131] width 109 height 21
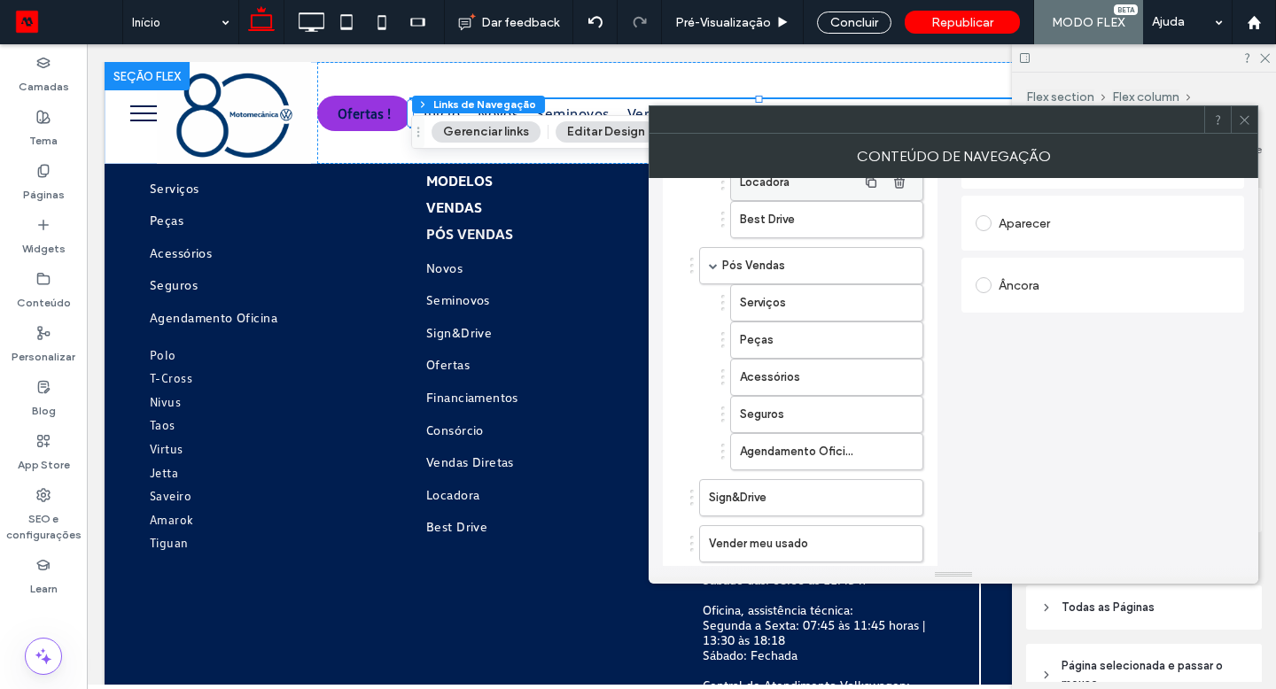
scroll to position [399, 0]
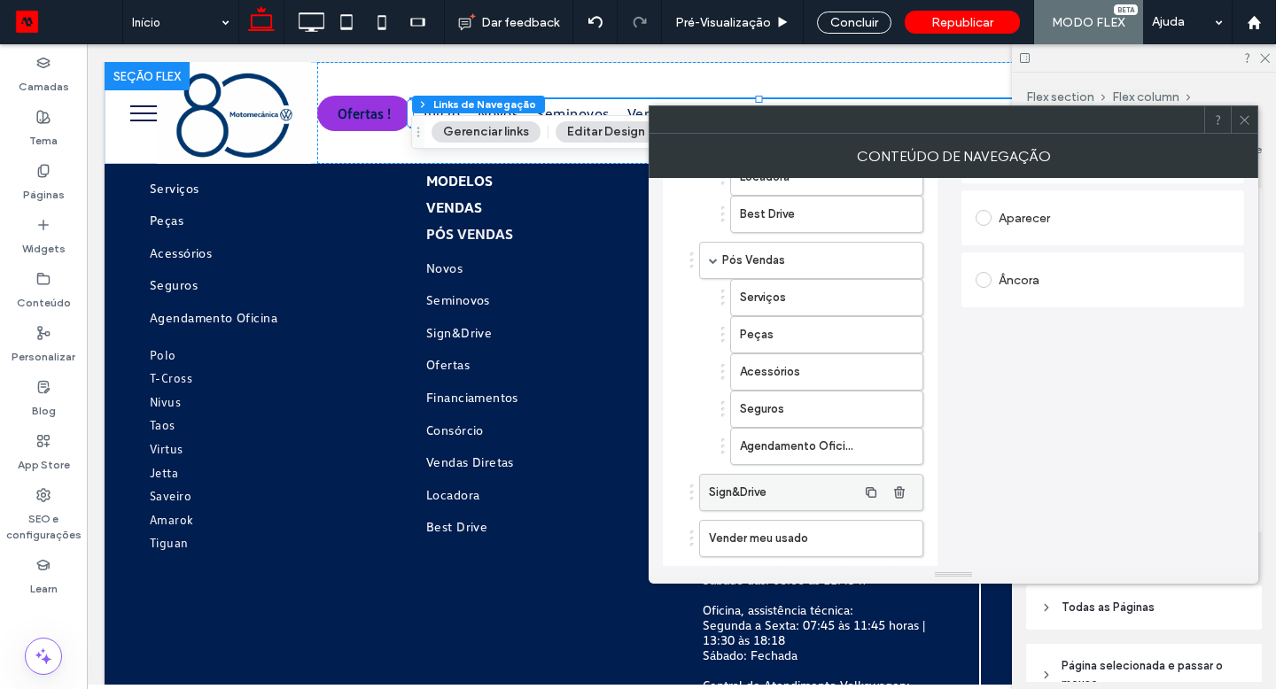
click at [778, 477] on label "Sign&Drive" at bounding box center [783, 492] width 148 height 35
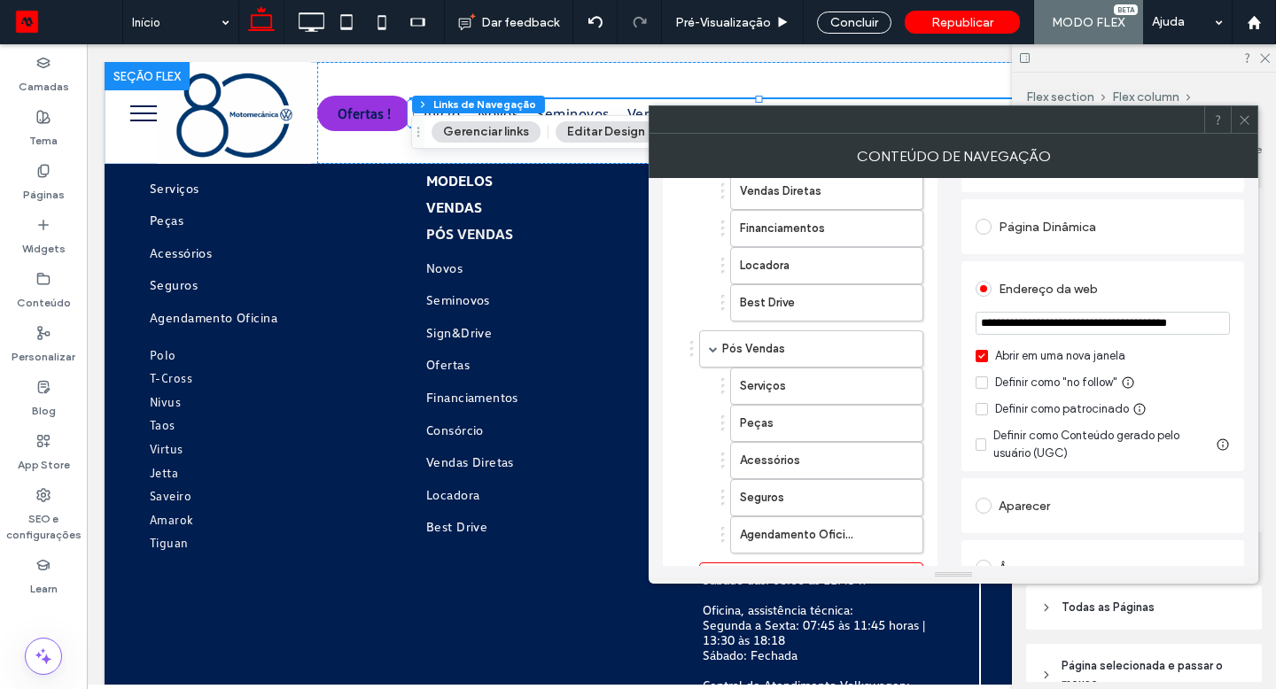
scroll to position [0, 0]
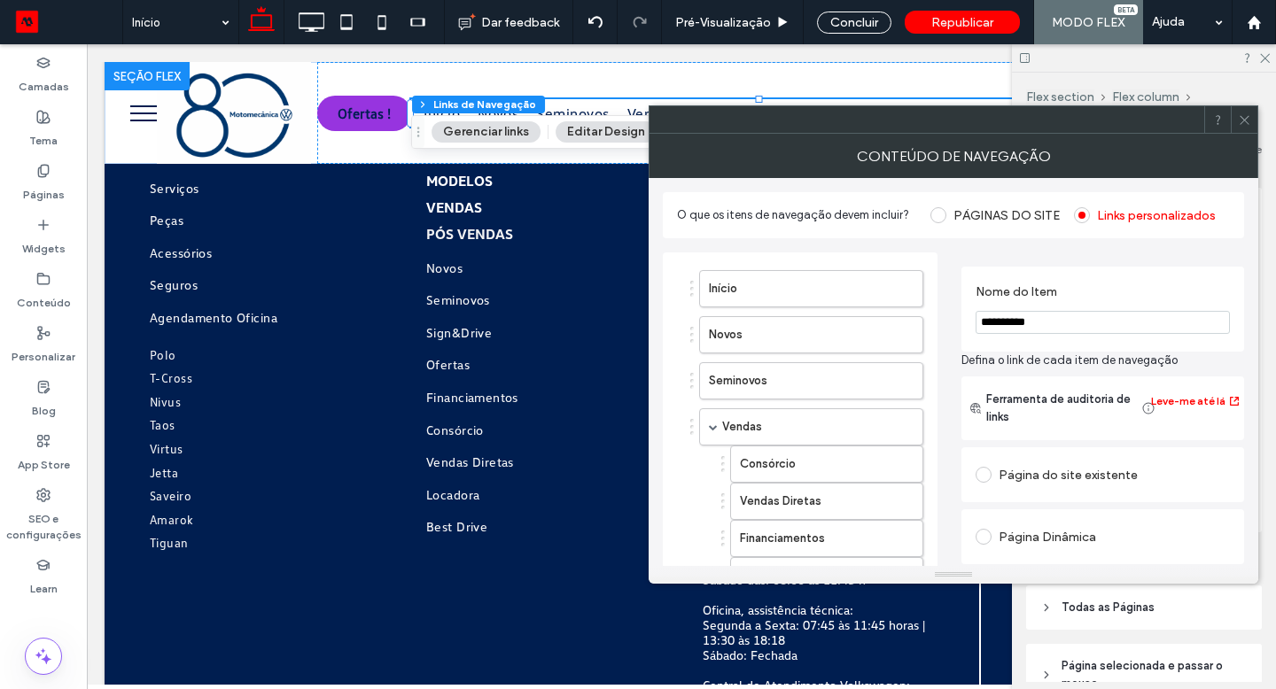
click at [1046, 476] on div "Página do site existente" at bounding box center [1102, 475] width 254 height 28
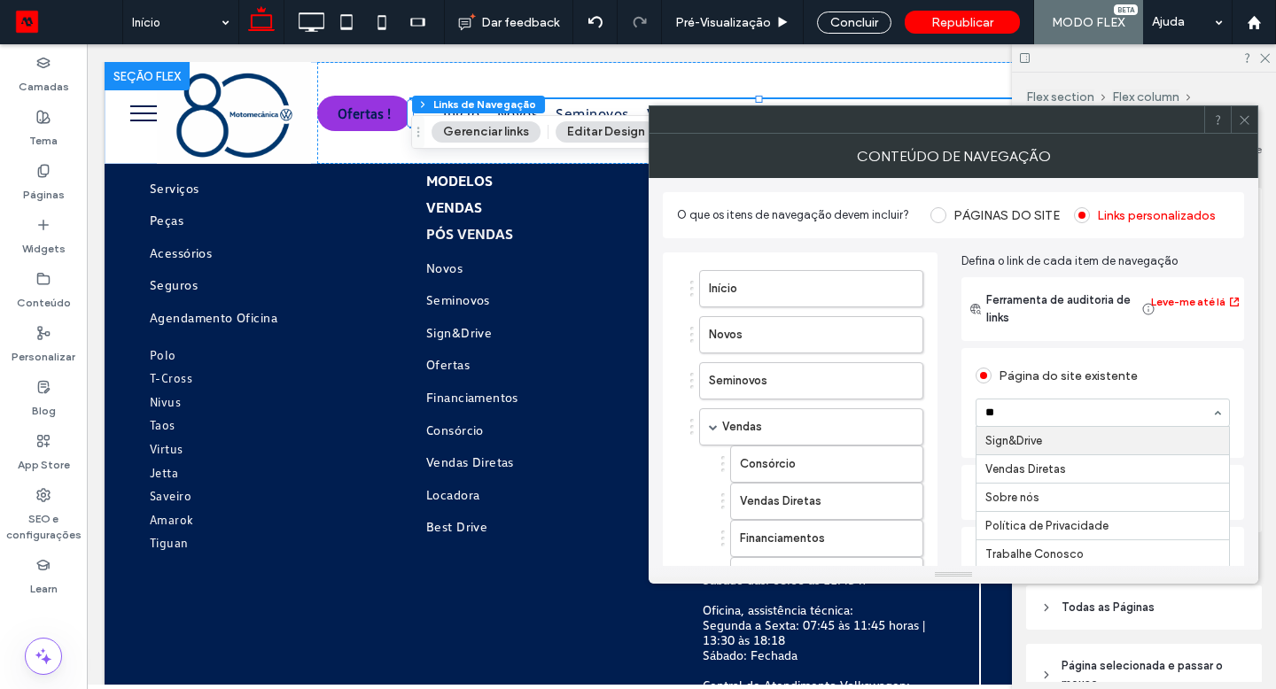
type input "***"
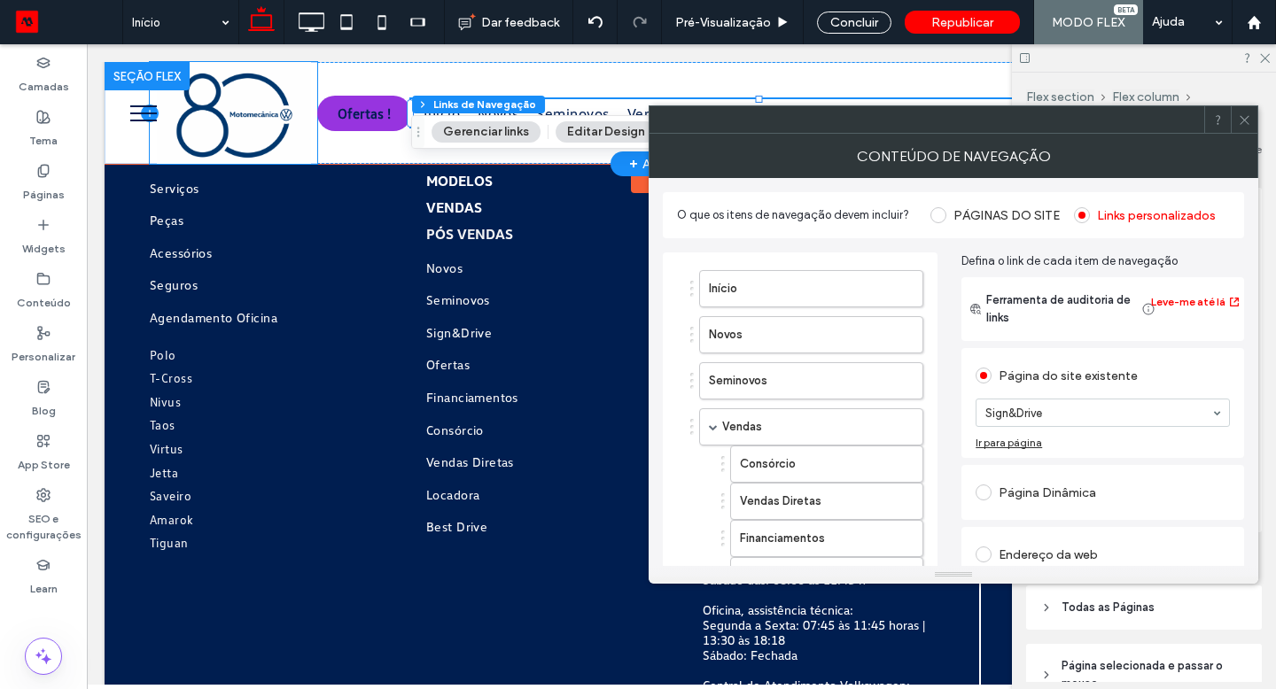
click at [150, 108] on icon at bounding box center [150, 114] width 18 height 18
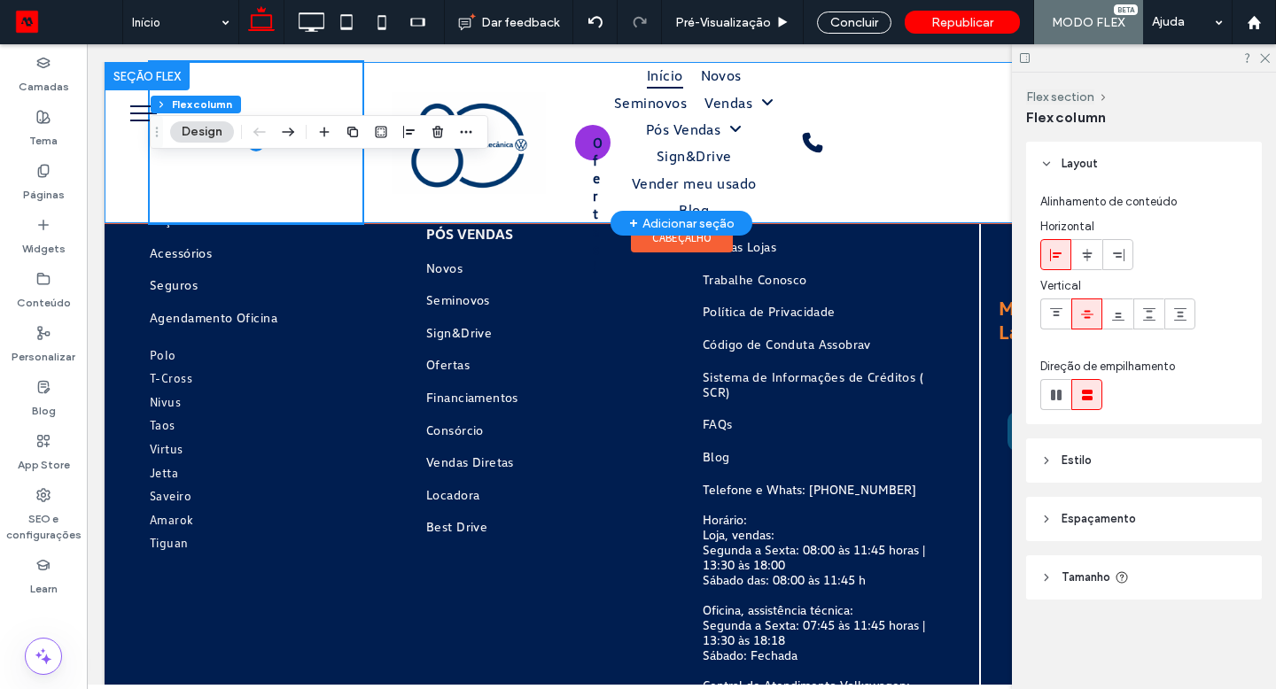
click at [130, 114] on div "Ofertas ! Início Novos Seminovos Vendas Consórcio Vendas Diretas Financiamentos…" at bounding box center [681, 142] width 1153 height 161
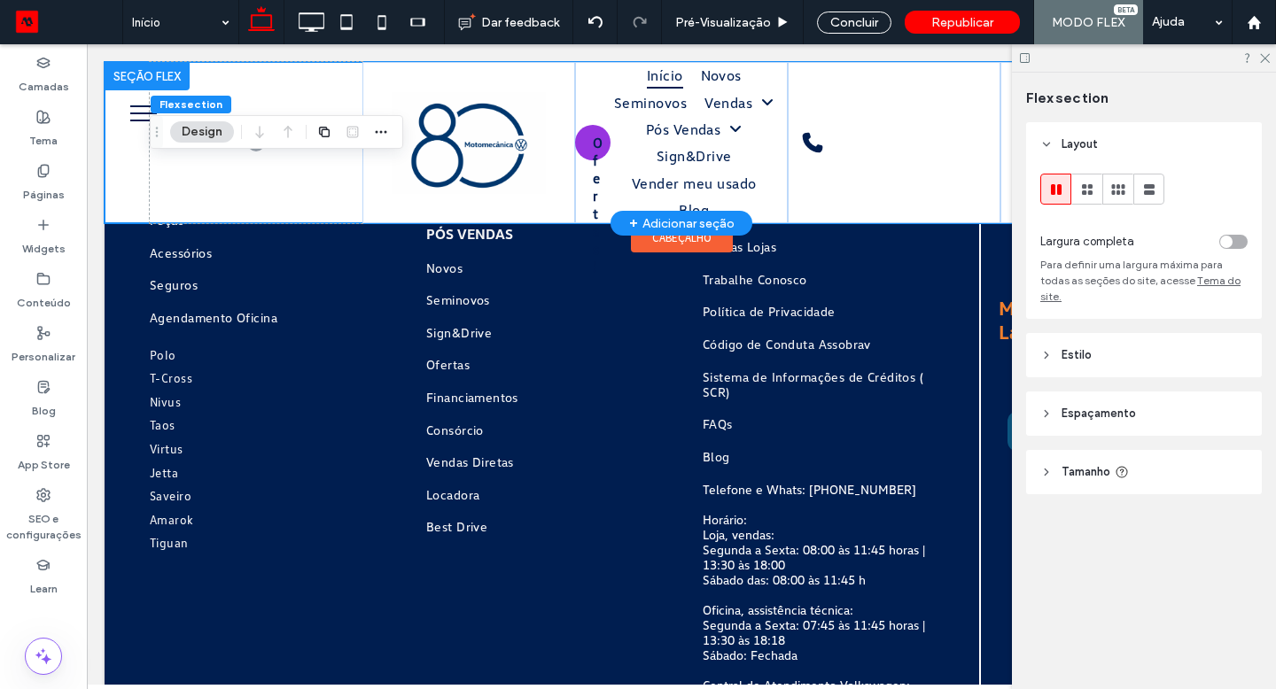
click at [139, 113] on div "Ofertas ! Início Novos Seminovos Vendas Consórcio Vendas Diretas Financiamentos…" at bounding box center [681, 142] width 1153 height 161
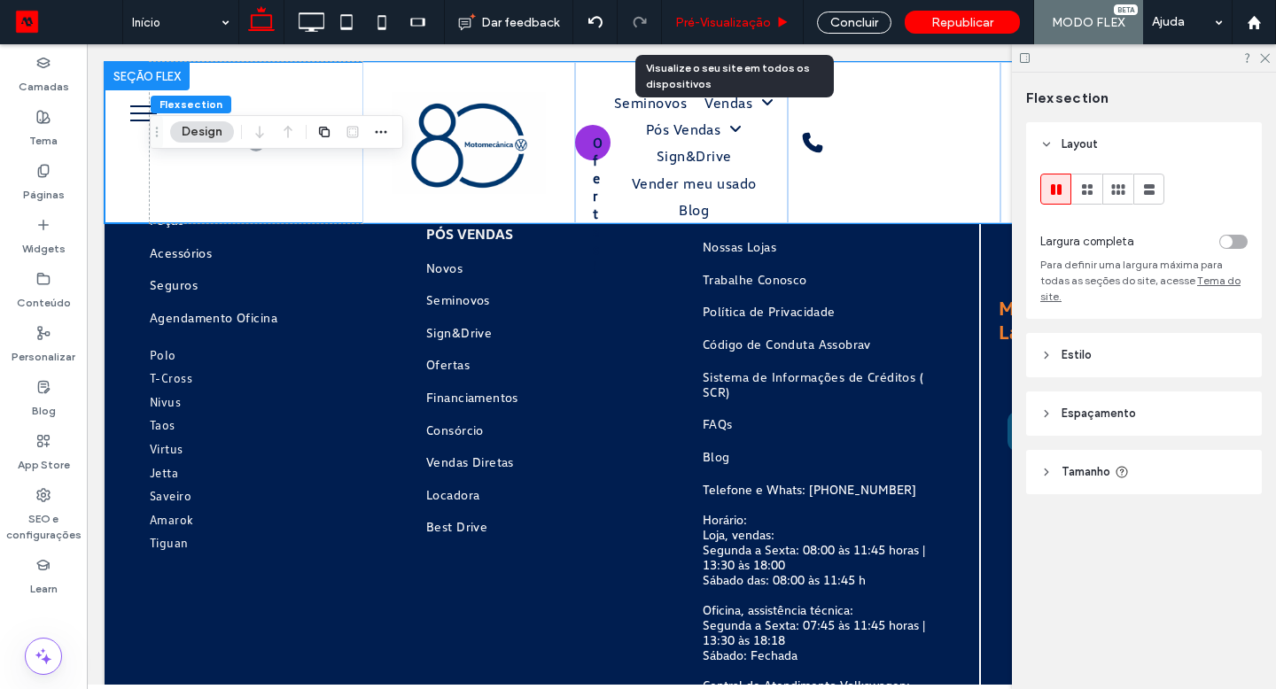
click at [754, 27] on span "Pré-Visualizaçāo" at bounding box center [723, 22] width 96 height 15
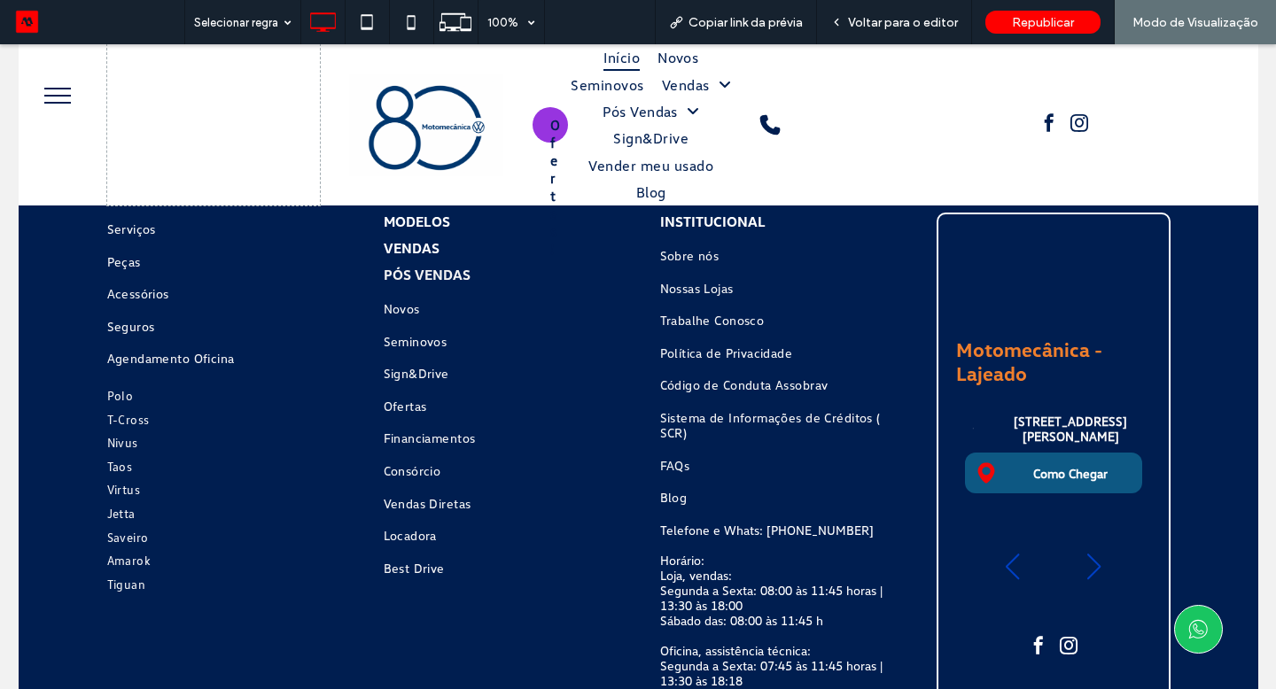
scroll to position [5178, 0]
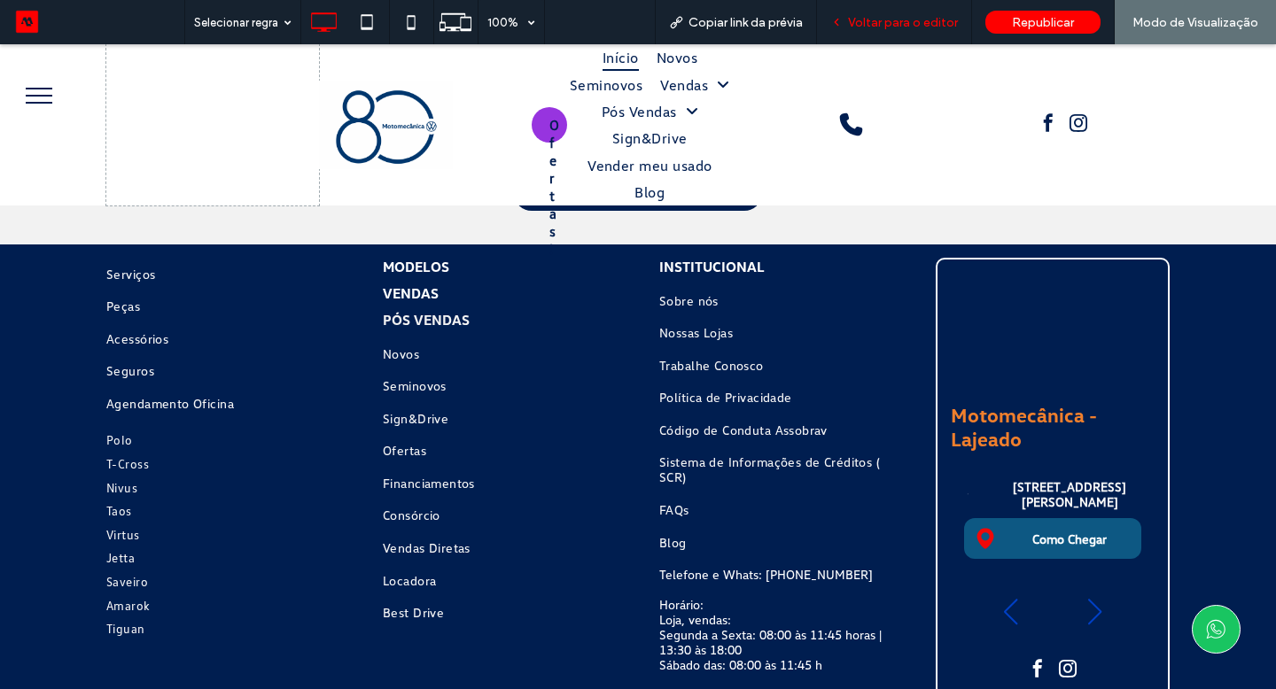
click at [873, 16] on span "Voltar para o editor" at bounding box center [903, 22] width 110 height 15
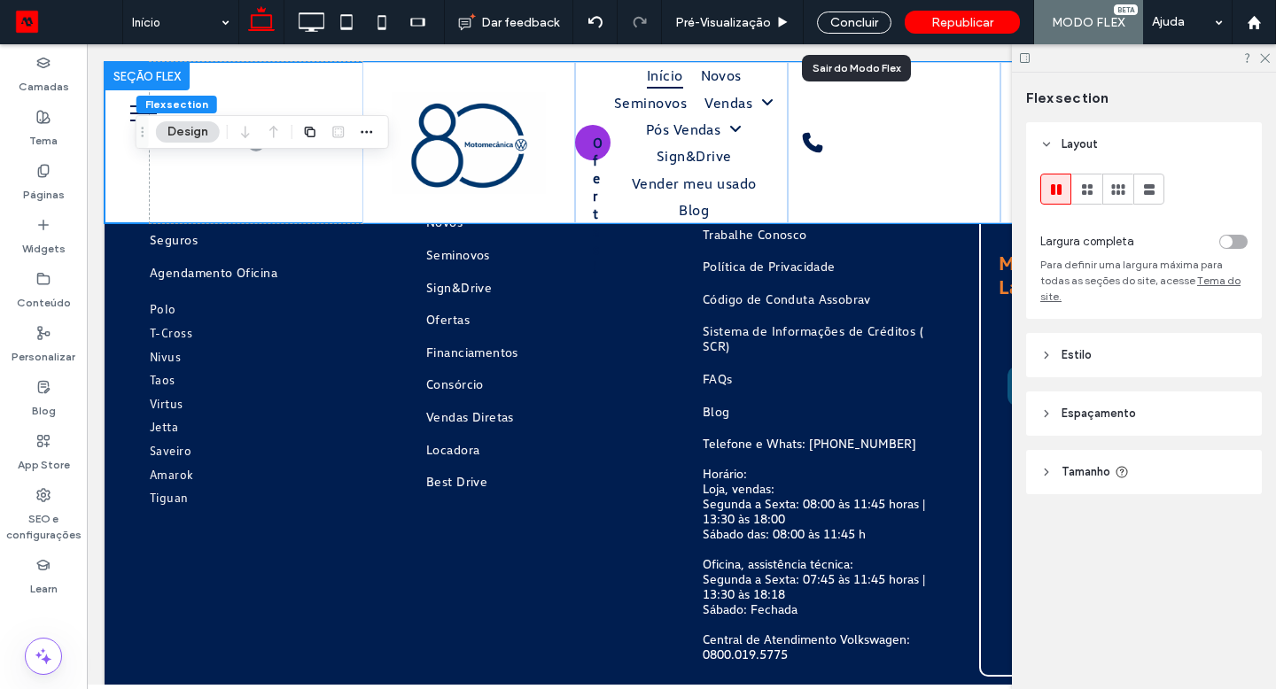
scroll to position [5109, 0]
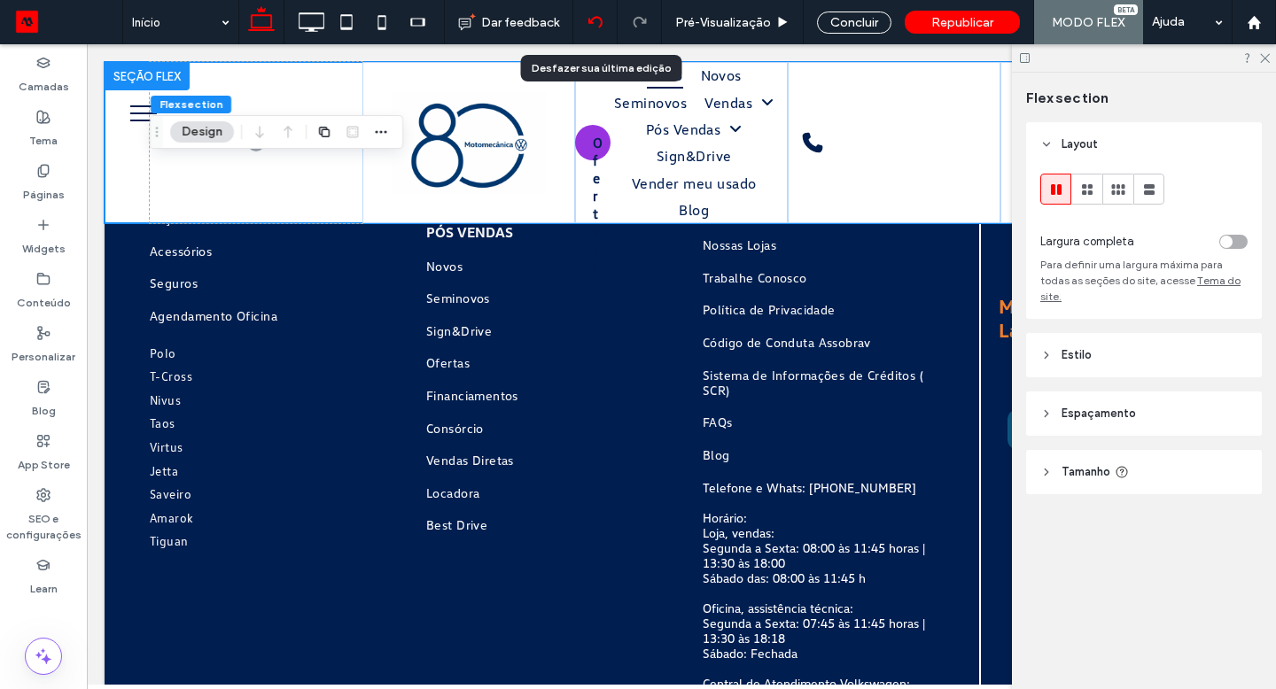
click at [590, 16] on icon at bounding box center [595, 22] width 14 height 14
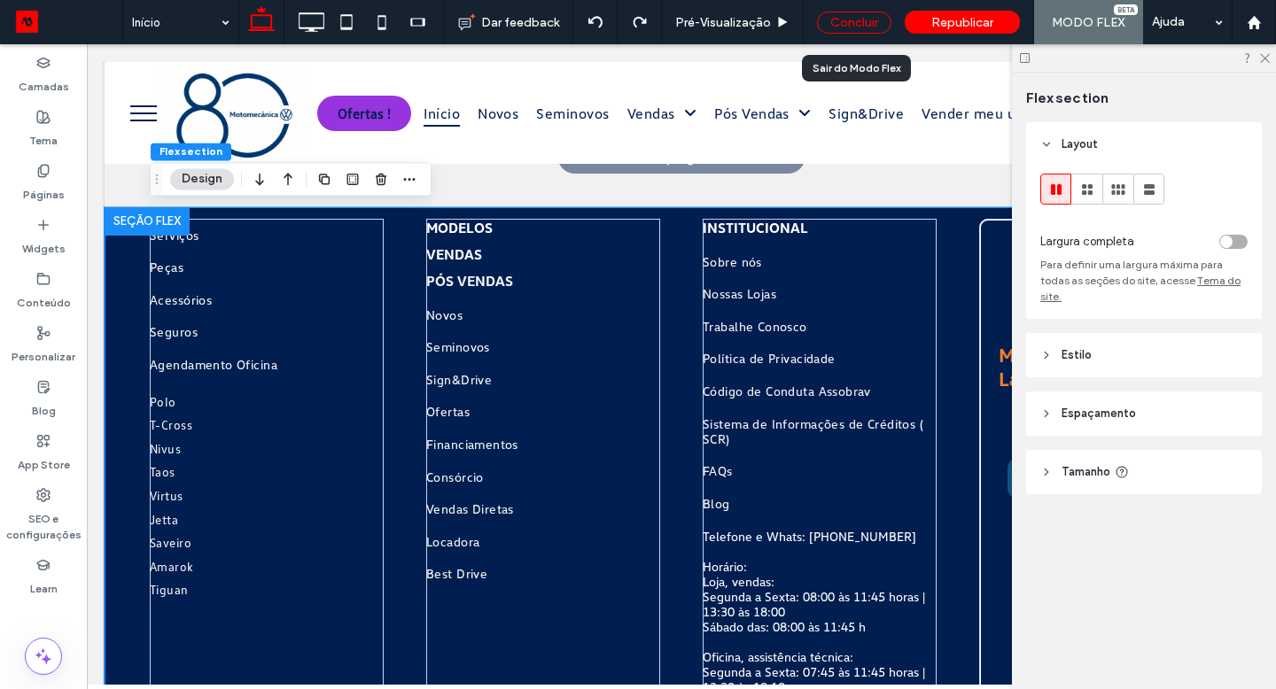
scroll to position [5096, 0]
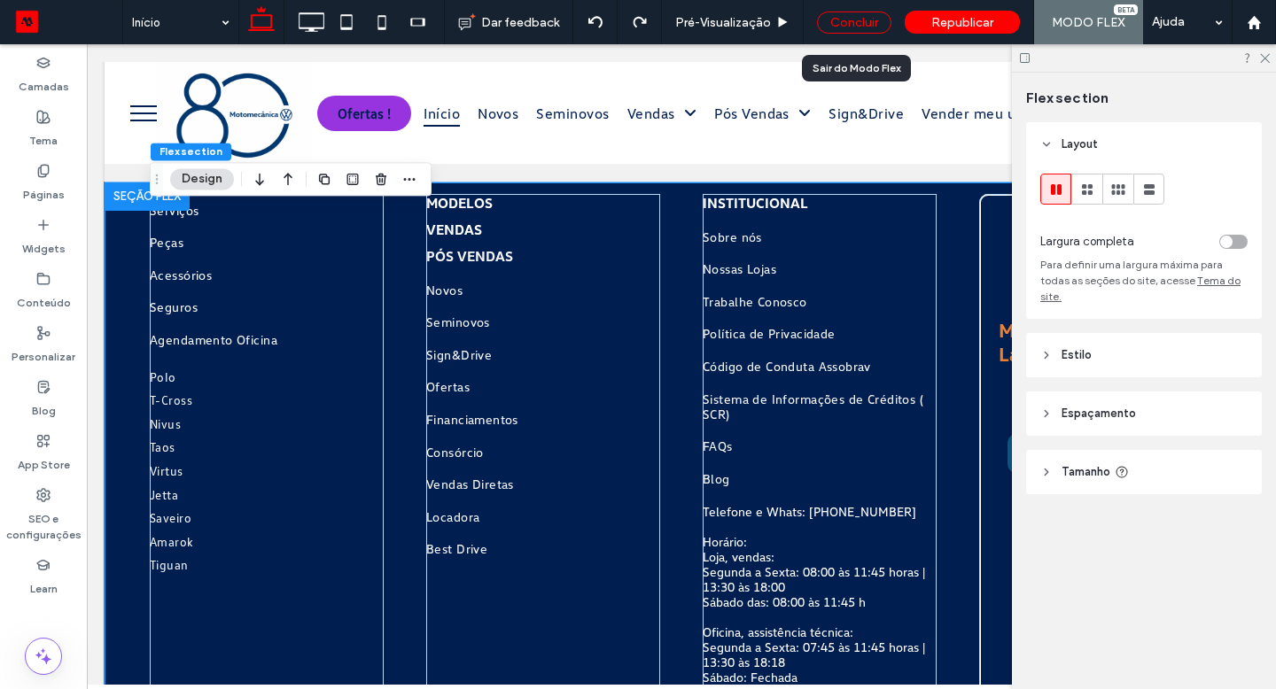
click at [856, 19] on div "Concluir" at bounding box center [854, 23] width 74 height 22
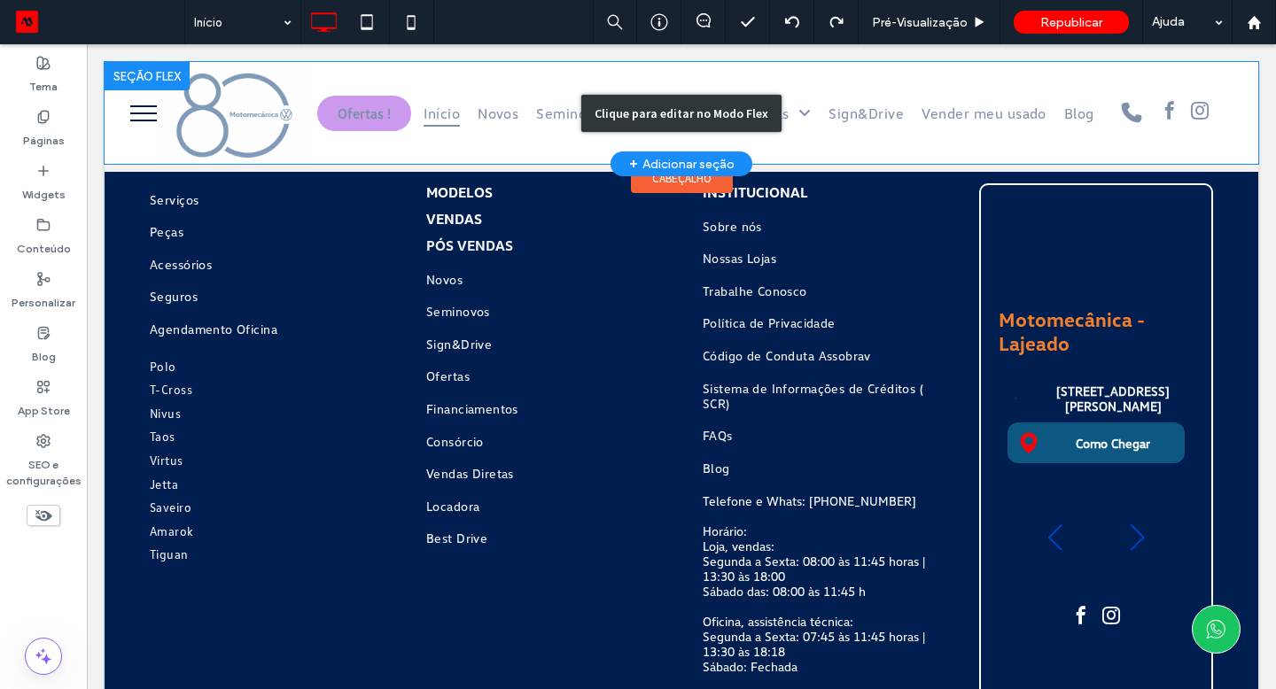
click at [807, 103] on div "Clique para editar no Modo Flex" at bounding box center [681, 113] width 1153 height 102
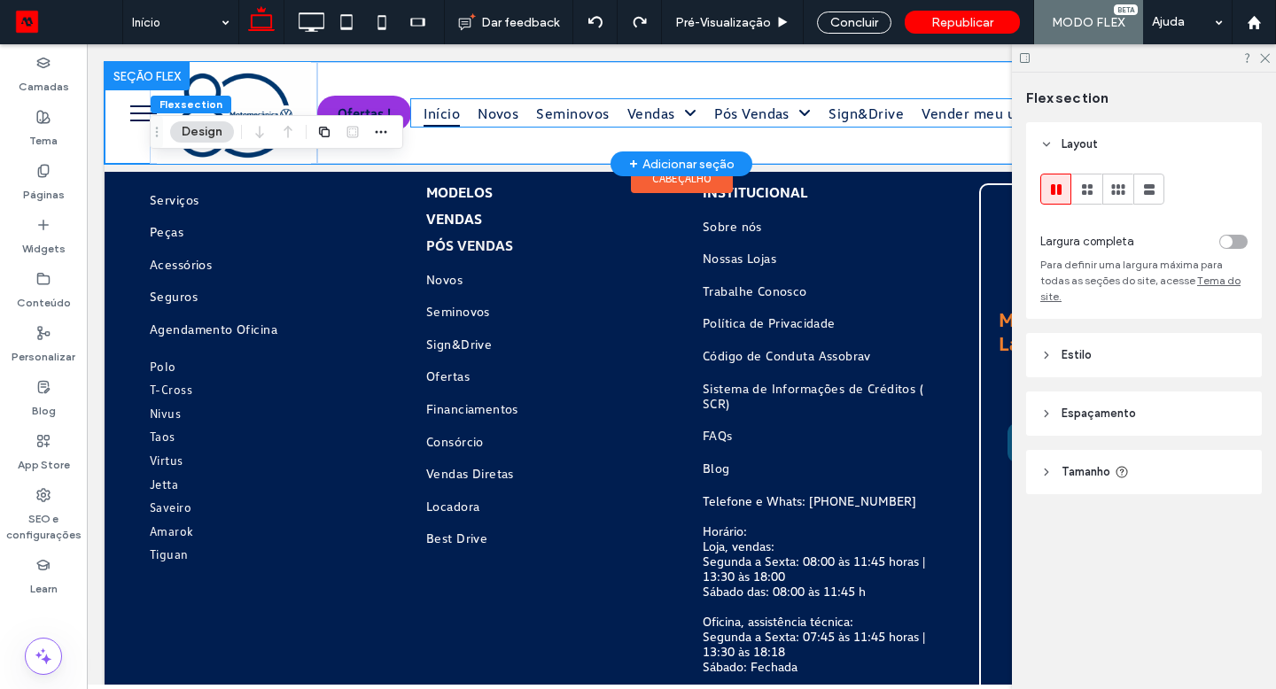
click at [807, 103] on span "Pós Vendas" at bounding box center [762, 112] width 97 height 27
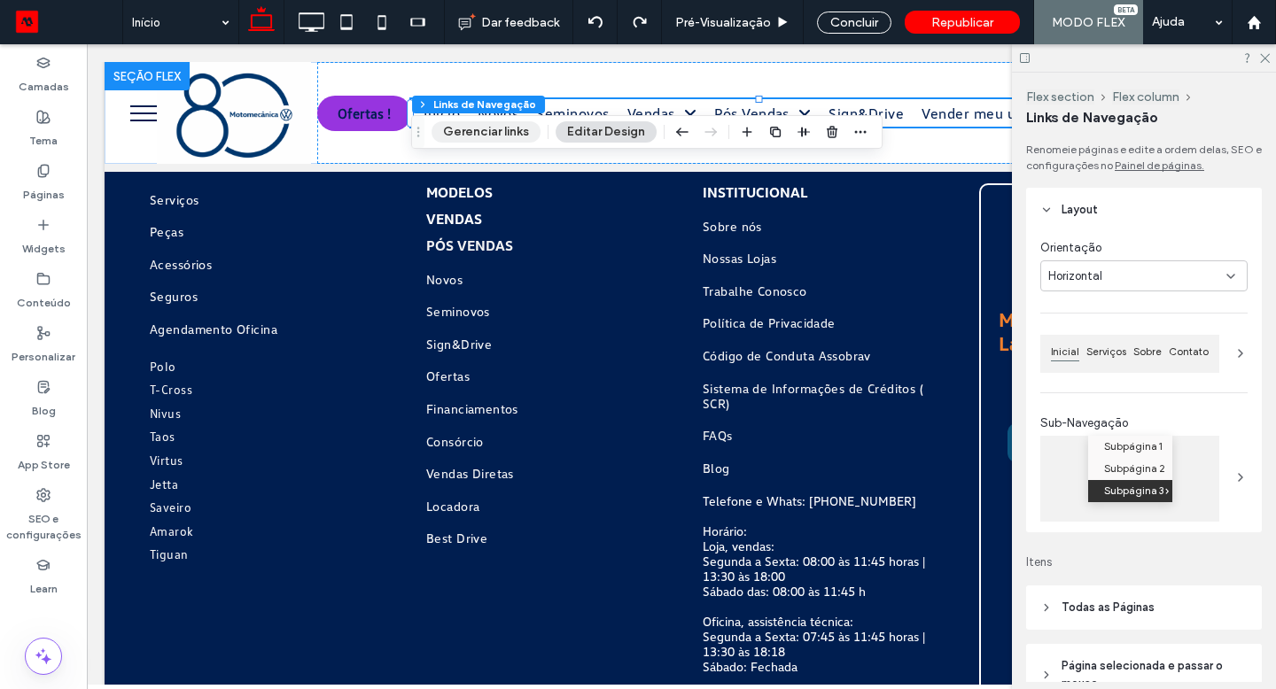
click at [499, 136] on button "Gerenciar links" at bounding box center [485, 131] width 109 height 21
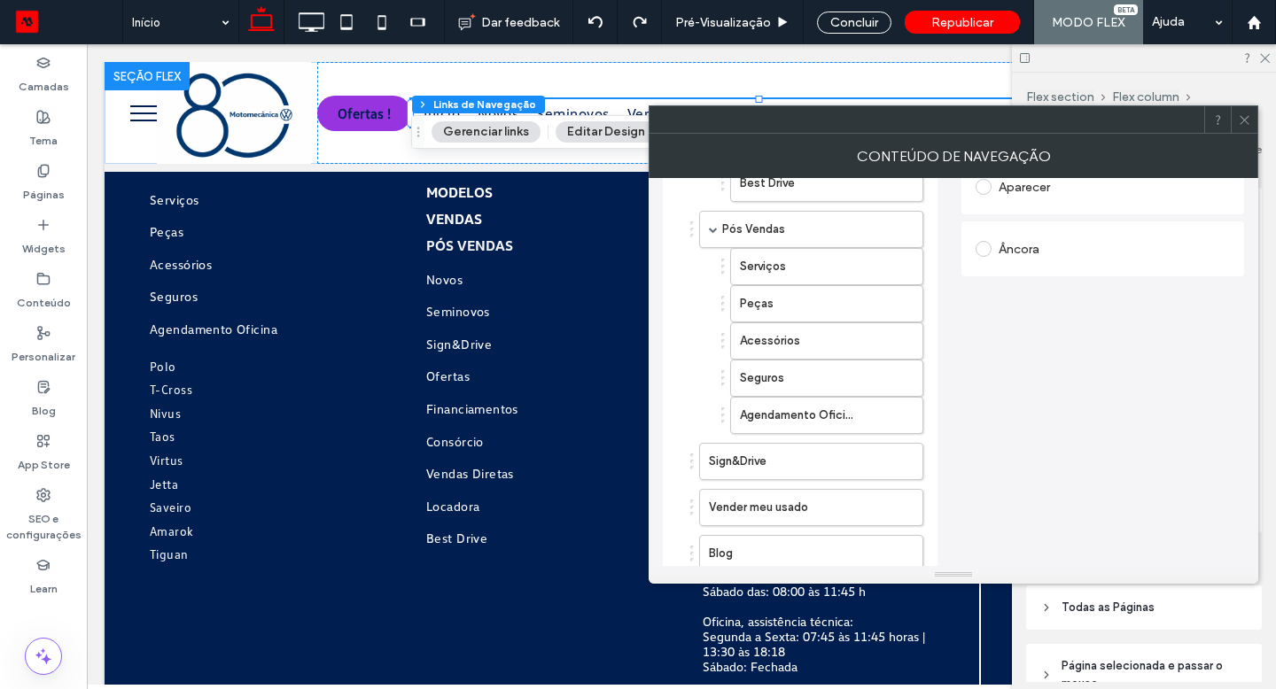
scroll to position [431, 0]
click at [813, 462] on label "Sign&Drive" at bounding box center [783, 459] width 148 height 35
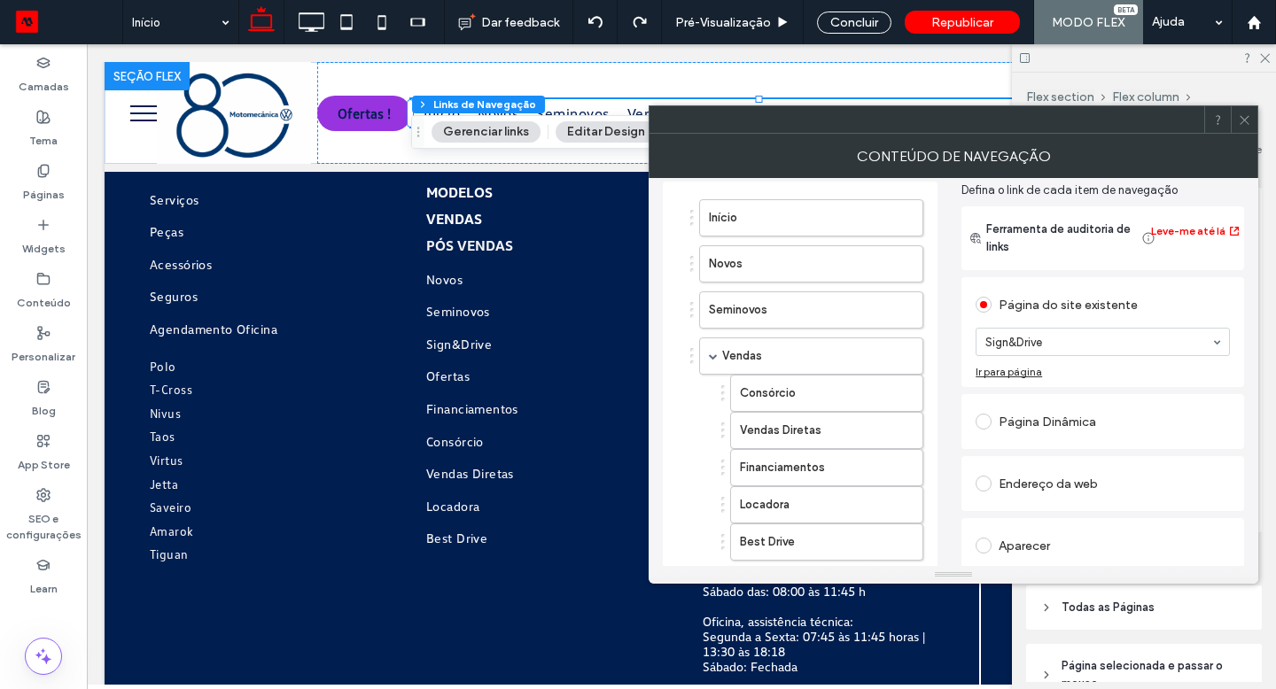
scroll to position [69, 0]
click at [143, 113] on div "Ofertas ! Início Novos Seminovos Vendas Consórcio Vendas Diretas Financiamentos…" at bounding box center [681, 113] width 1153 height 102
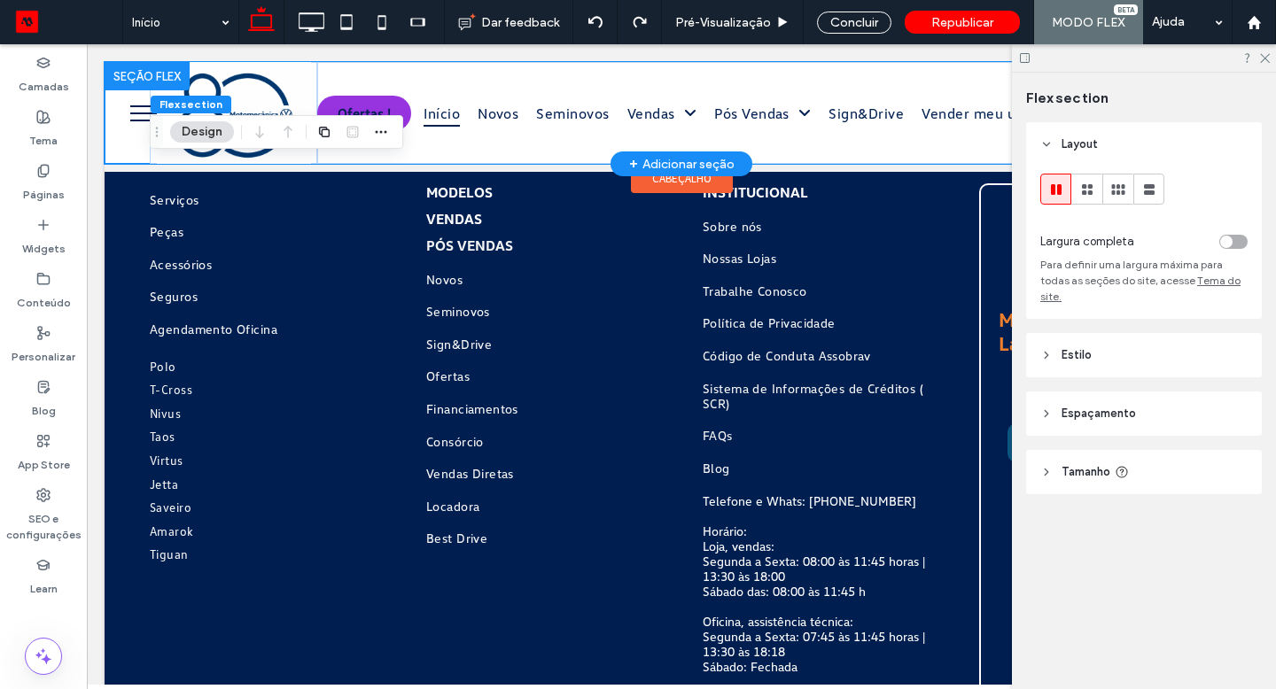
click at [143, 113] on div "Ofertas ! Início Novos Seminovos Vendas Consórcio Vendas Diretas Financiamentos…" at bounding box center [681, 113] width 1153 height 102
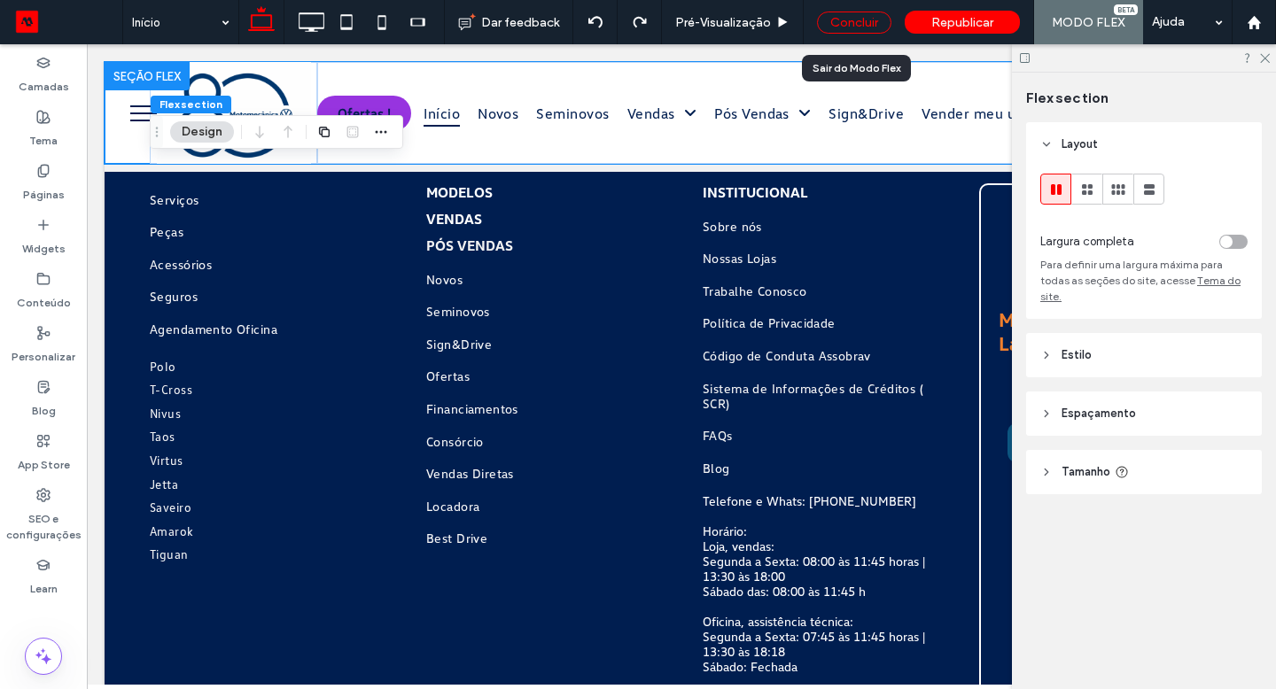
click at [841, 29] on div "Concluir" at bounding box center [854, 23] width 74 height 22
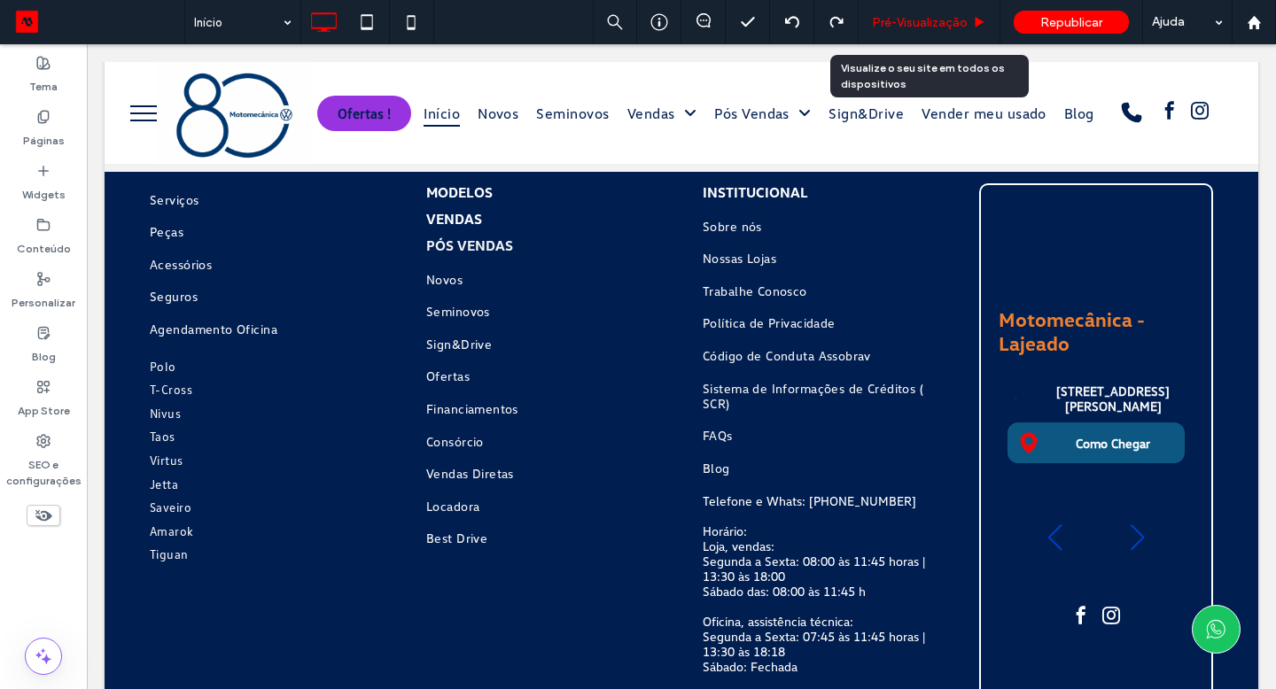
click at [899, 20] on span "Pré-Visualizaçāo" at bounding box center [920, 22] width 96 height 15
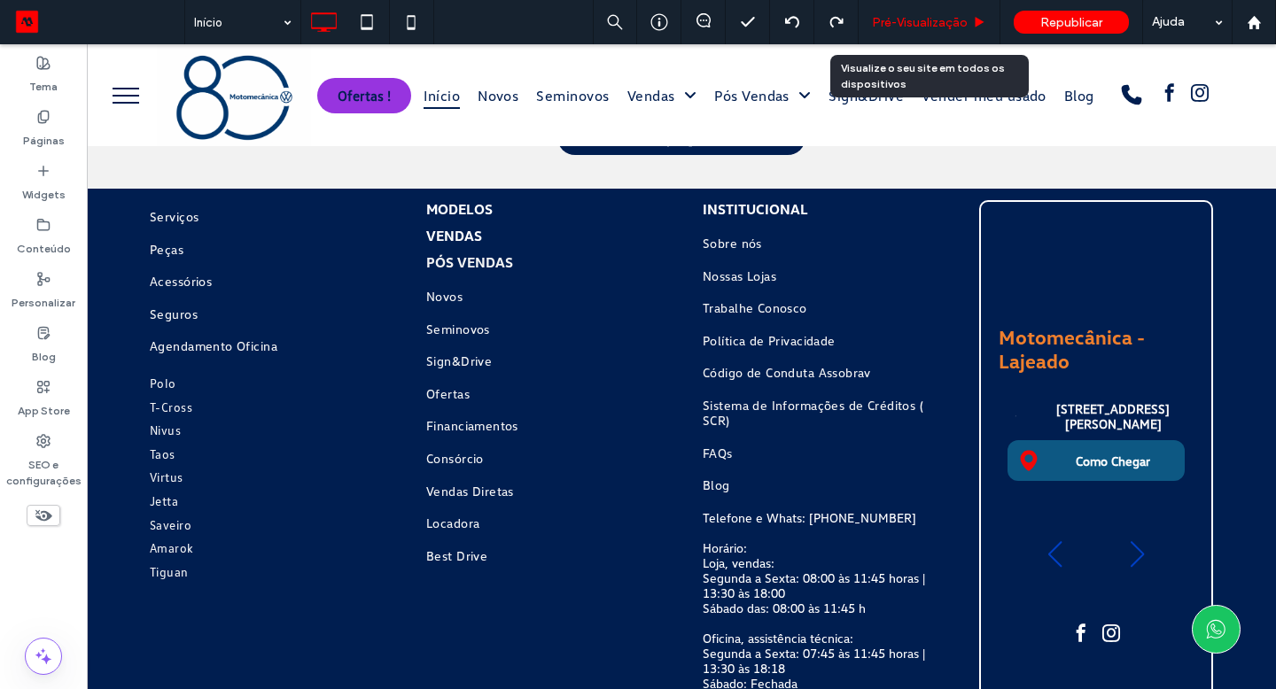
scroll to position [5170, 0]
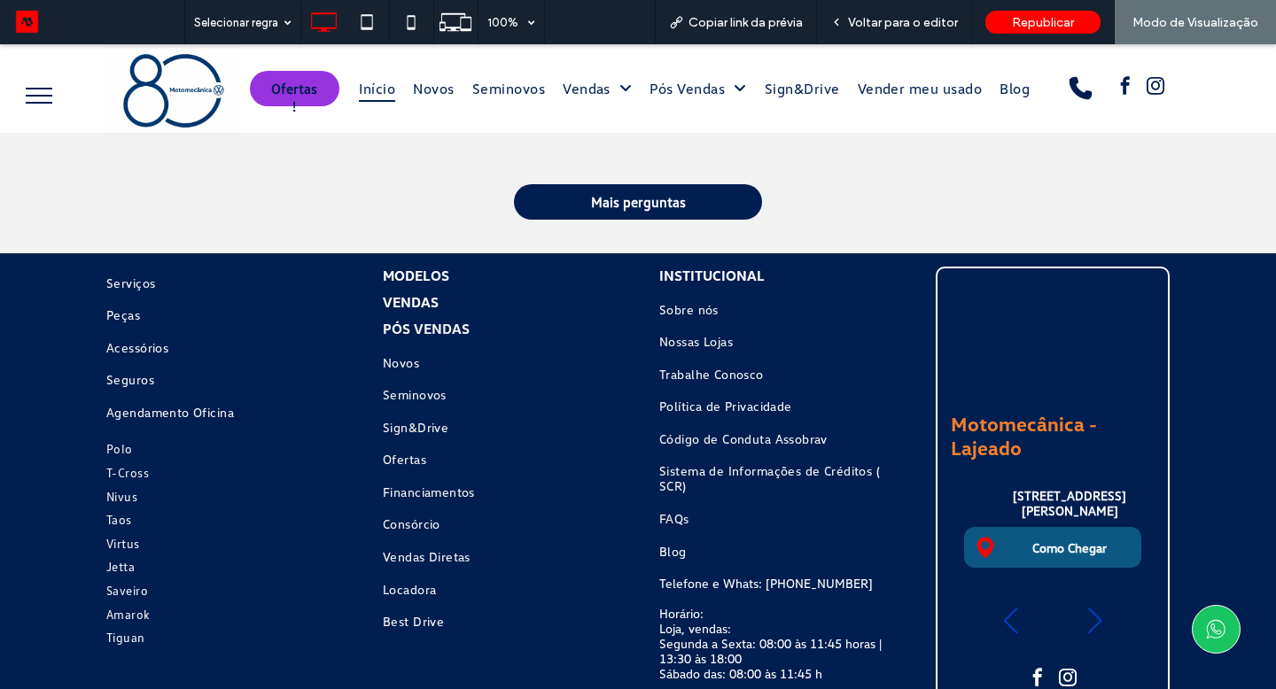
click at [46, 92] on button "menu" at bounding box center [39, 96] width 46 height 46
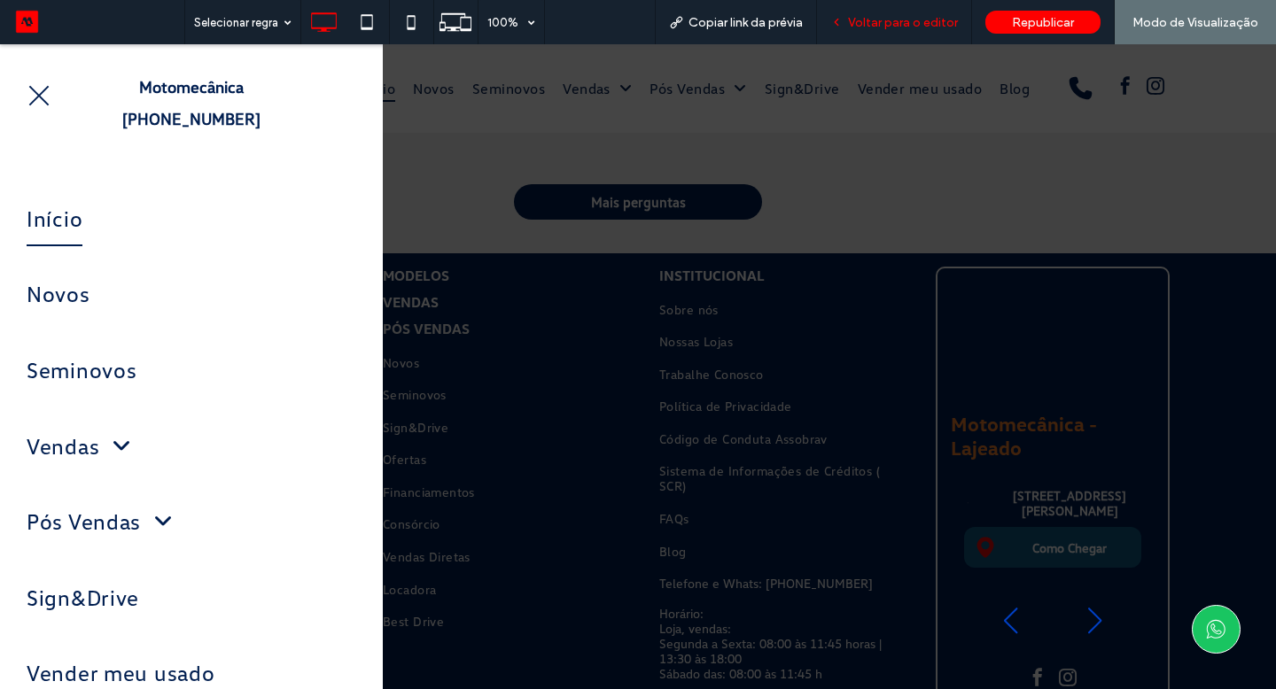
click at [948, 22] on span "Voltar para o editor" at bounding box center [903, 22] width 110 height 15
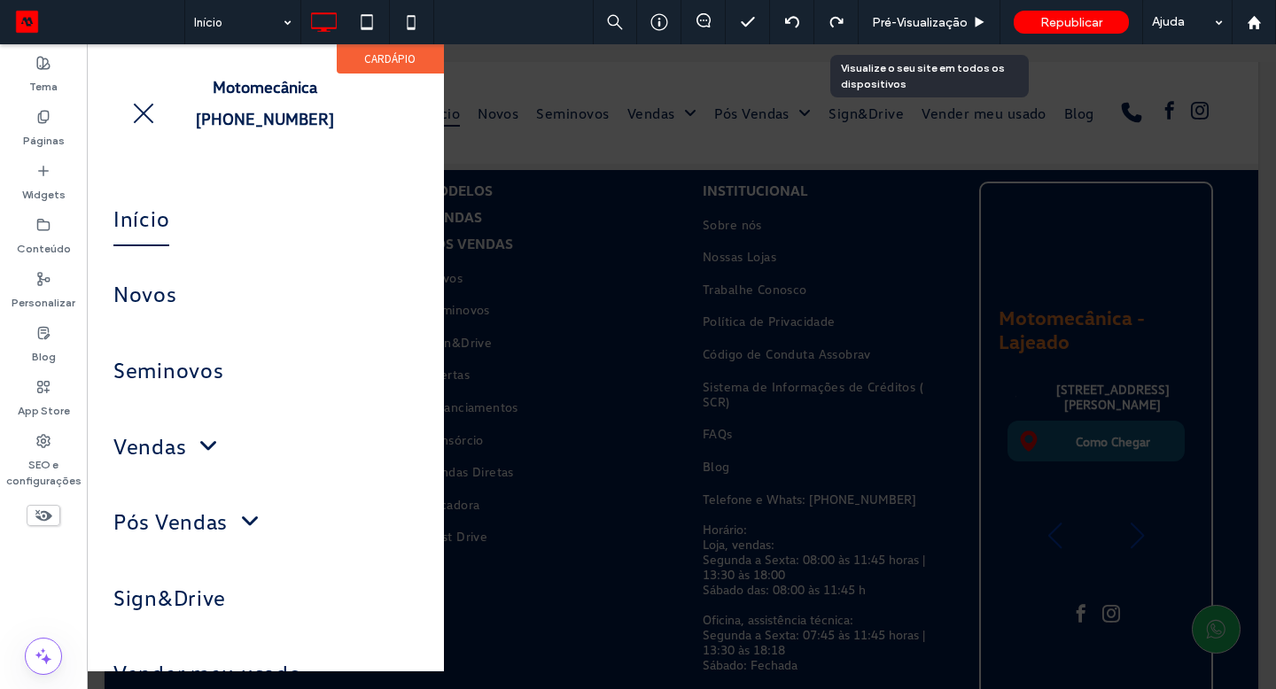
scroll to position [5096, 0]
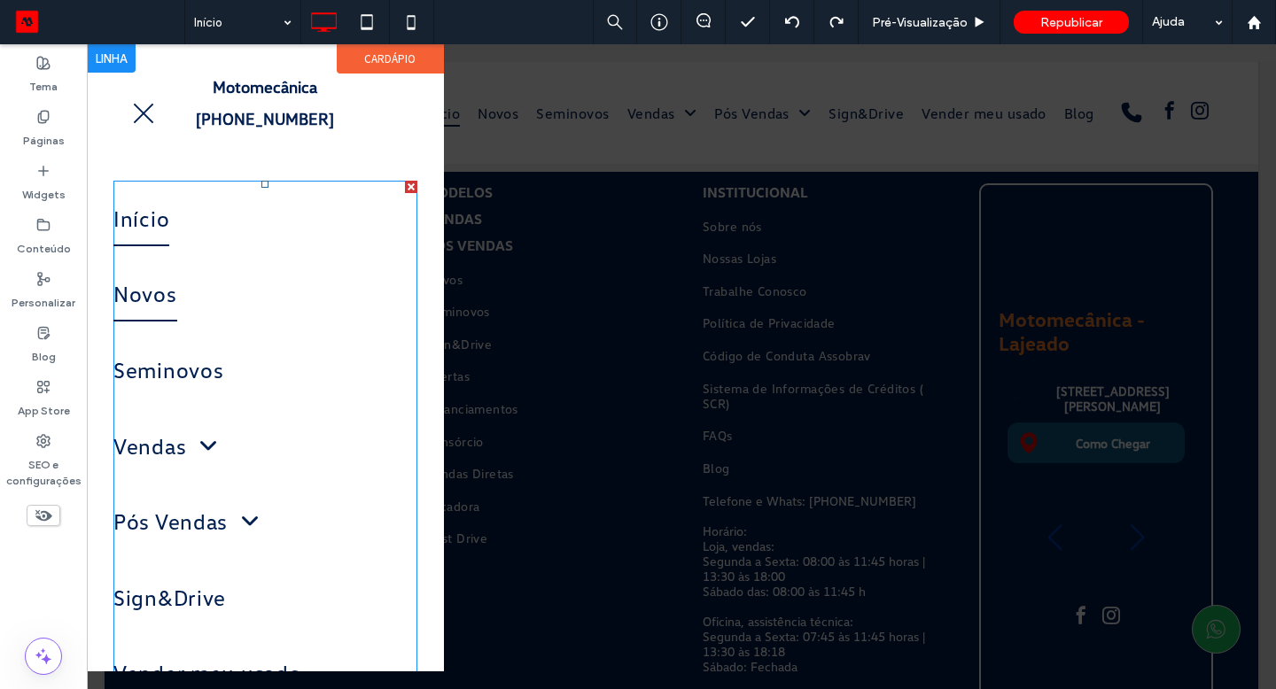
click at [249, 330] on link "Novos" at bounding box center [265, 295] width 304 height 76
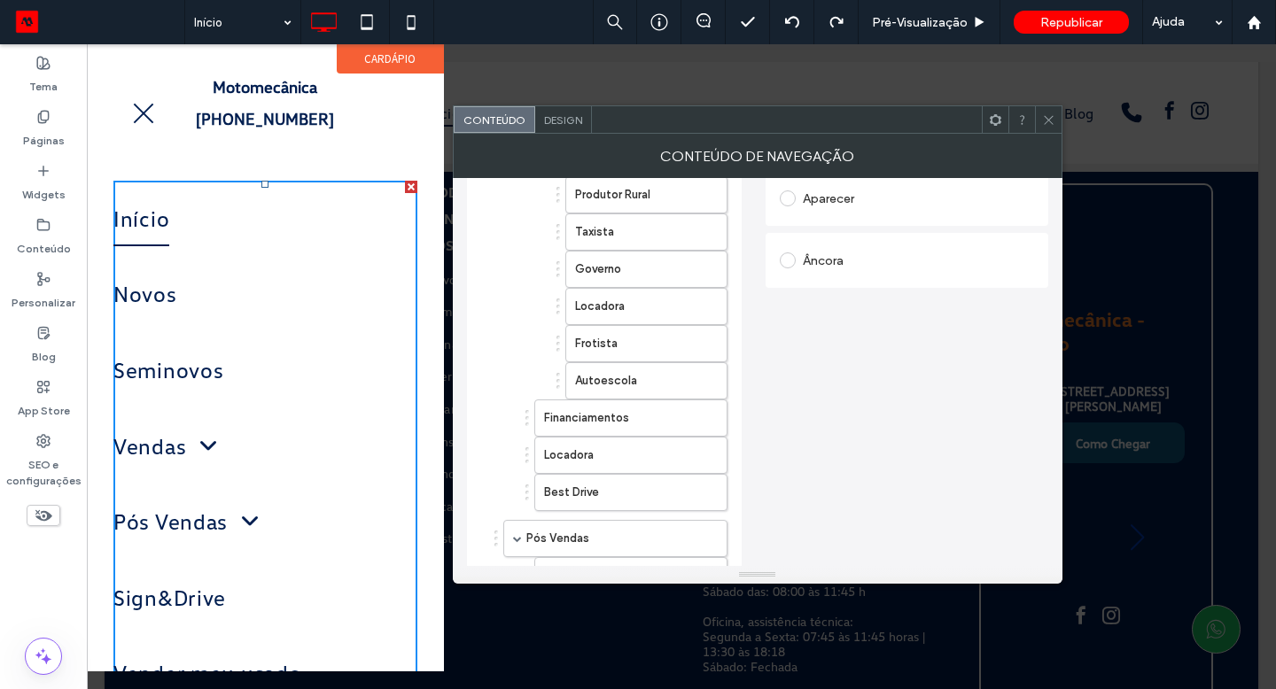
scroll to position [451, 0]
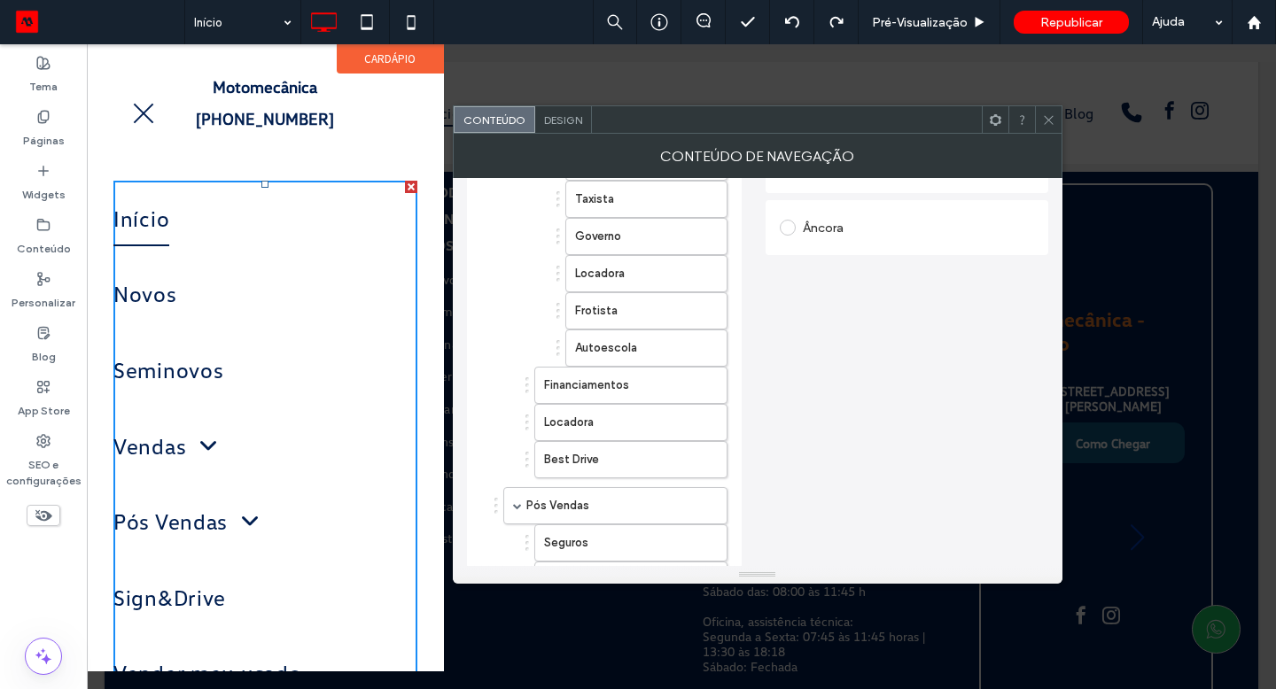
click at [643, 460] on label "Best Drive" at bounding box center [602, 459] width 117 height 35
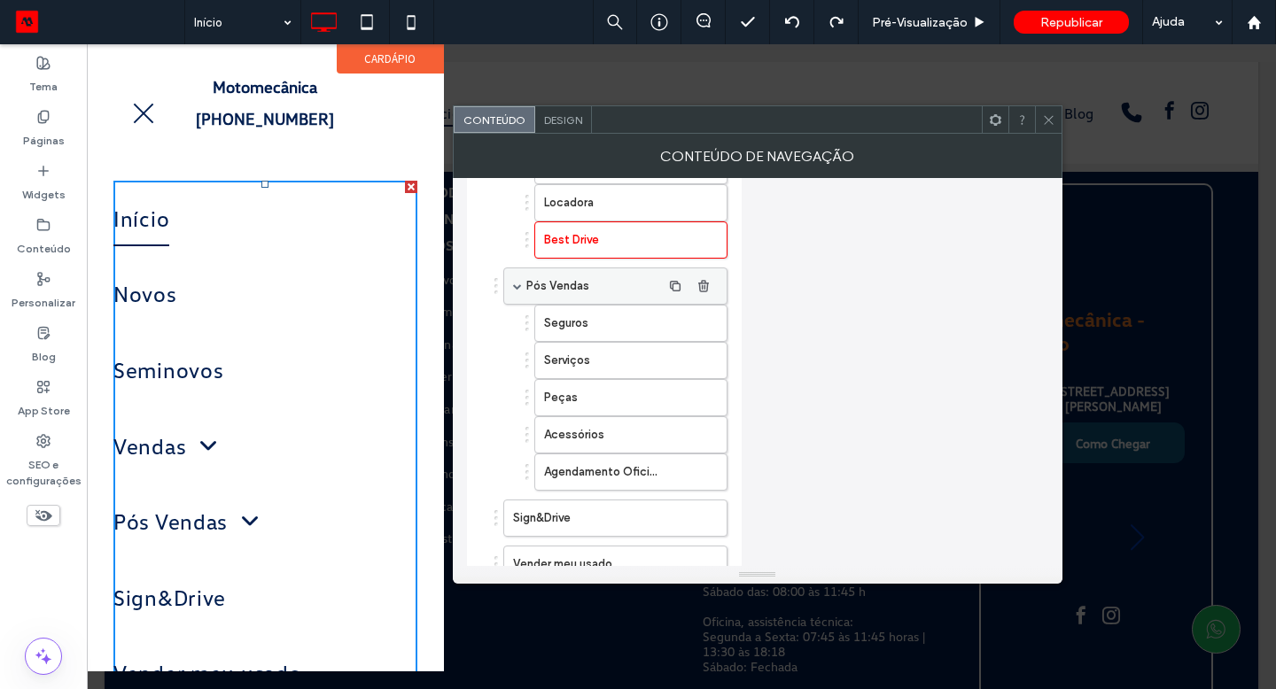
click at [596, 511] on label "Sign&Drive" at bounding box center [587, 517] width 148 height 35
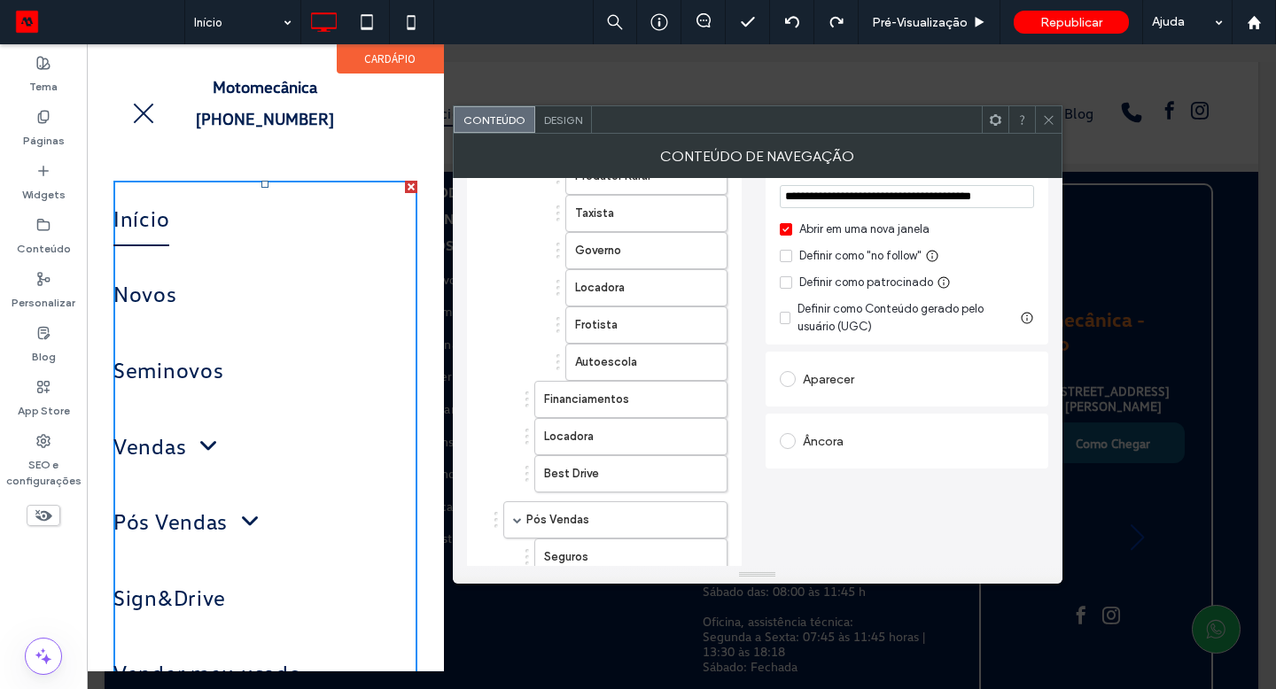
scroll to position [0, 0]
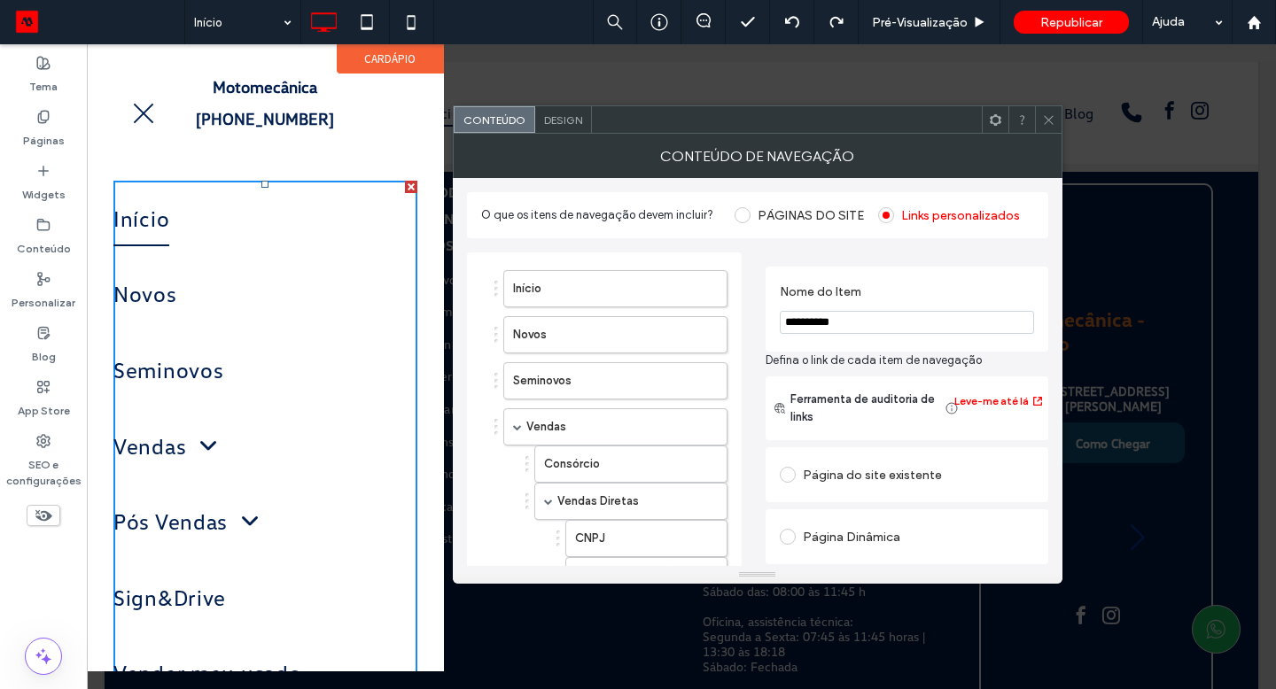
click at [865, 482] on div "Página do site existente" at bounding box center [907, 475] width 254 height 28
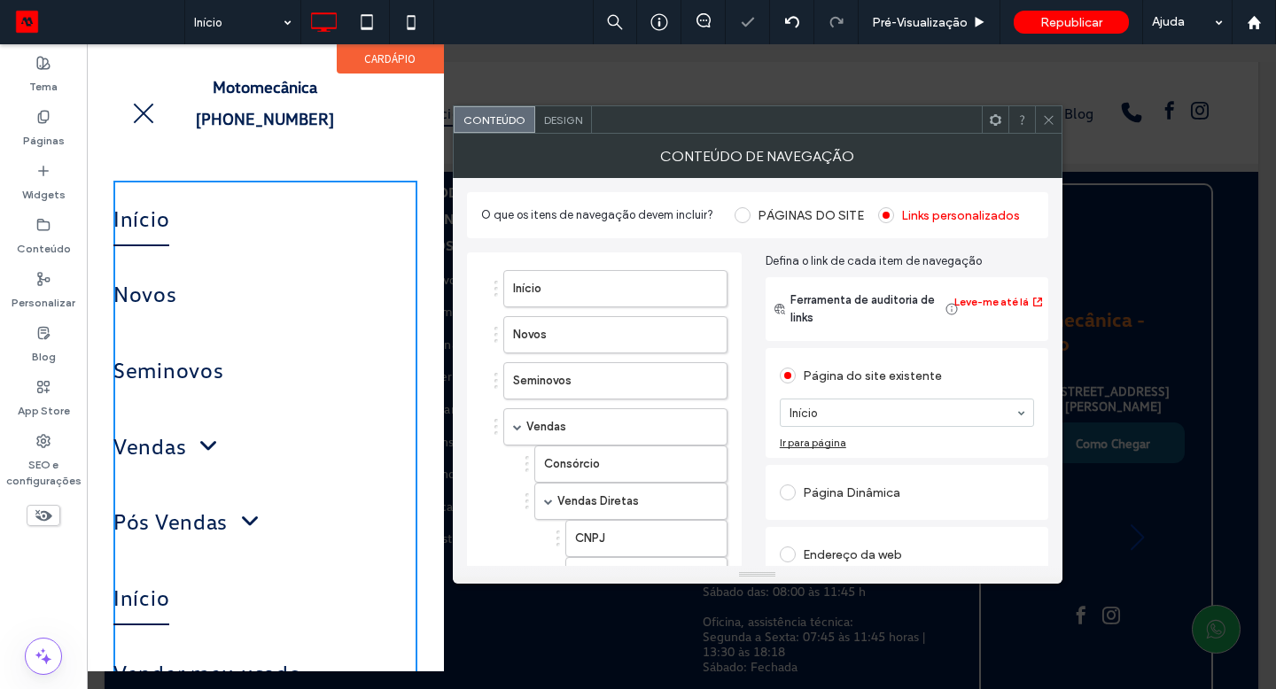
click at [841, 391] on section "Início" at bounding box center [907, 413] width 254 height 46
type input "**"
click at [1051, 126] on icon at bounding box center [1048, 119] width 13 height 13
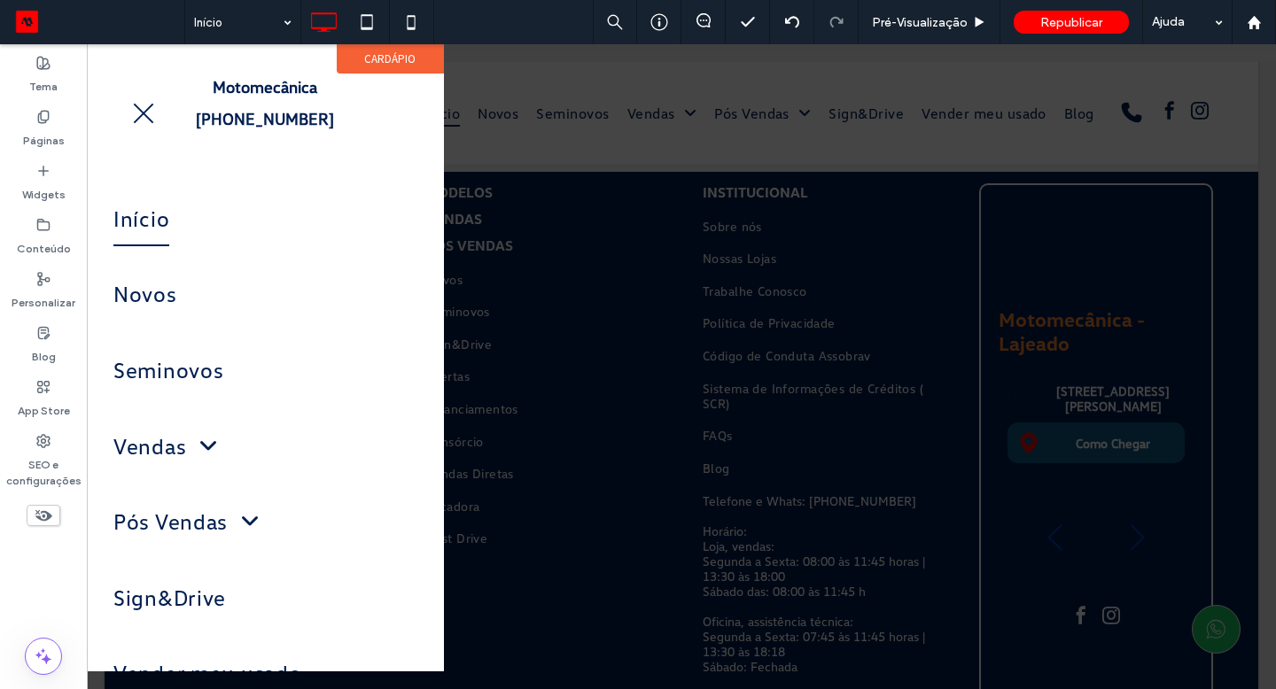
click at [137, 108] on span "menu" at bounding box center [144, 113] width 20 height 20
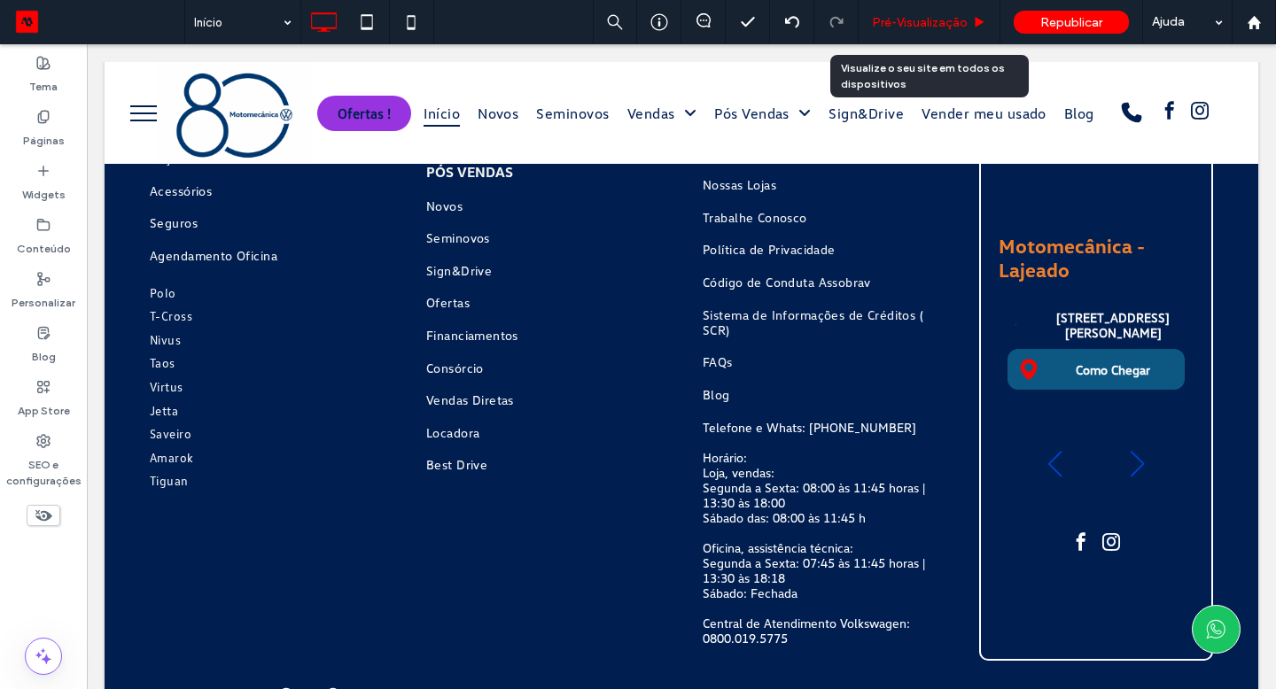
click at [927, 23] on span "Pré-Visualizaçāo" at bounding box center [920, 22] width 96 height 15
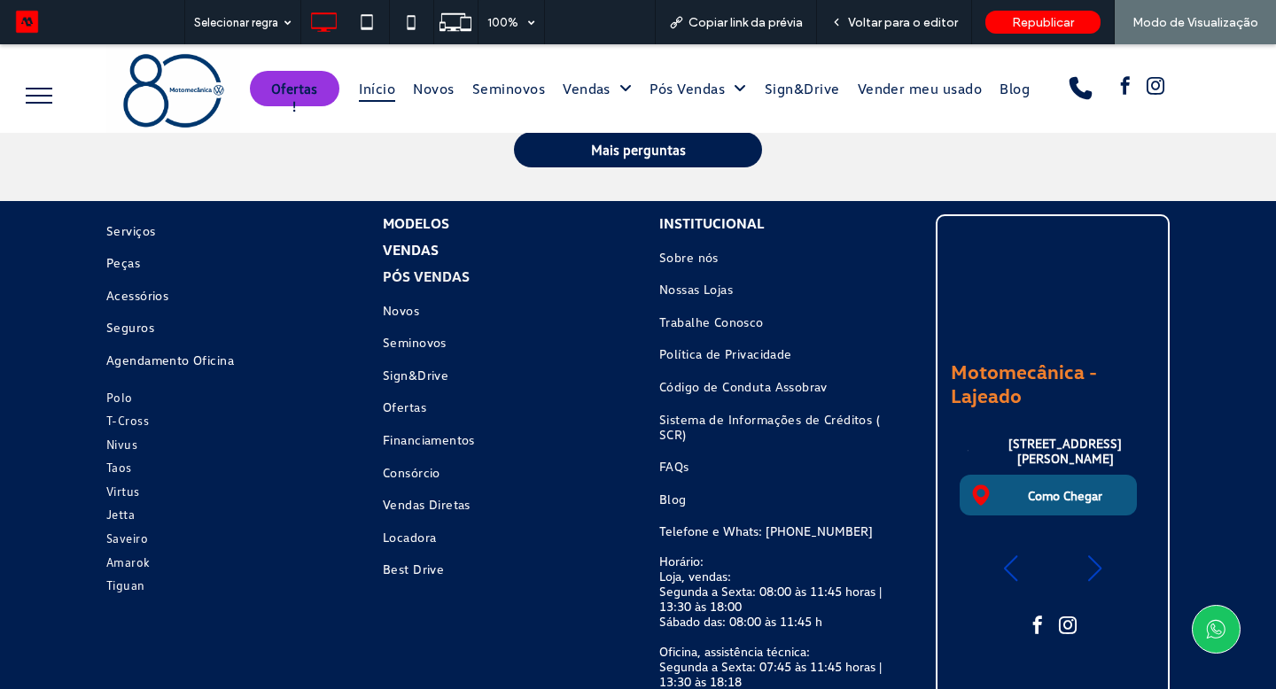
scroll to position [5324, 0]
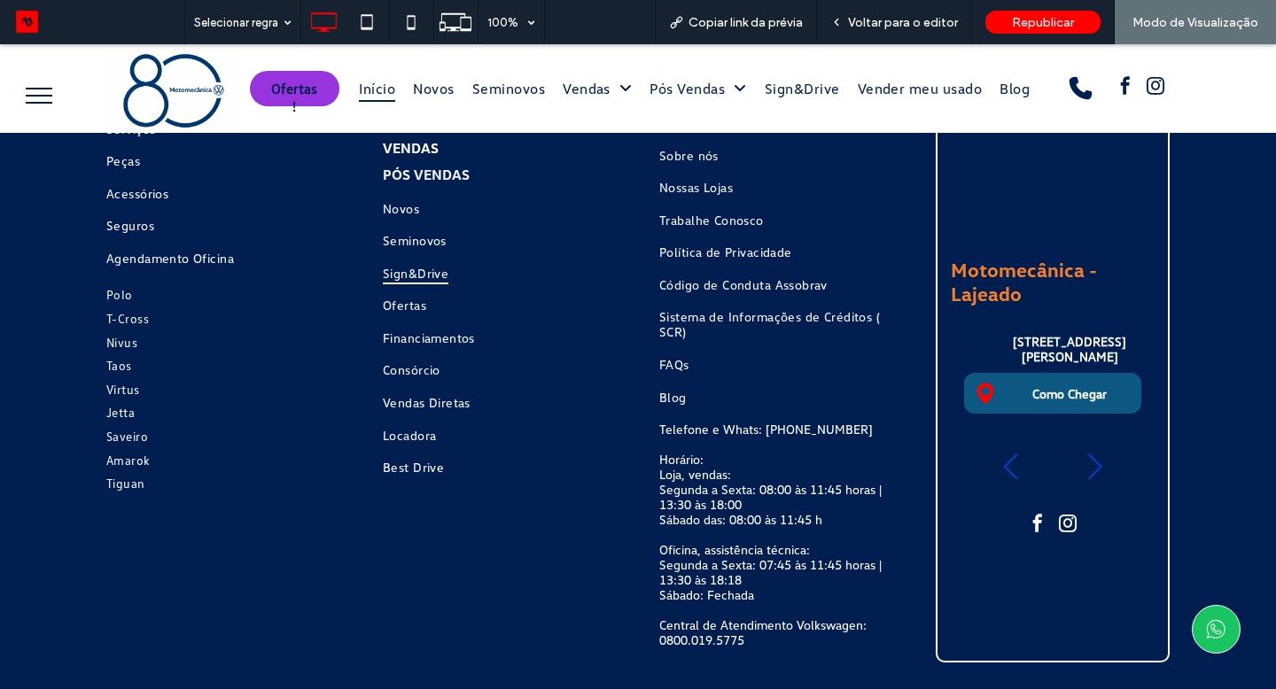
click at [444, 261] on span "Sign&Drive" at bounding box center [416, 273] width 66 height 24
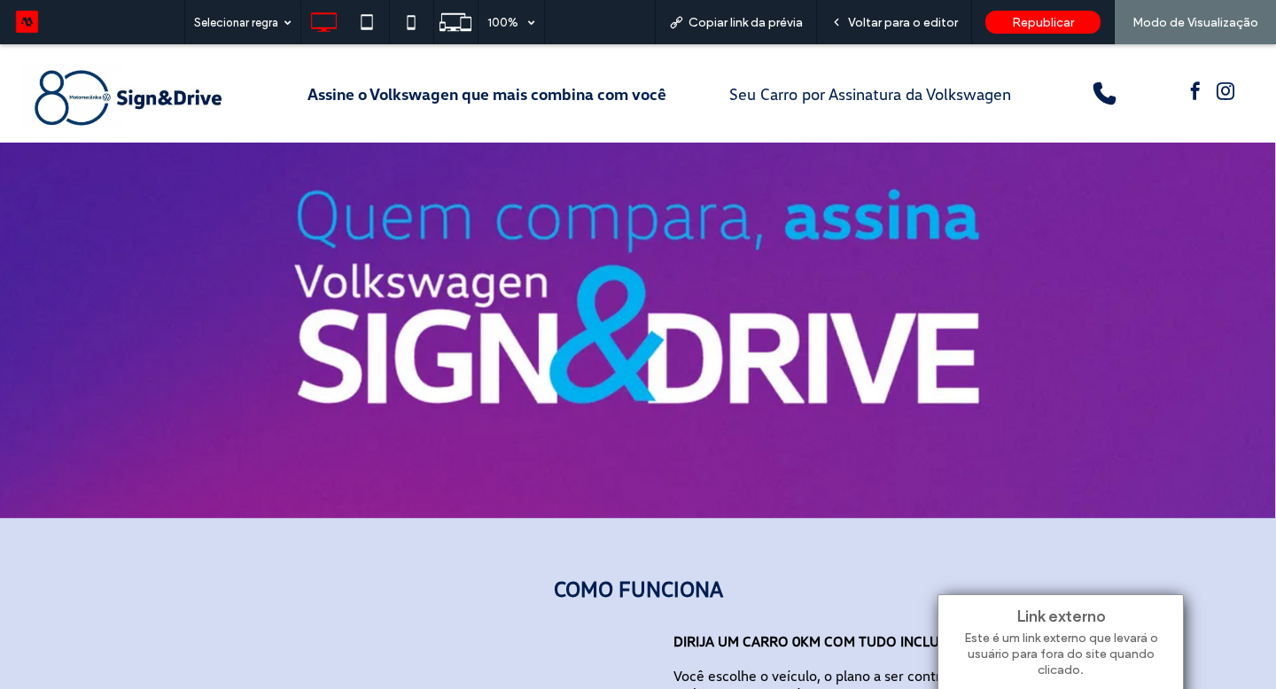
click at [115, 101] on img at bounding box center [122, 93] width 216 height 70
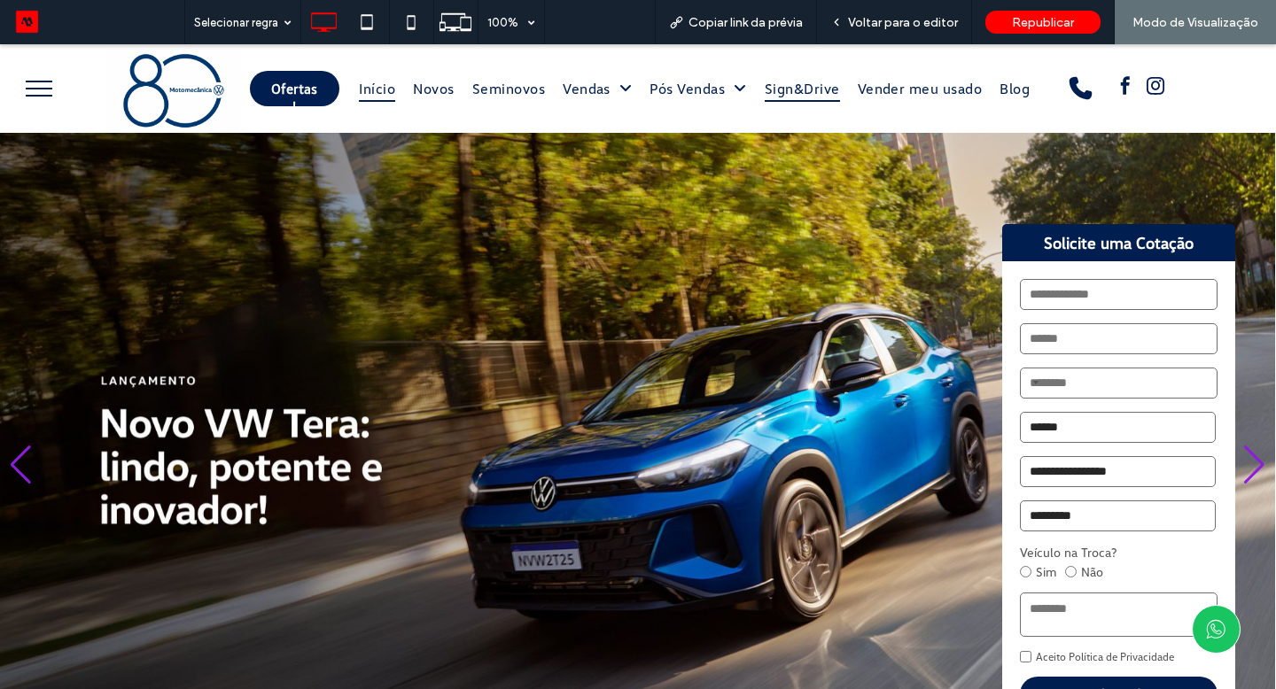
click at [795, 76] on span "Sign&Drive" at bounding box center [801, 88] width 75 height 27
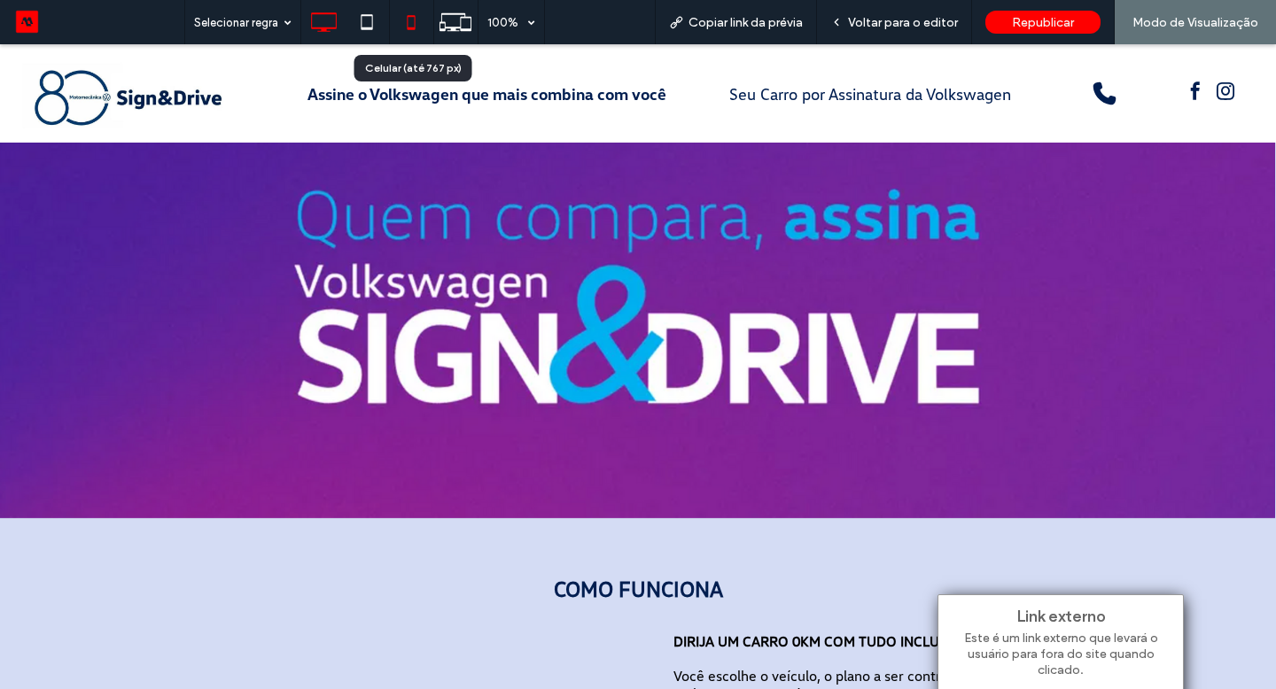
click at [406, 18] on icon at bounding box center [410, 21] width 35 height 35
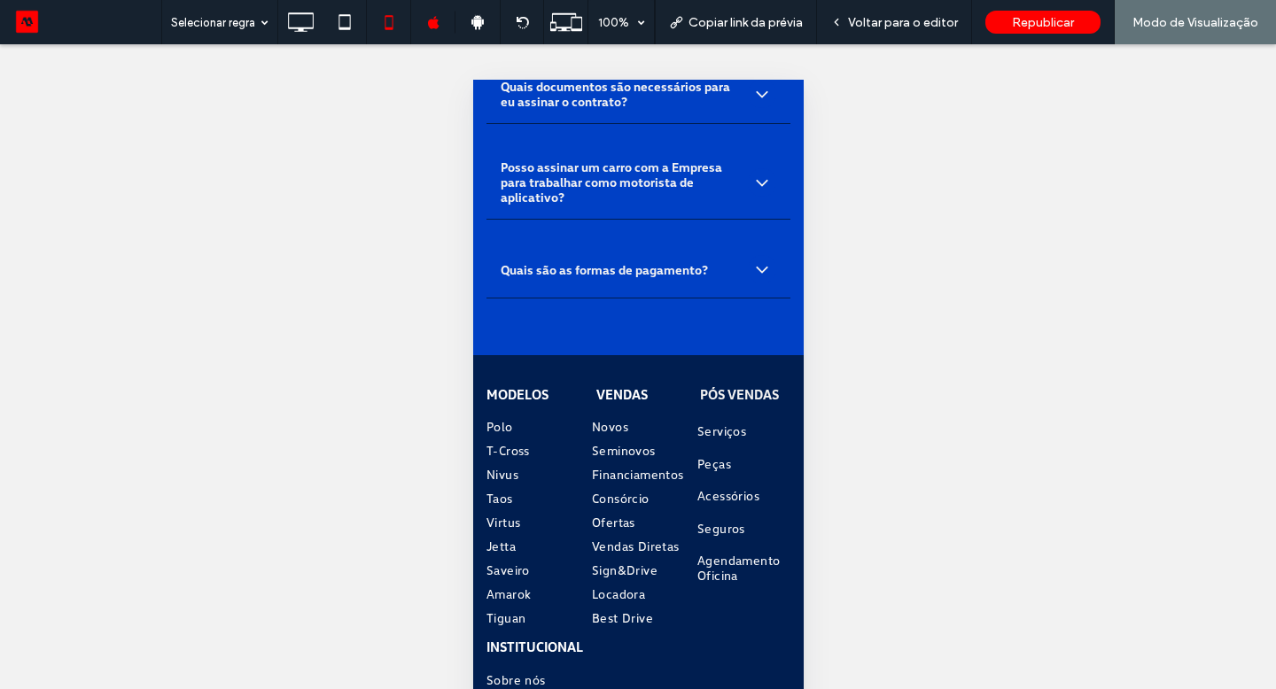
scroll to position [8216, 0]
click at [895, 31] on div "Voltar para o editor" at bounding box center [894, 22] width 155 height 44
click at [903, 12] on div "Voltar para o editor" at bounding box center [894, 22] width 155 height 44
click at [893, 19] on span "Voltar para o editor" at bounding box center [903, 22] width 110 height 15
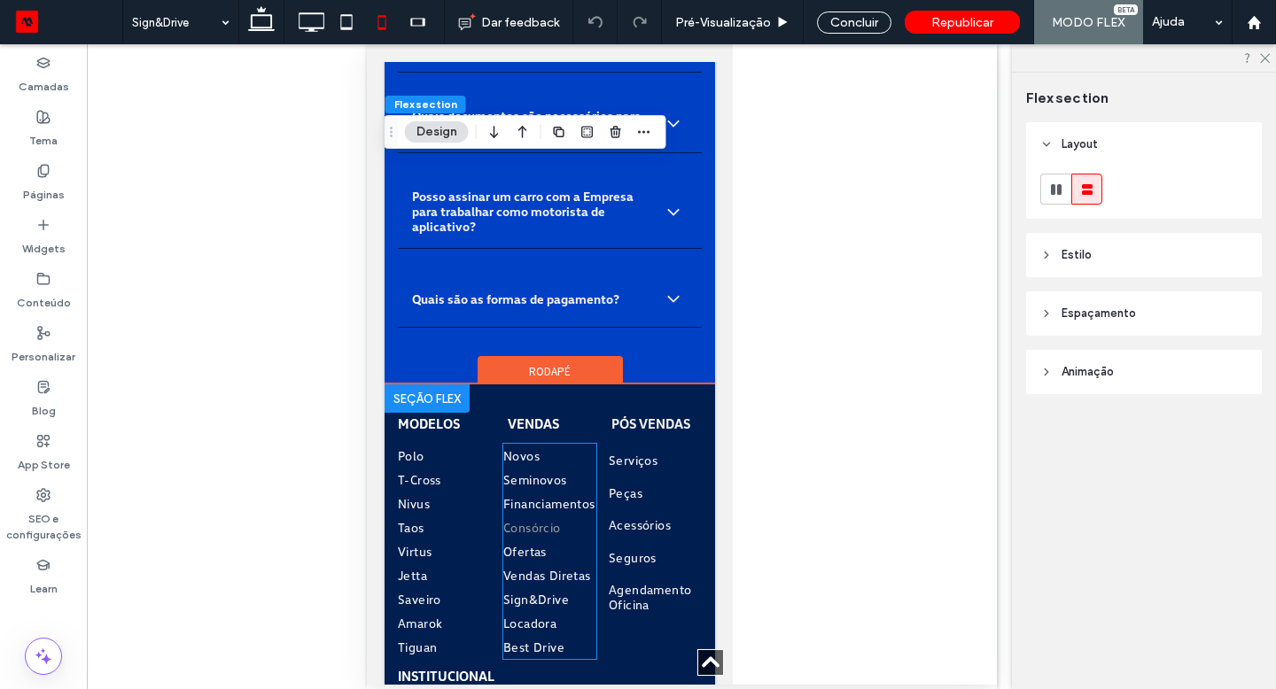
click at [554, 516] on link "Consórcio" at bounding box center [562, 528] width 120 height 24
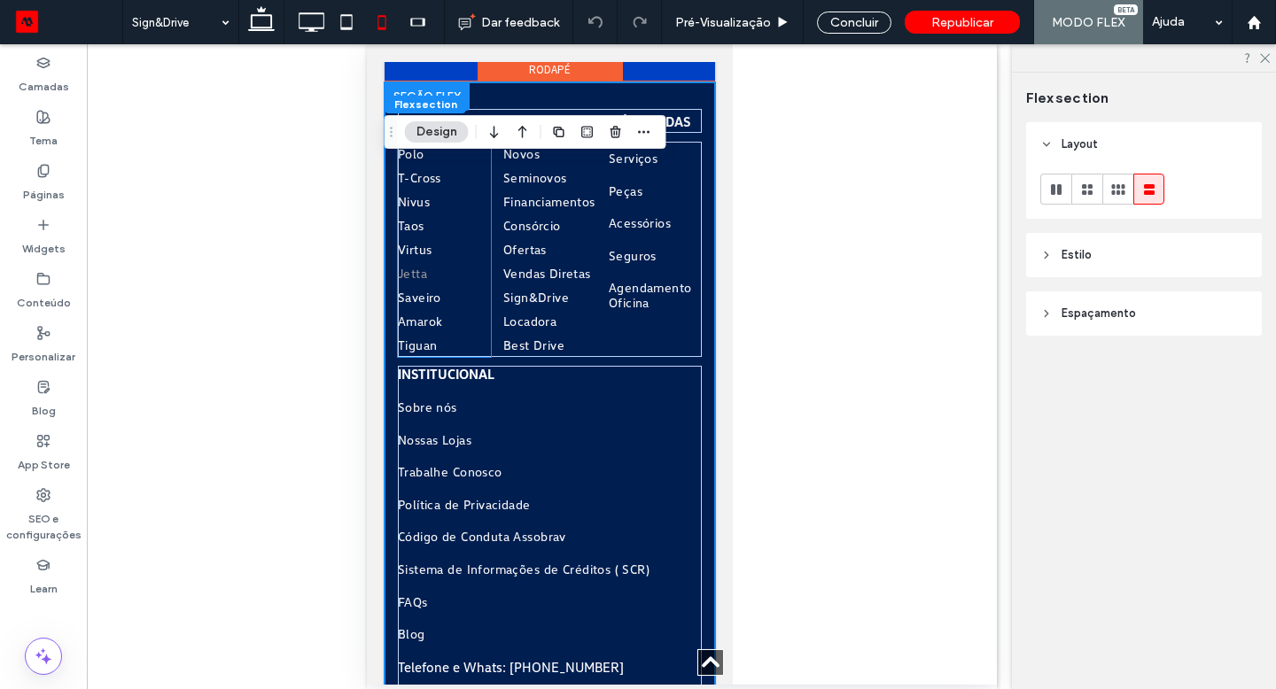
scroll to position [8474, 0]
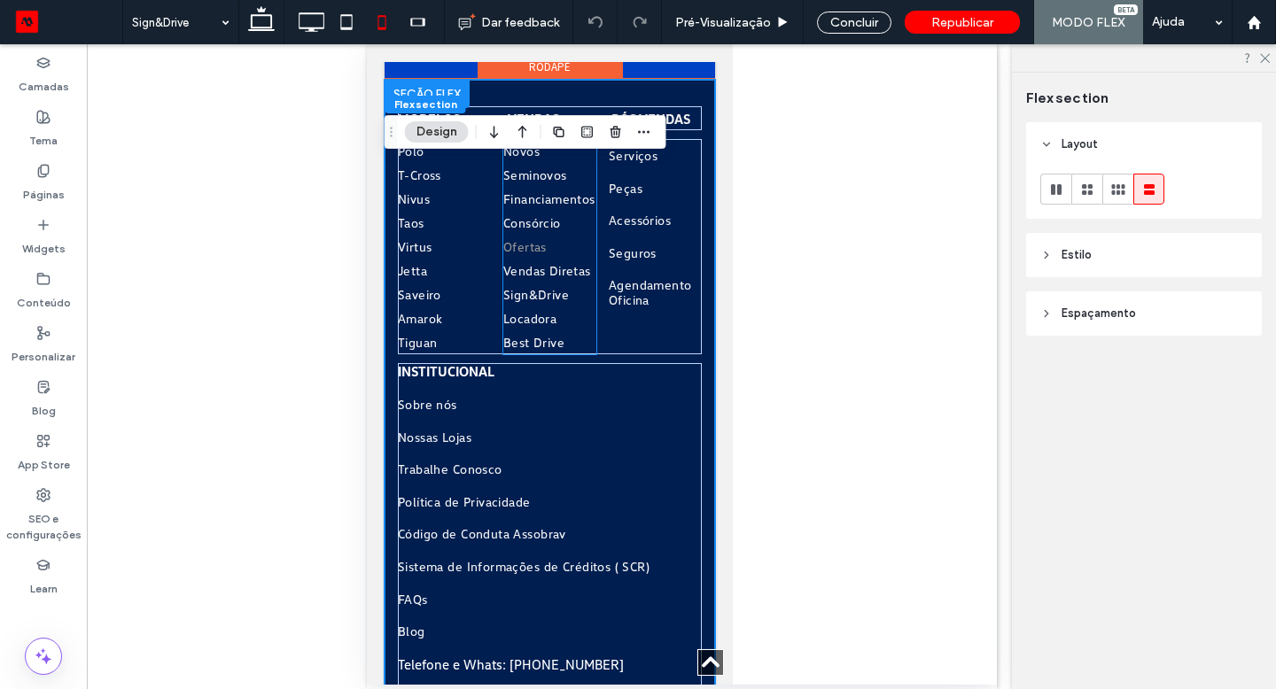
click at [533, 239] on span "Ofertas" at bounding box center [523, 246] width 43 height 15
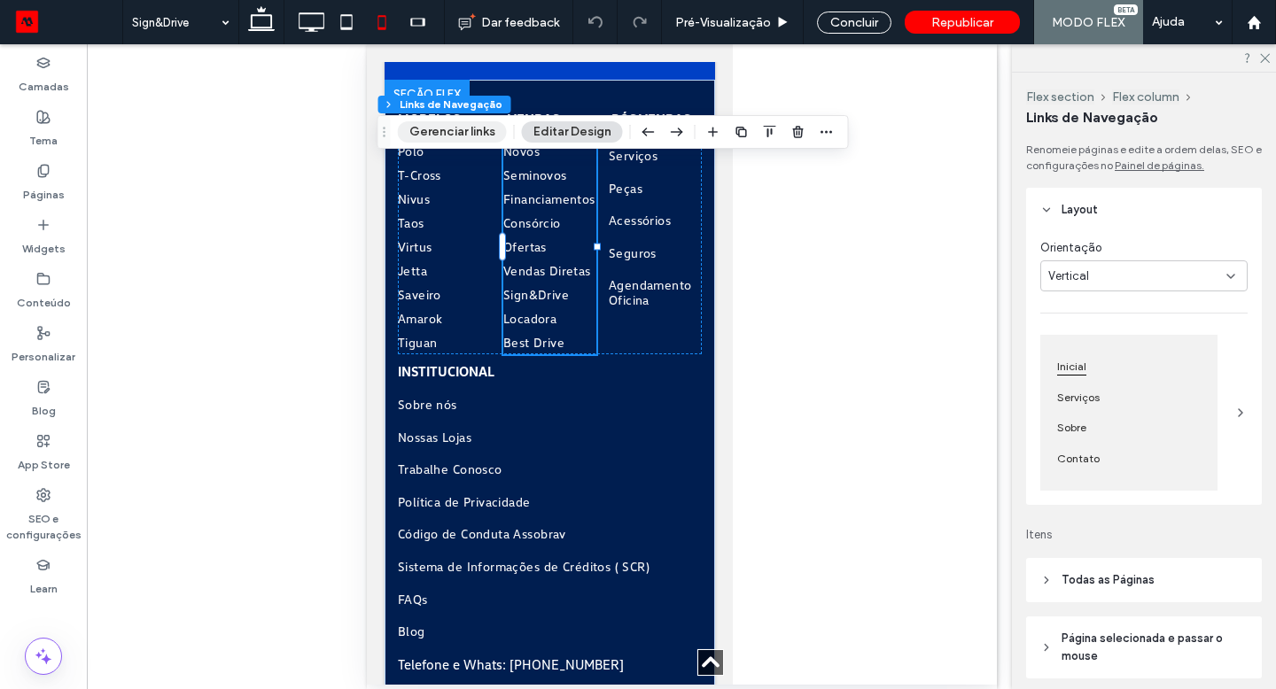
click at [449, 122] on button "Gerenciar links" at bounding box center [452, 131] width 109 height 21
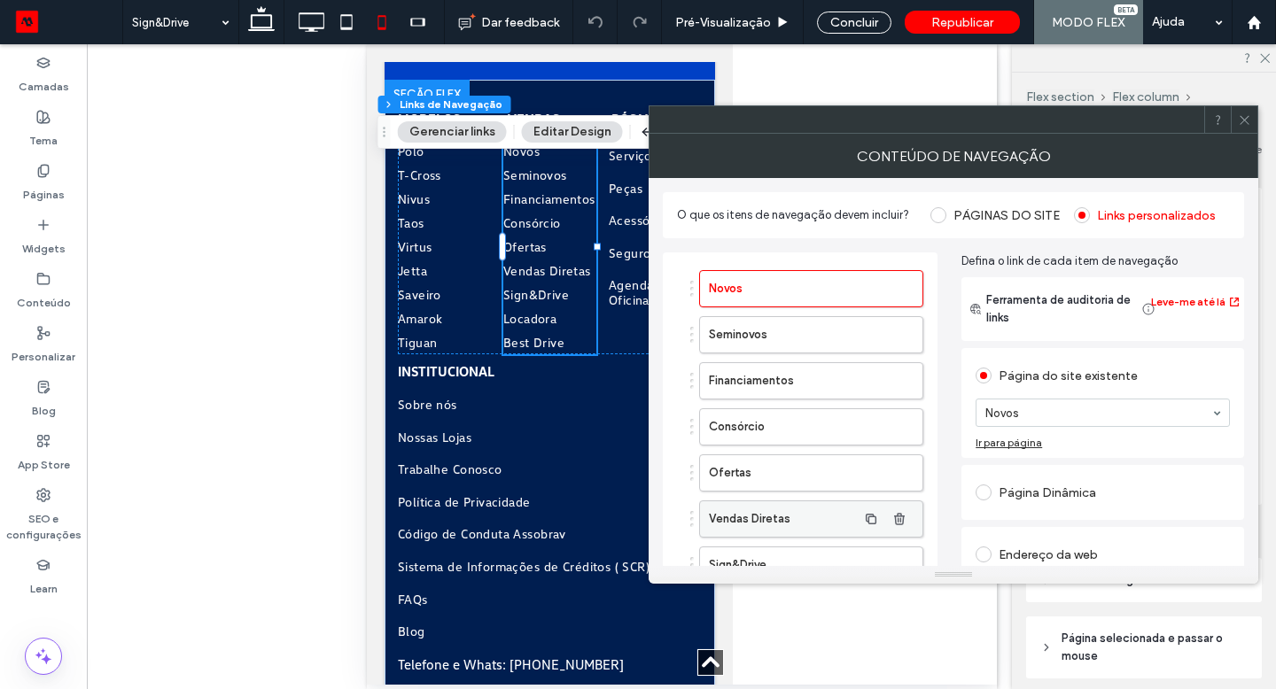
scroll to position [64, 0]
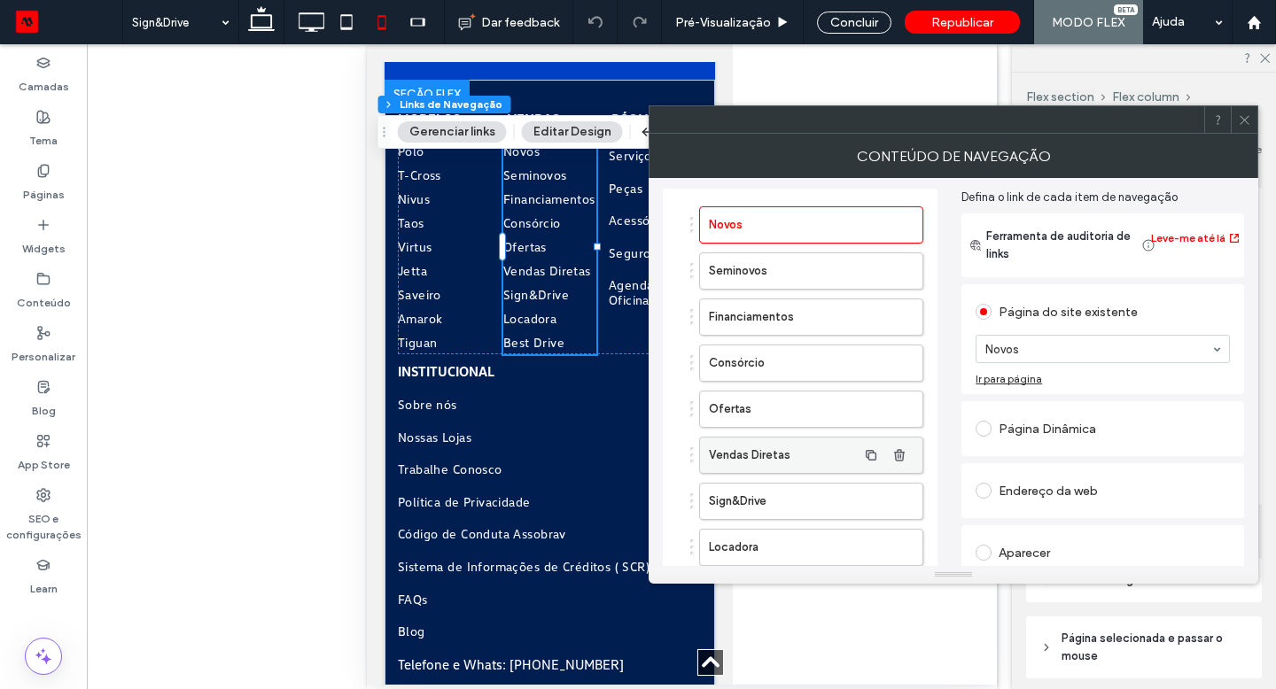
click at [740, 508] on label "Sign&Drive" at bounding box center [783, 501] width 148 height 35
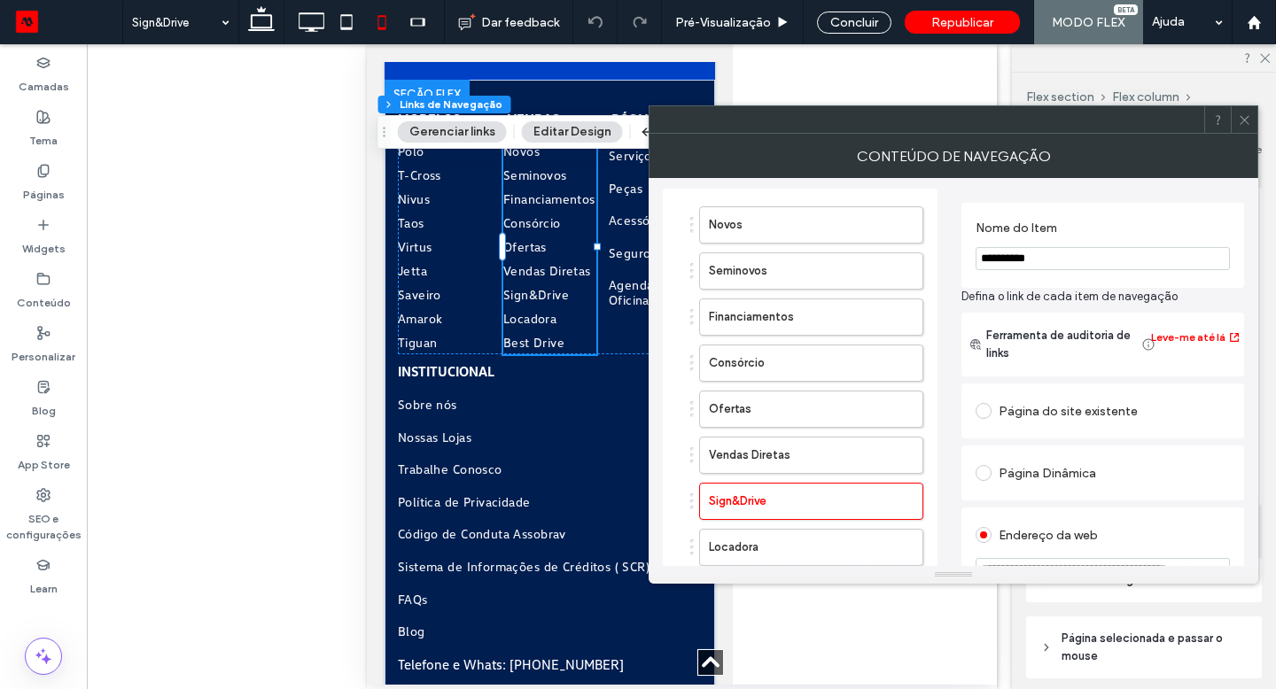
click at [1034, 419] on div "Página do site existente" at bounding box center [1102, 411] width 254 height 28
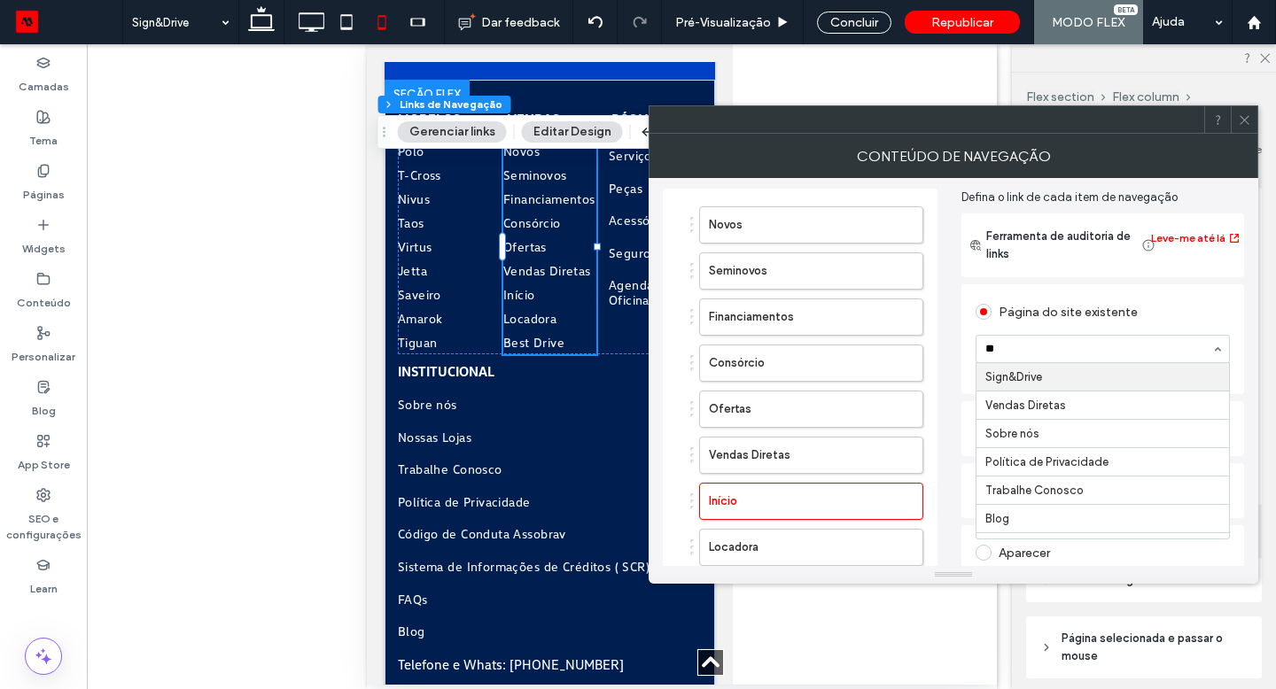
type input "***"
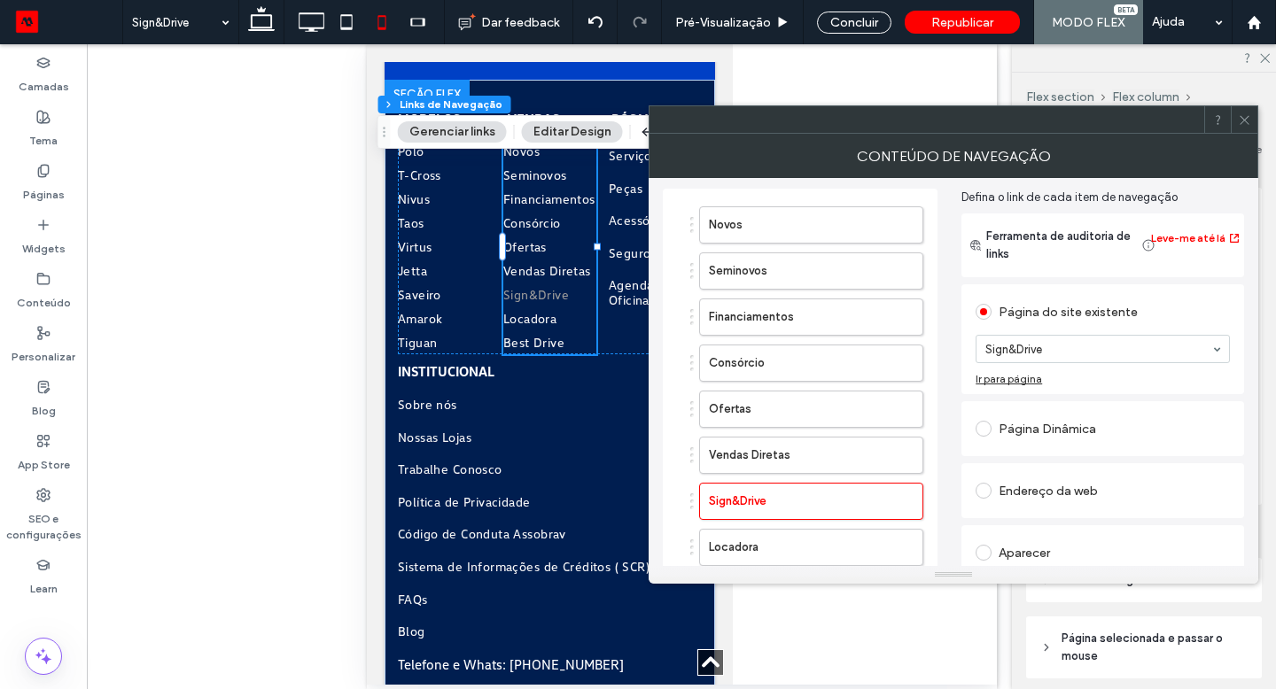
click at [1245, 114] on icon at bounding box center [1243, 119] width 13 height 13
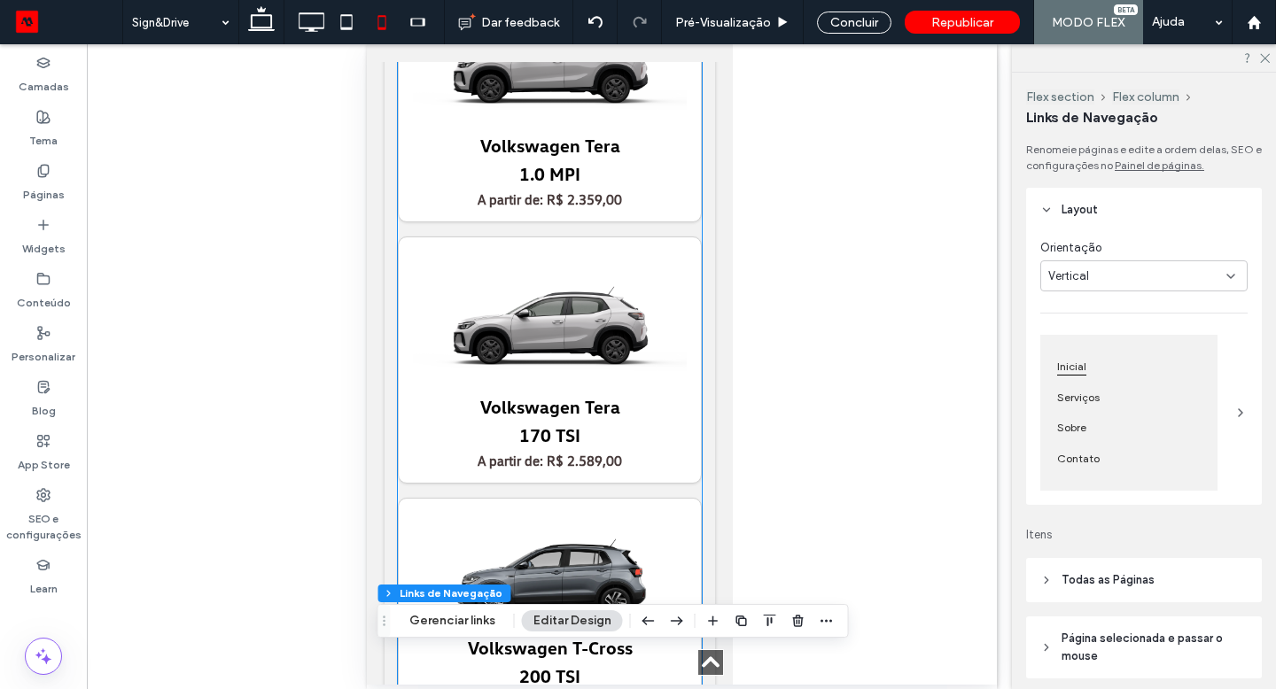
scroll to position [5294, 0]
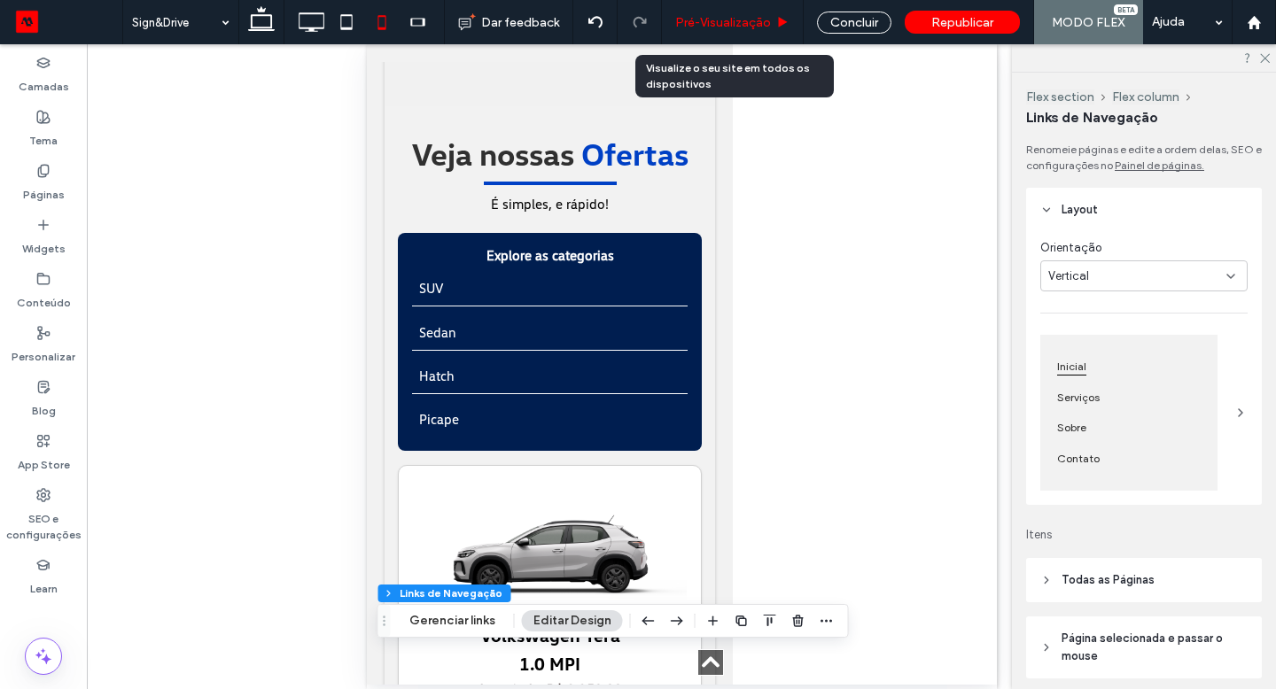
click at [741, 19] on span "Pré-Visualizaçāo" at bounding box center [723, 22] width 96 height 15
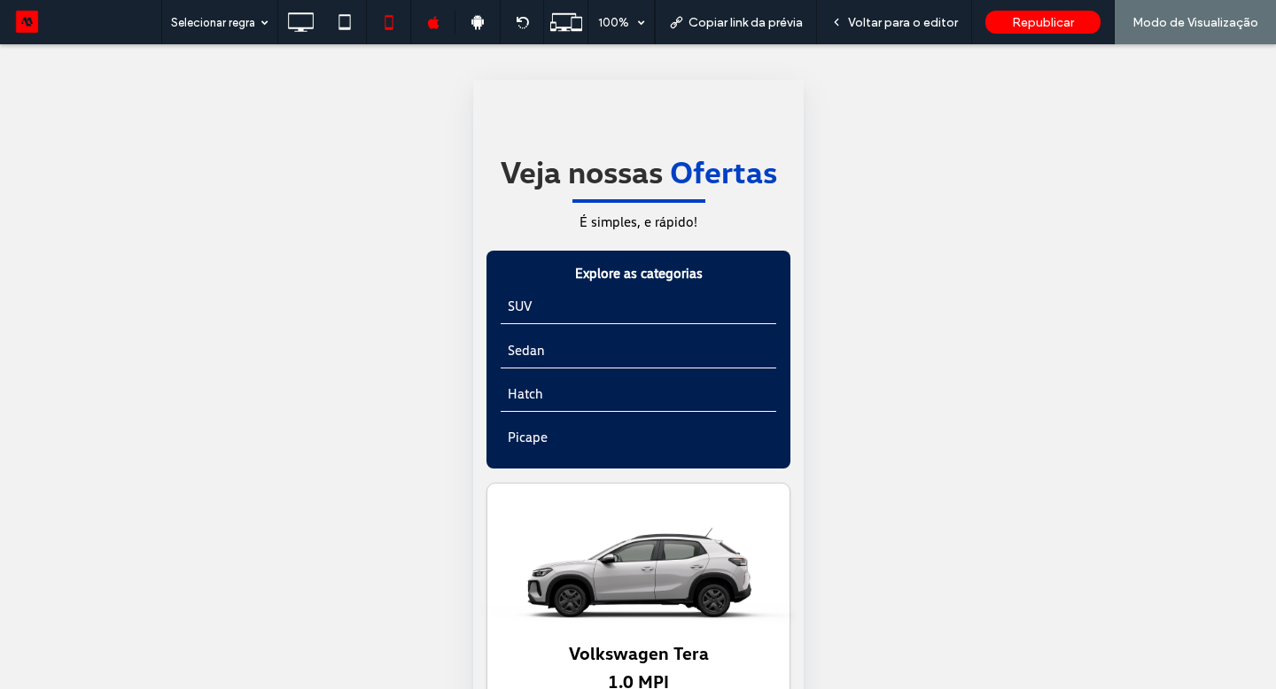
click at [640, 526] on img at bounding box center [637, 567] width 315 height 158
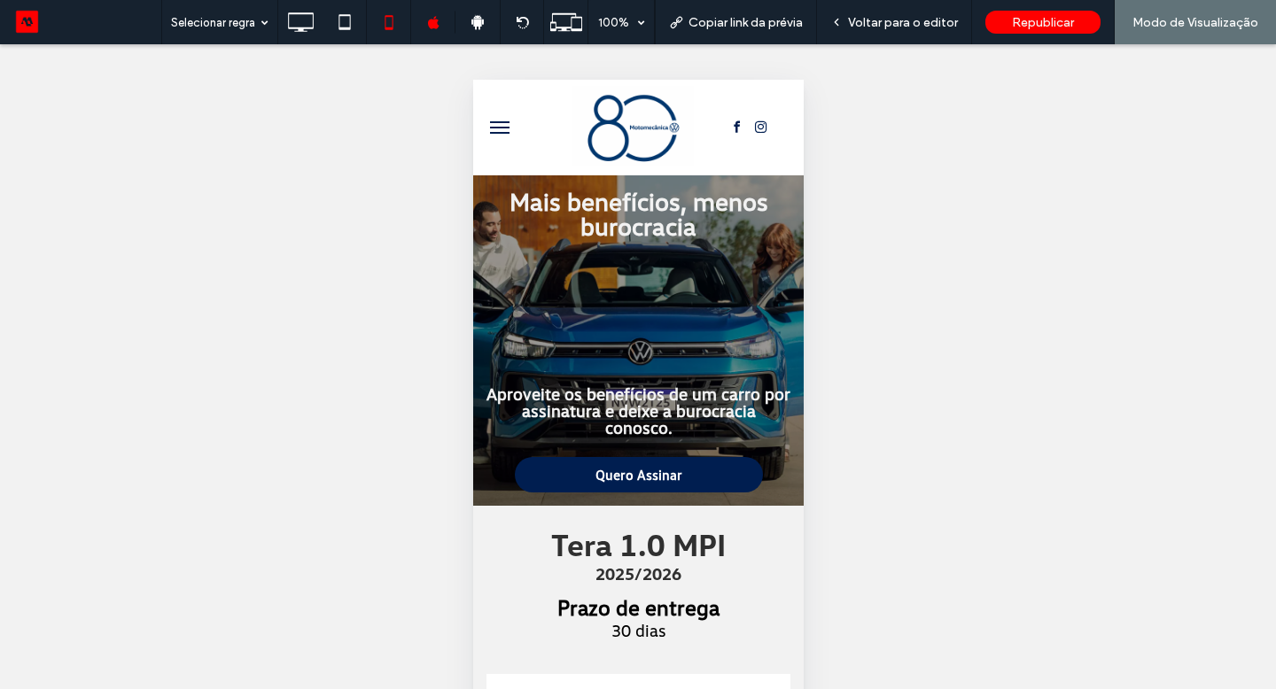
click at [505, 130] on button "menu" at bounding box center [498, 127] width 35 height 35
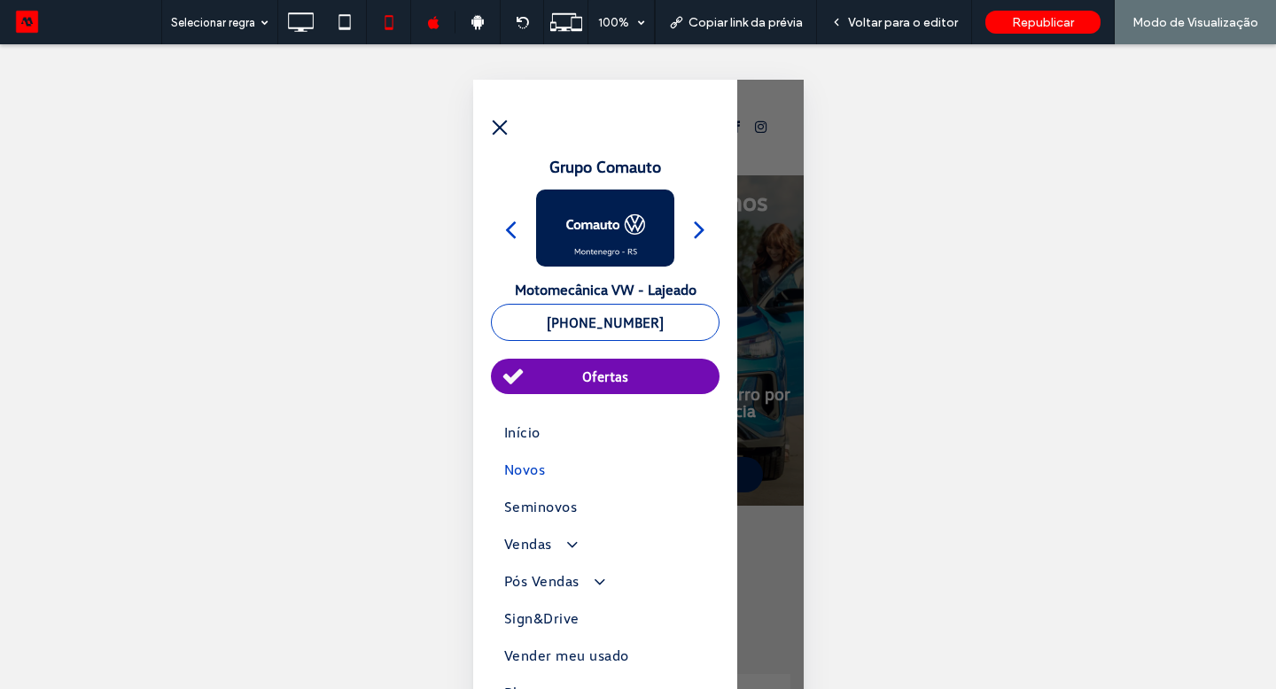
scroll to position [23, 0]
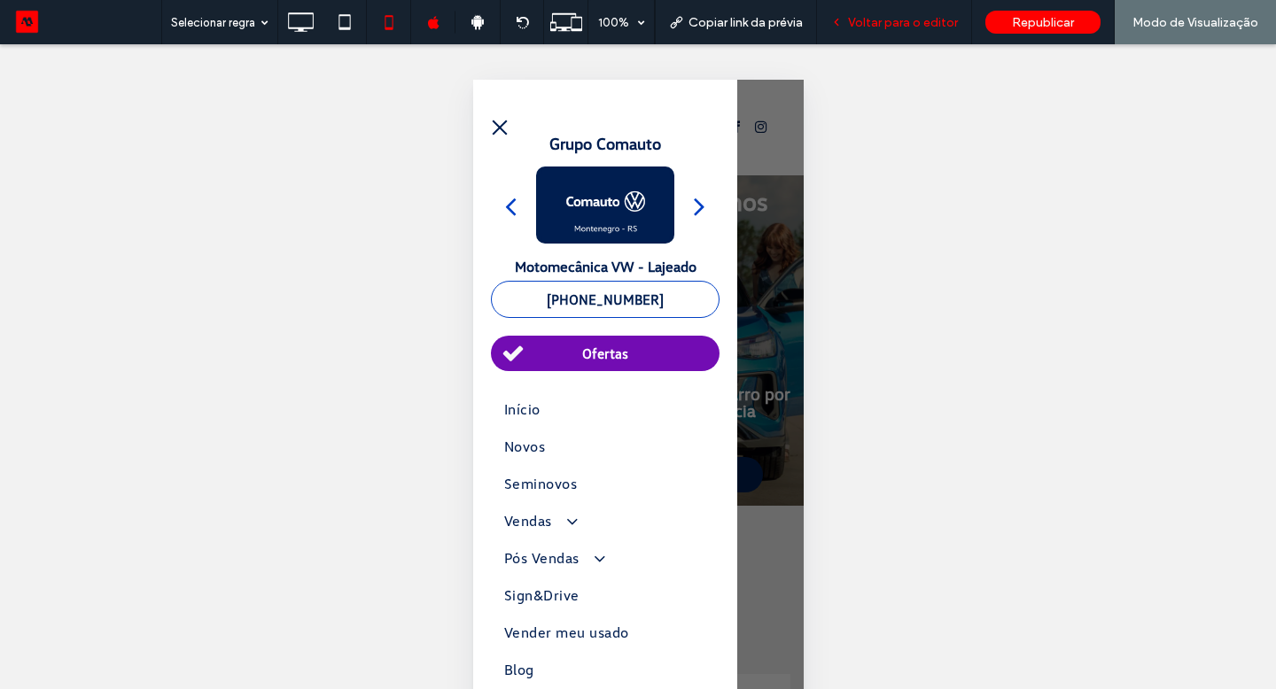
click at [868, 30] on div "Voltar para o editor" at bounding box center [894, 22] width 155 height 44
click at [871, 25] on span "Voltar para o editor" at bounding box center [903, 22] width 110 height 15
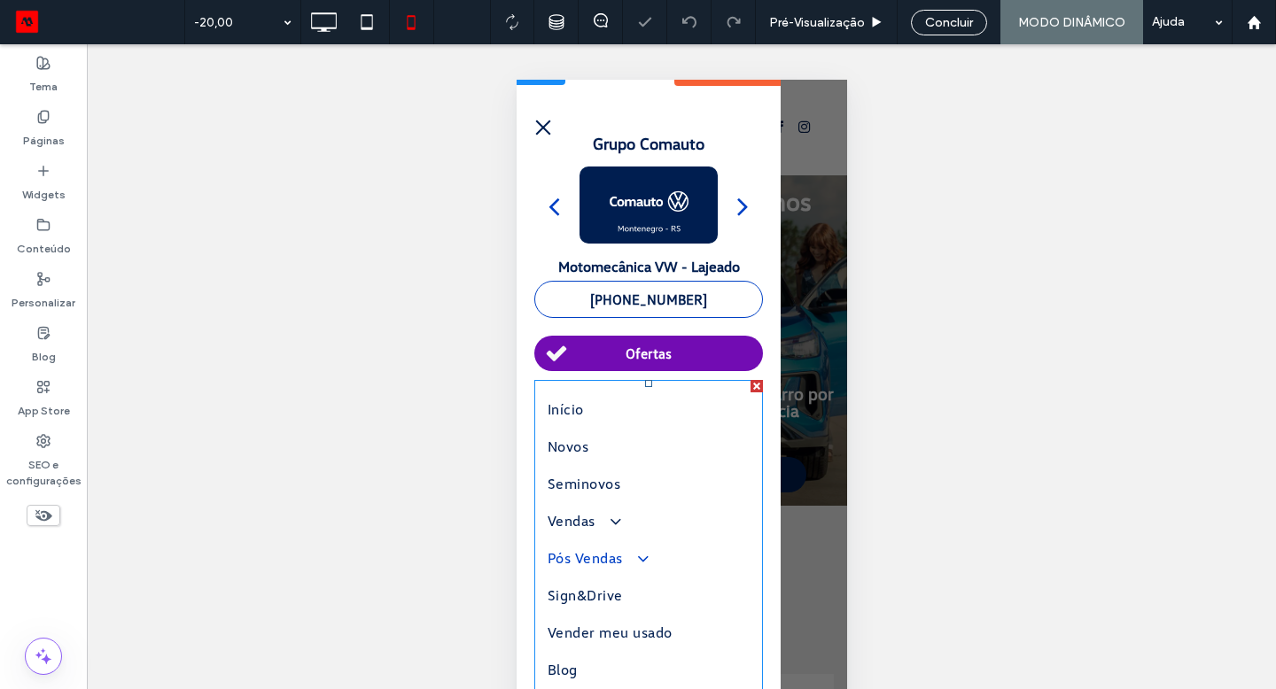
click at [659, 557] on link "Pós Vendas" at bounding box center [648, 557] width 202 height 37
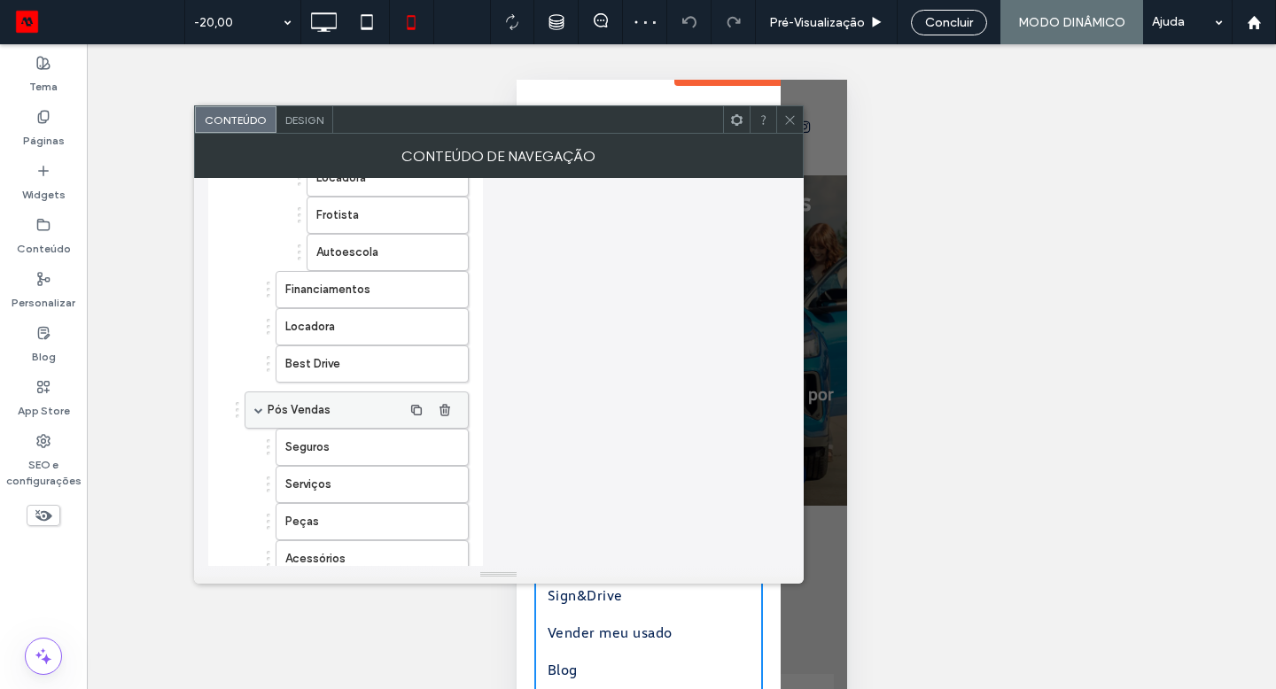
scroll to position [748, 0]
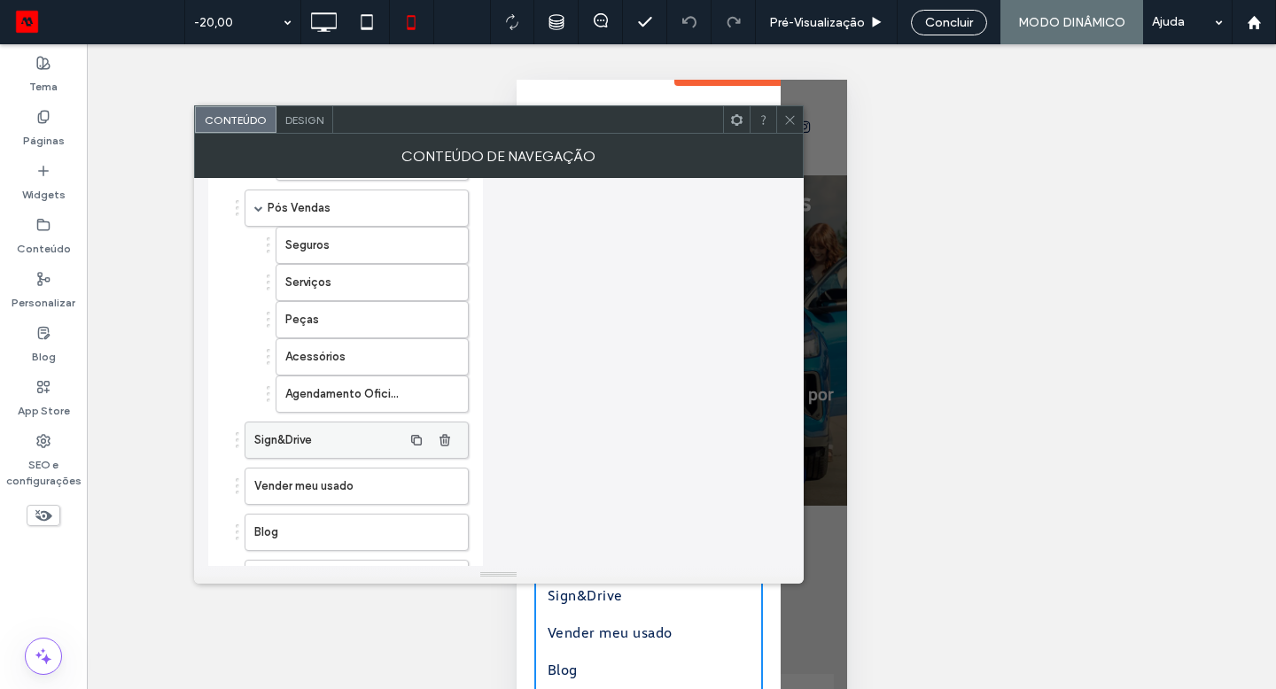
click at [325, 423] on label "Sign&Drive" at bounding box center [328, 440] width 148 height 35
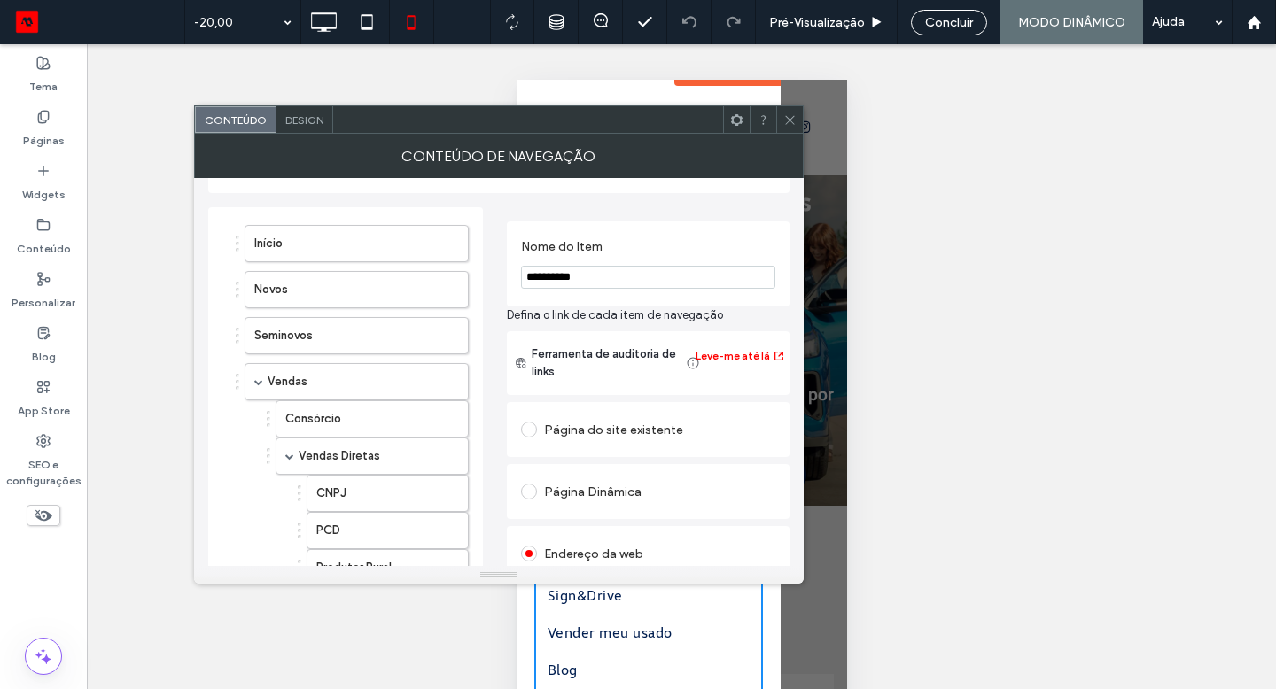
scroll to position [0, 0]
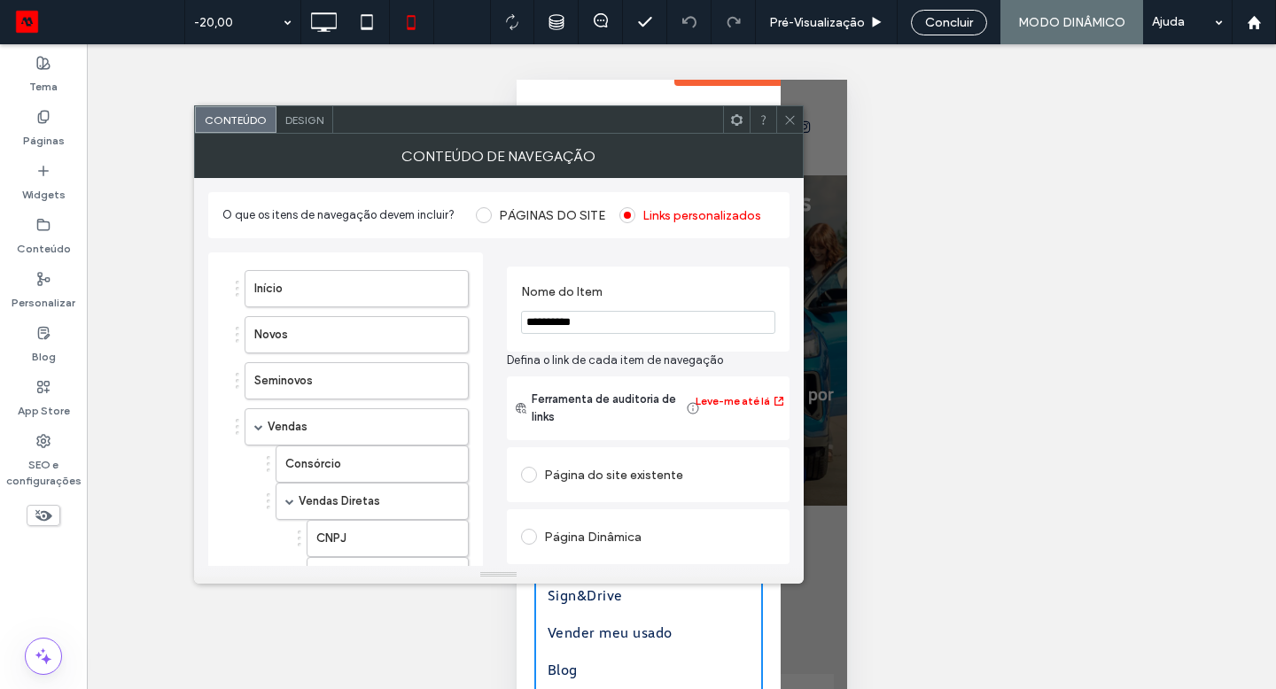
click at [597, 467] on div "Página do site existente" at bounding box center [648, 475] width 254 height 28
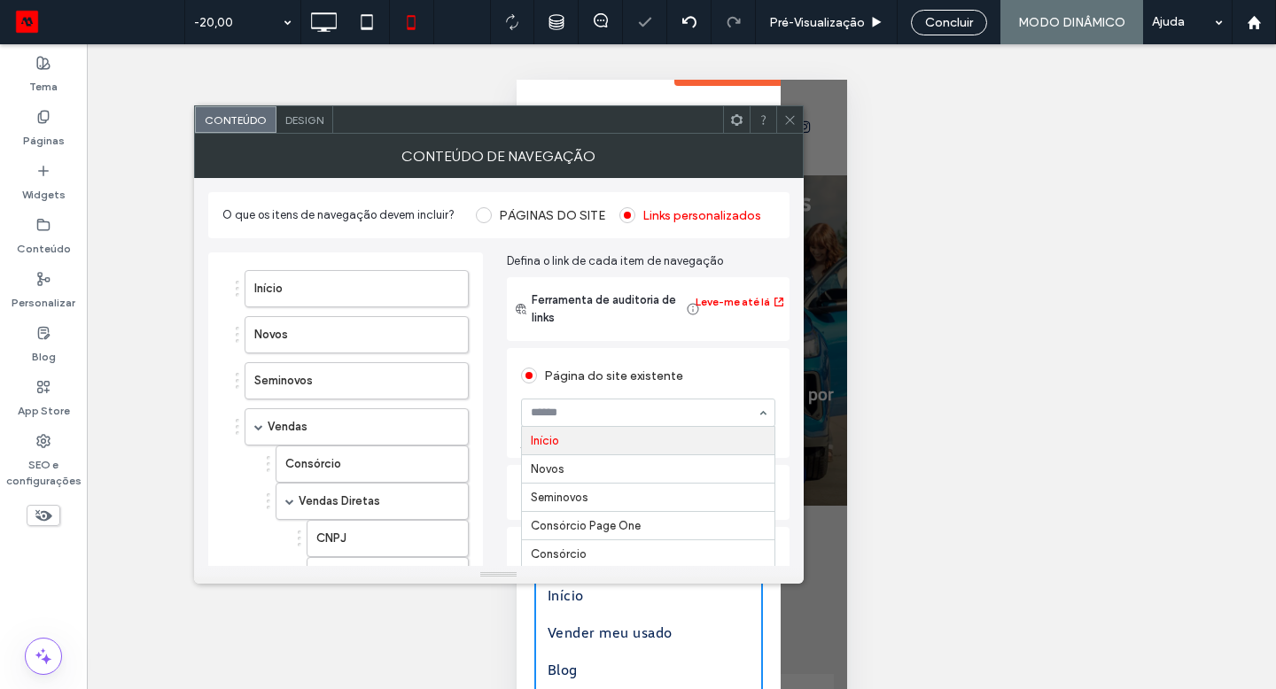
type input "*"
type input "***"
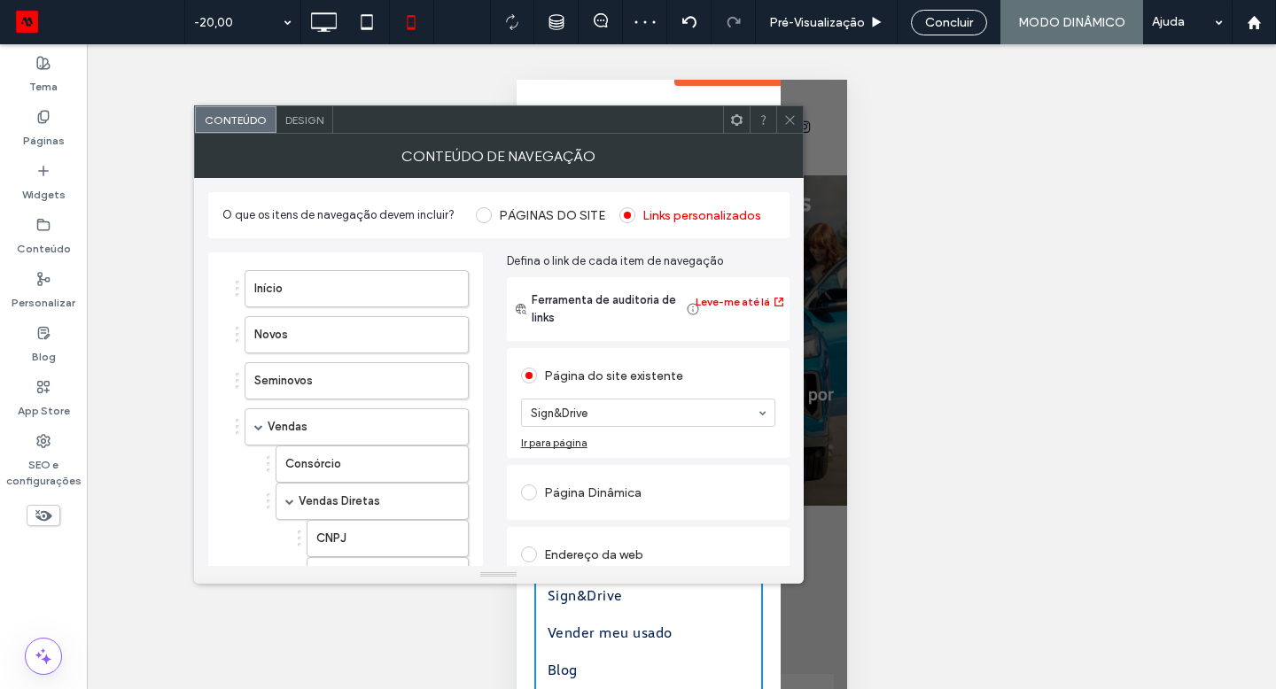
click at [787, 119] on icon at bounding box center [789, 119] width 13 height 13
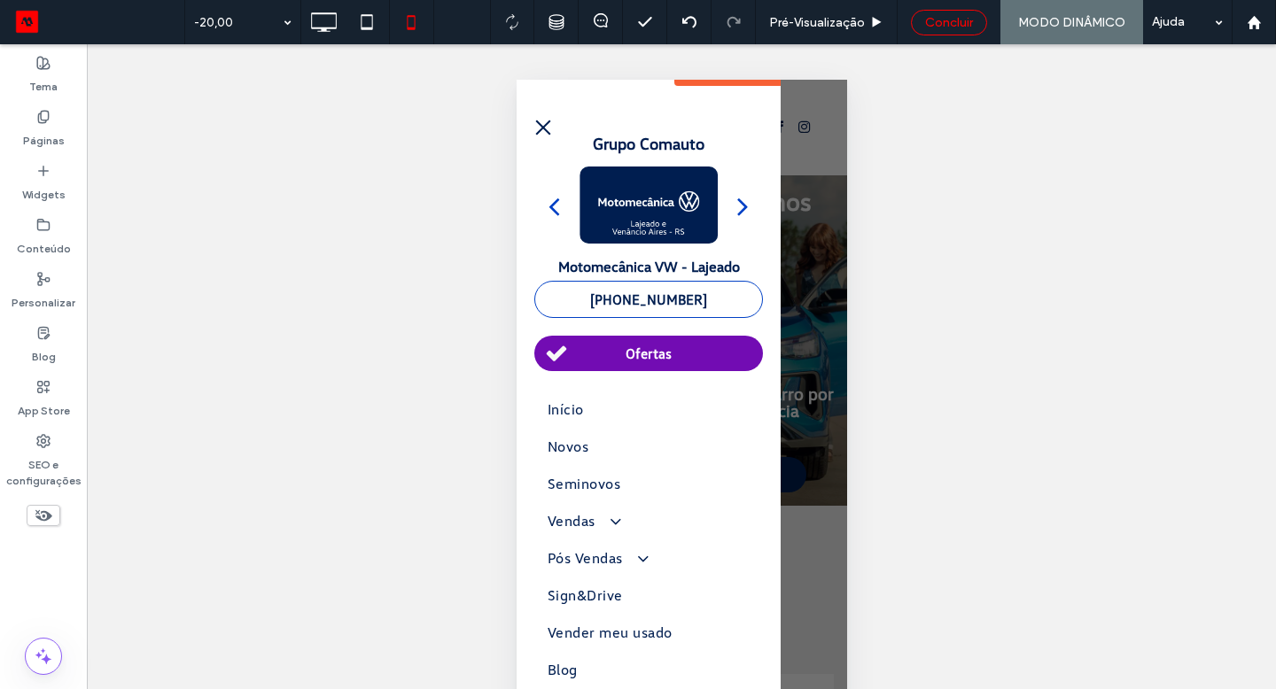
click at [916, 18] on div "Concluir" at bounding box center [948, 22] width 74 height 15
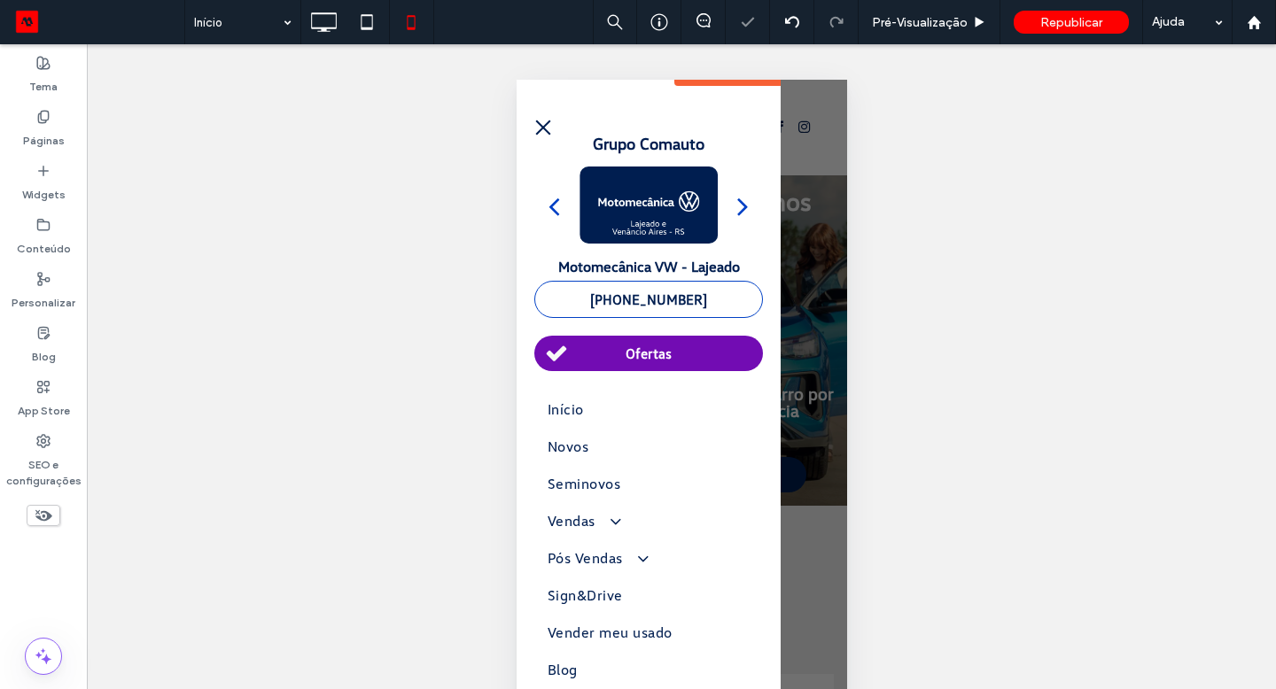
click at [916, 18] on div at bounding box center [638, 344] width 1276 height 689
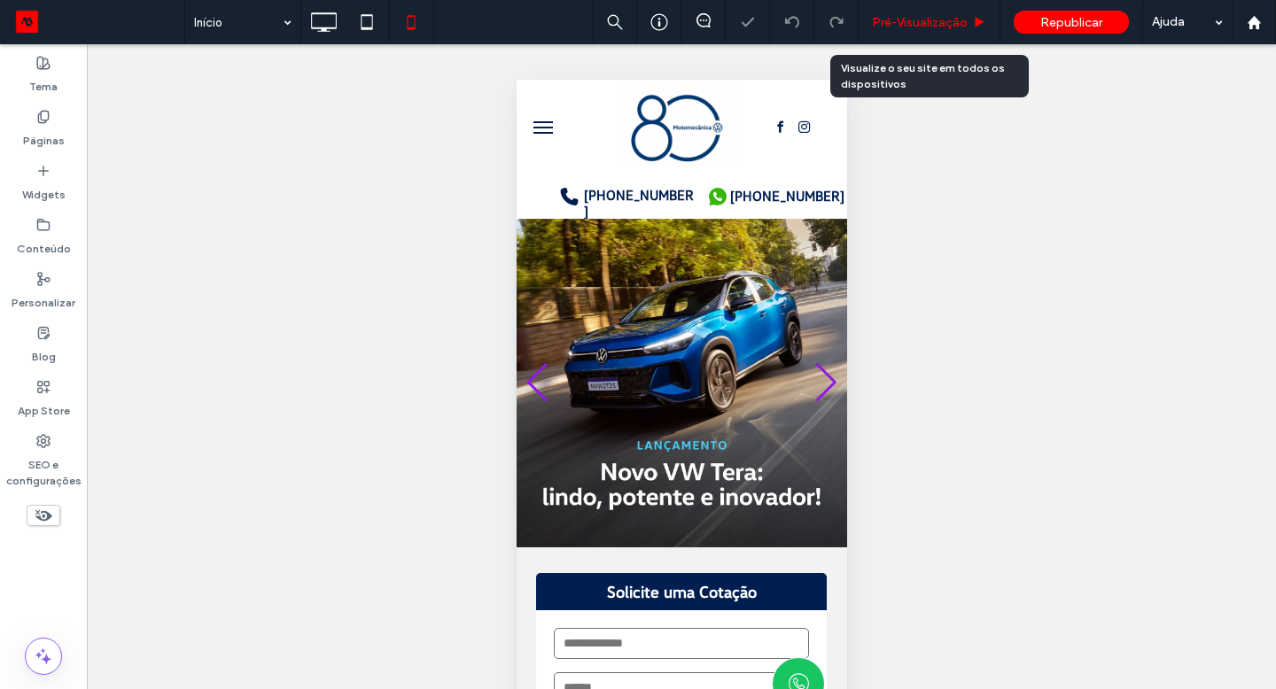
click at [916, 21] on span "Pré-Visualizaçāo" at bounding box center [920, 22] width 96 height 15
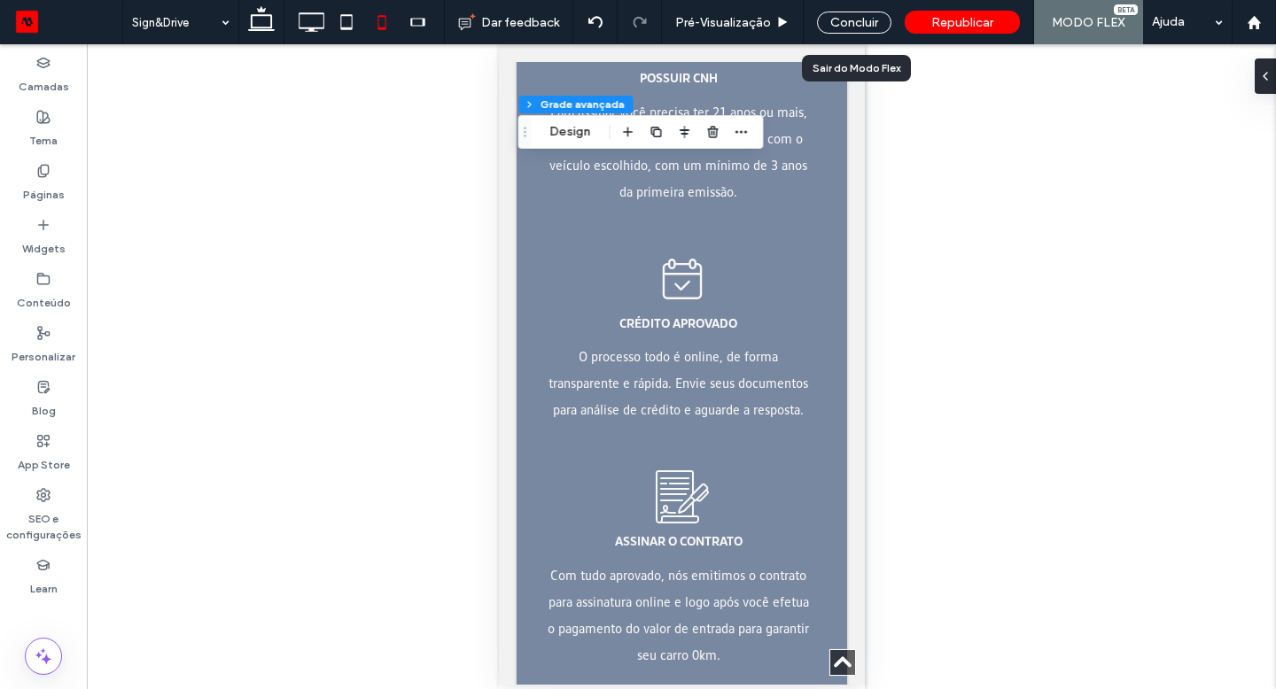
click at [856, 6] on div "Concluir" at bounding box center [853, 22] width 101 height 44
click at [850, 16] on div "Concluir" at bounding box center [854, 23] width 74 height 22
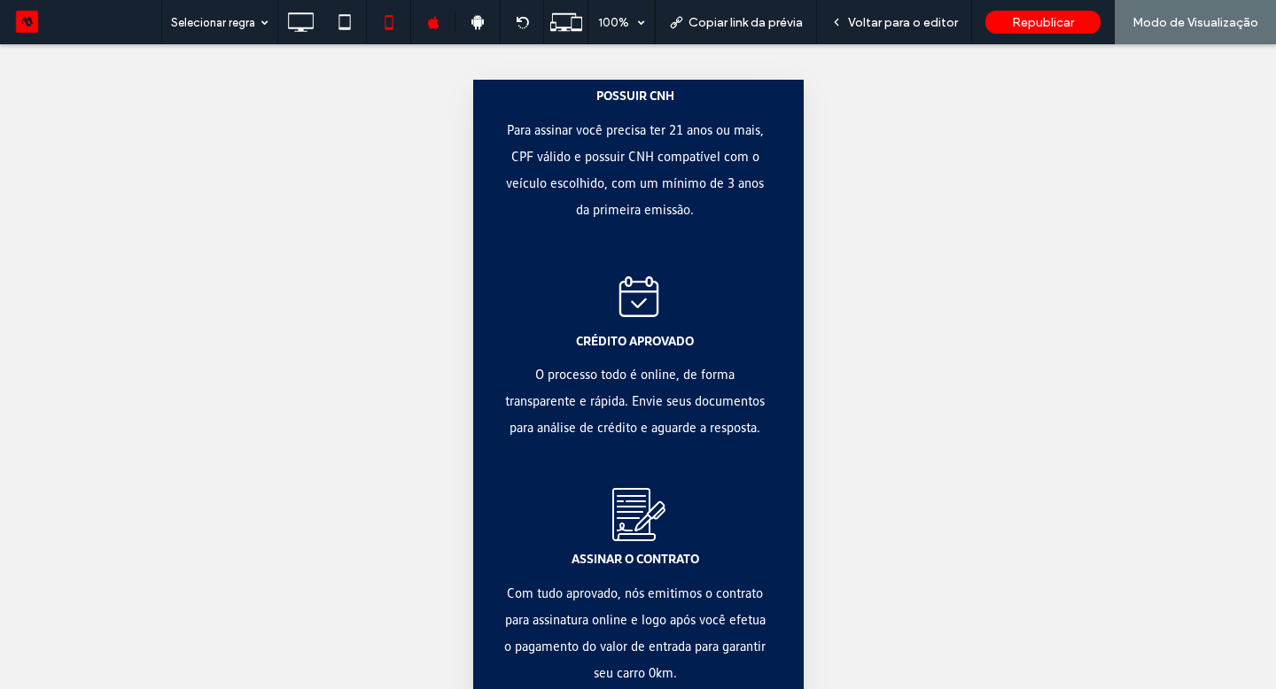
scroll to position [3480, 0]
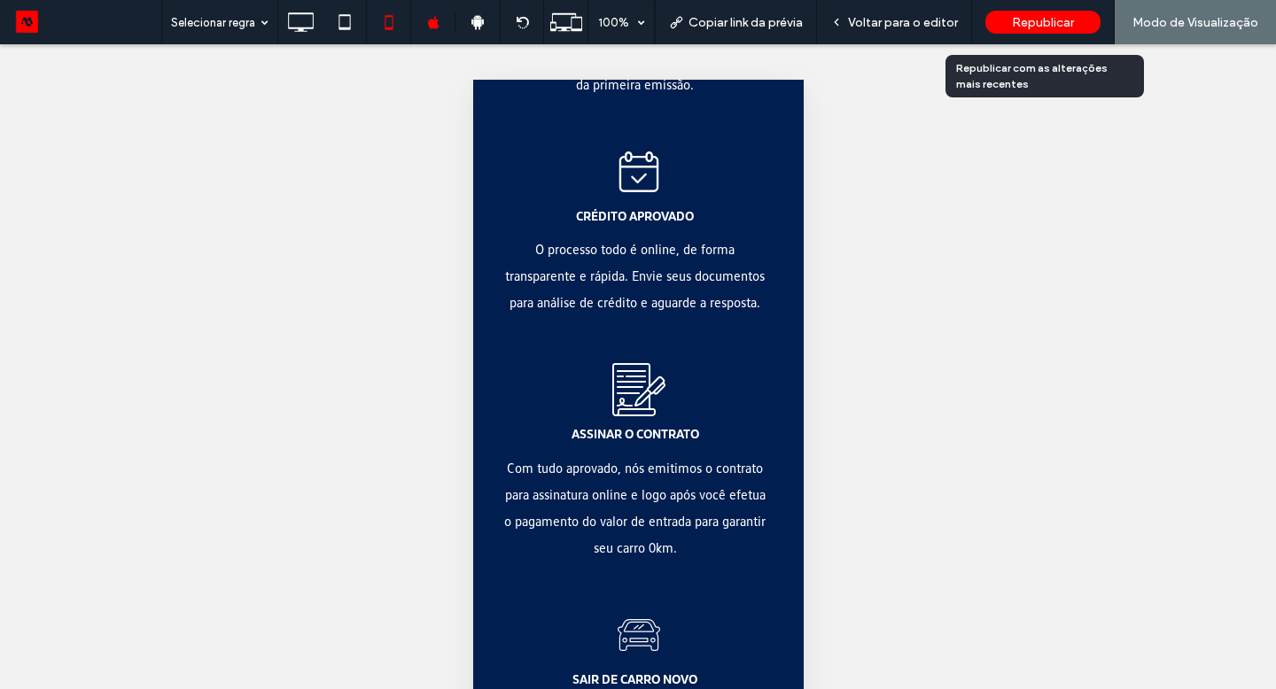
click at [1025, 29] on span "Republicar" at bounding box center [1043, 22] width 62 height 15
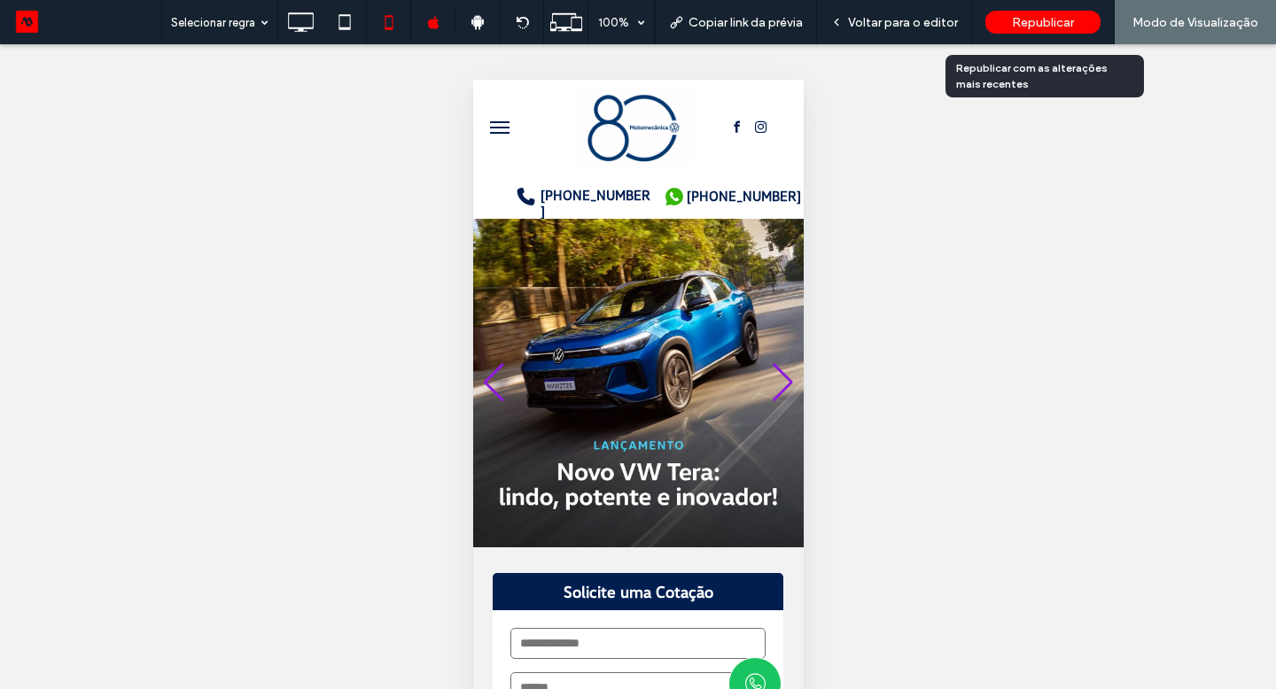
click at [1035, 27] on span "Republicar" at bounding box center [1043, 22] width 62 height 15
